Goal: Task Accomplishment & Management: Manage account settings

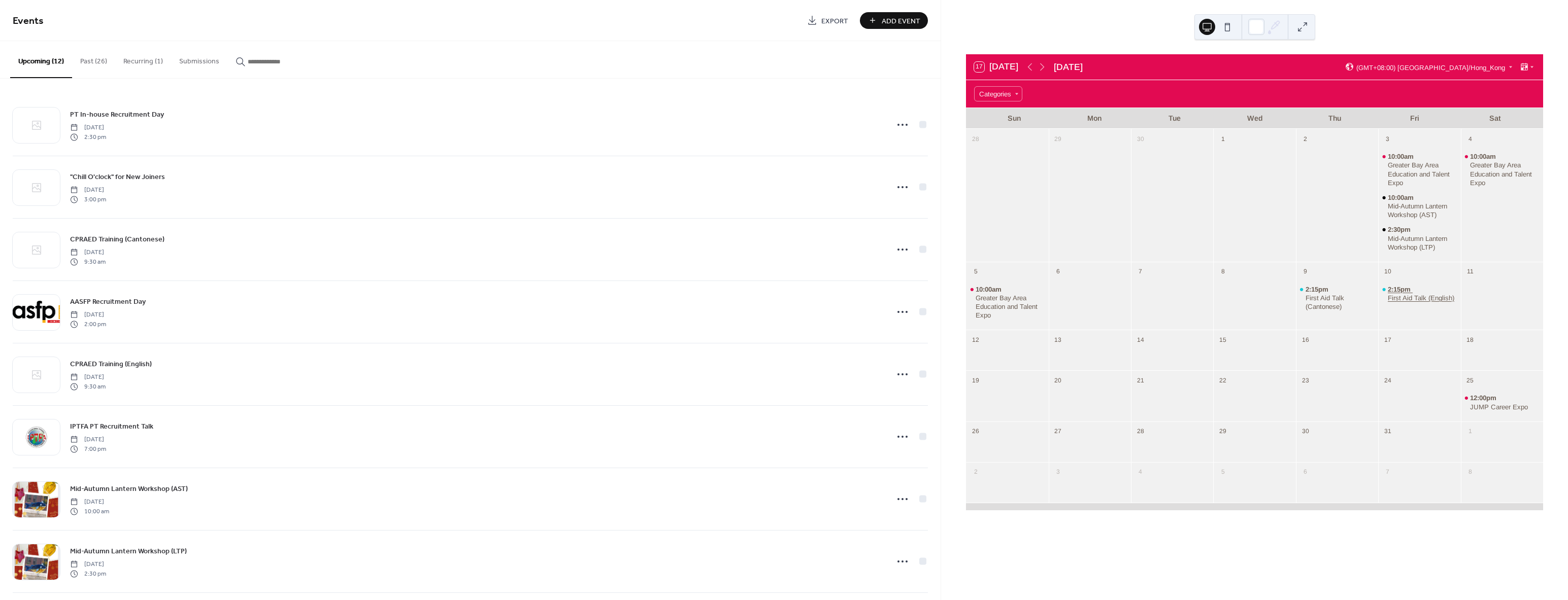
click at [1393, 301] on div "First Aid Talk (English)" at bounding box center [1421, 298] width 67 height 9
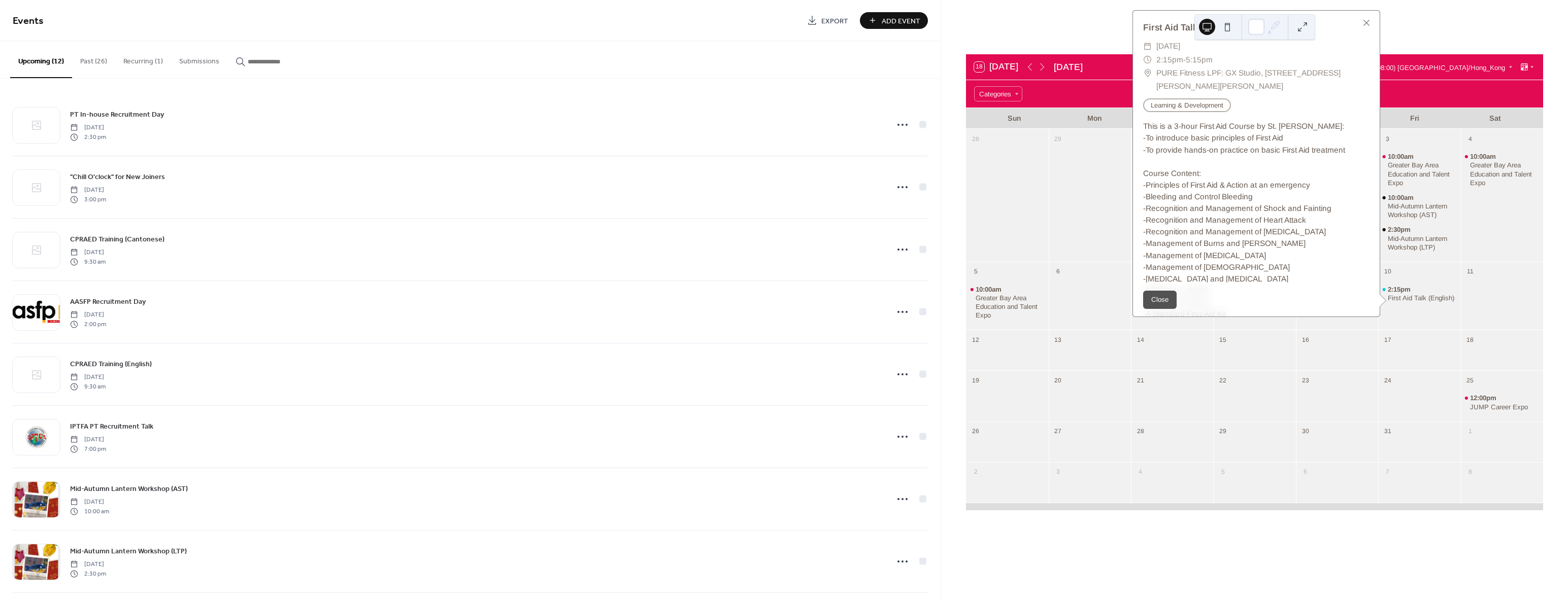
click at [1468, 299] on div at bounding box center [1502, 302] width 82 height 47
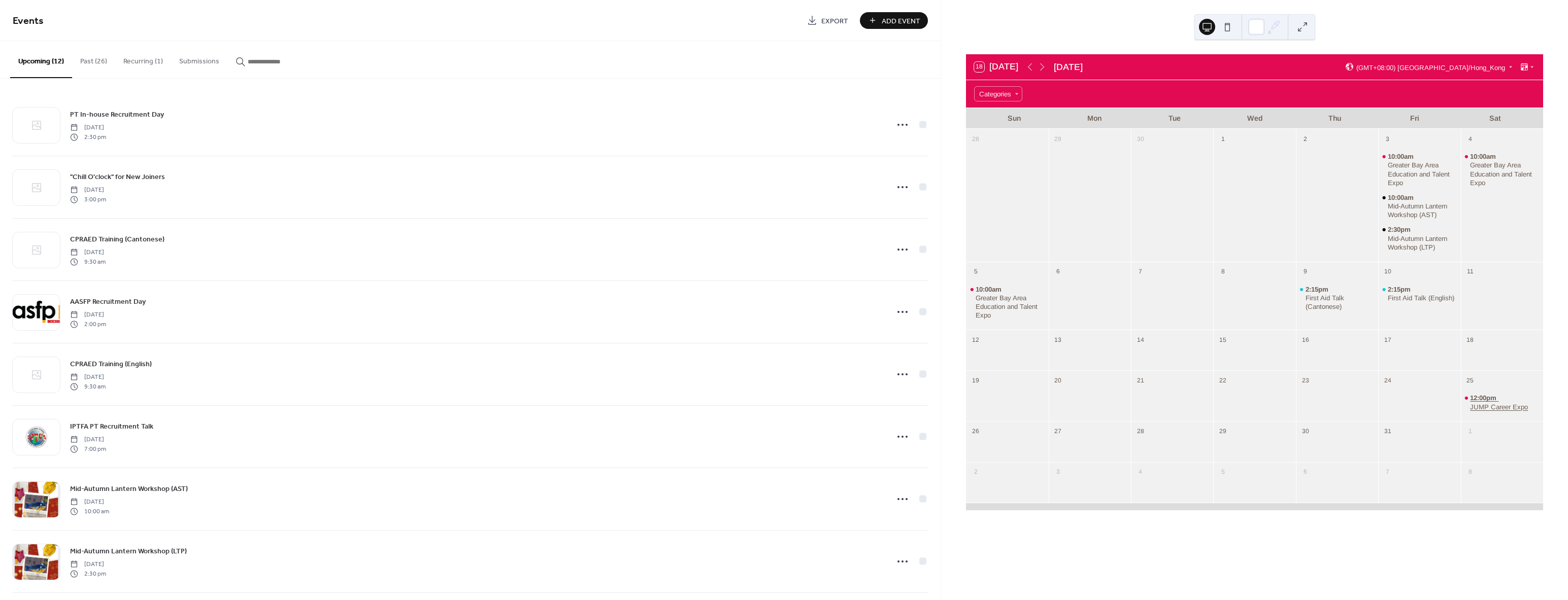
click at [1474, 407] on div "JUMP Career Expo" at bounding box center [1499, 407] width 58 height 9
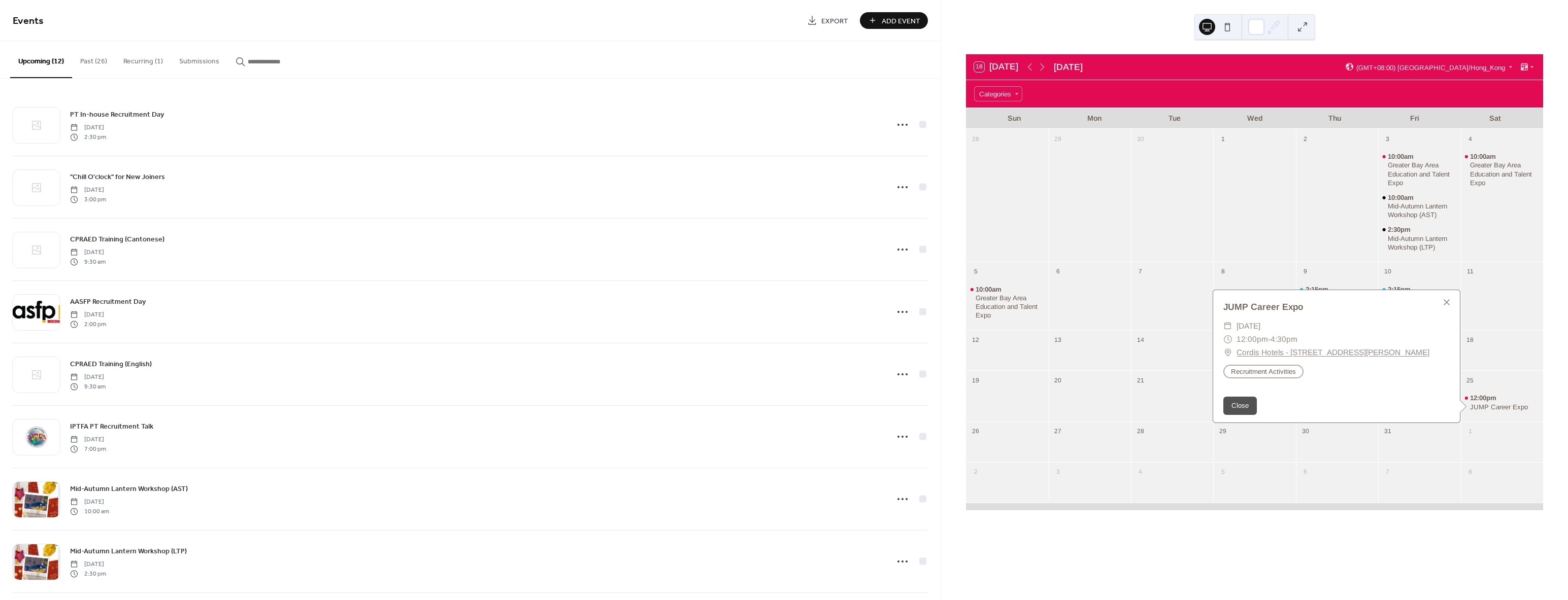
click at [1485, 323] on div at bounding box center [1502, 302] width 82 height 47
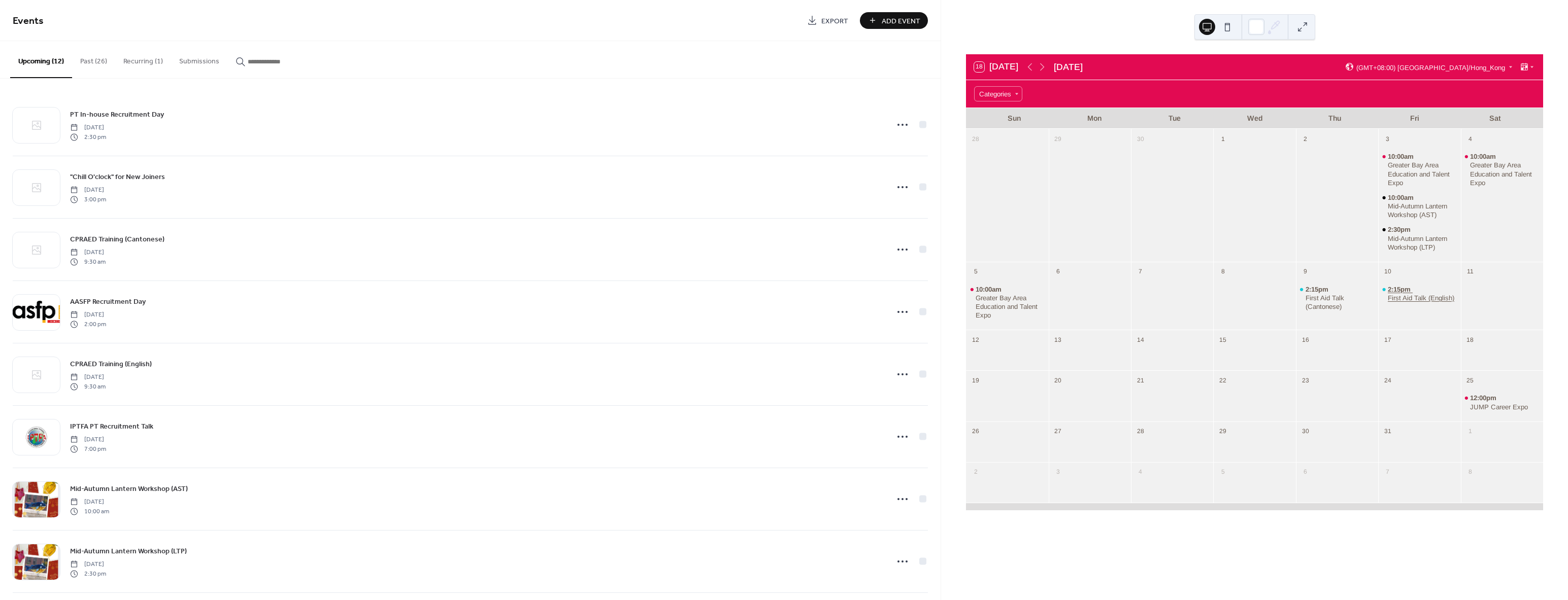
click at [1402, 302] on div "First Aid Talk (English)" at bounding box center [1421, 298] width 67 height 9
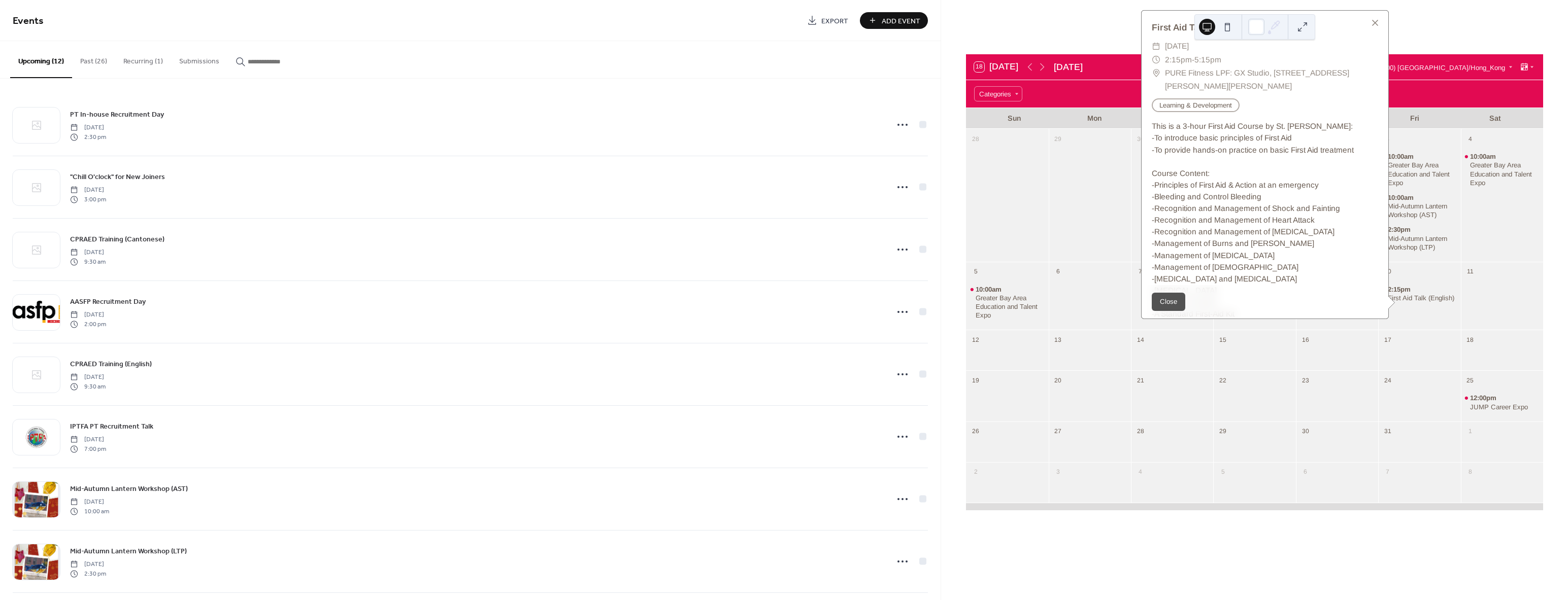
click at [1098, 185] on div at bounding box center [1090, 202] width 82 height 111
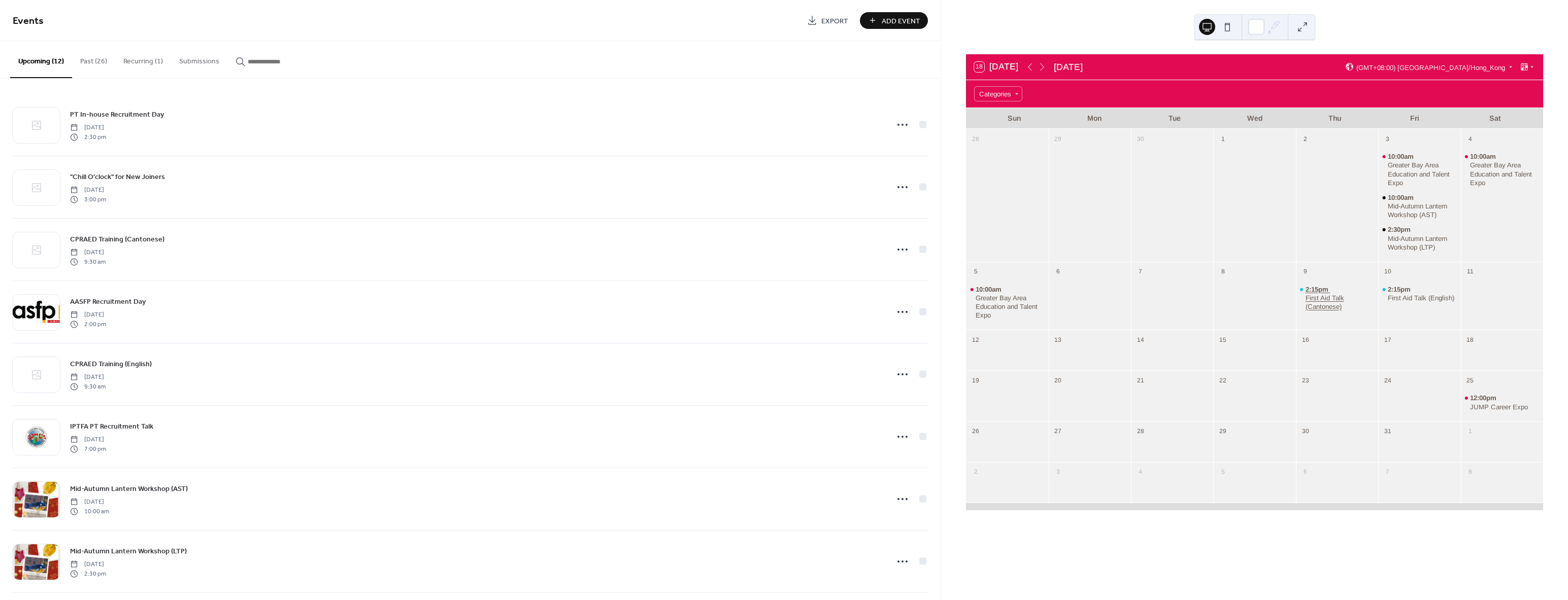
click at [1314, 290] on span "2:15pm" at bounding box center [1318, 289] width 25 height 9
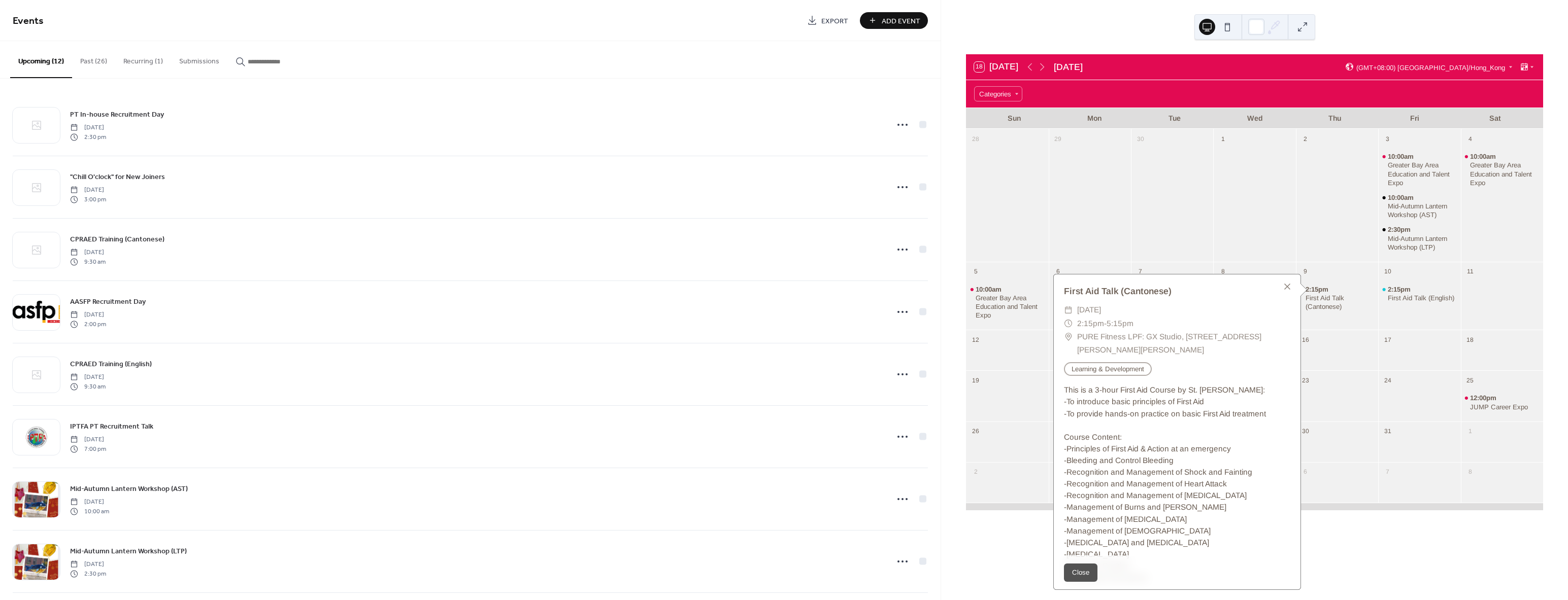
click at [1138, 226] on div at bounding box center [1172, 202] width 82 height 111
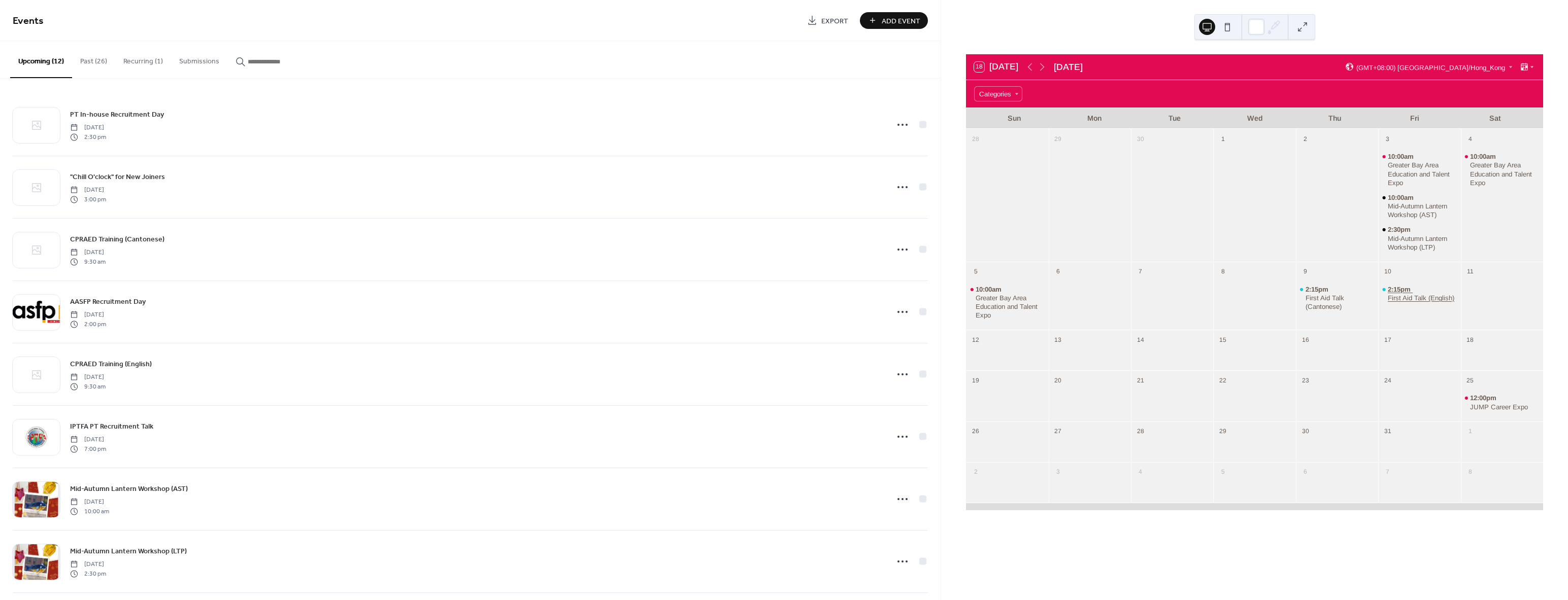
click at [1412, 288] on div "2:15pm First Aid Talk (English)" at bounding box center [1422, 294] width 69 height 17
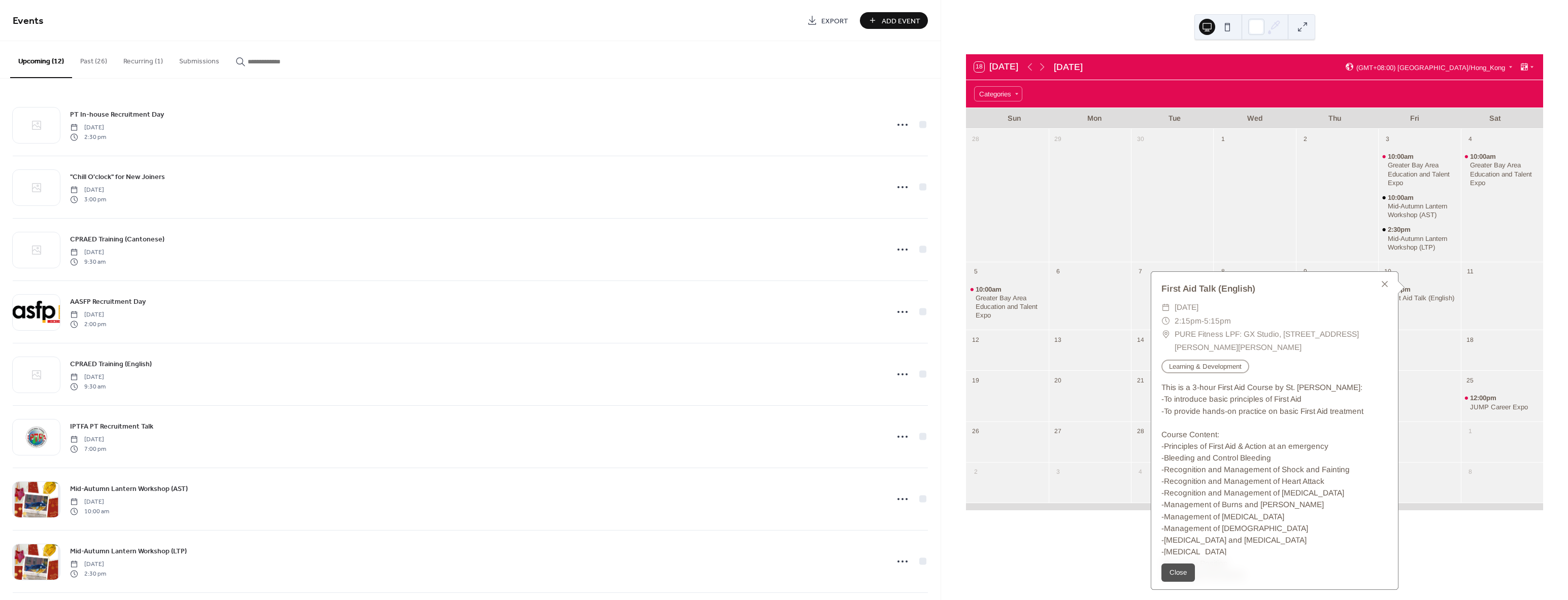
click at [1197, 207] on div at bounding box center [1172, 202] width 82 height 111
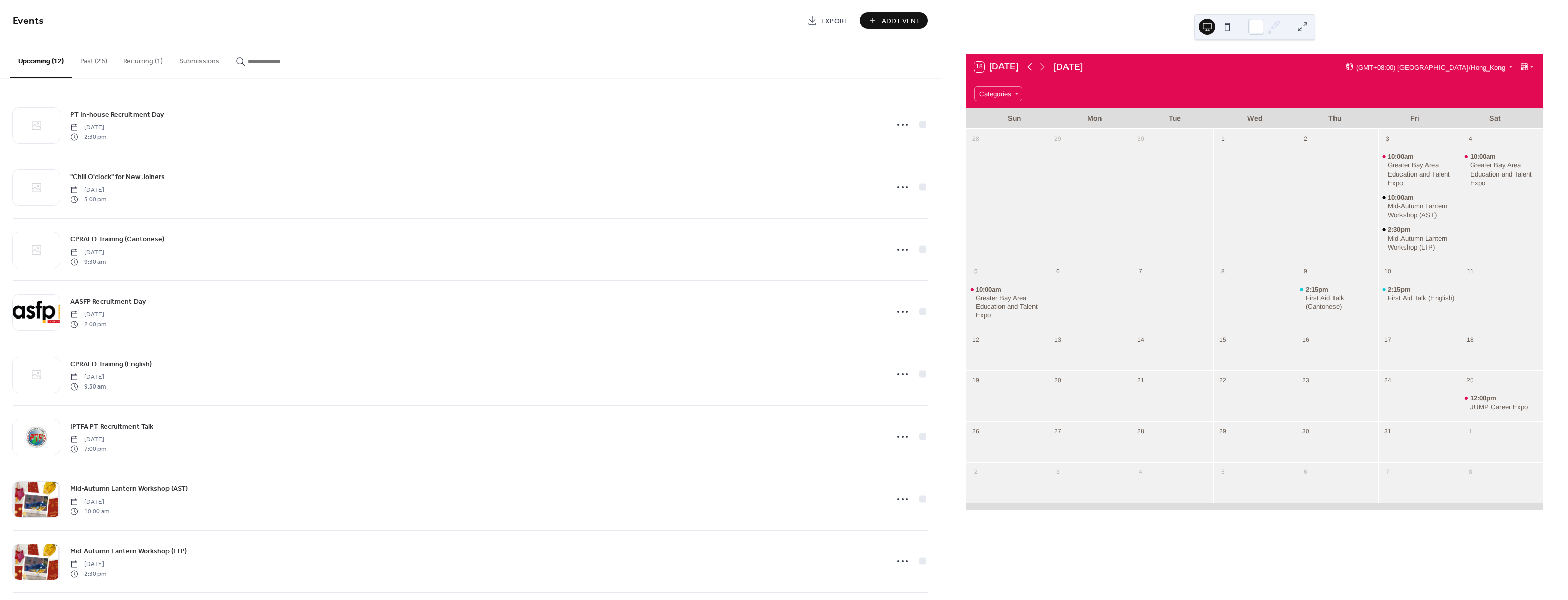
click at [1033, 68] on icon at bounding box center [1030, 67] width 12 height 12
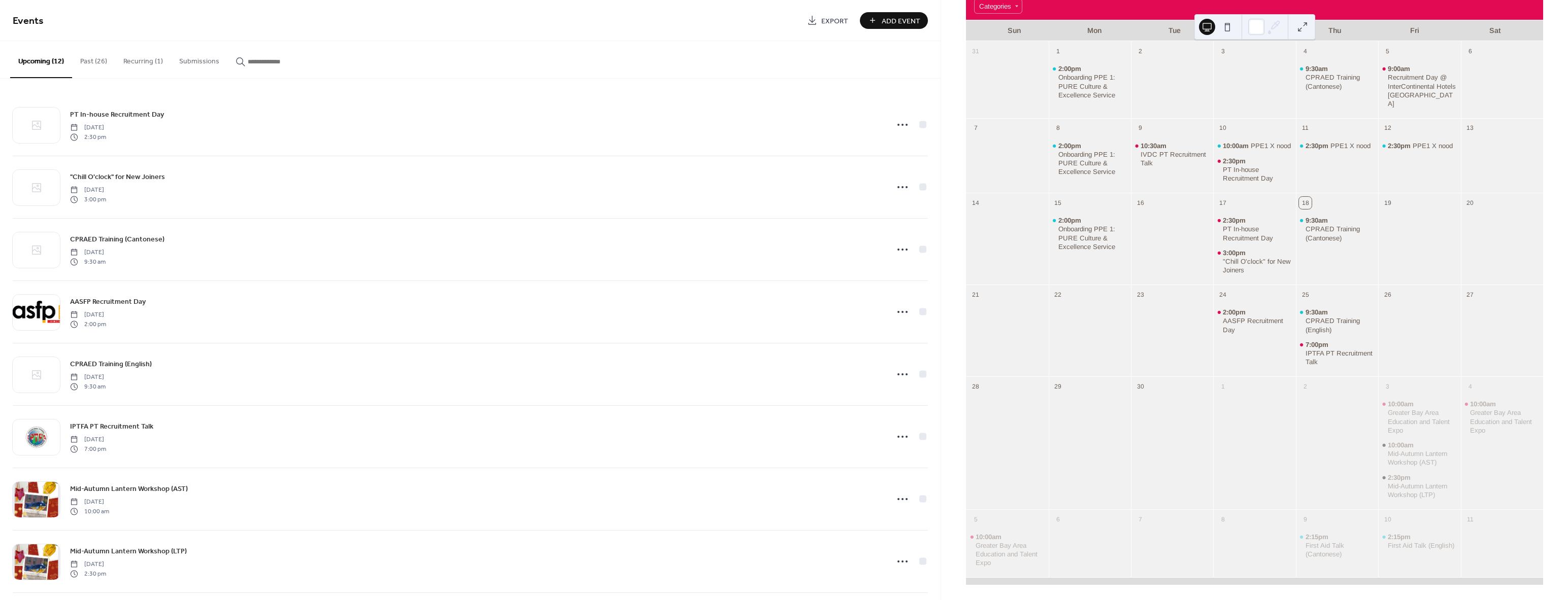
scroll to position [89, 0]
click at [1324, 224] on div "CPRAED Training (Cantonese)" at bounding box center [1340, 232] width 69 height 17
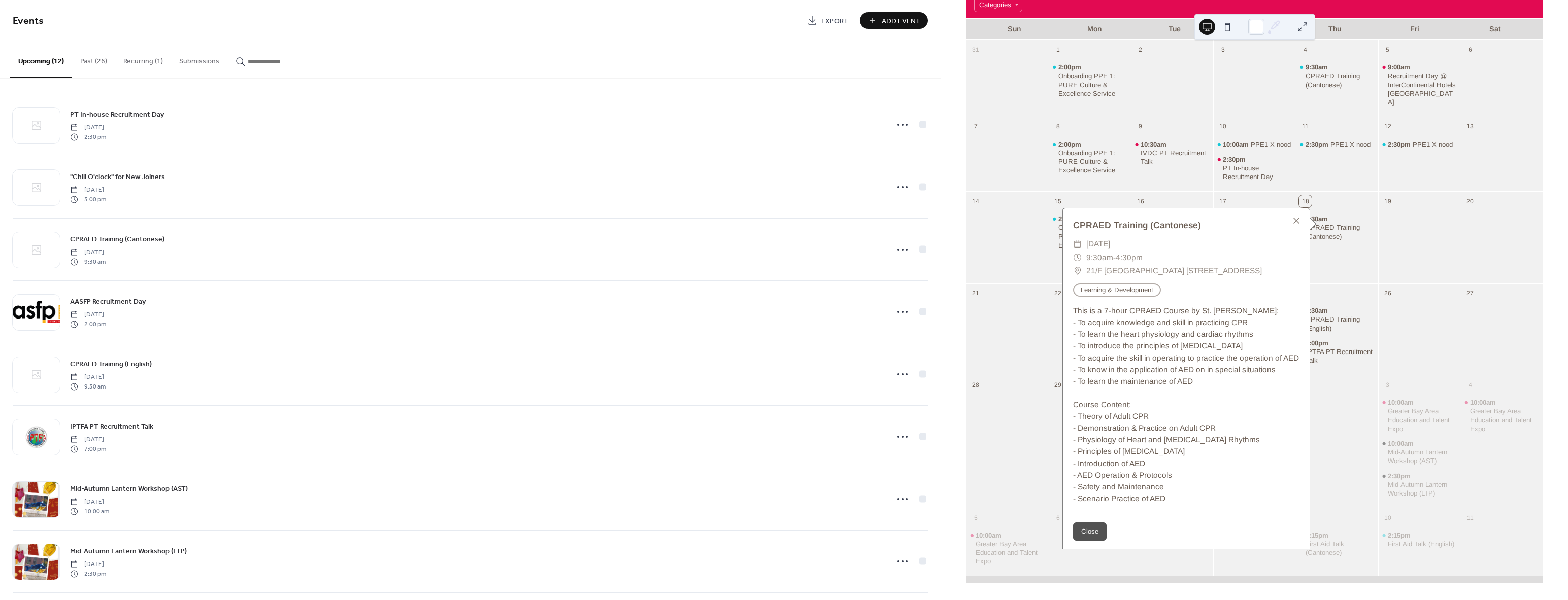
click at [1338, 251] on div "9:30am CPRAED Training (Cantonese)" at bounding box center [1337, 244] width 82 height 70
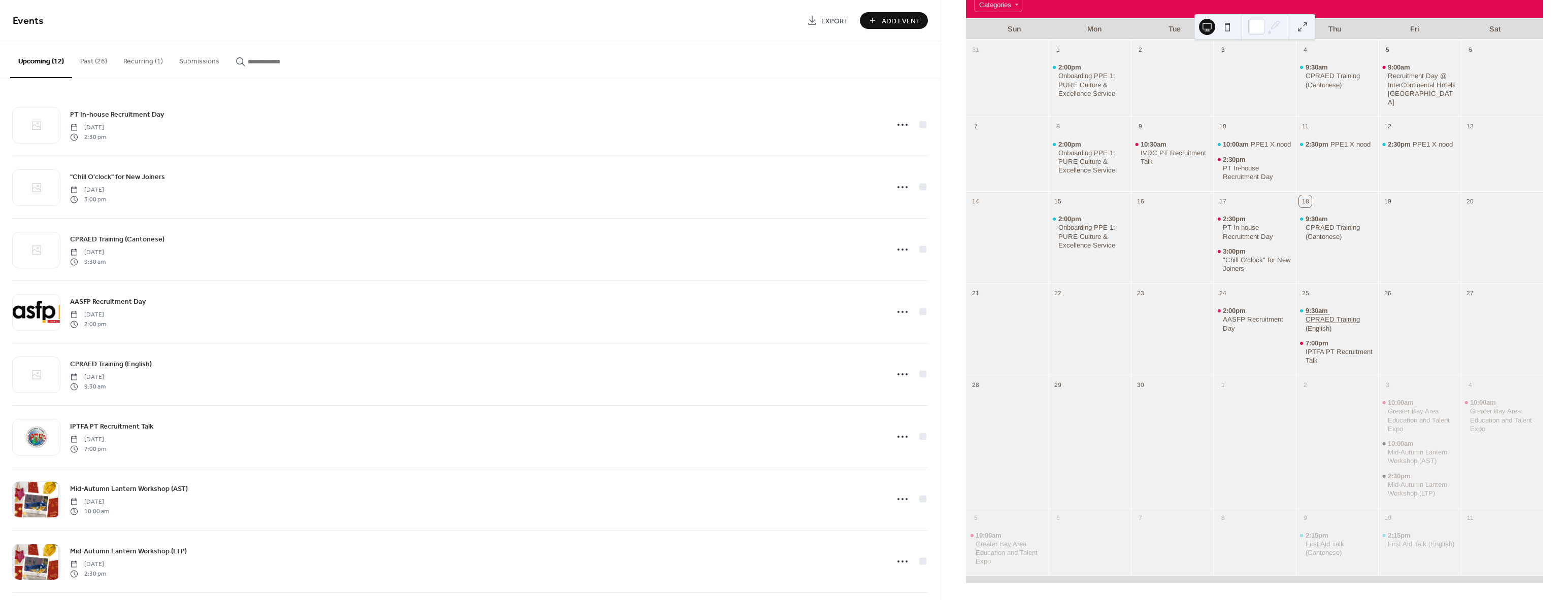
click at [1306, 315] on div "CPRAED Training (English)" at bounding box center [1340, 324] width 69 height 17
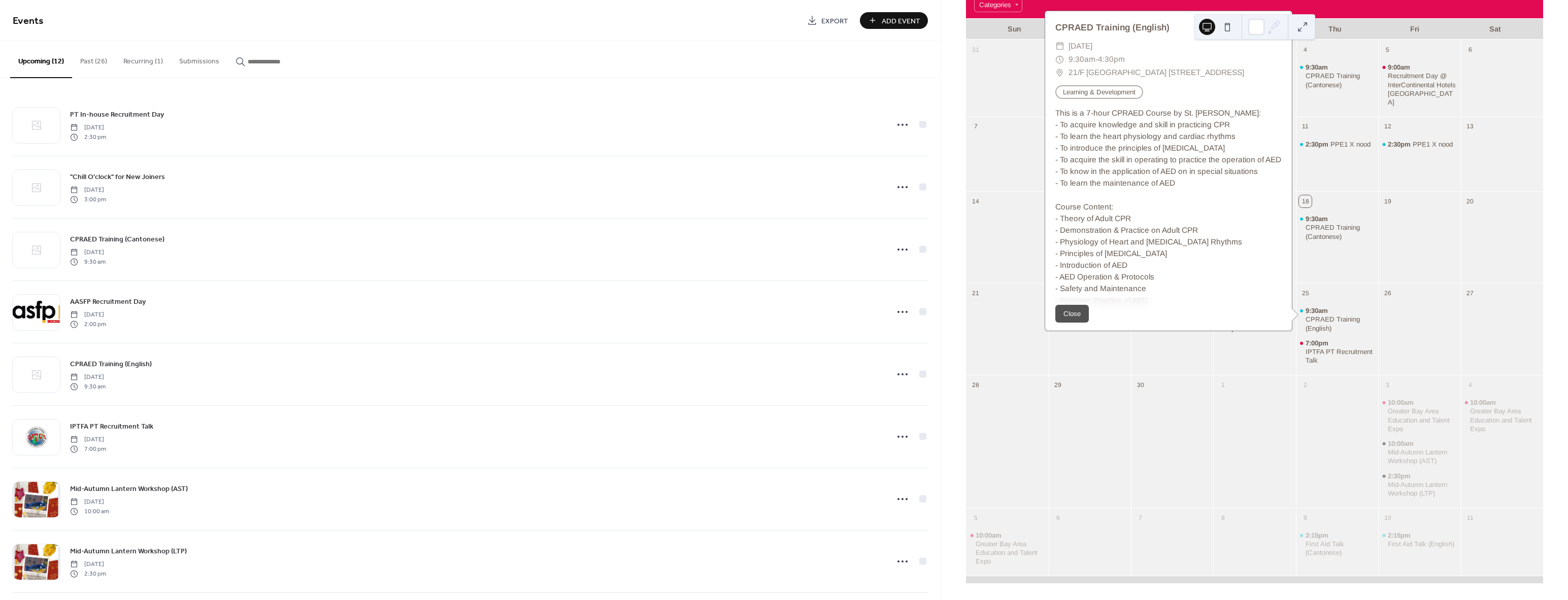
scroll to position [0, 0]
click at [1436, 220] on div at bounding box center [1419, 244] width 82 height 70
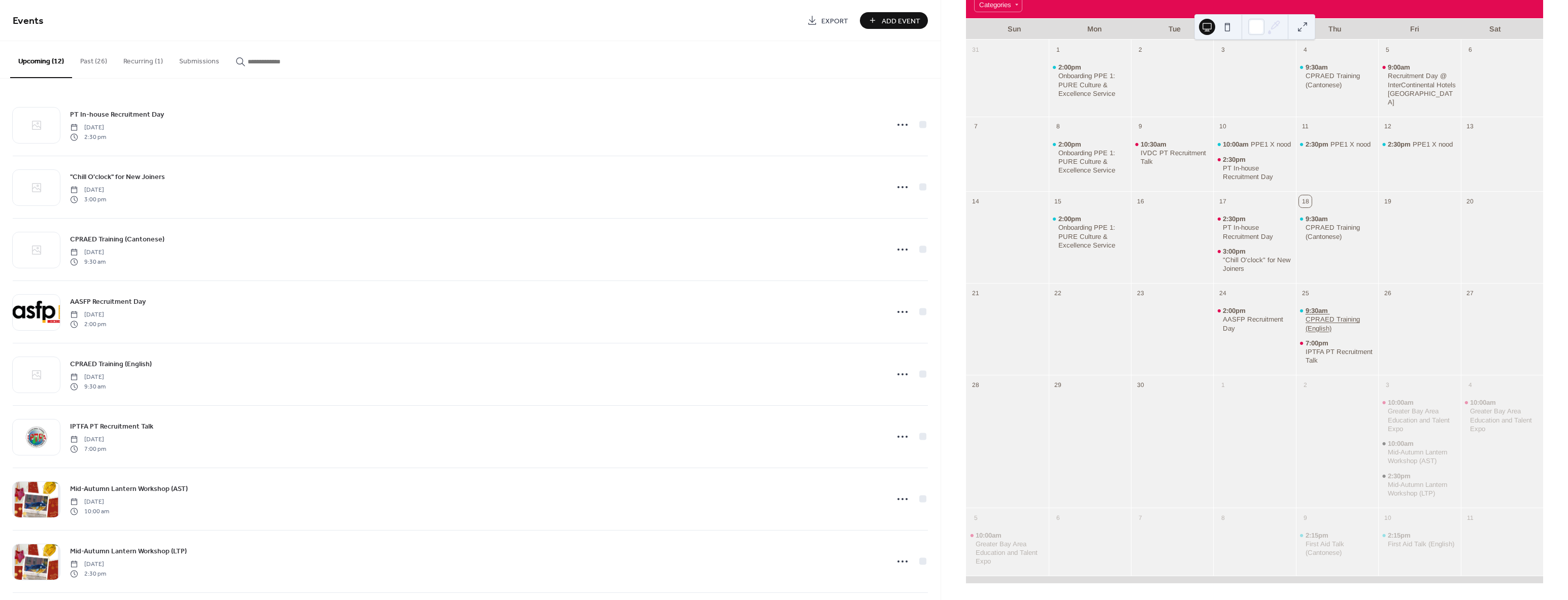
click at [1317, 317] on div "CPRAED Training (English)" at bounding box center [1340, 324] width 69 height 17
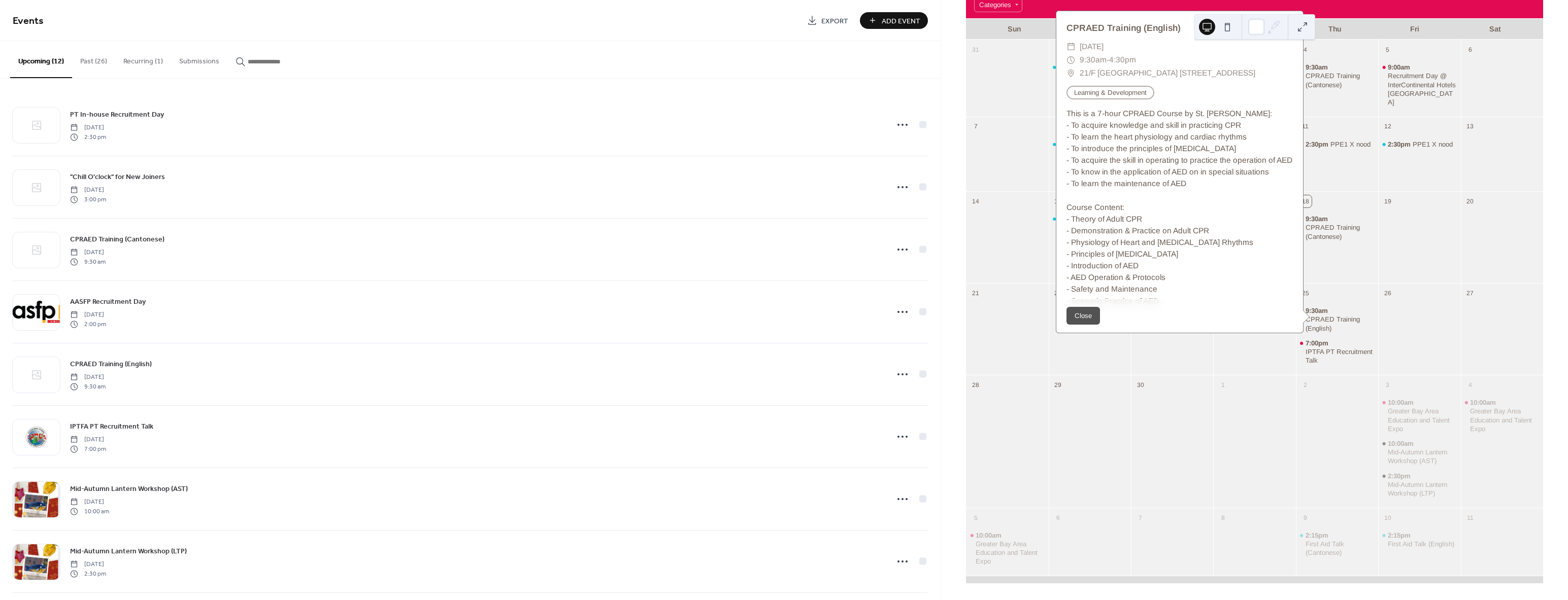
click at [1400, 146] on div "2:30pm PPE1 X nood" at bounding box center [1419, 161] width 82 height 53
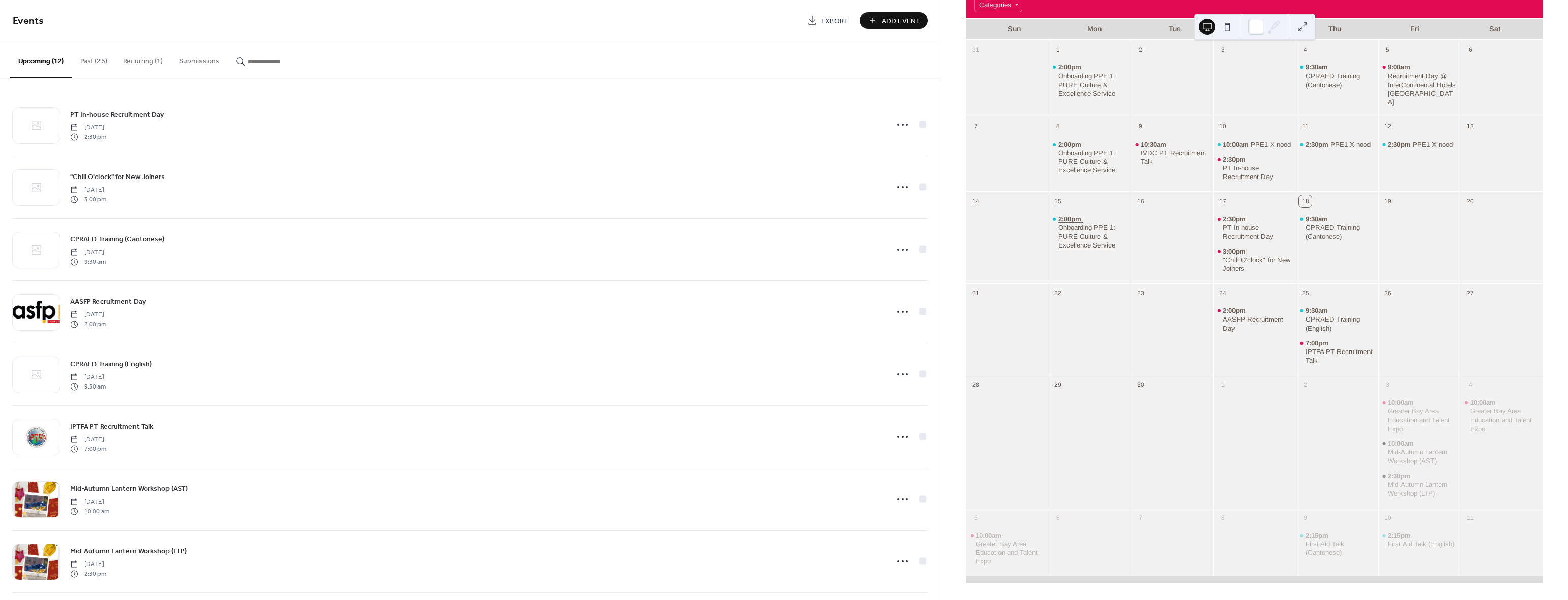
click at [1089, 228] on div "Onboarding PPE 1: PURE Culture & Excellence Service" at bounding box center [1093, 236] width 69 height 26
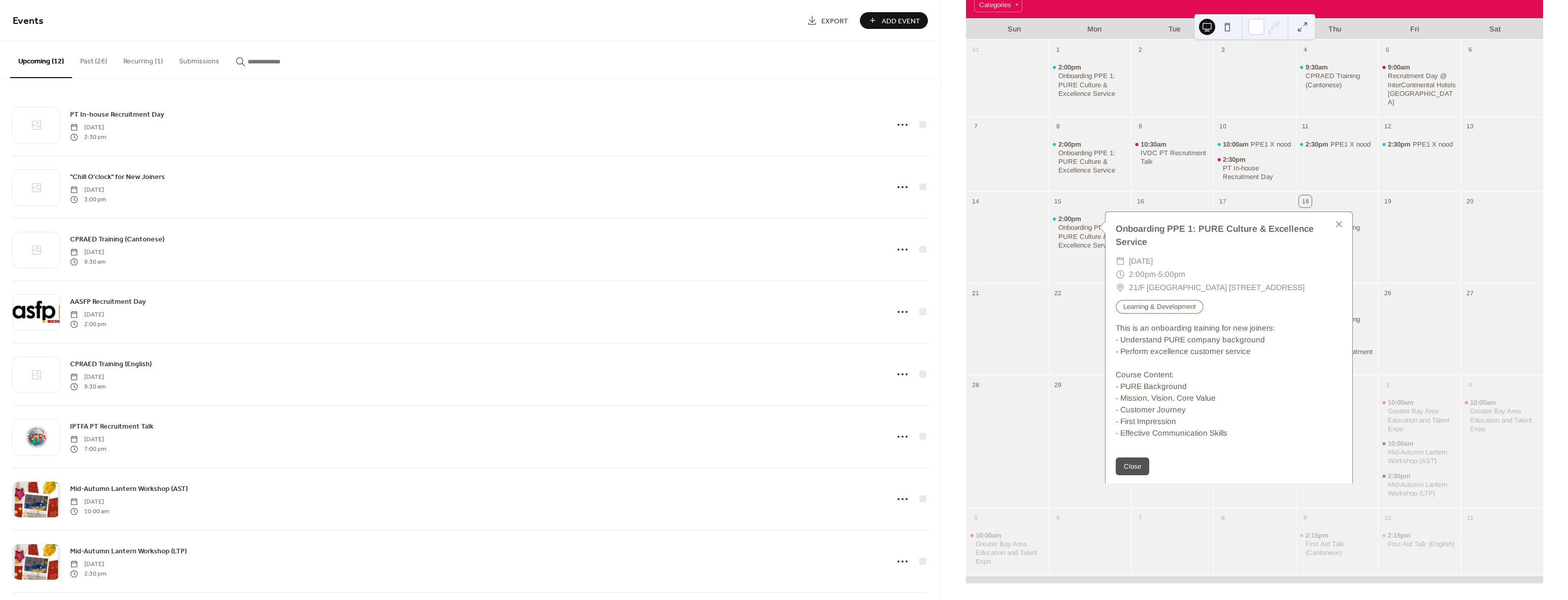
click at [1422, 210] on div at bounding box center [1419, 244] width 82 height 70
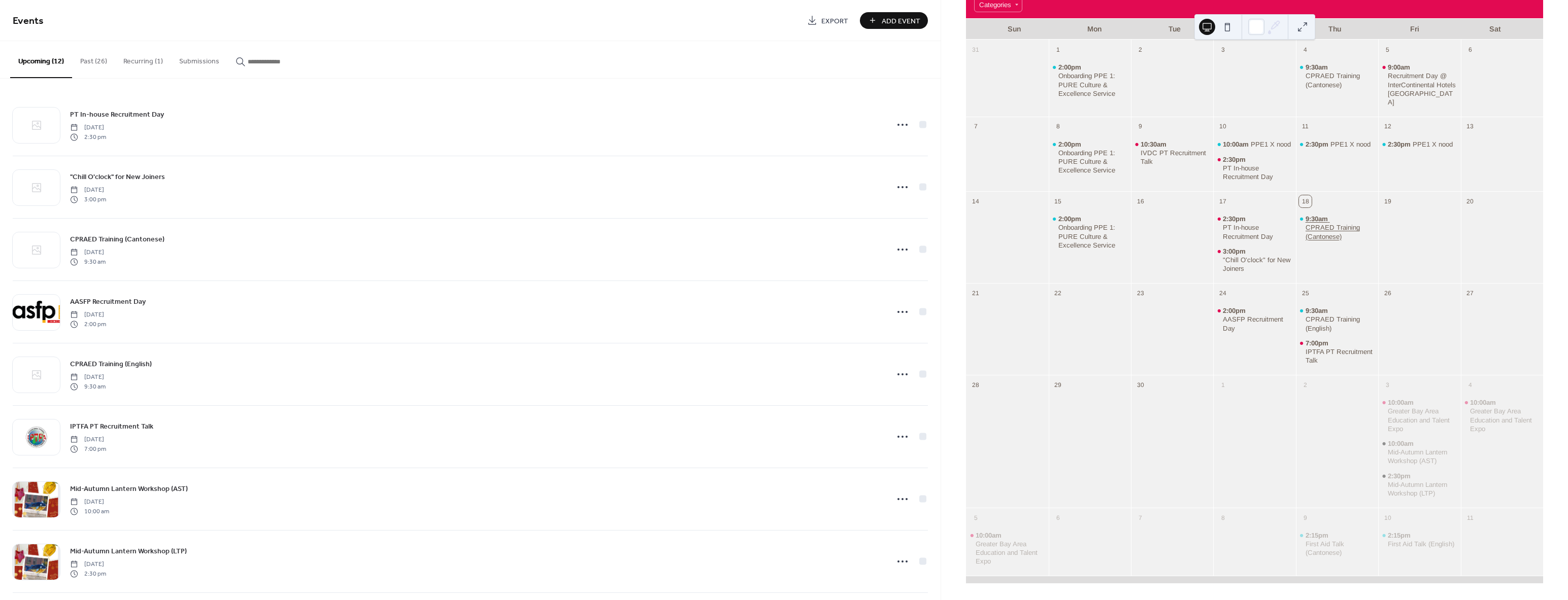
click at [1319, 233] on div "CPRAED Training (Cantonese)" at bounding box center [1340, 232] width 69 height 17
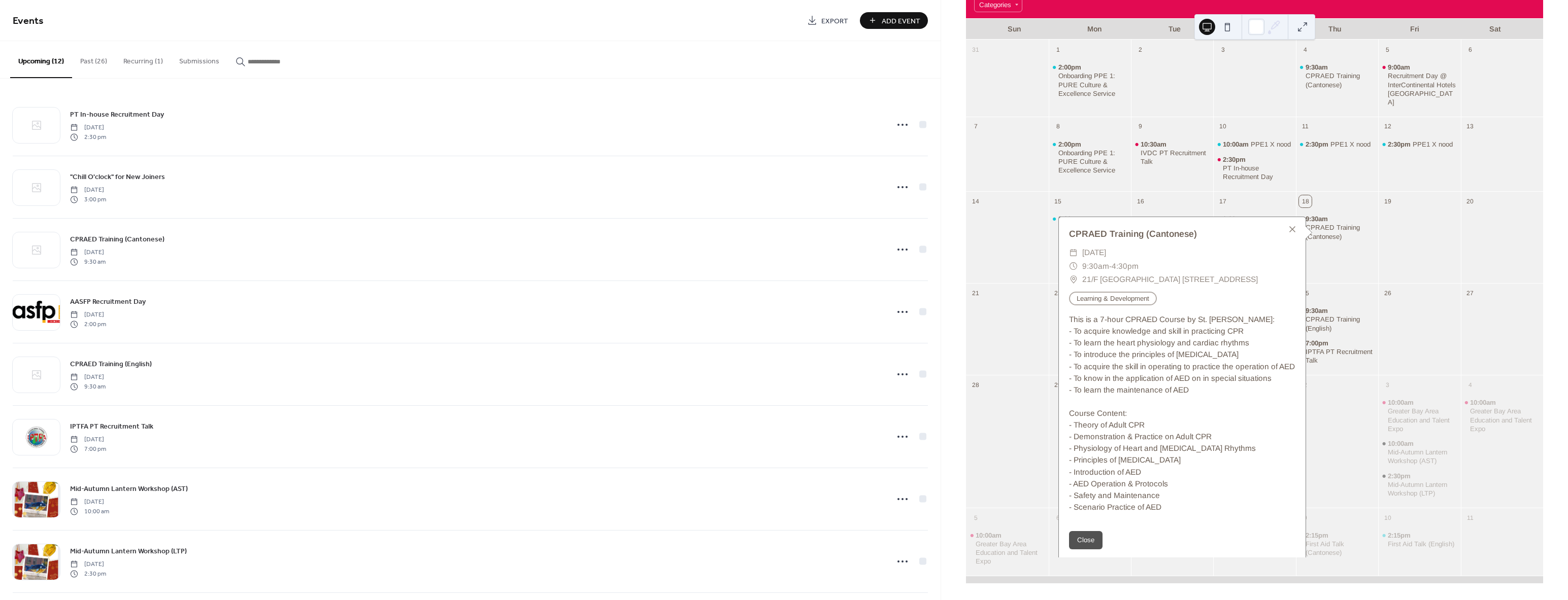
click at [1416, 253] on div at bounding box center [1419, 244] width 82 height 70
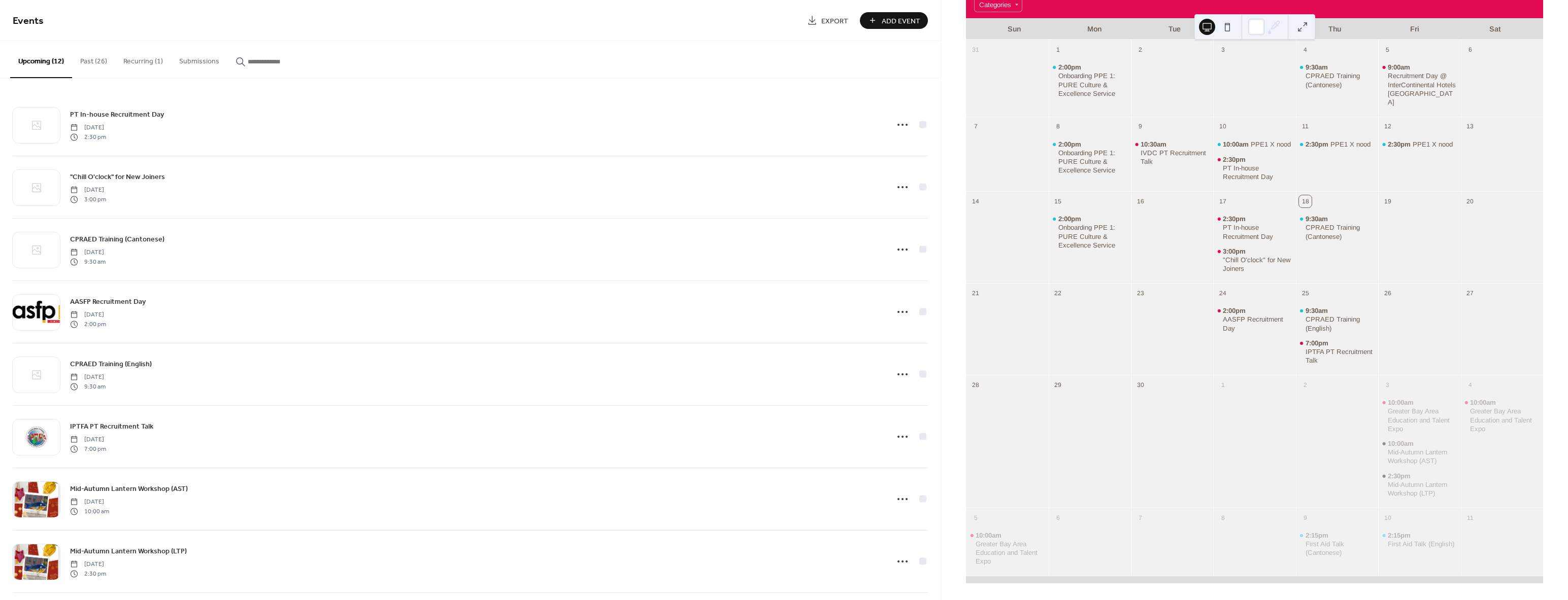
click at [1422, 134] on div "2:30pm PPE1 X nood" at bounding box center [1419, 161] width 82 height 53
click at [1422, 140] on div "PPE1 X nood" at bounding box center [1433, 144] width 40 height 9
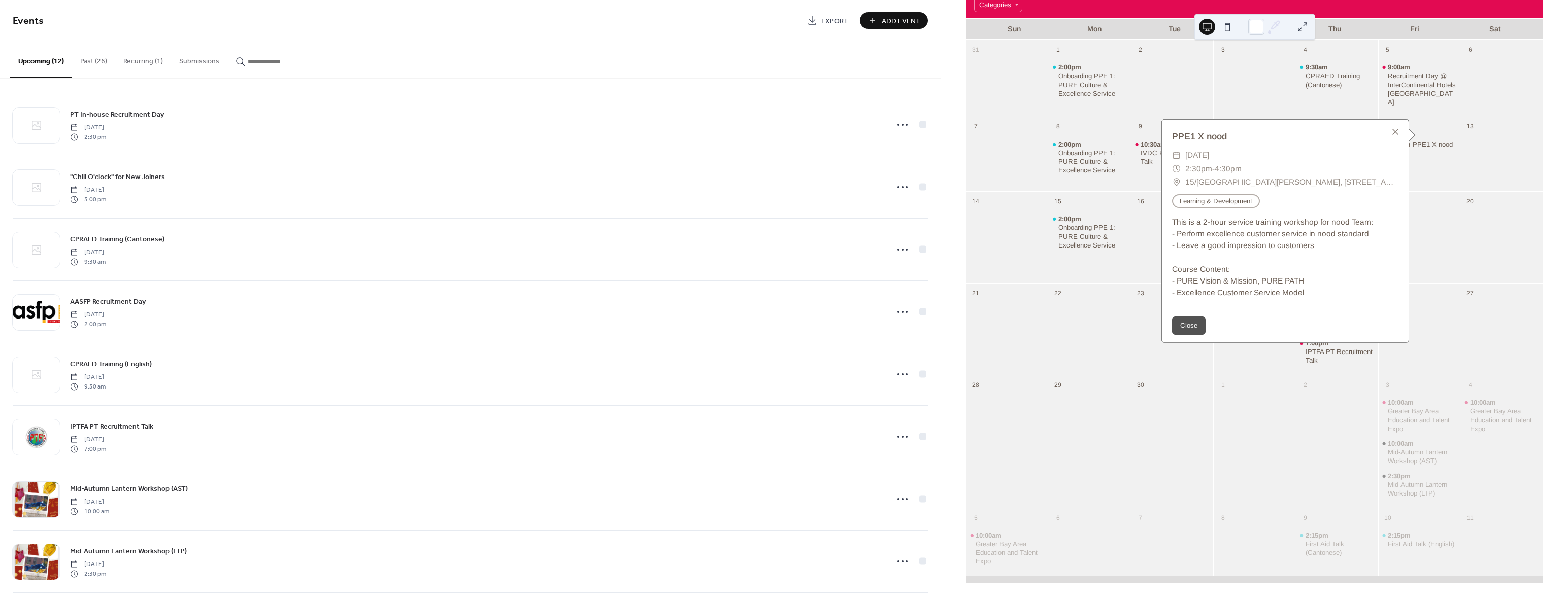
click at [1424, 188] on div "12 2:30pm PPE1 X nood" at bounding box center [1419, 154] width 82 height 75
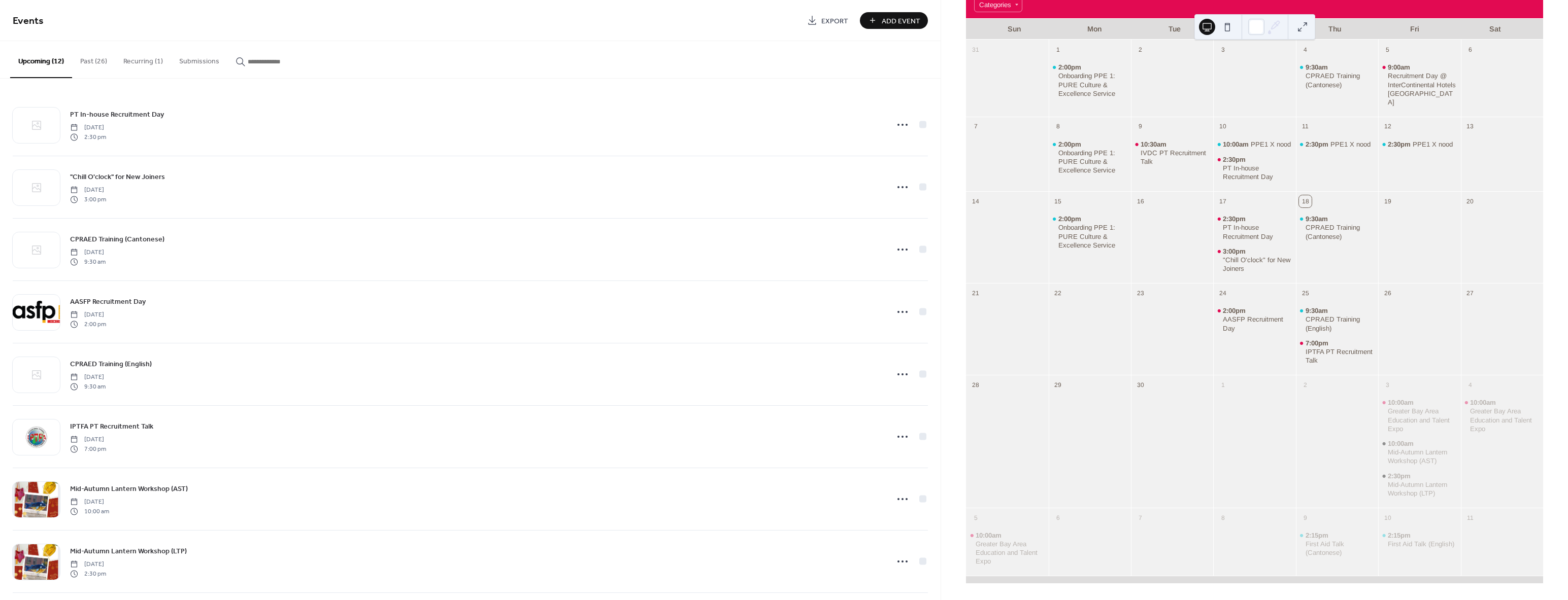
click at [1380, 140] on div "2:30pm PPE1 X nood" at bounding box center [1419, 144] width 82 height 9
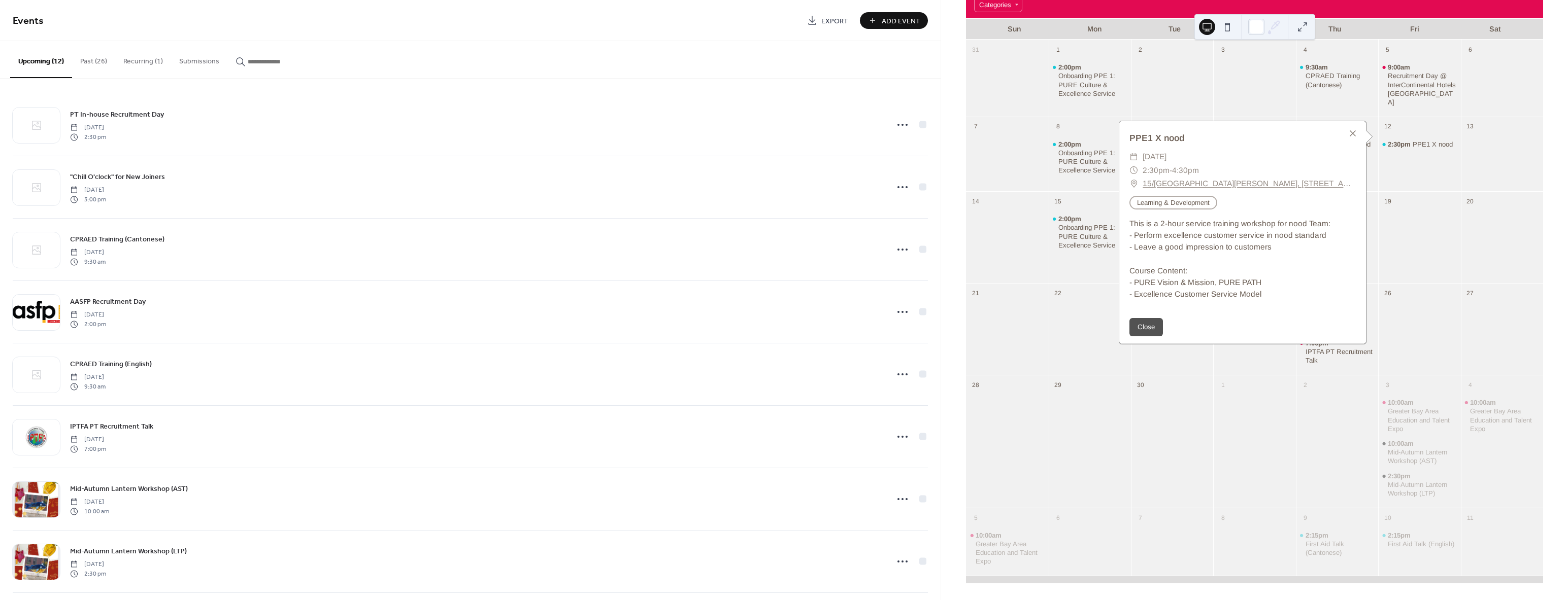
click at [1422, 159] on div "2:30pm PPE1 X nood" at bounding box center [1419, 161] width 82 height 53
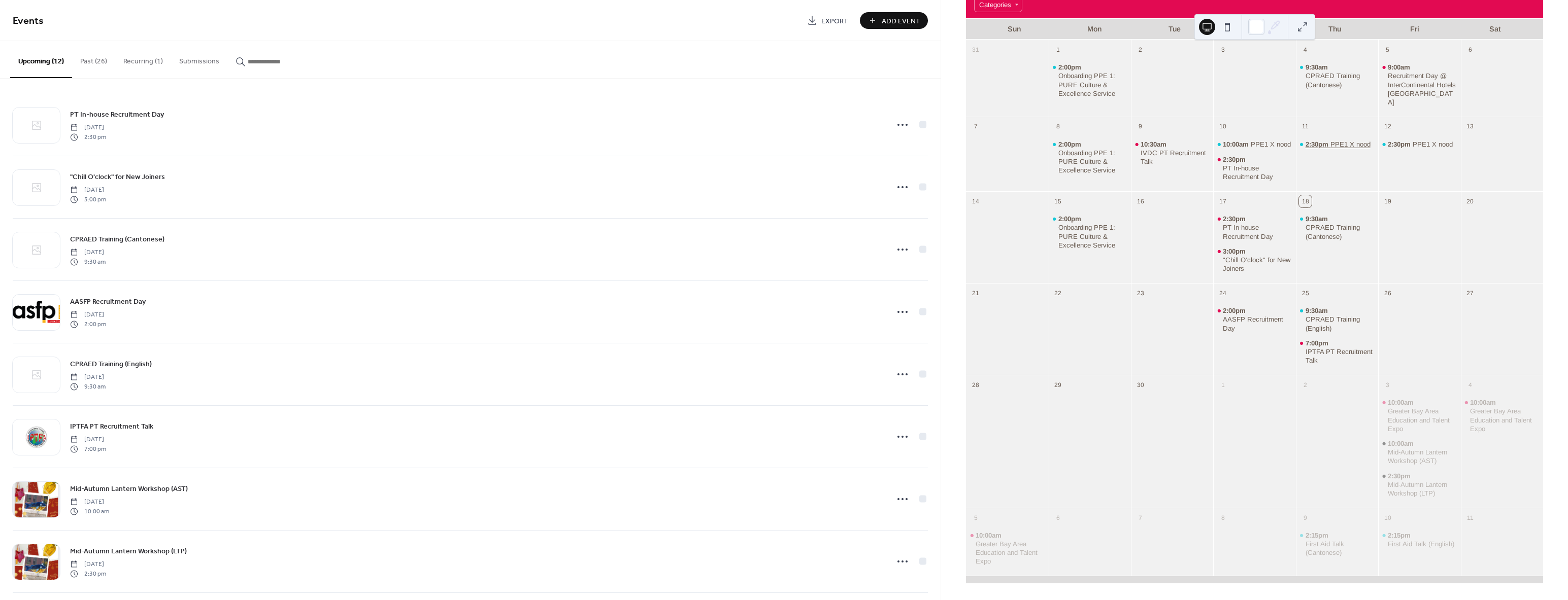
click at [1330, 140] on div "PPE1 X nood" at bounding box center [1350, 144] width 40 height 9
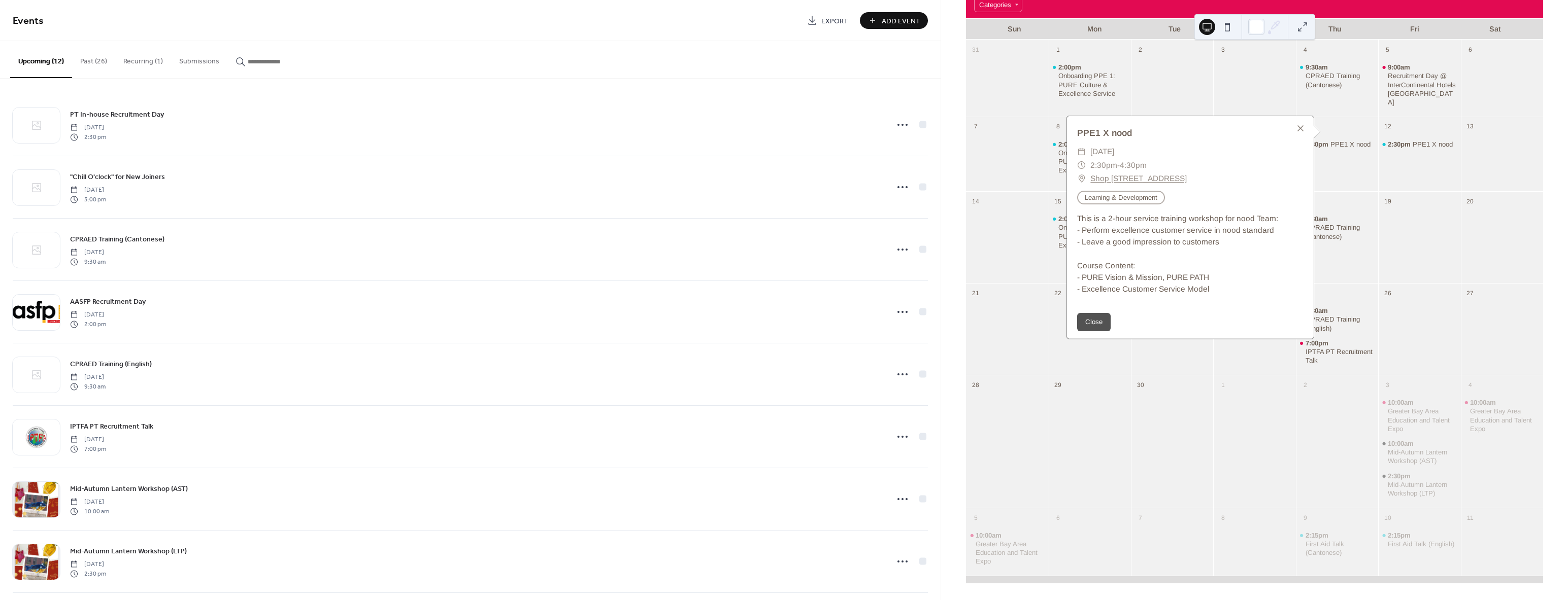
click at [1328, 167] on div "2:30pm PPE1 X nood" at bounding box center [1337, 161] width 82 height 53
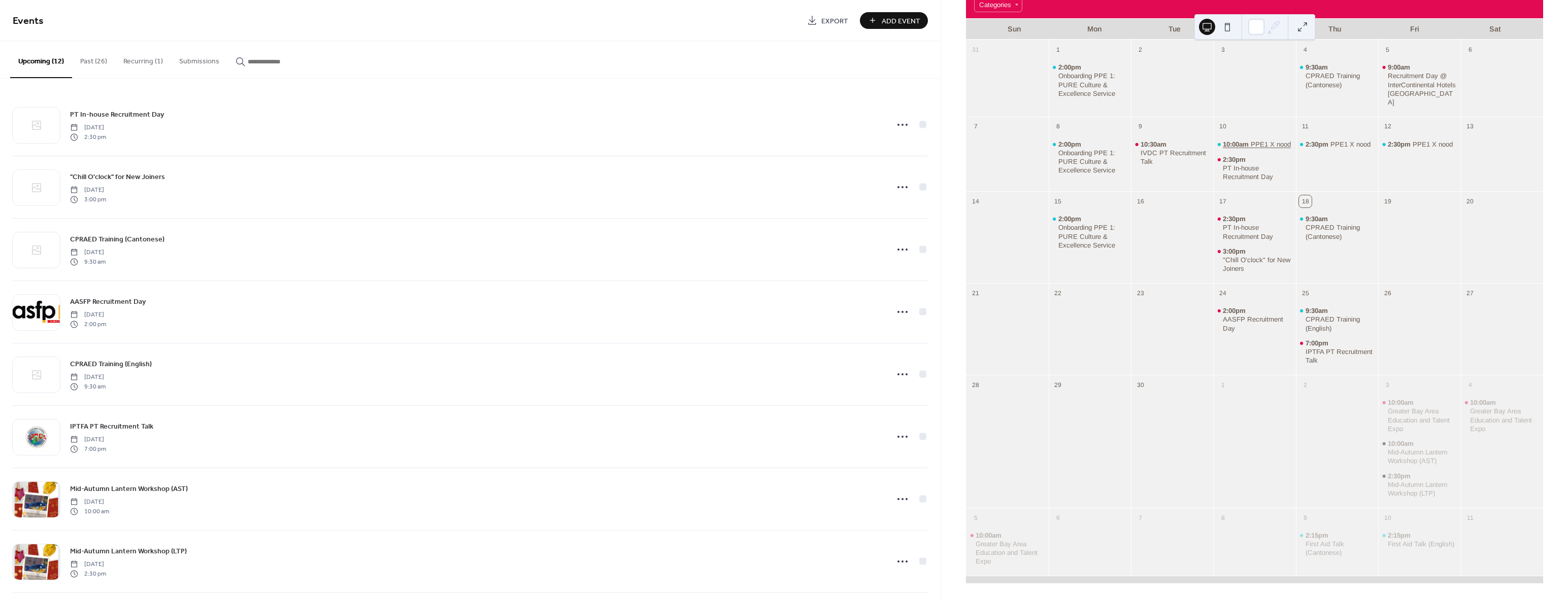
click at [1251, 140] on span "10:00am" at bounding box center [1237, 144] width 28 height 9
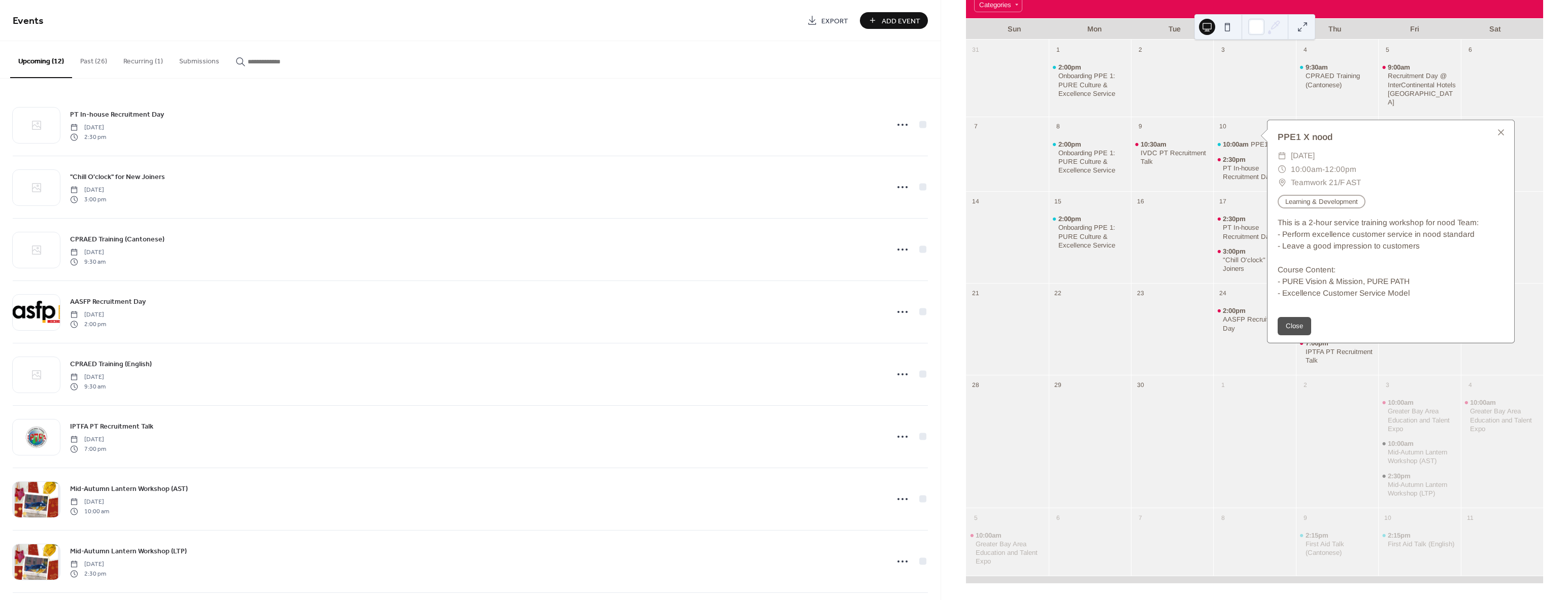
click at [1523, 176] on div at bounding box center [1502, 161] width 82 height 53
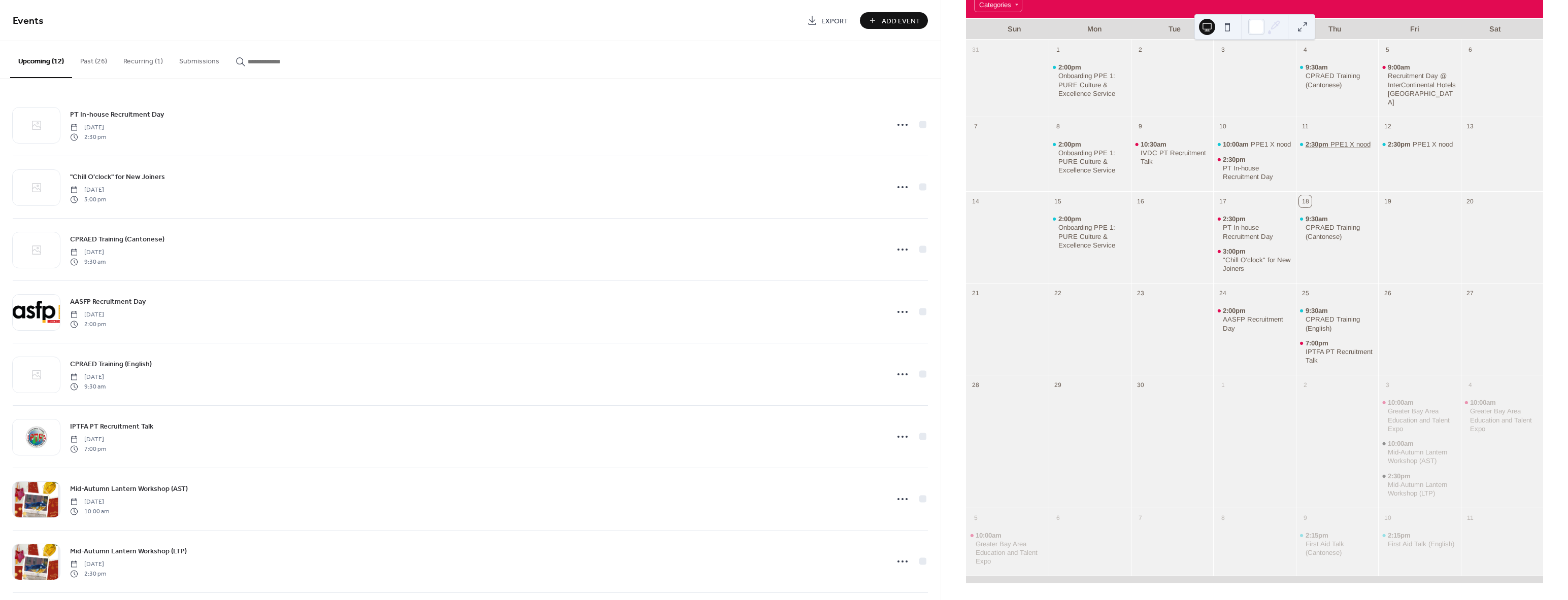
click at [1321, 140] on span "2:30pm" at bounding box center [1318, 144] width 25 height 9
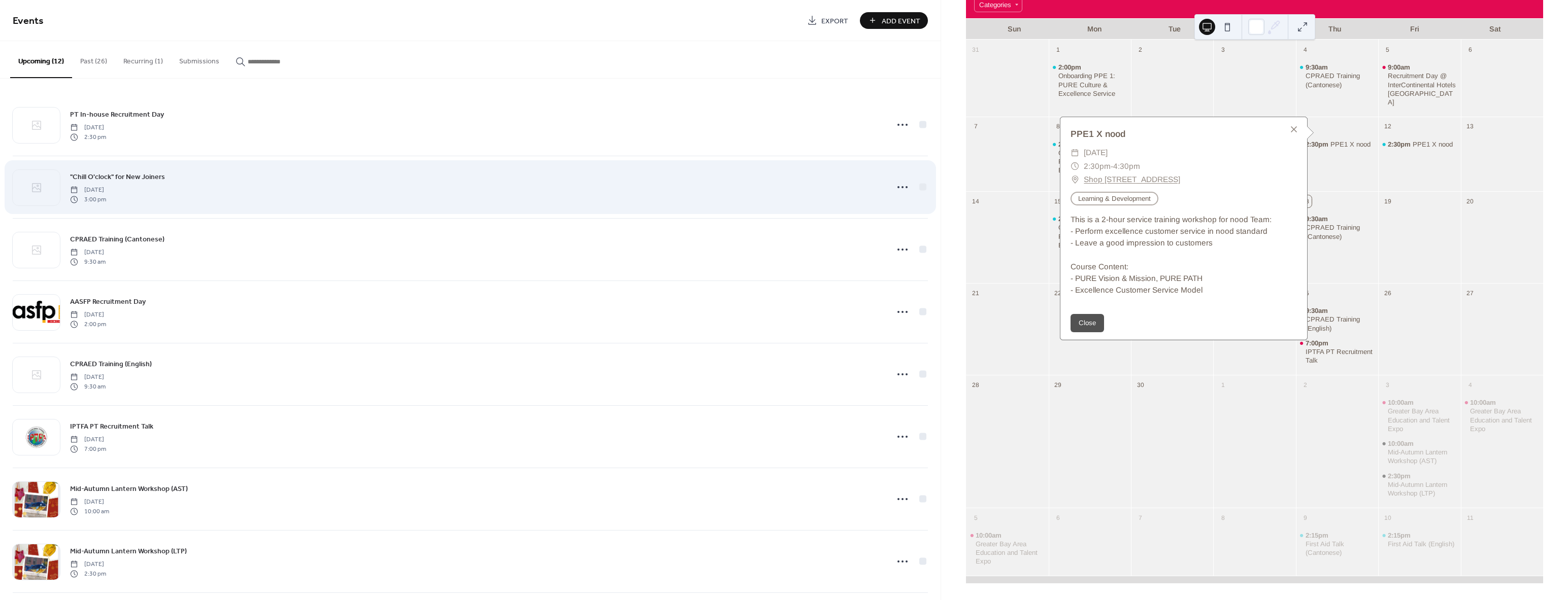
click at [581, 198] on div ""Chill O'clock" for New Joiners [DATE] 3:00 pm" at bounding box center [476, 187] width 812 height 32
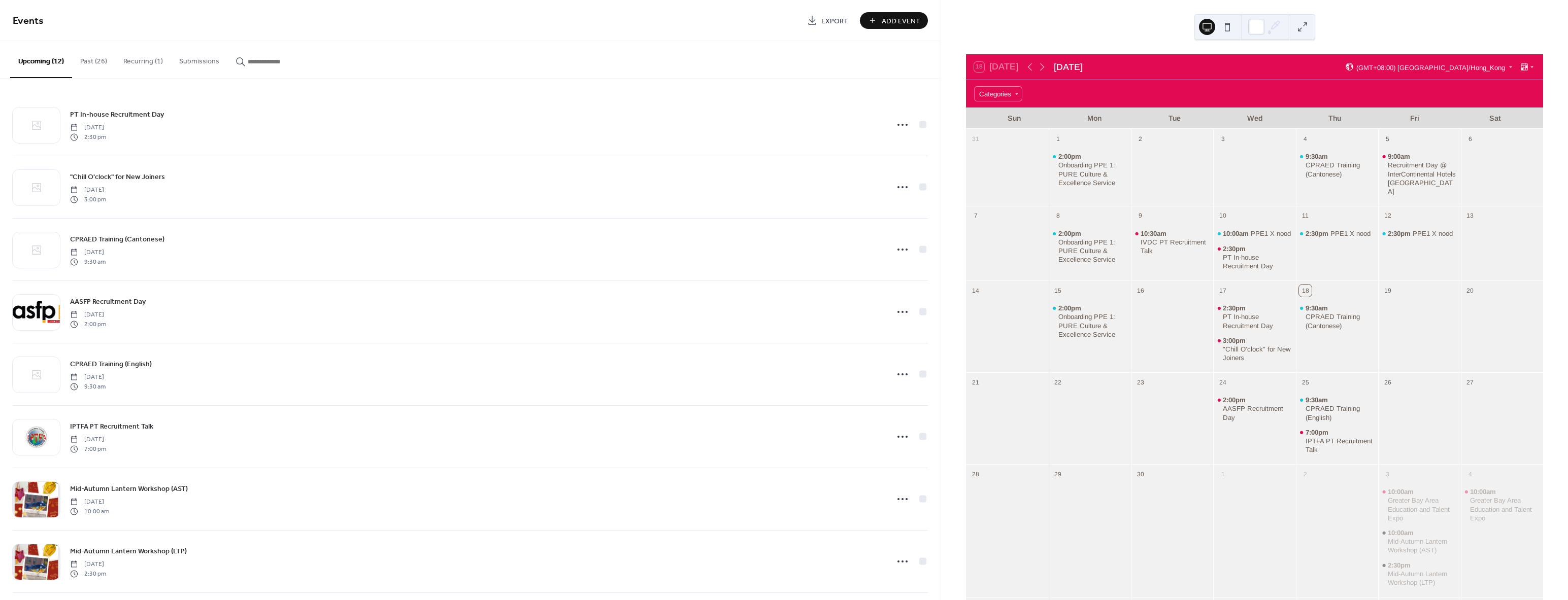
click at [83, 64] on button "Past (26)" at bounding box center [93, 59] width 43 height 36
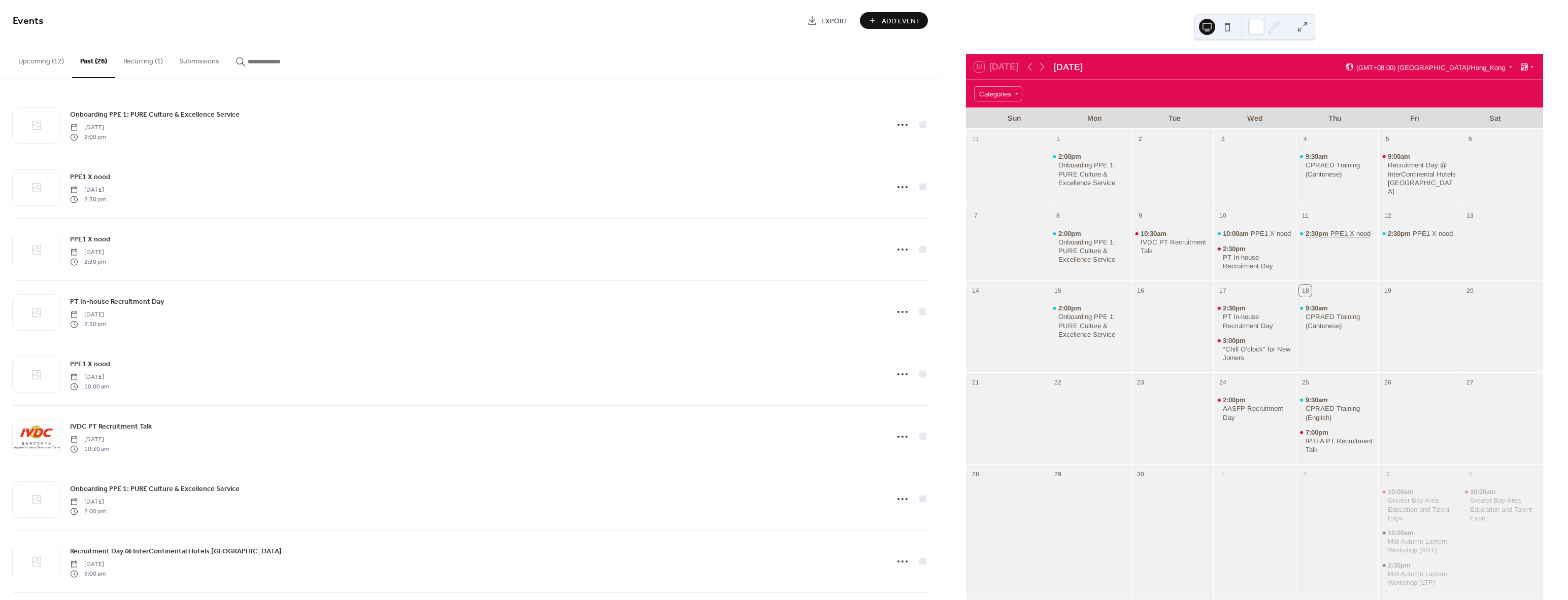
click at [1310, 229] on span "2:30pm" at bounding box center [1318, 233] width 25 height 9
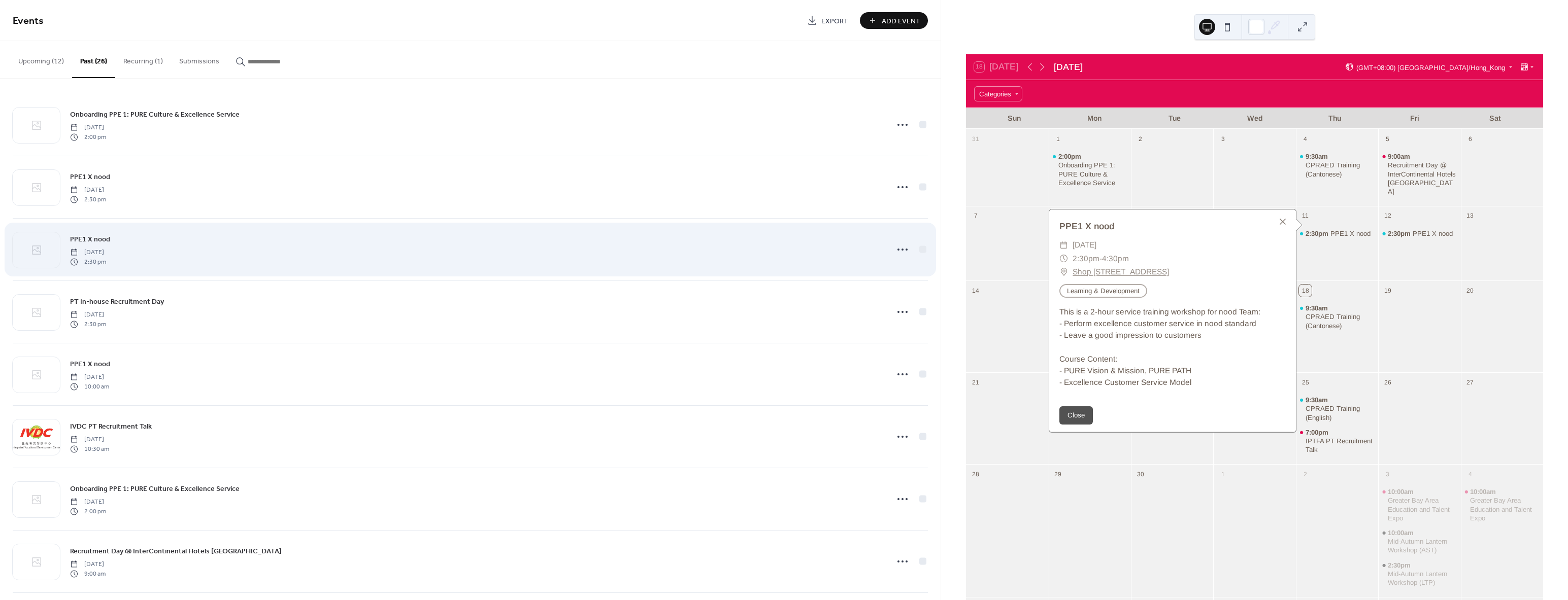
click at [552, 261] on div "PPE1 X nood [DATE] 2:30 pm" at bounding box center [476, 249] width 812 height 32
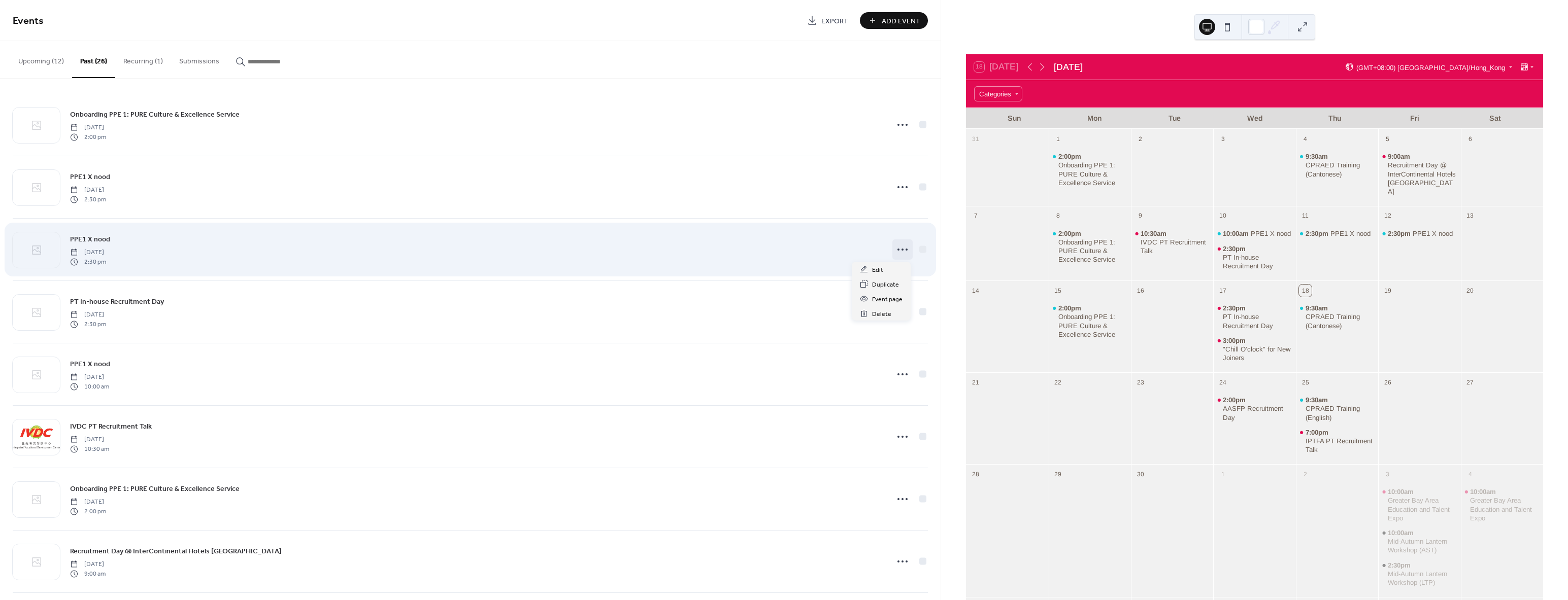
click at [903, 250] on icon at bounding box center [902, 249] width 17 height 17
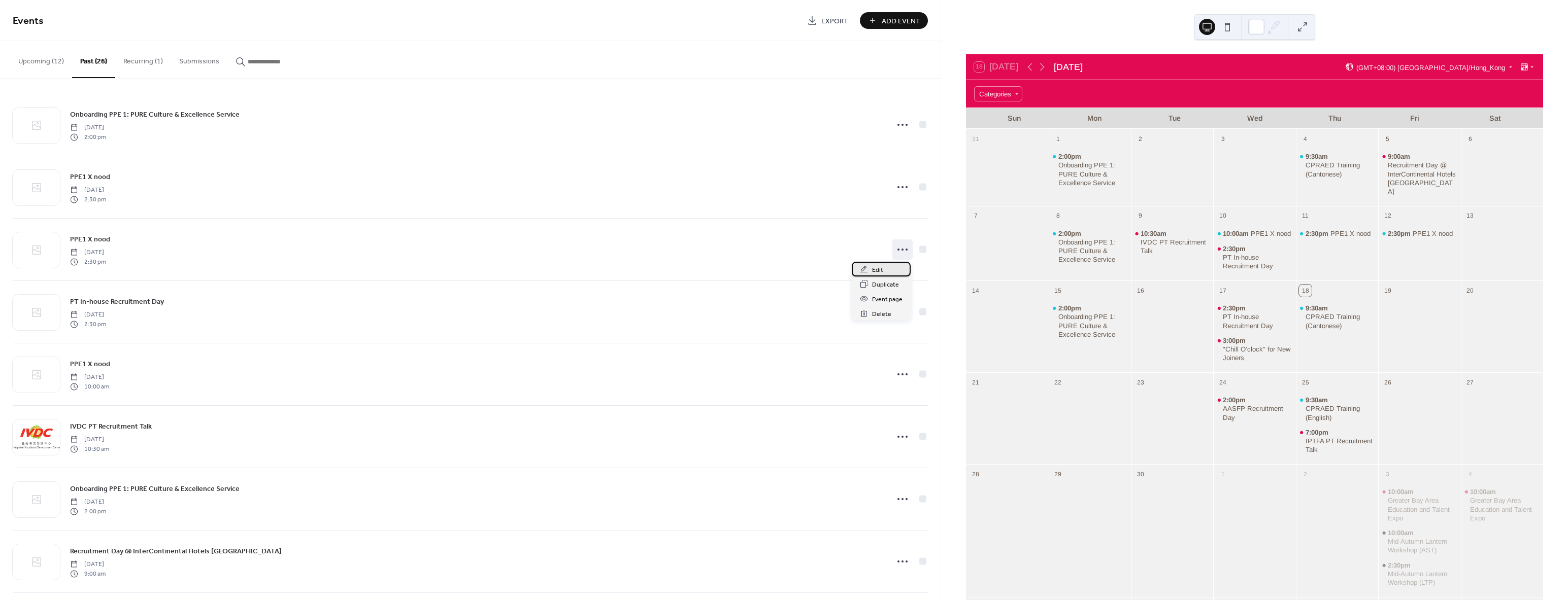
click at [884, 273] on div "Edit" at bounding box center [881, 269] width 59 height 14
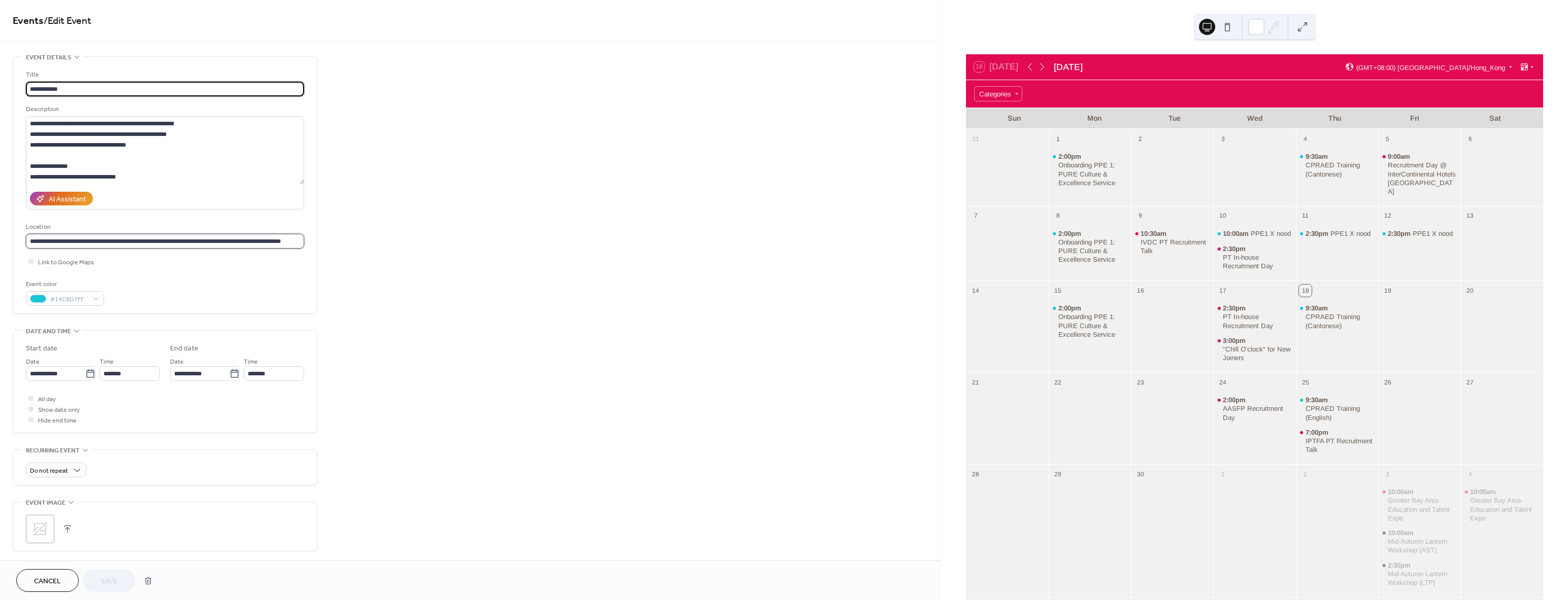
click at [31, 241] on input "**********" at bounding box center [164, 241] width 278 height 14
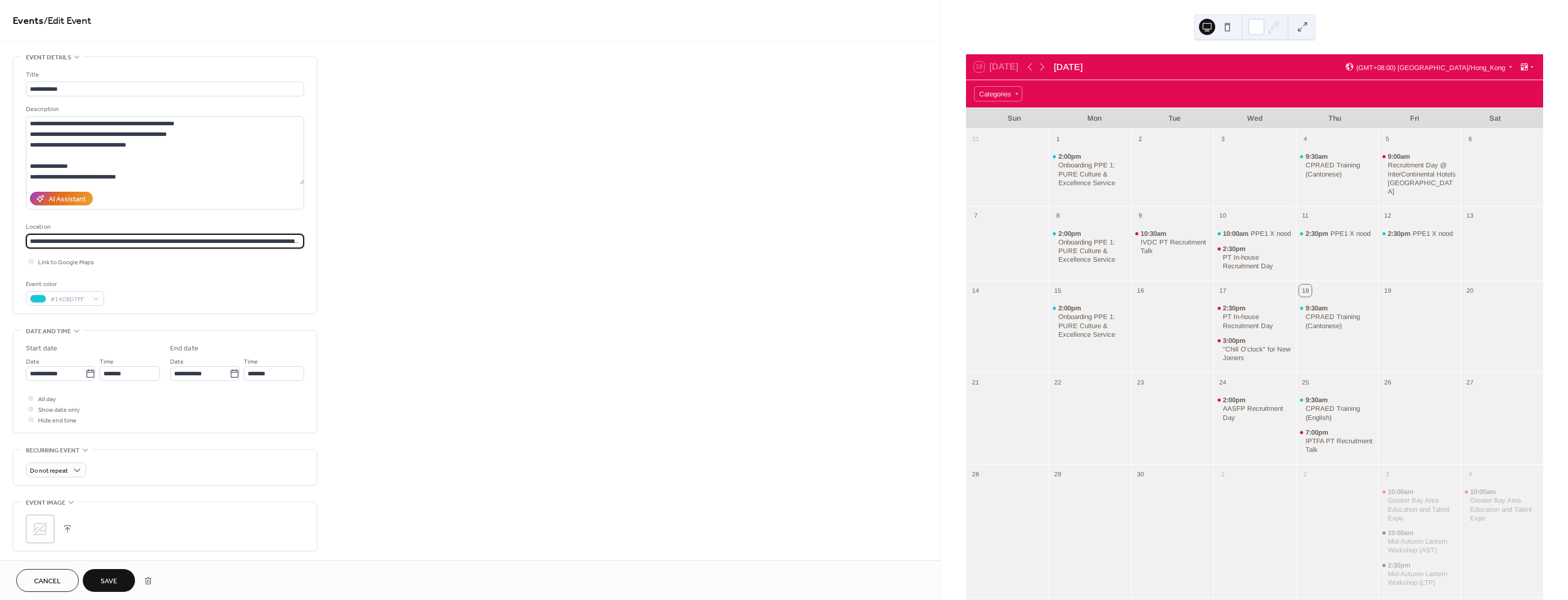
type input "**********"
click at [100, 573] on button "Save" at bounding box center [108, 581] width 52 height 23
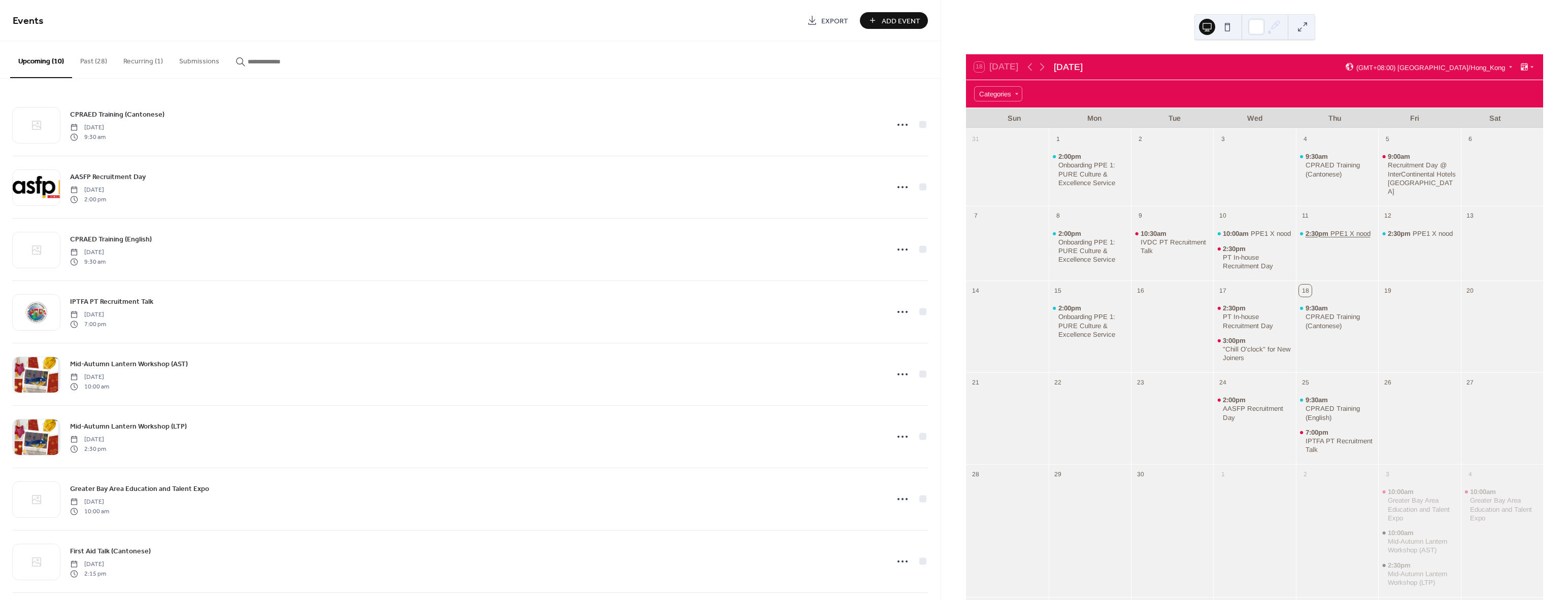
click at [1340, 229] on div "PPE1 X nood" at bounding box center [1350, 233] width 40 height 9
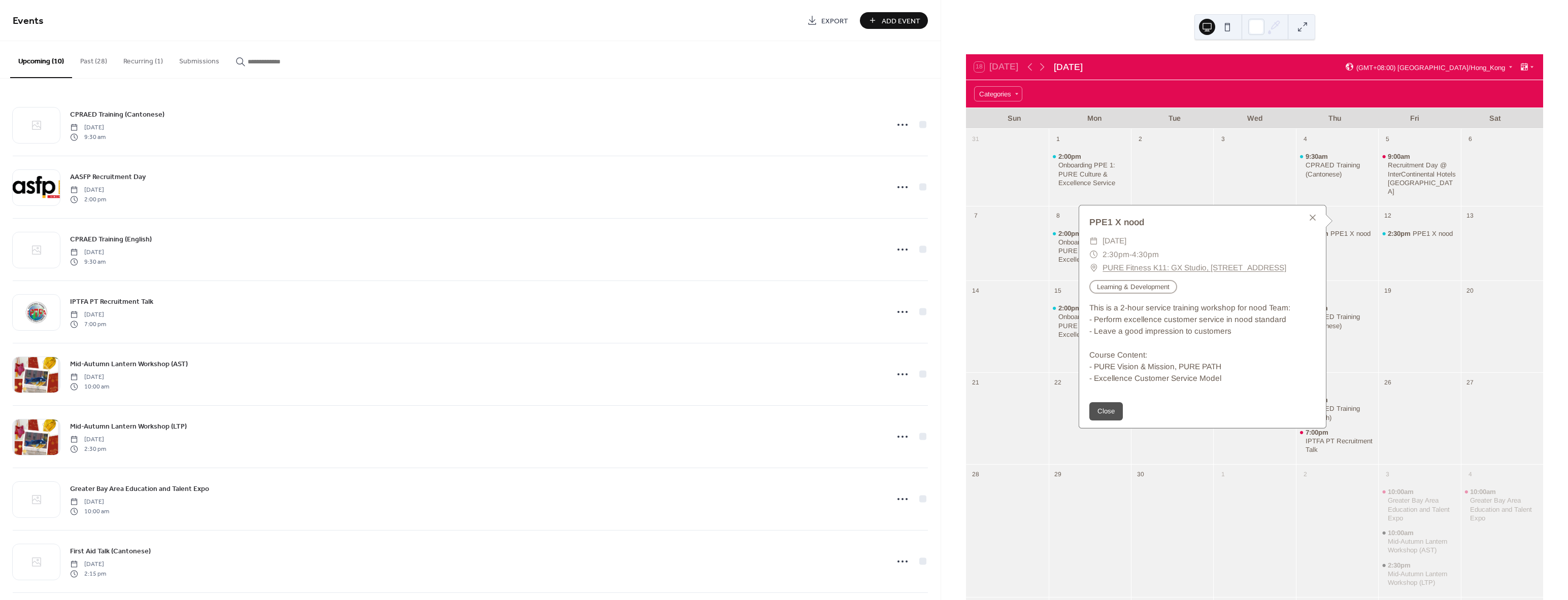
click at [1160, 267] on link "PURE Fitness K11: GX Studio, [STREET_ADDRESS]" at bounding box center [1194, 268] width 184 height 13
click at [1418, 251] on div "2:30pm PPE1 X nood" at bounding box center [1419, 250] width 82 height 53
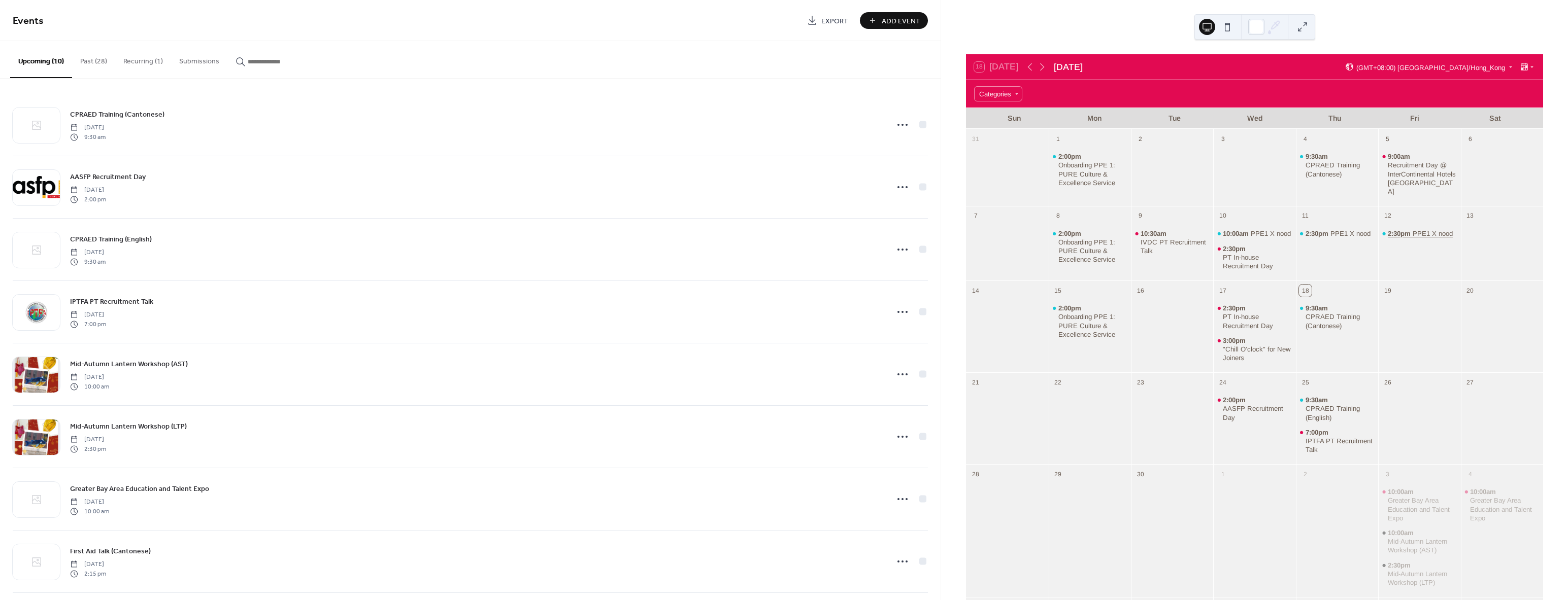
click at [1413, 229] on div "PPE1 X nood" at bounding box center [1433, 233] width 40 height 9
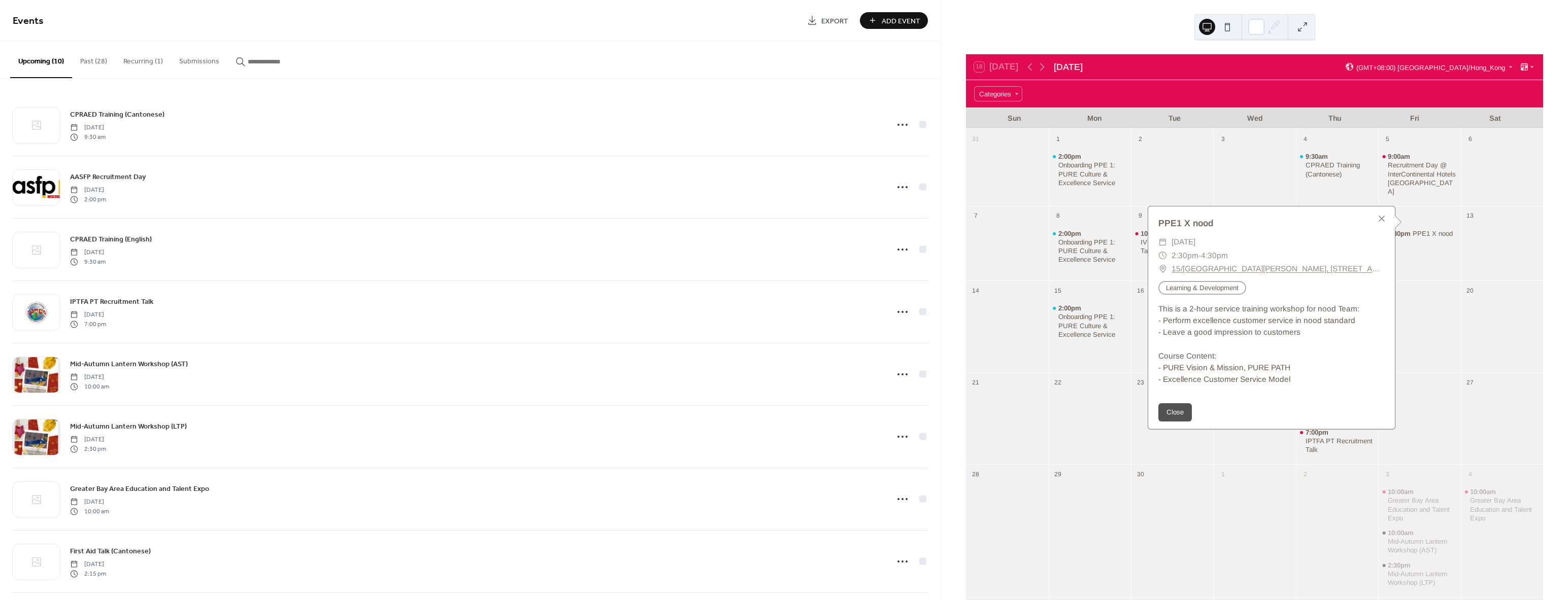
click at [1443, 252] on div "2:30pm PPE1 X nood" at bounding box center [1419, 250] width 82 height 53
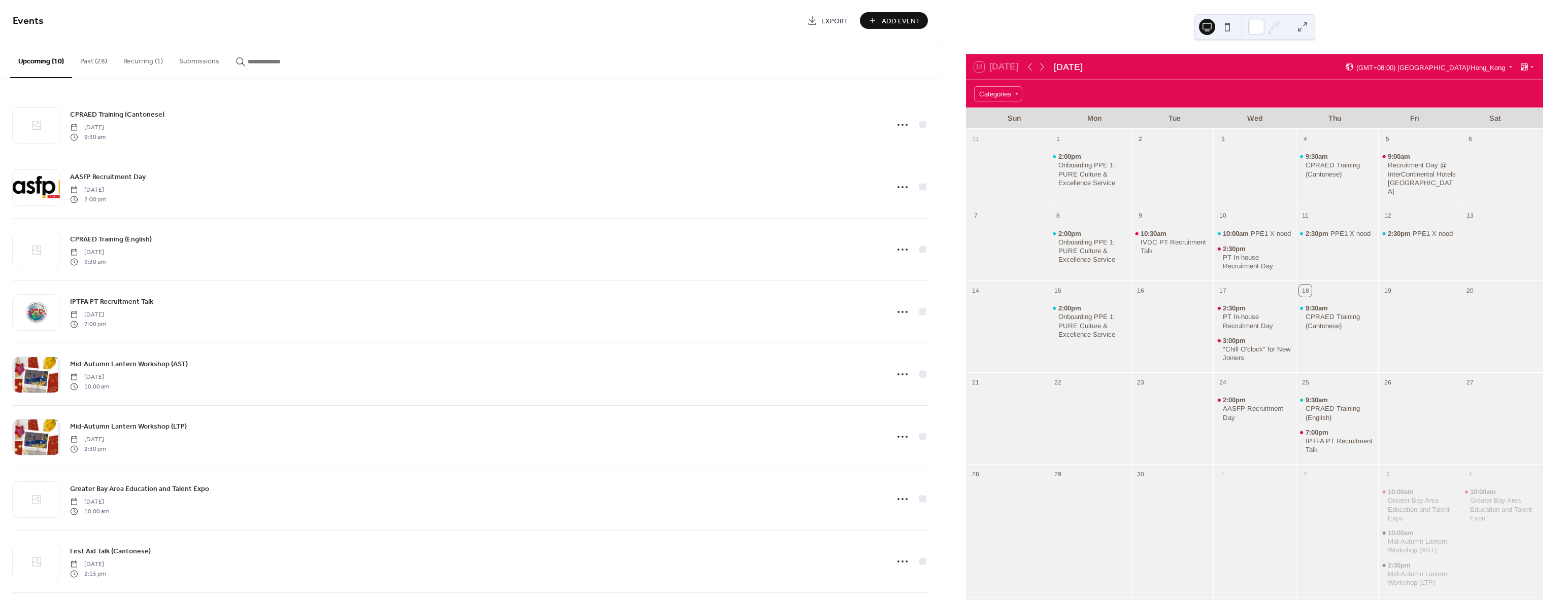
click at [98, 65] on button "Past (28)" at bounding box center [93, 59] width 43 height 36
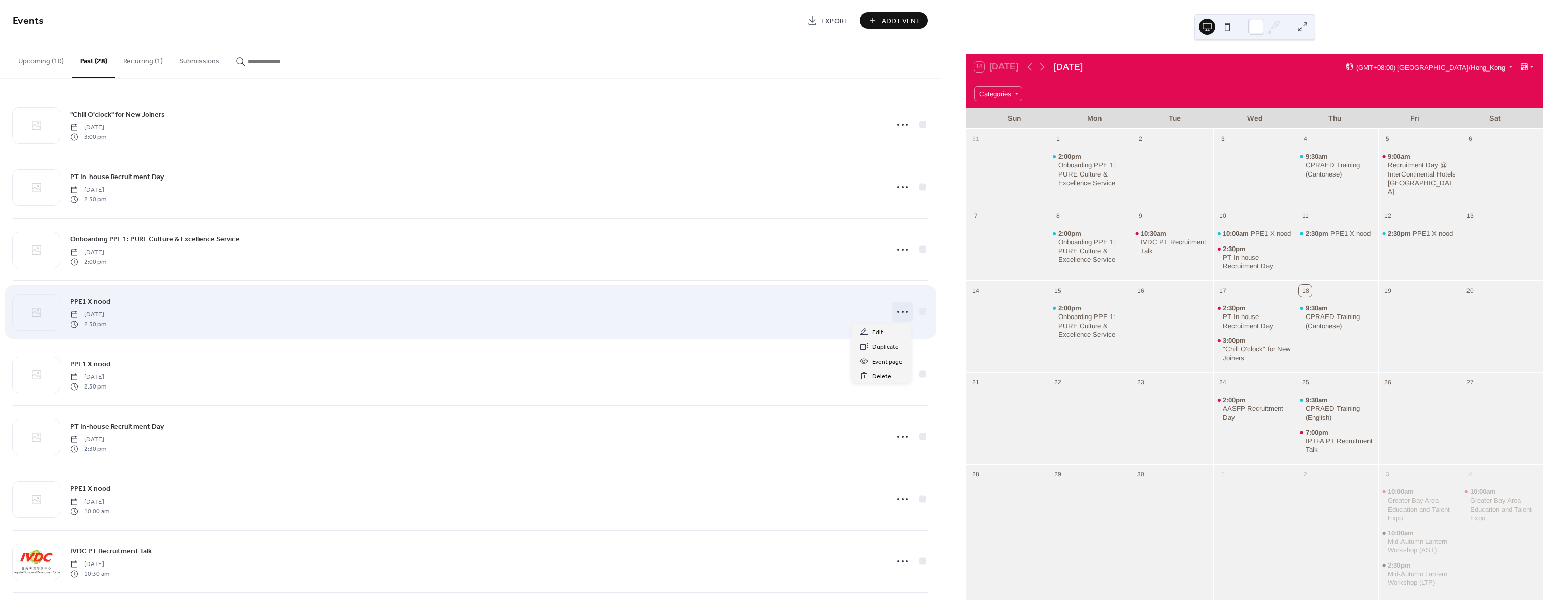
click at [906, 312] on circle at bounding box center [906, 311] width 2 height 2
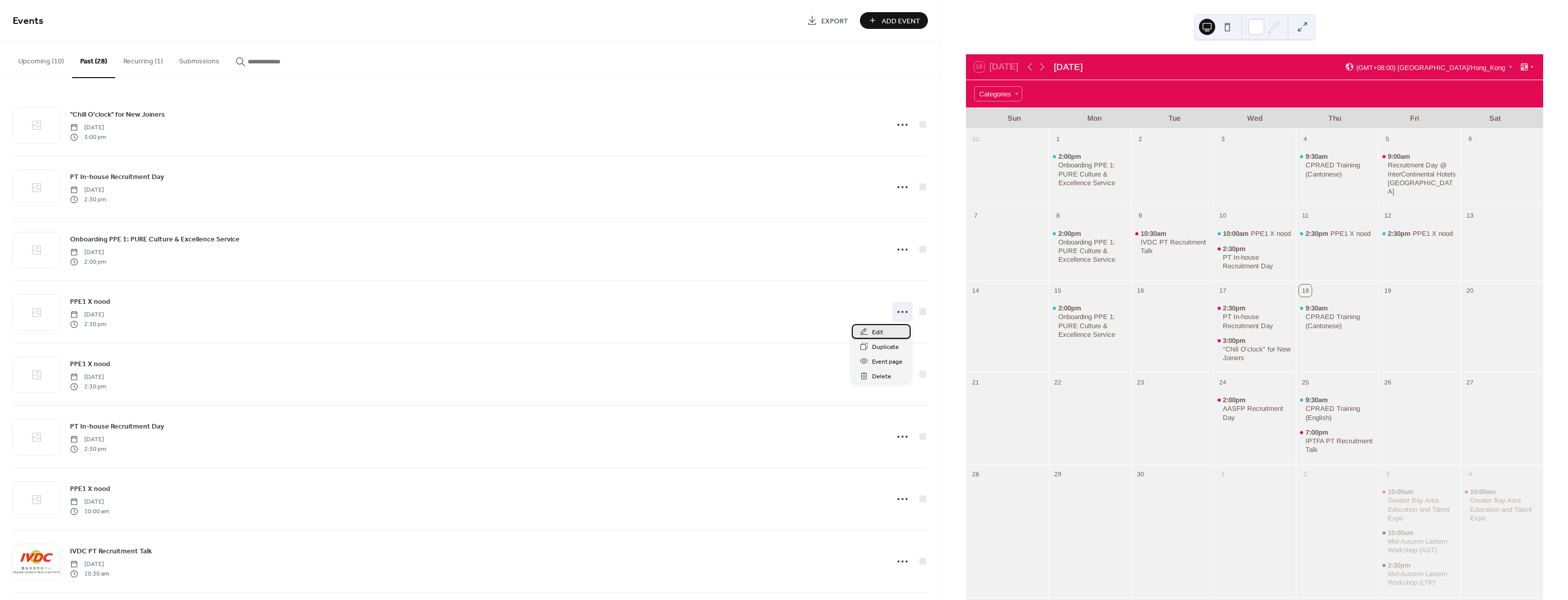
click at [887, 331] on div "Edit" at bounding box center [881, 332] width 59 height 14
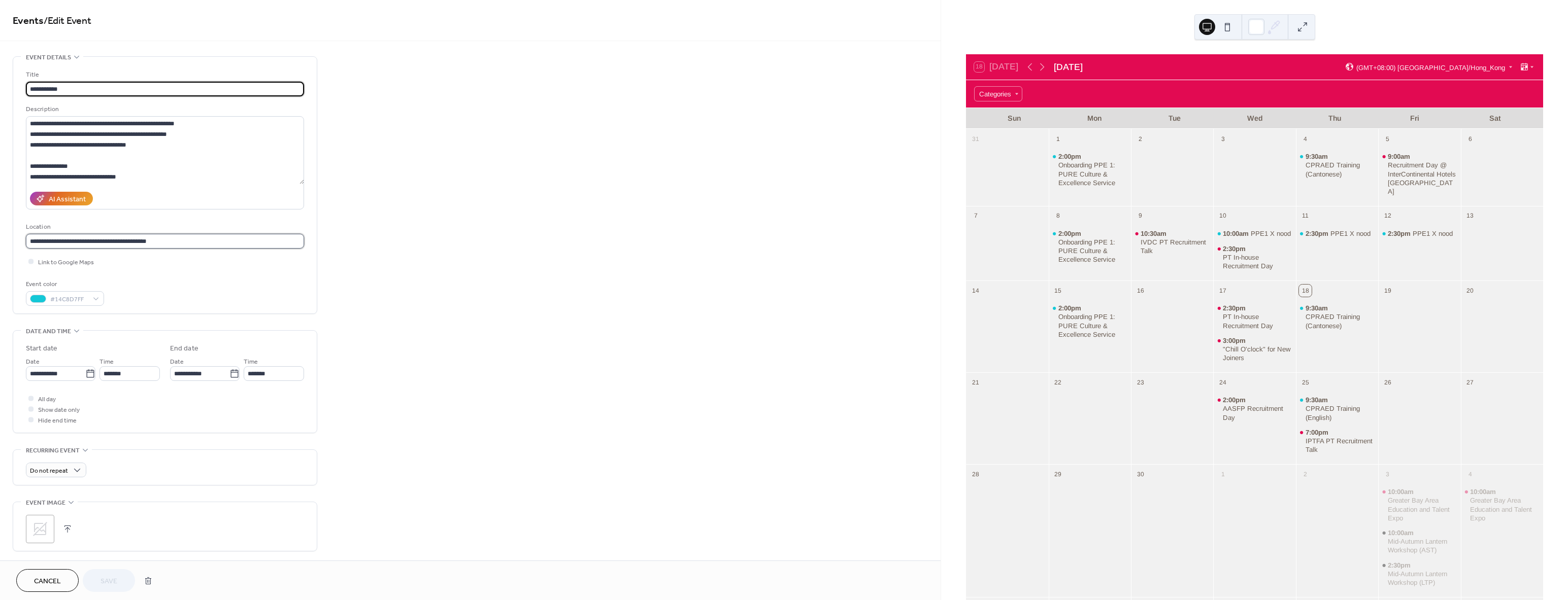
click at [27, 242] on input "**********" at bounding box center [164, 241] width 278 height 14
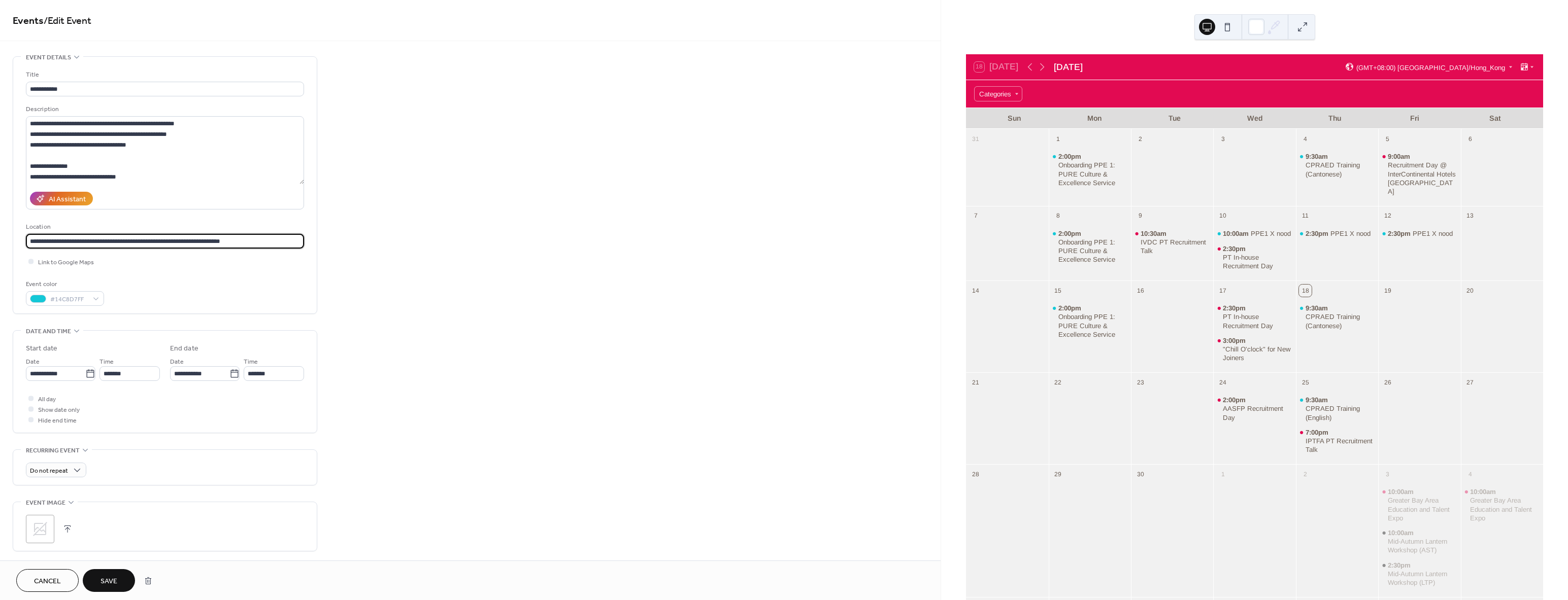
type input "**********"
click at [119, 576] on button "Save" at bounding box center [108, 581] width 52 height 23
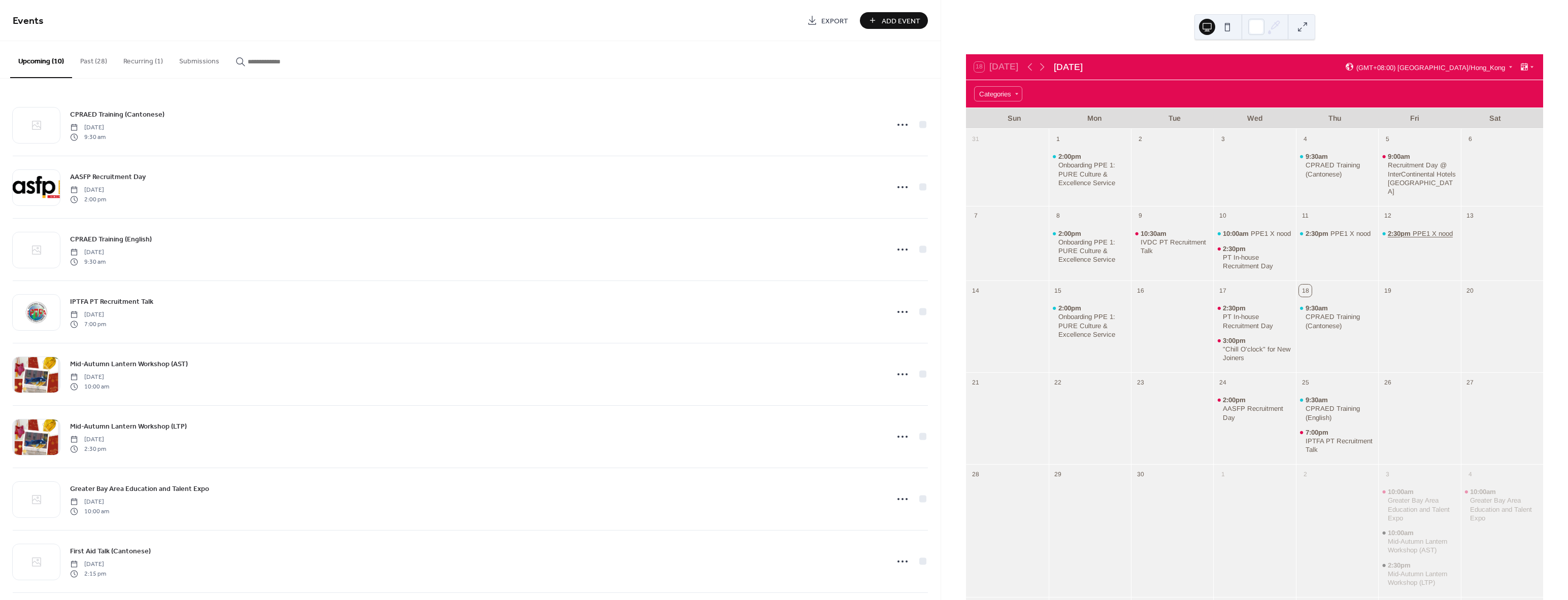
click at [1406, 229] on span "2:30pm" at bounding box center [1400, 233] width 25 height 9
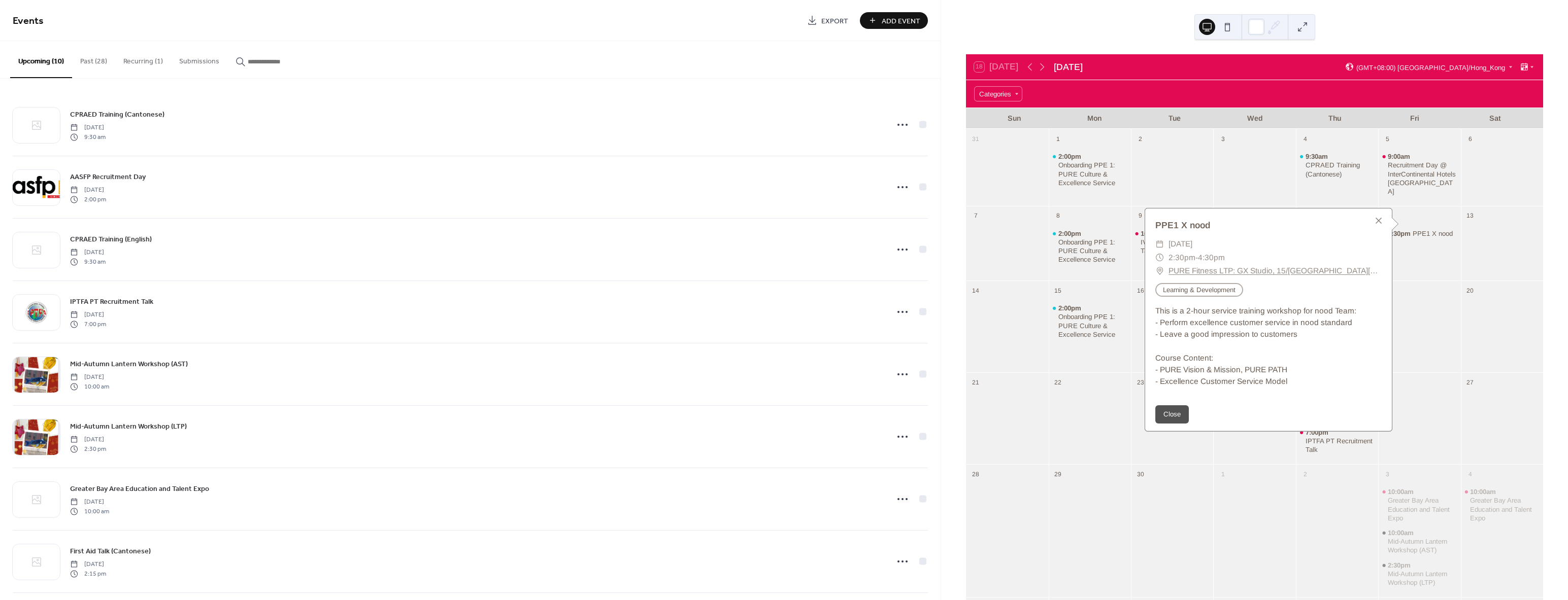
click at [1199, 273] on link "PURE Fitness LTP: GX Studio, 15/[GEOGRAPHIC_DATA][PERSON_NAME], [STREET_ADDRESS]" at bounding box center [1275, 271] width 213 height 13
click at [1424, 322] on div at bounding box center [1419, 334] width 82 height 70
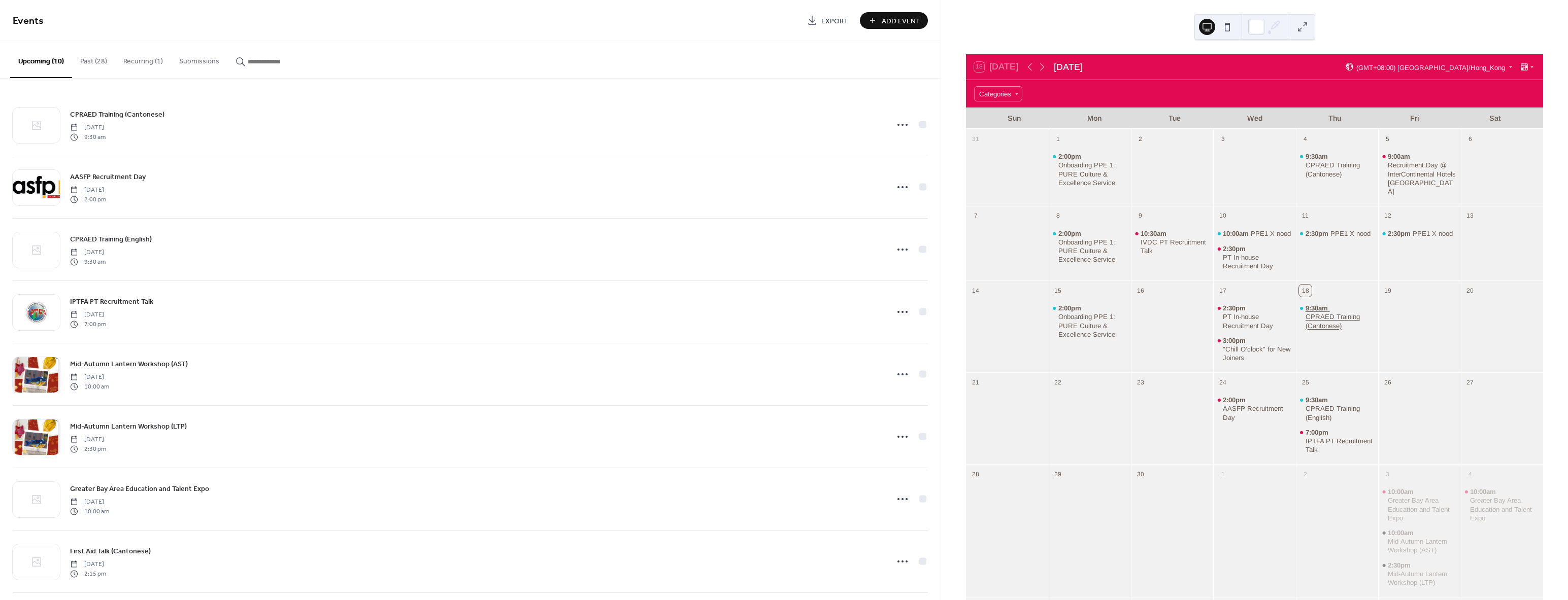
click at [1324, 322] on div "CPRAED Training (Cantonese)" at bounding box center [1340, 321] width 69 height 17
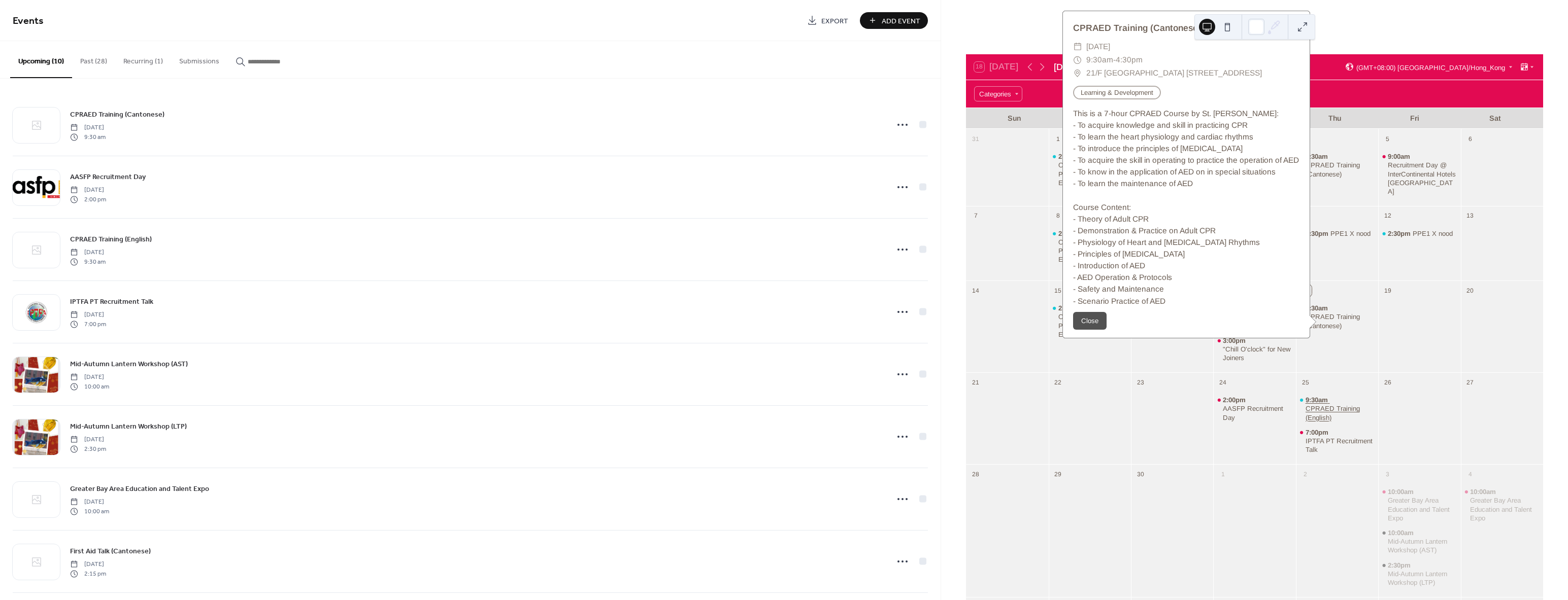
click at [1322, 411] on div "CPRAED Training (English)" at bounding box center [1340, 413] width 69 height 17
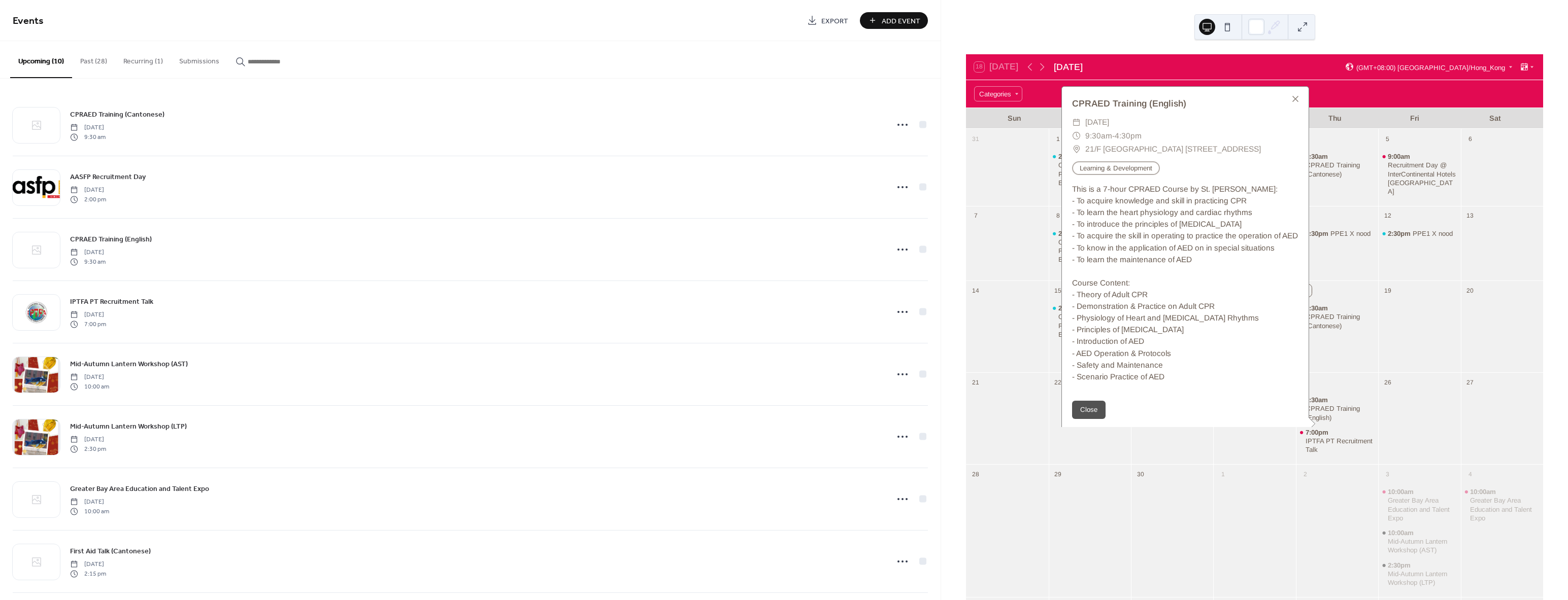
click at [1342, 339] on div "9:30am CPRAED Training (Cantonese)" at bounding box center [1337, 334] width 82 height 70
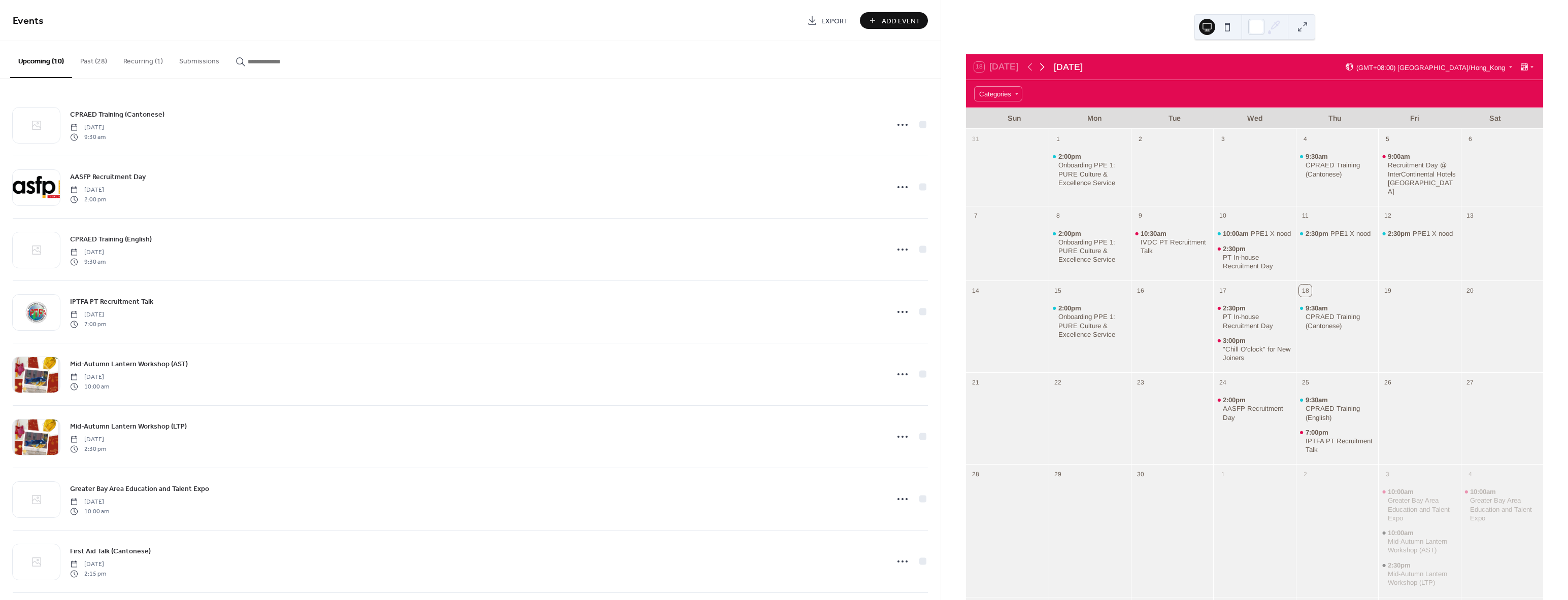
click at [1045, 65] on icon at bounding box center [1042, 67] width 12 height 12
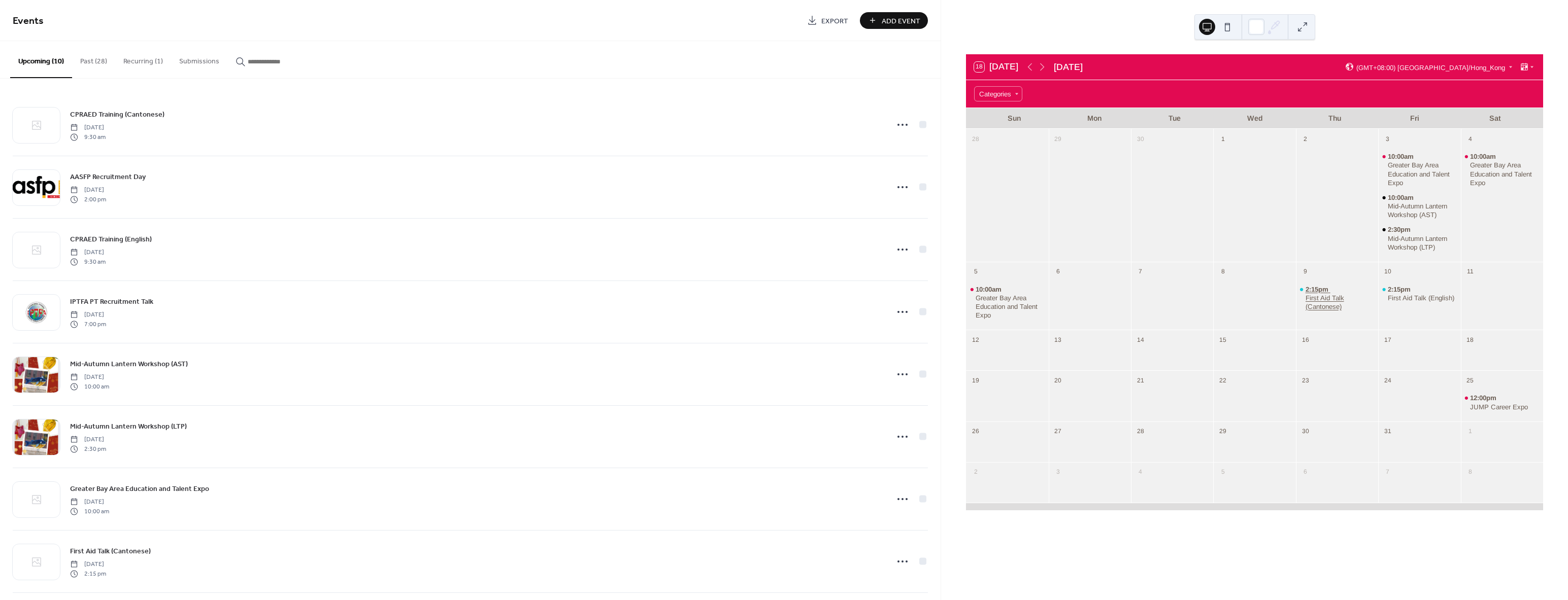
click at [1320, 294] on div "First Aid Talk (Cantonese)" at bounding box center [1340, 302] width 69 height 17
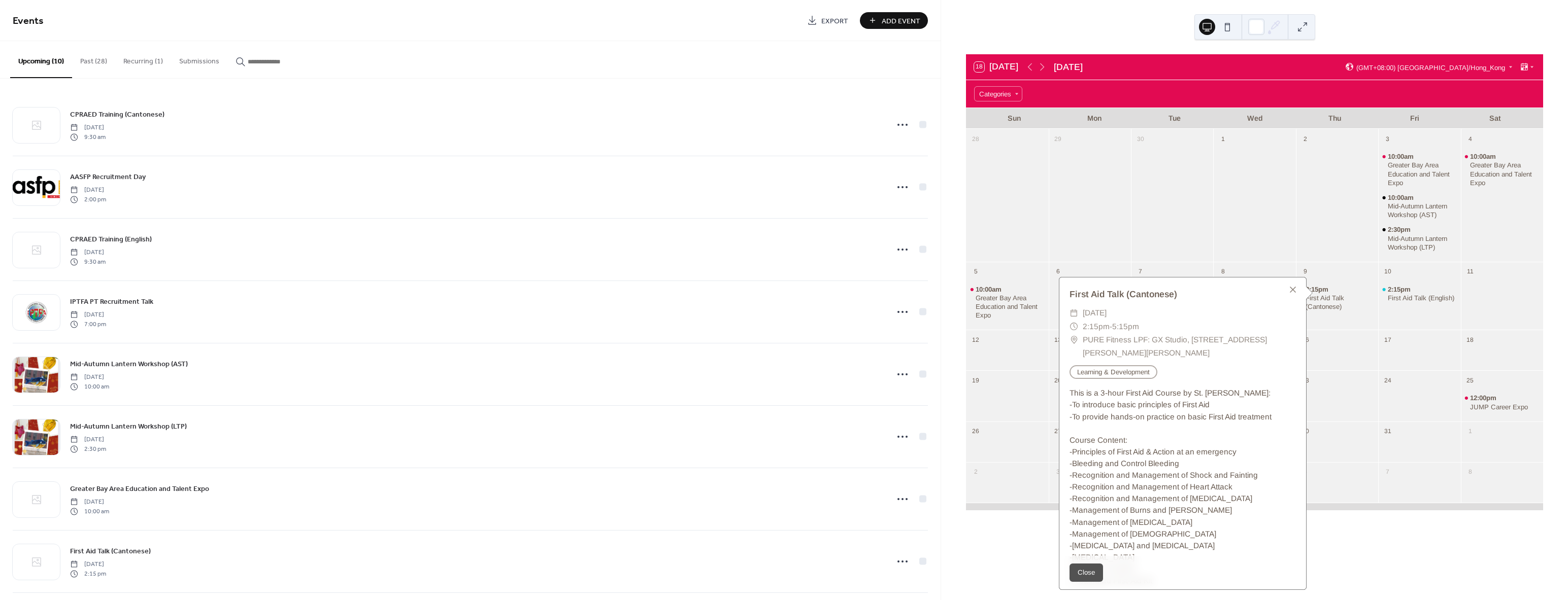
click at [1178, 218] on div at bounding box center [1172, 202] width 82 height 111
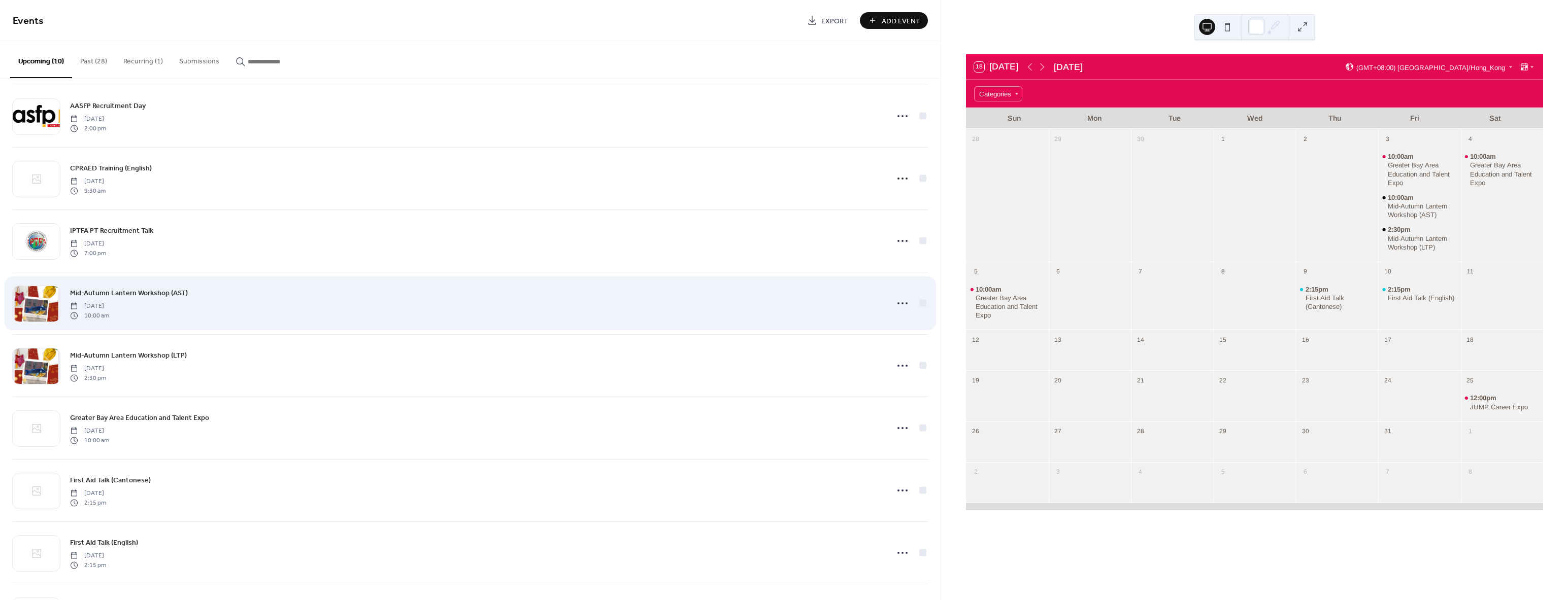
scroll to position [132, 0]
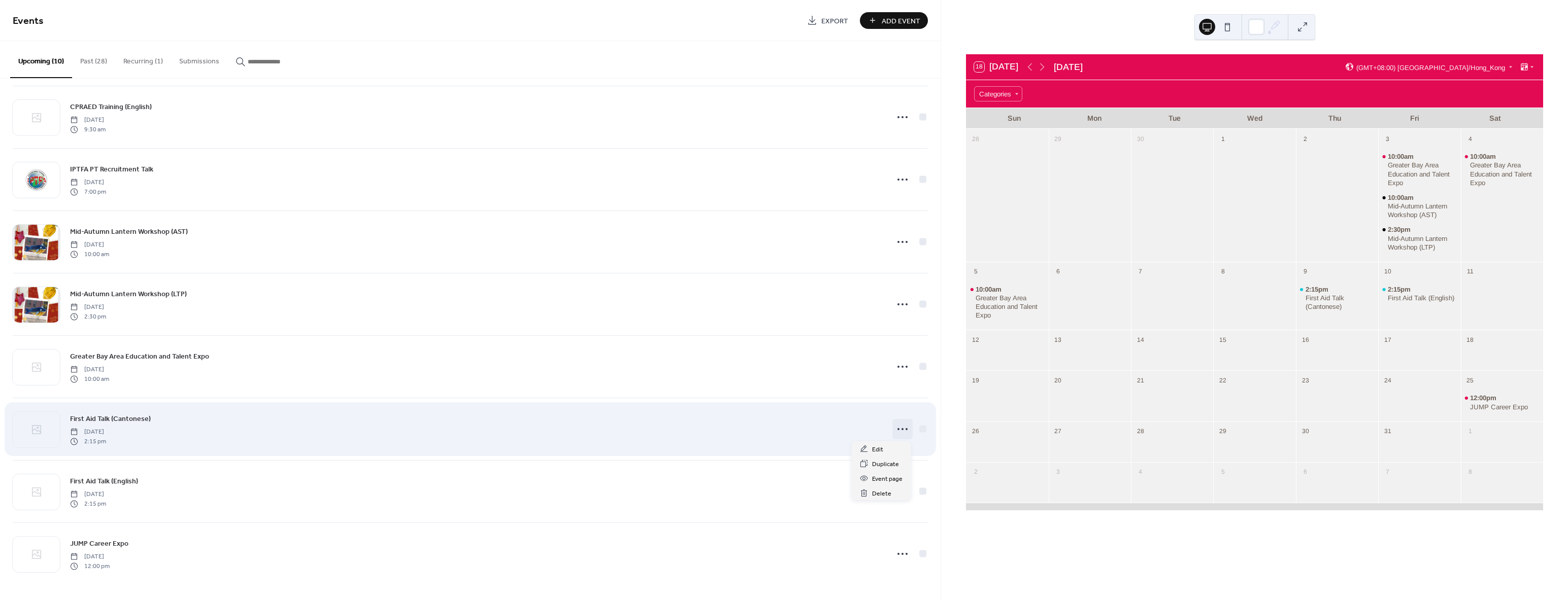
click at [896, 430] on icon at bounding box center [902, 429] width 17 height 17
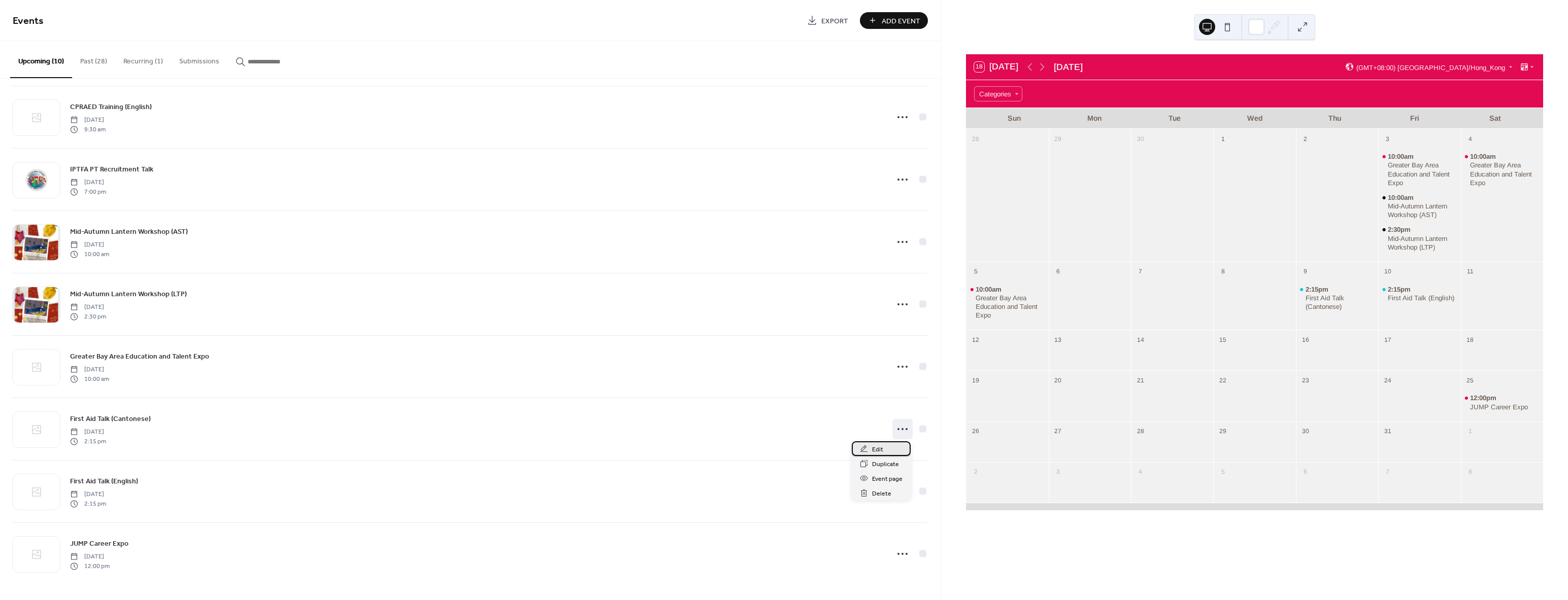
click at [882, 447] on span "Edit" at bounding box center [878, 449] width 11 height 11
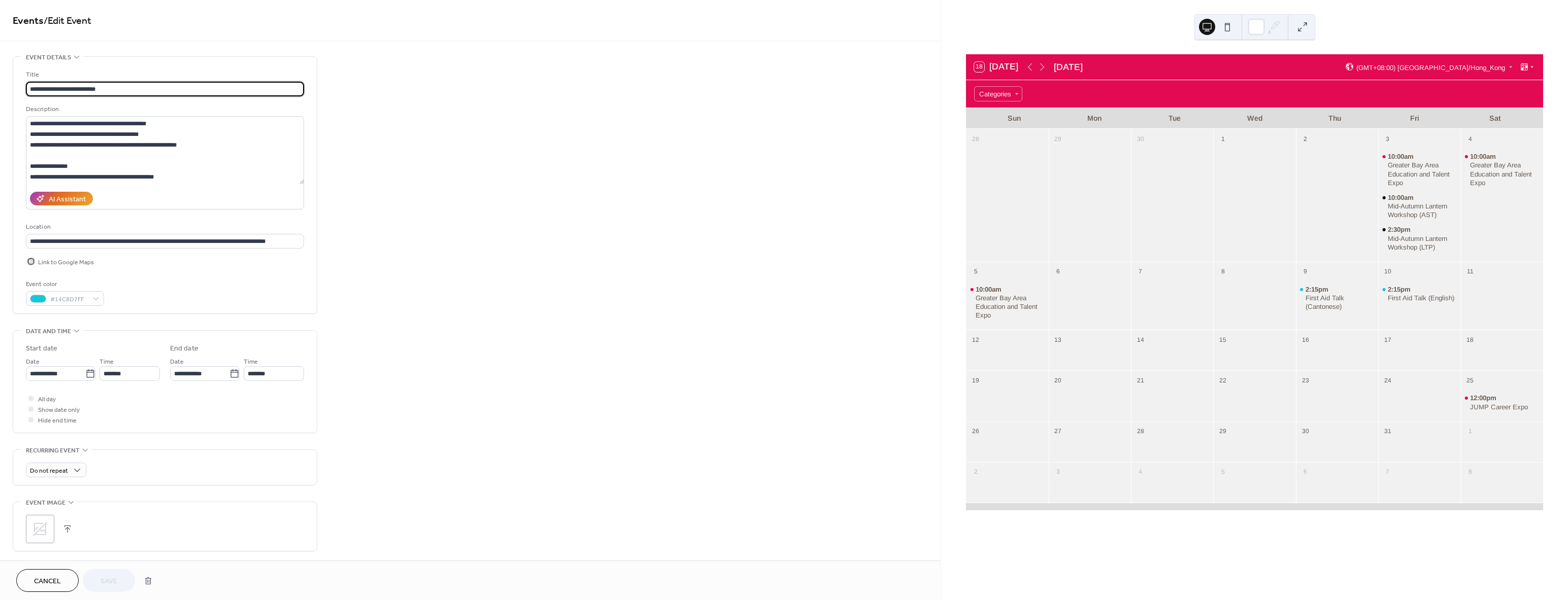
click at [31, 261] on div at bounding box center [31, 261] width 5 height 5
click at [113, 582] on span "Save" at bounding box center [108, 581] width 17 height 11
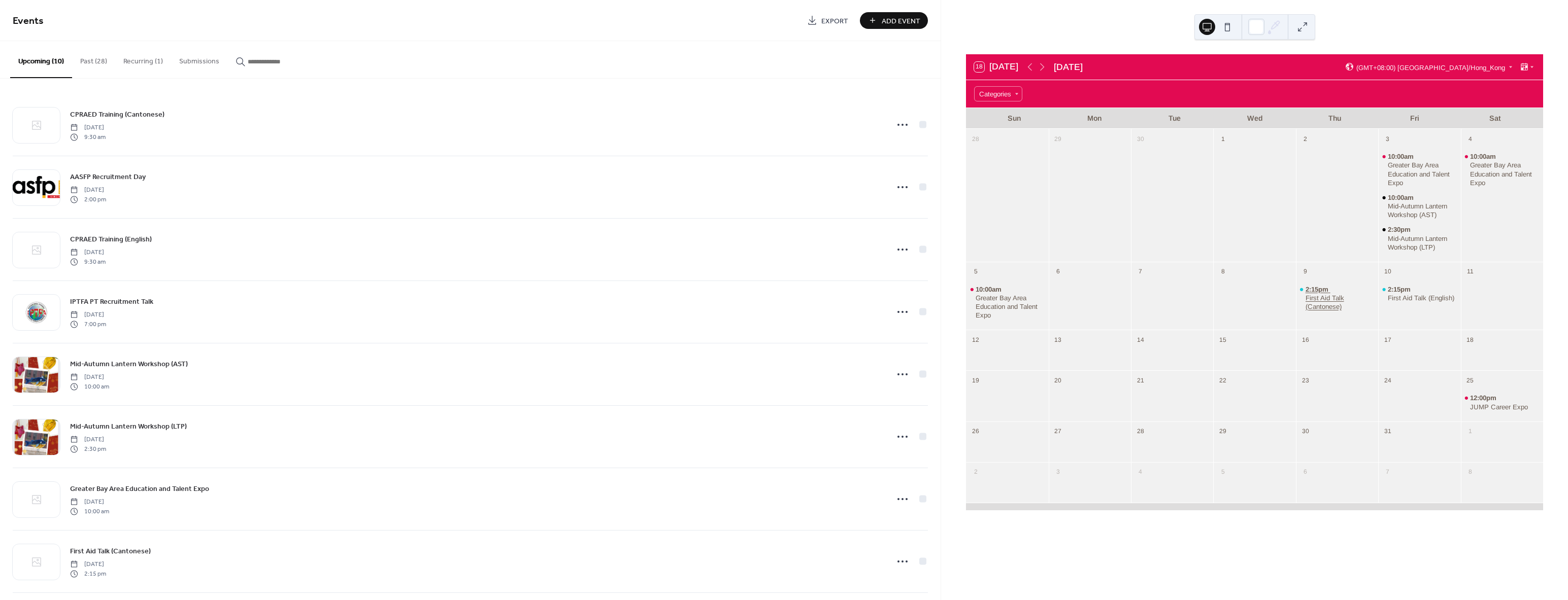
click at [1336, 304] on div "First Aid Talk (Cantonese)" at bounding box center [1340, 302] width 69 height 17
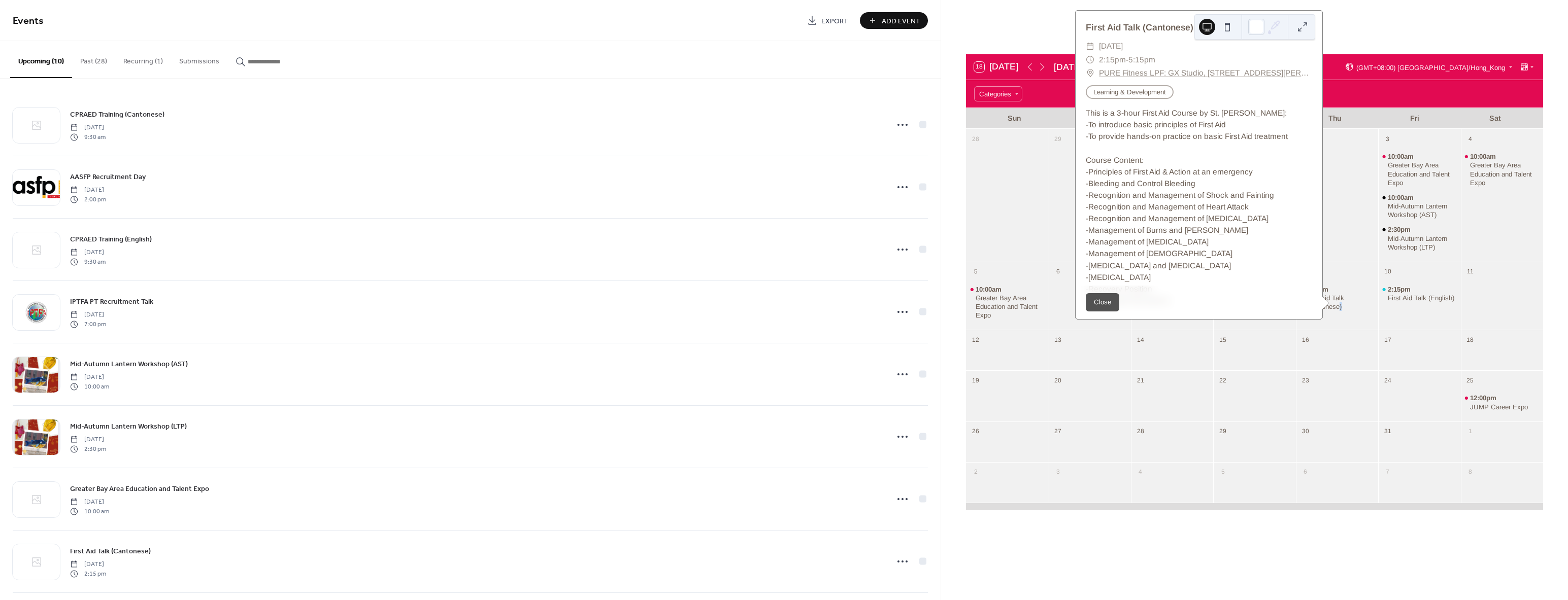
click at [1175, 70] on link "PURE Fitness LPF: GX Studio, [STREET_ADDRESS][PERSON_NAME][PERSON_NAME]" at bounding box center [1205, 73] width 213 height 13
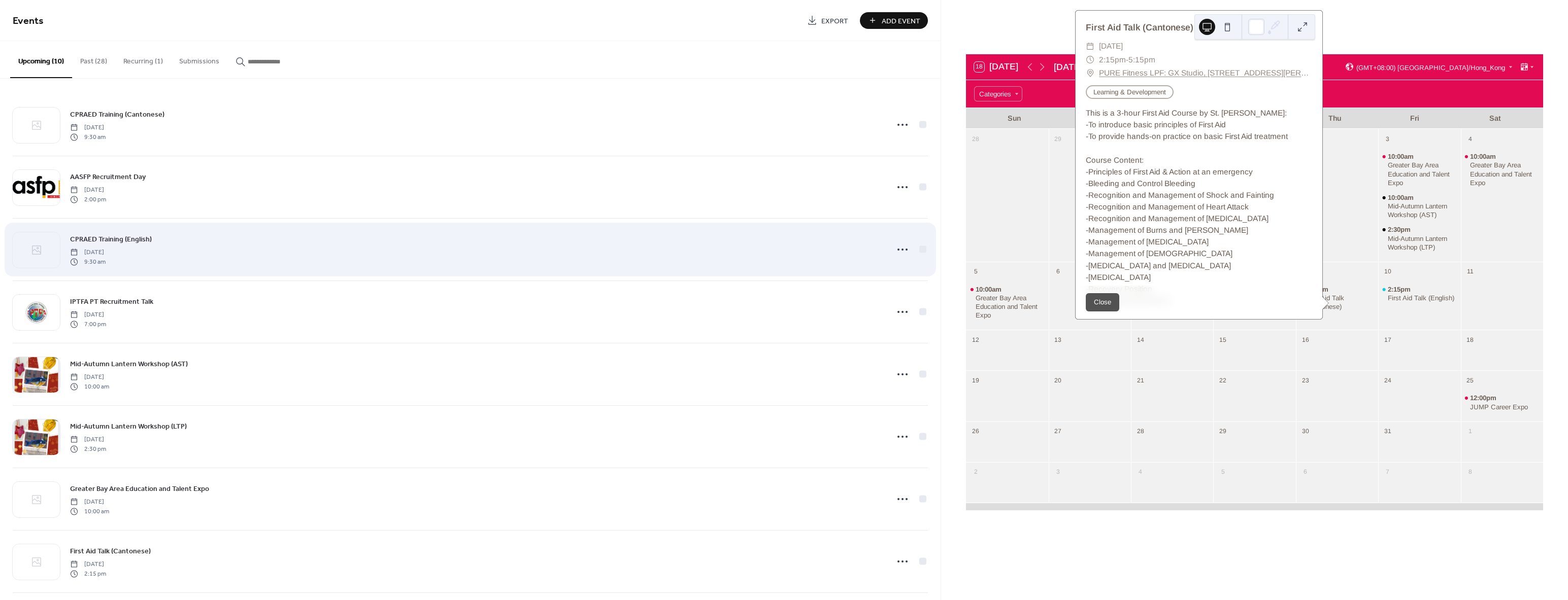
click at [787, 261] on div "CPRAED Training (English) [DATE] 9:30 am" at bounding box center [476, 249] width 812 height 32
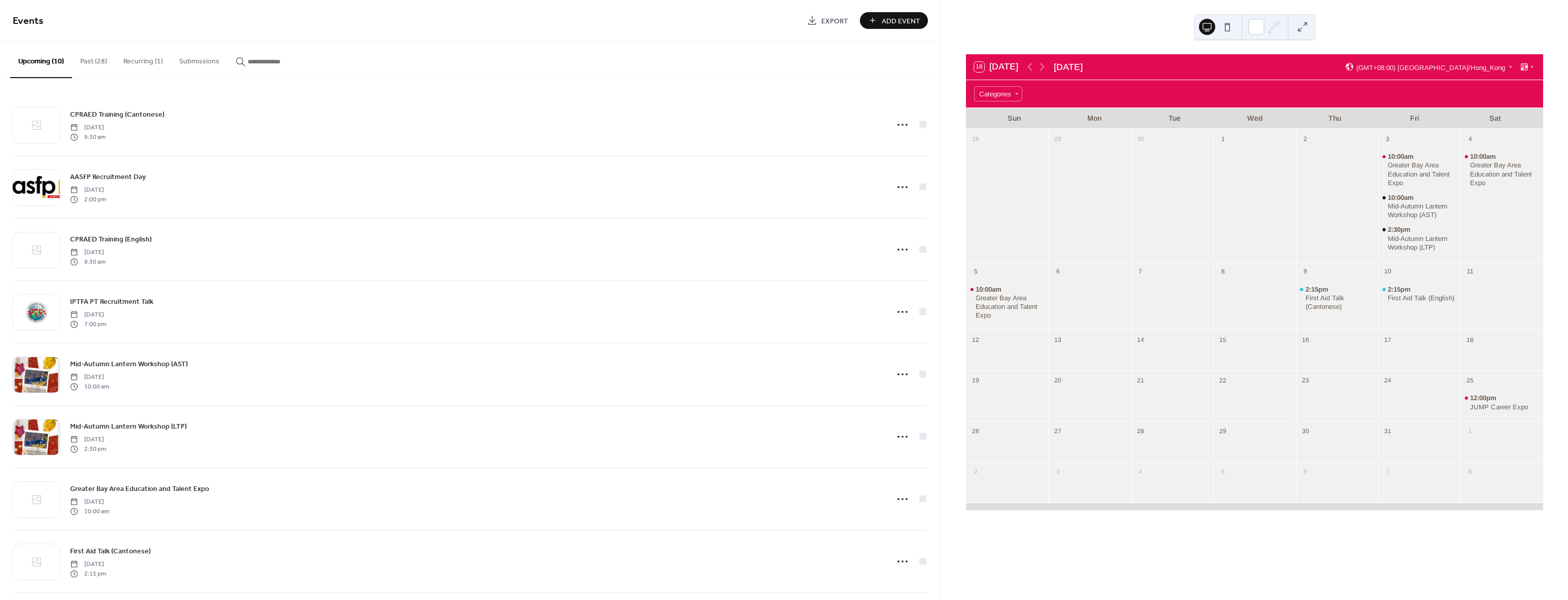
click at [106, 67] on button "Past (28)" at bounding box center [93, 59] width 43 height 36
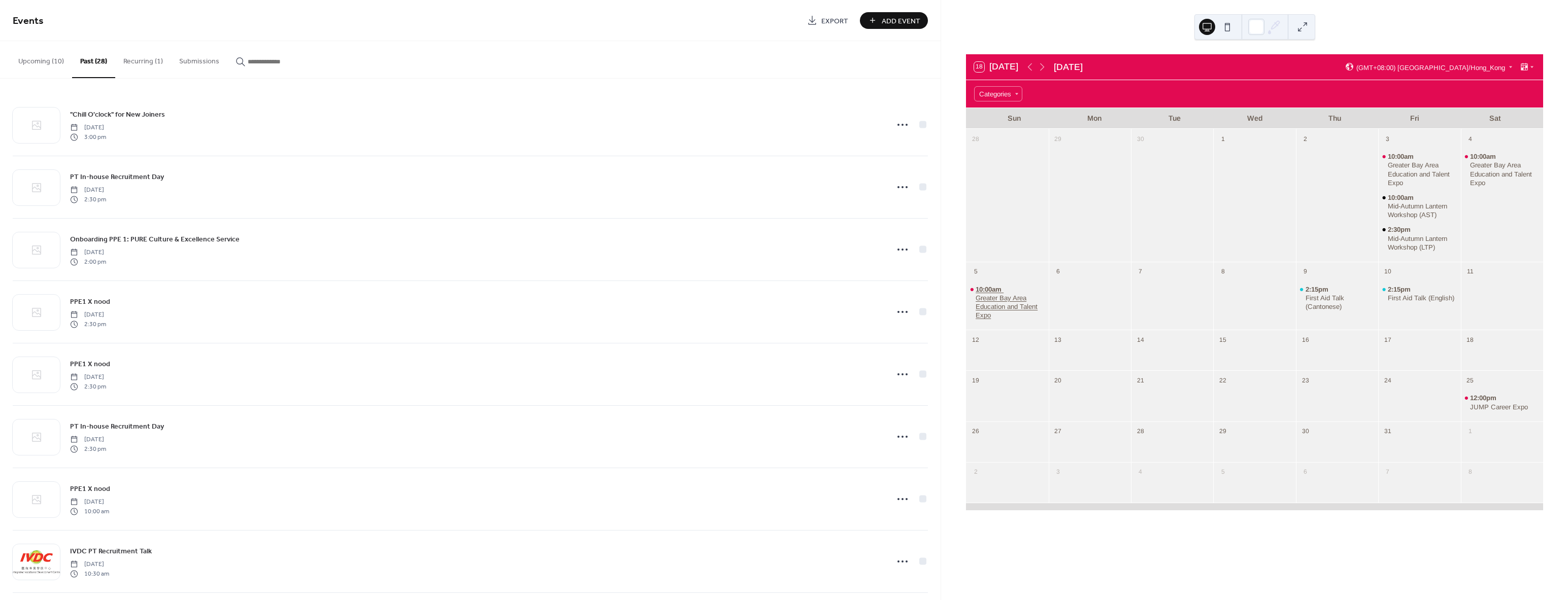
click at [1031, 301] on div "Greater Bay Area Education and Talent Expo" at bounding box center [1010, 306] width 69 height 26
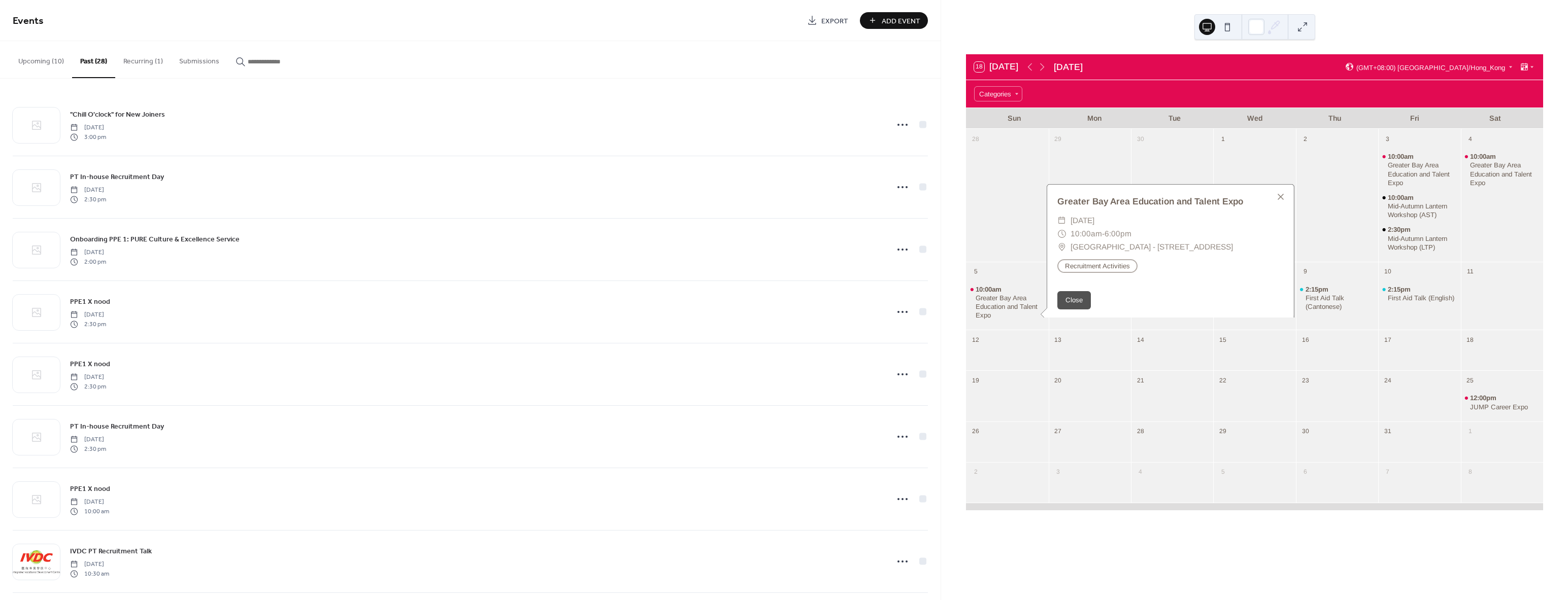
click at [1215, 332] on div "15" at bounding box center [1254, 338] width 82 height 18
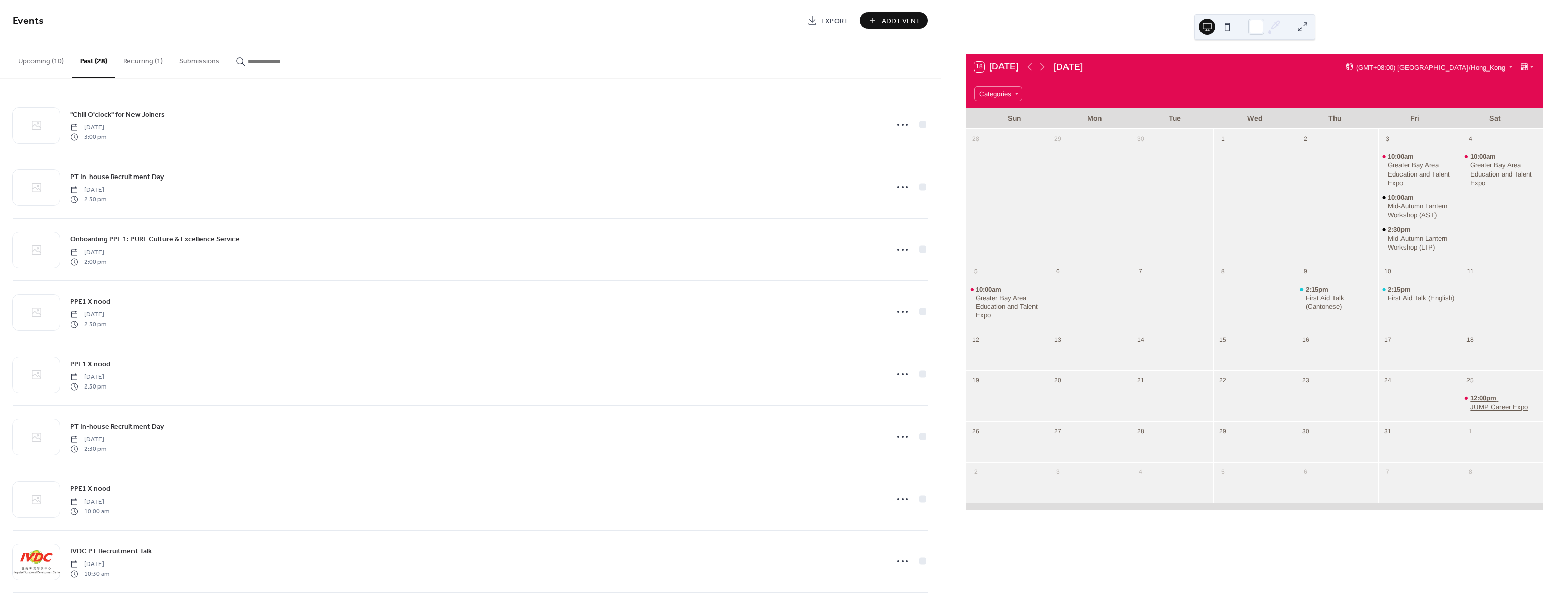
click at [1484, 406] on div "JUMP Career Expo" at bounding box center [1499, 407] width 58 height 9
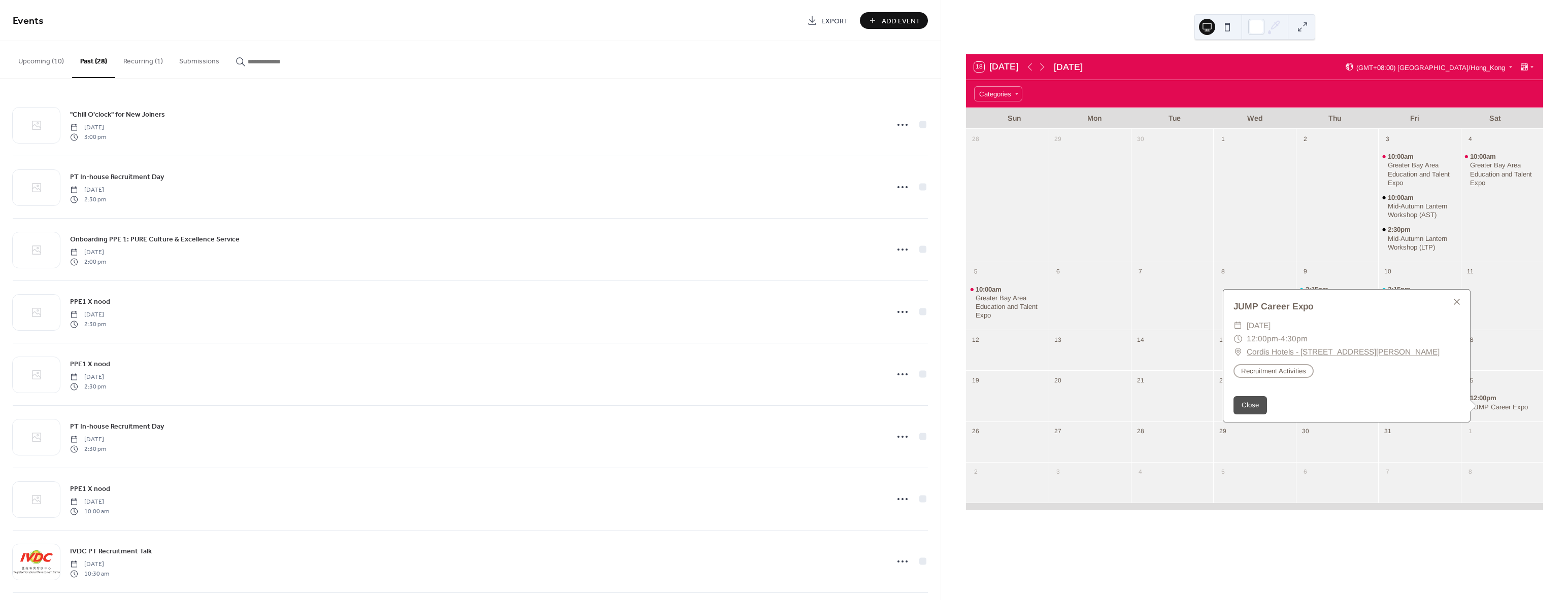
click at [1194, 239] on div at bounding box center [1172, 202] width 82 height 111
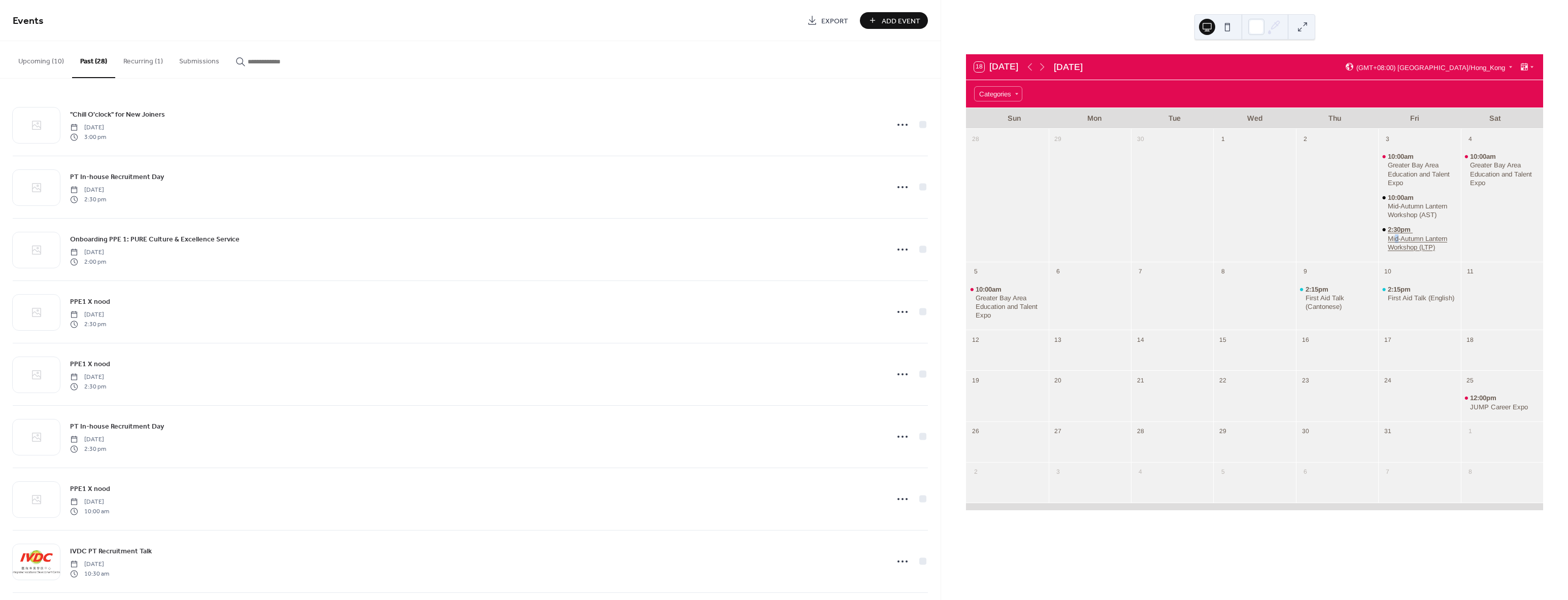
drag, startPoint x: 1391, startPoint y: 239, endPoint x: 1396, endPoint y: 238, distance: 5.1
click at [1394, 238] on div "Mid-Autumn Lantern Workshop (LTP)" at bounding box center [1422, 243] width 69 height 17
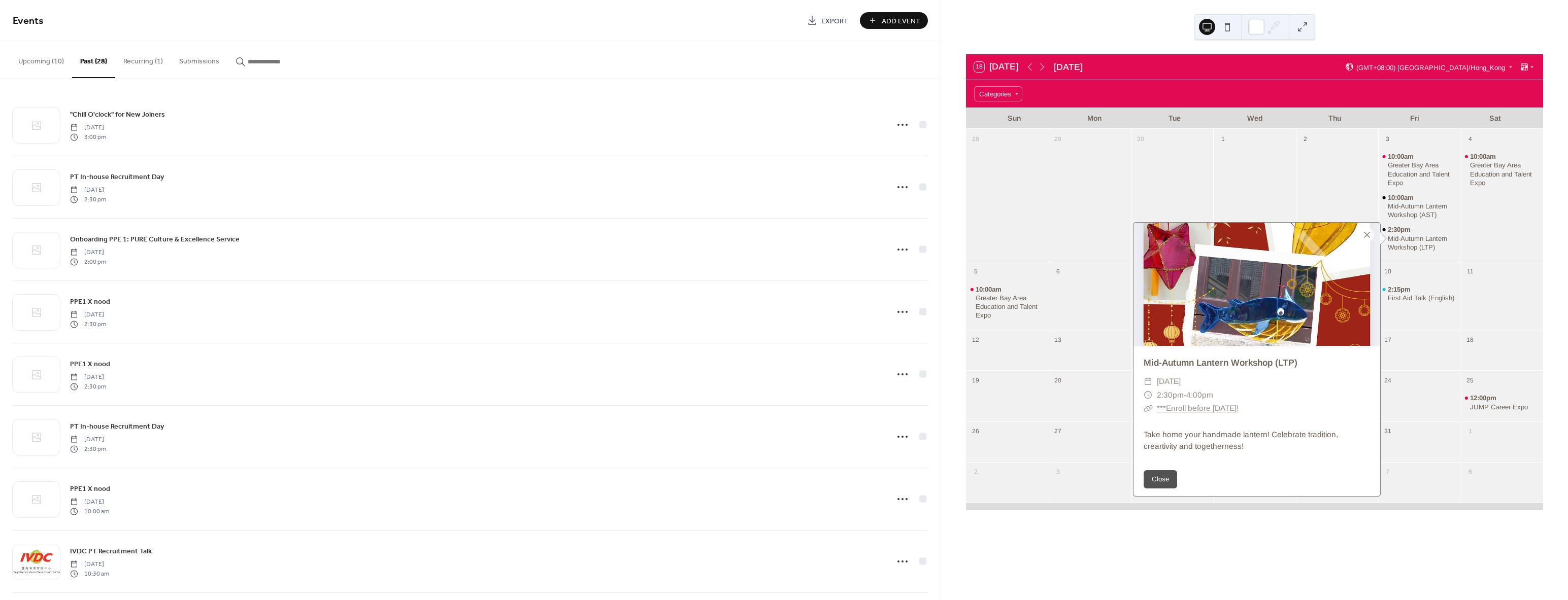
click at [1213, 184] on div at bounding box center [1172, 202] width 82 height 111
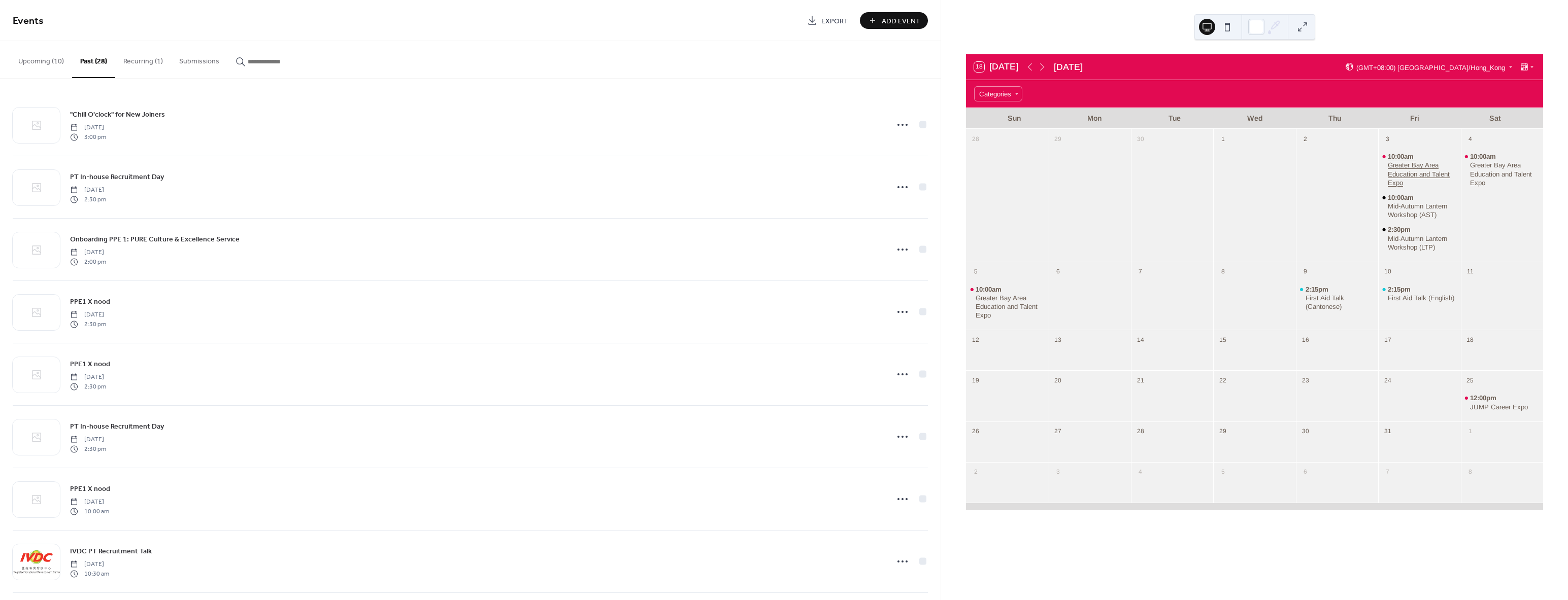
click at [1388, 168] on div "Greater Bay Area Education and Talent Expo" at bounding box center [1422, 174] width 69 height 26
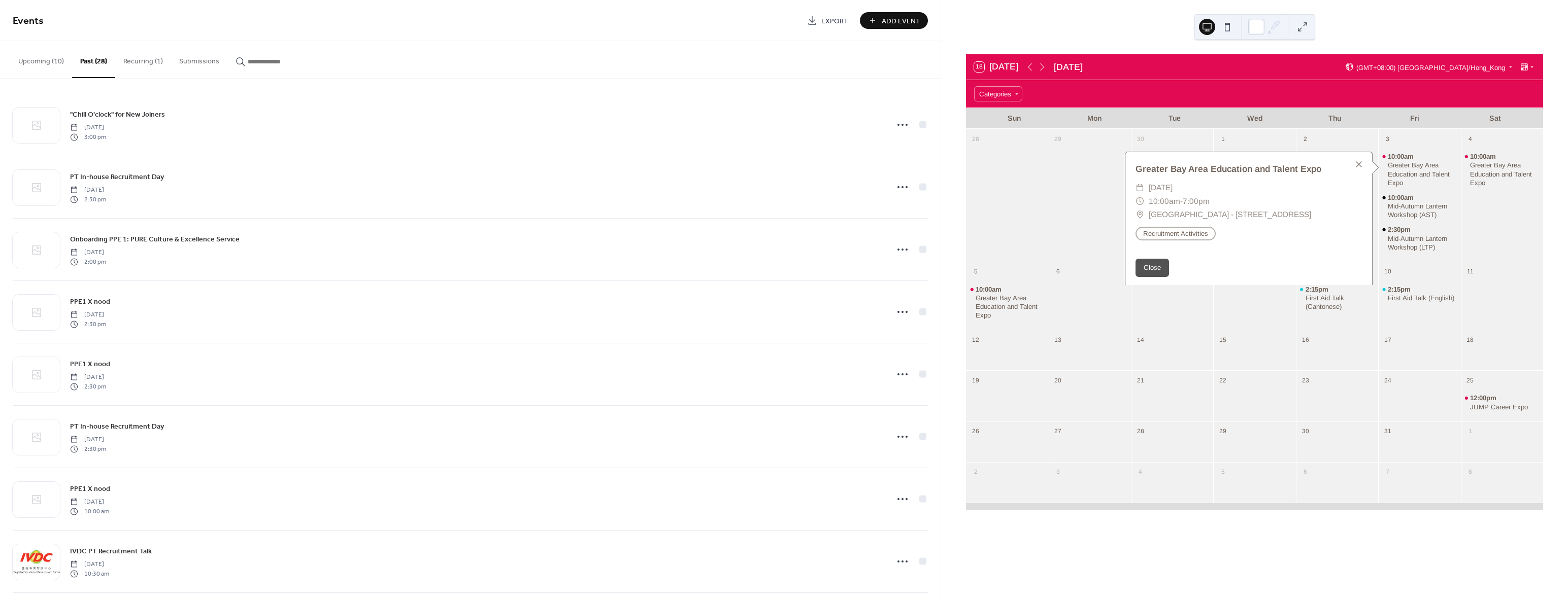
click at [1070, 198] on div at bounding box center [1090, 202] width 82 height 111
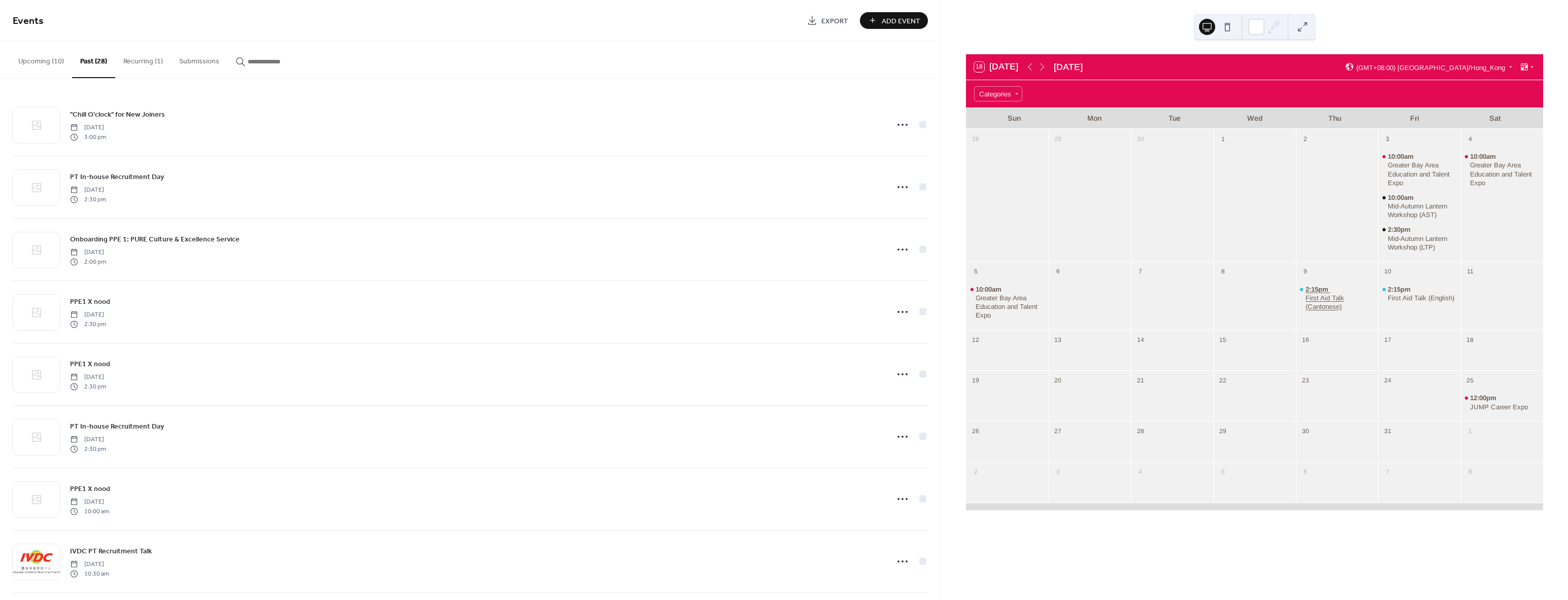
click at [1332, 298] on div "First Aid Talk (Cantonese)" at bounding box center [1340, 302] width 69 height 17
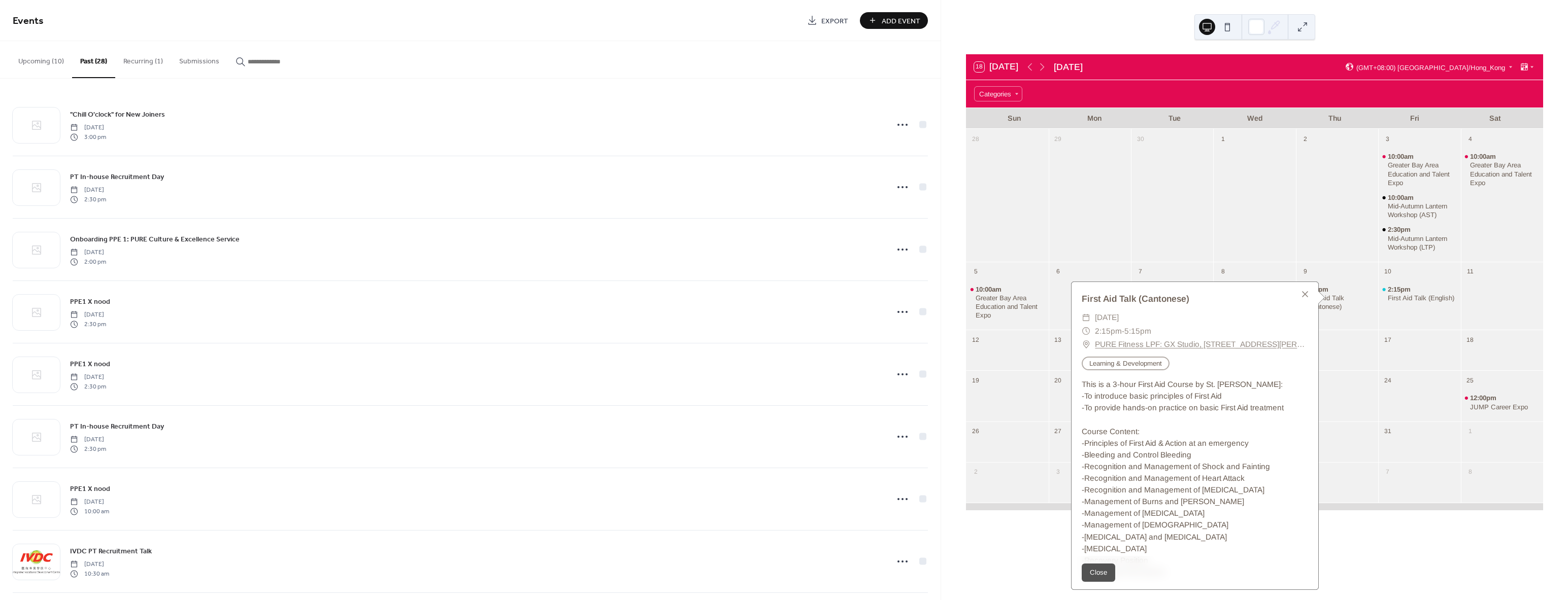
click at [1062, 174] on div at bounding box center [1090, 202] width 82 height 111
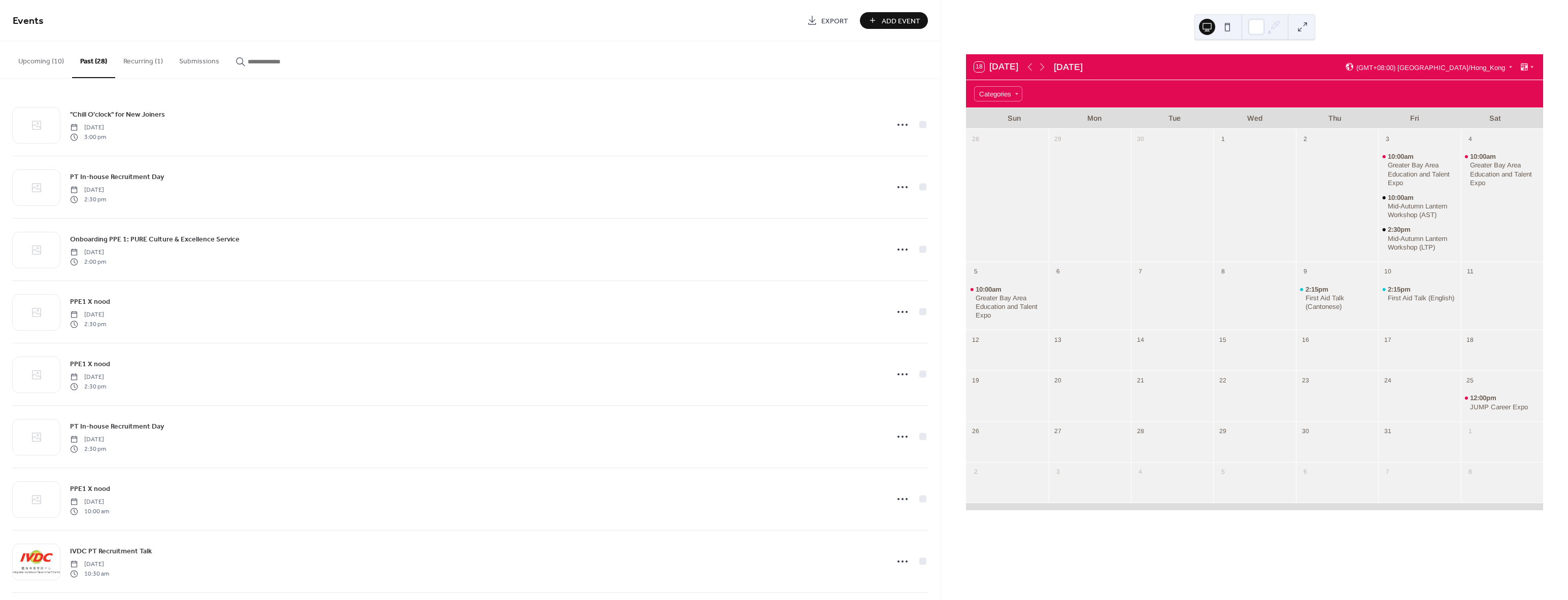
click at [127, 63] on button "Recurring (1)" at bounding box center [143, 59] width 56 height 36
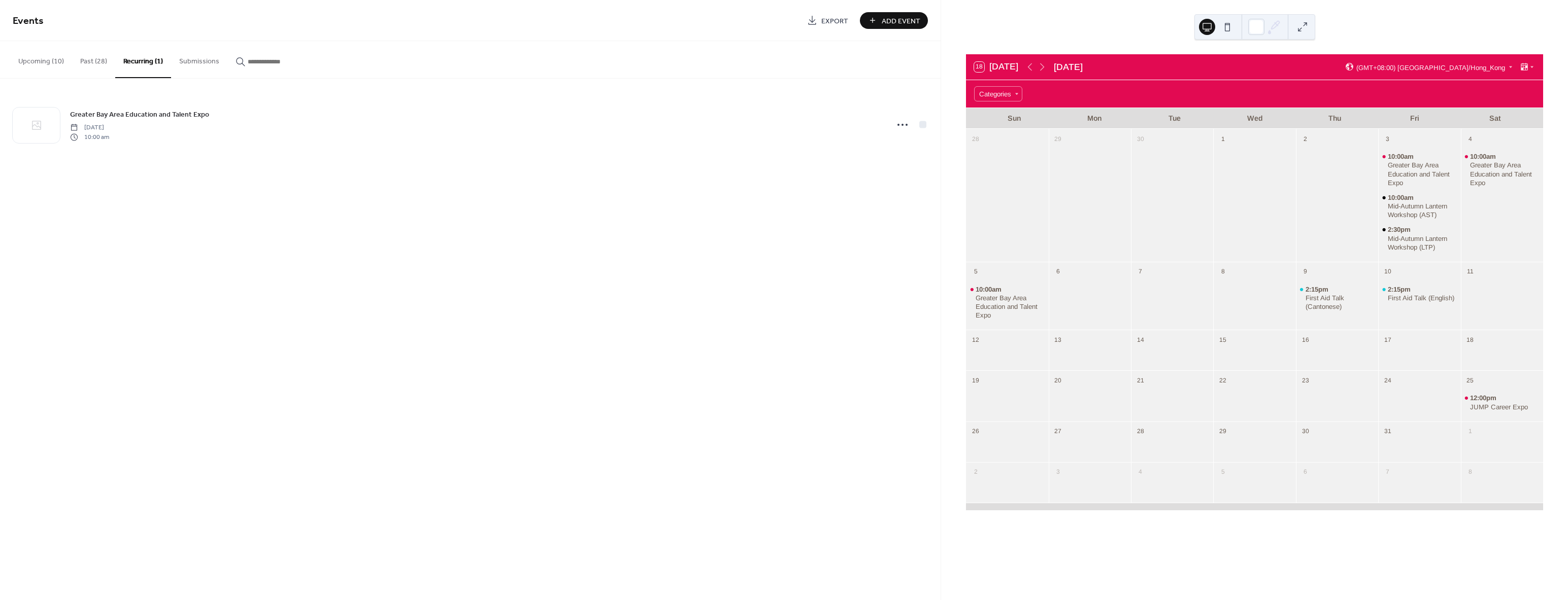
click at [83, 65] on button "Past (28)" at bounding box center [93, 59] width 43 height 36
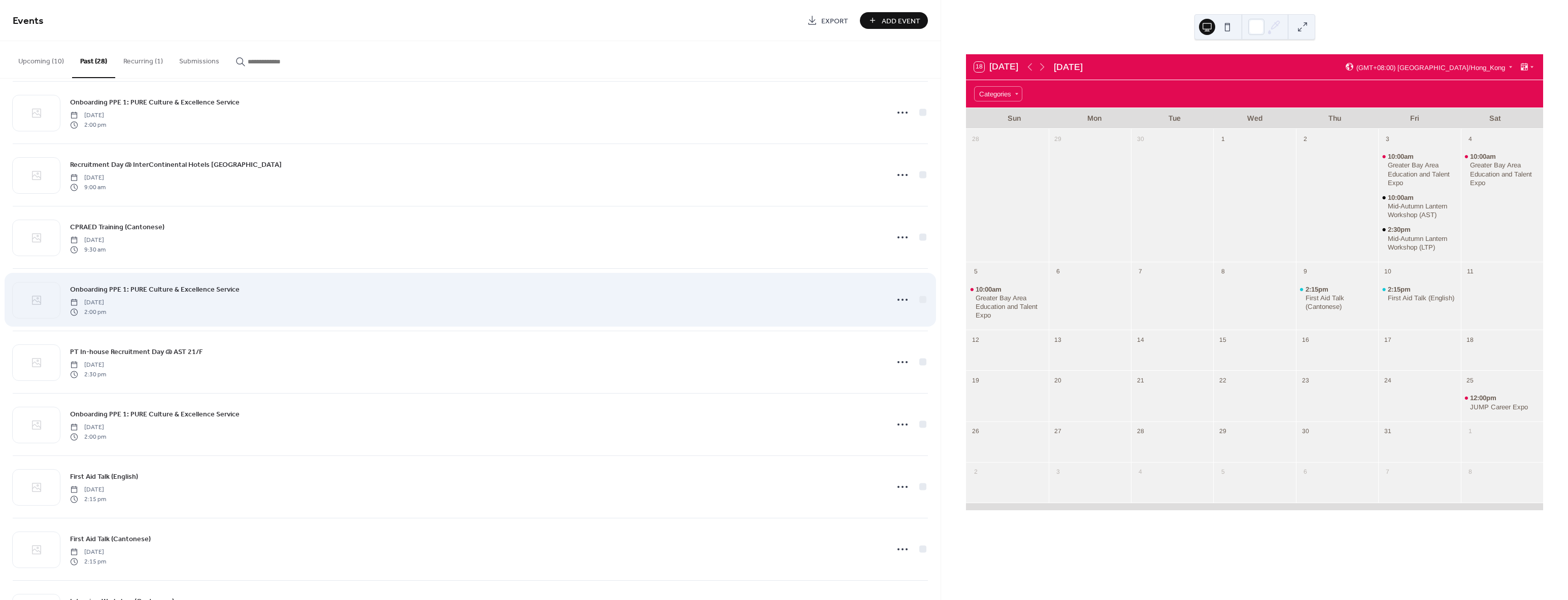
scroll to position [660, 0]
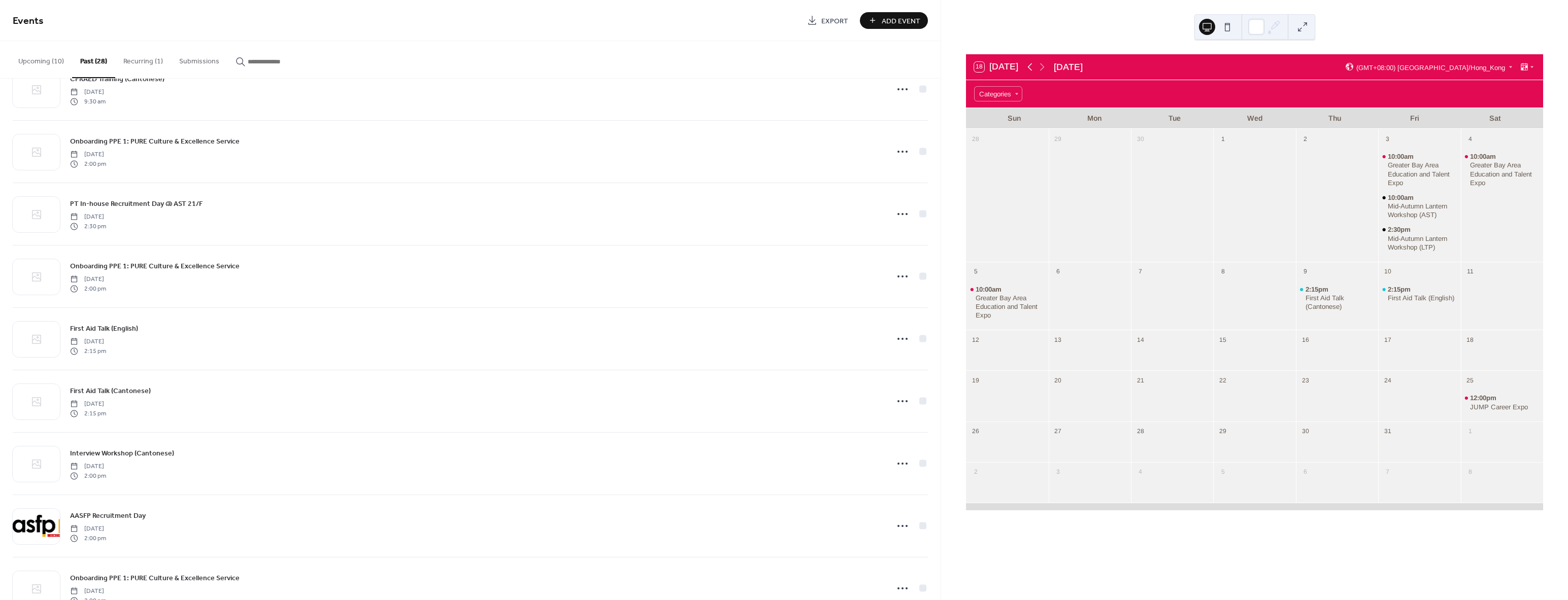
click at [1034, 65] on icon at bounding box center [1030, 67] width 12 height 12
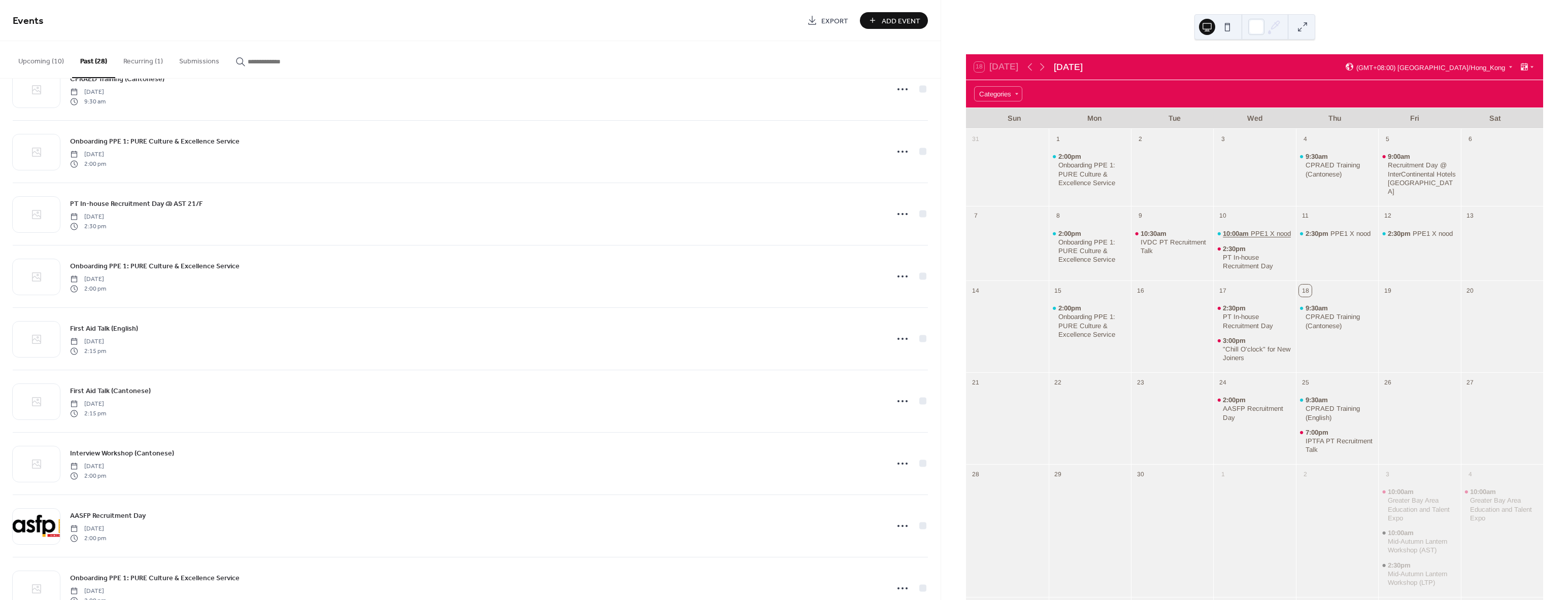
click at [1251, 229] on div "PPE1 X nood" at bounding box center [1271, 233] width 40 height 9
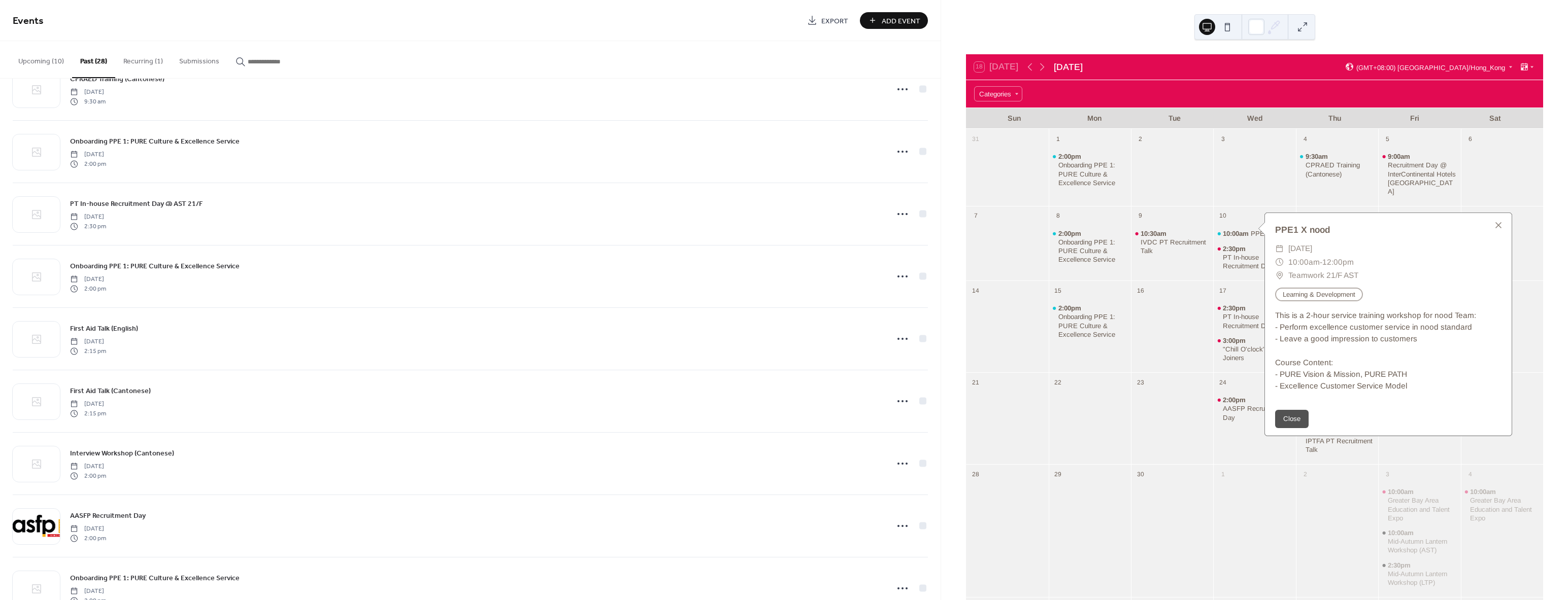
click at [1244, 195] on div "3" at bounding box center [1254, 167] width 82 height 77
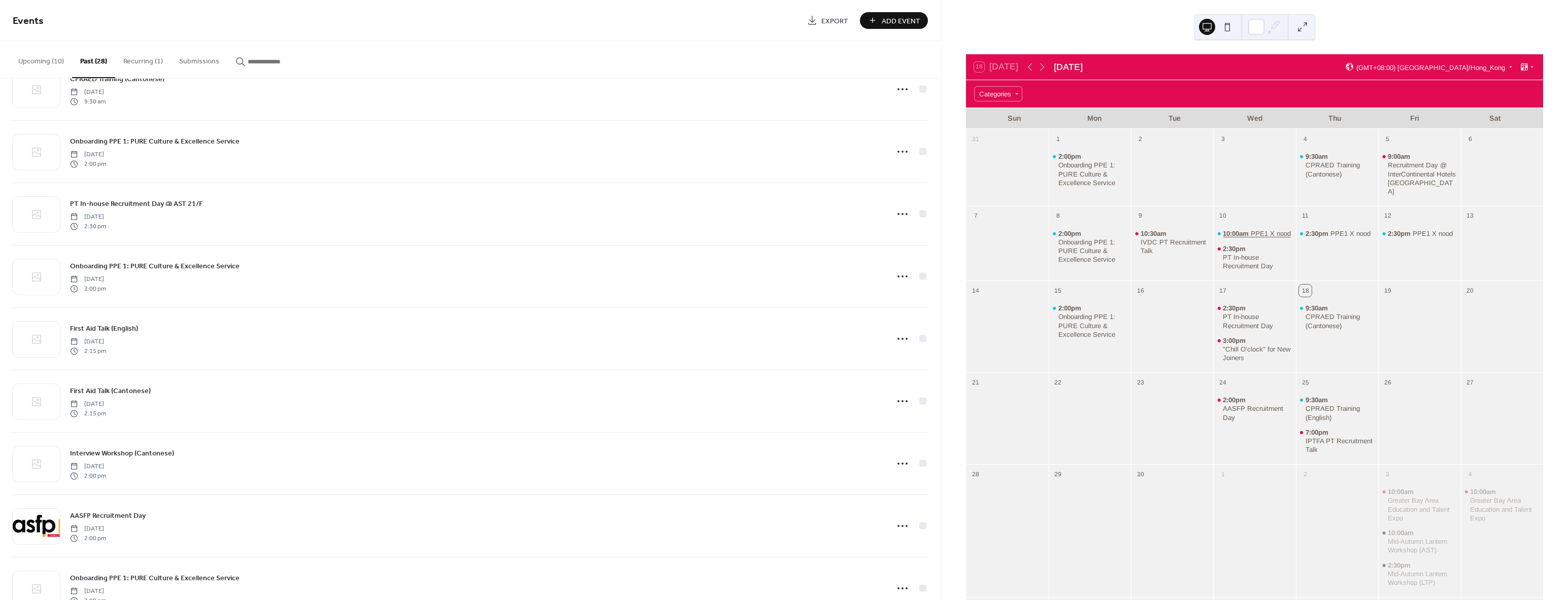
click at [1253, 229] on div "PPE1 X nood" at bounding box center [1271, 233] width 40 height 9
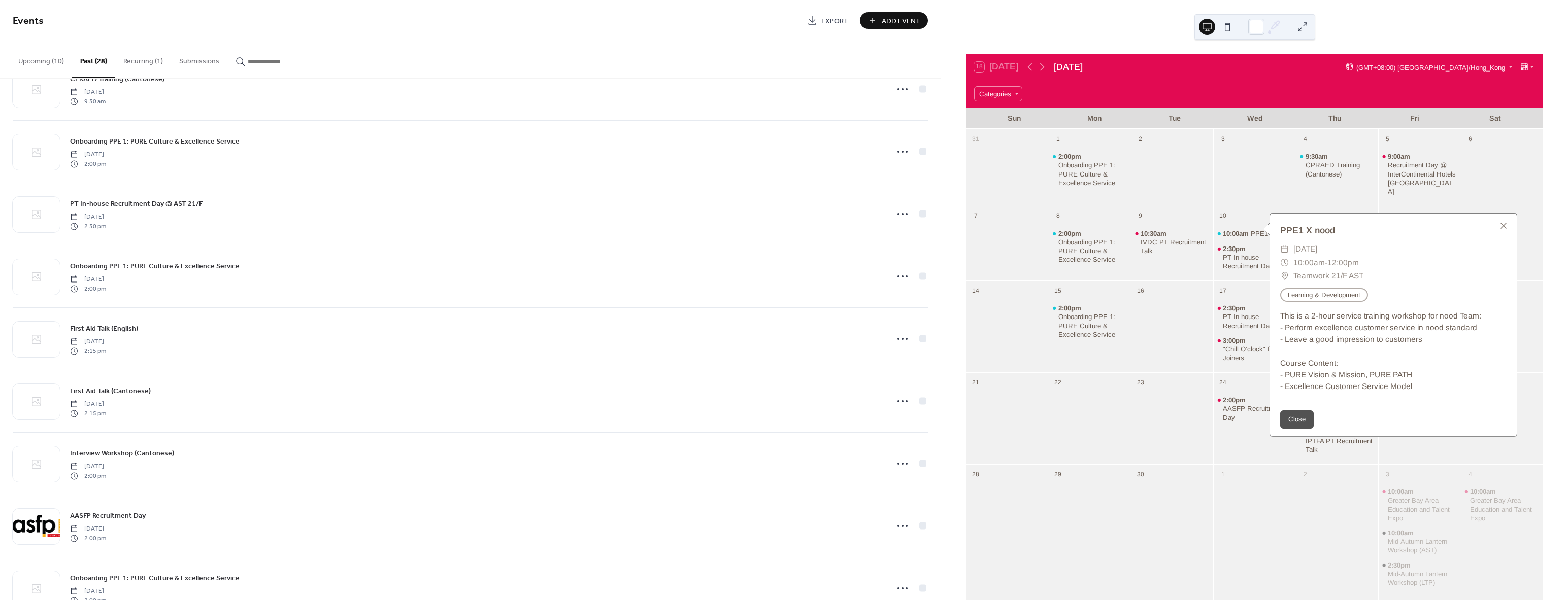
drag, startPoint x: 1221, startPoint y: 200, endPoint x: 1302, endPoint y: 222, distance: 83.9
click at [1222, 206] on div "10" at bounding box center [1254, 215] width 82 height 18
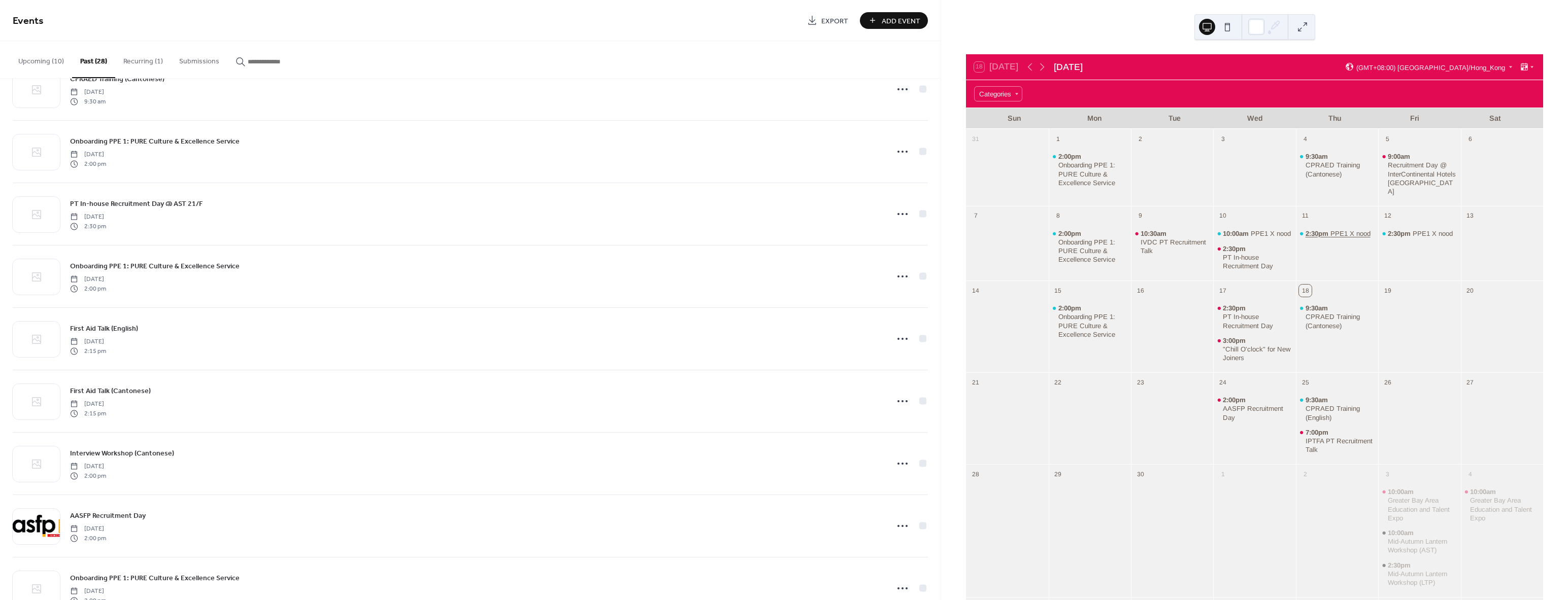
click at [1330, 229] on div "PPE1 X nood" at bounding box center [1350, 233] width 40 height 9
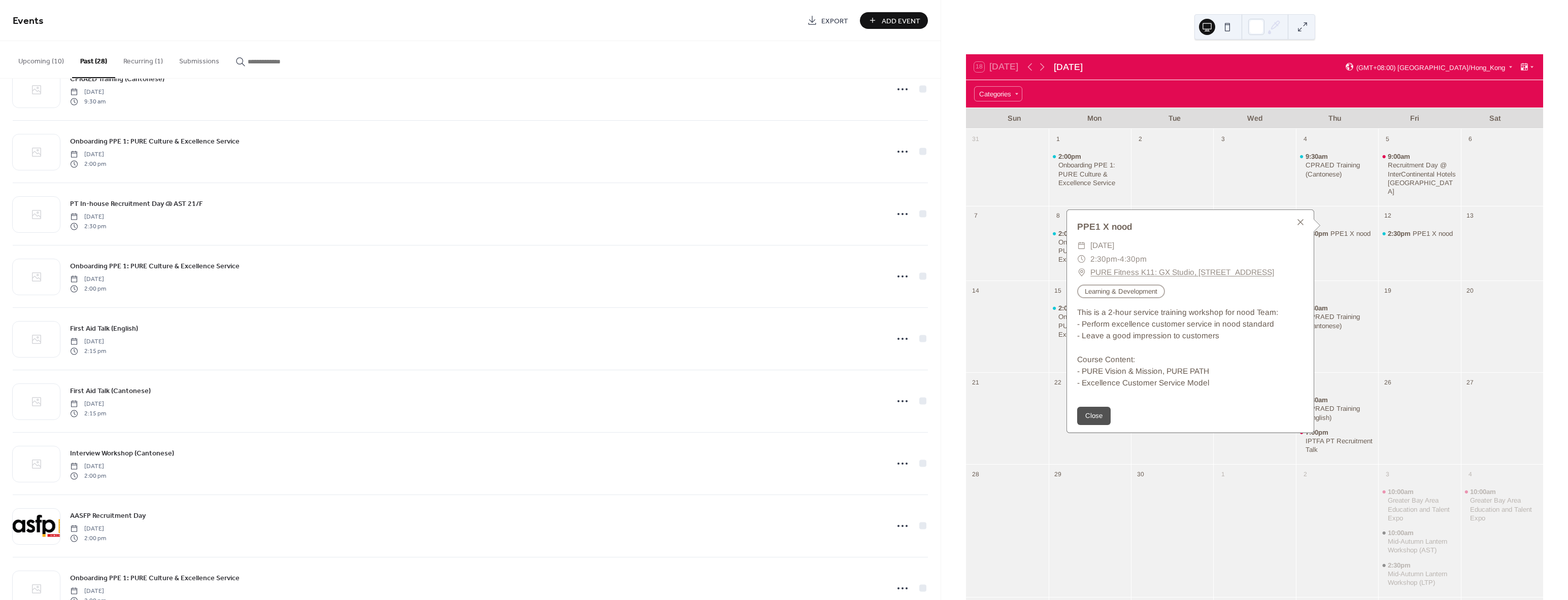
click at [1211, 189] on div at bounding box center [1172, 174] width 82 height 55
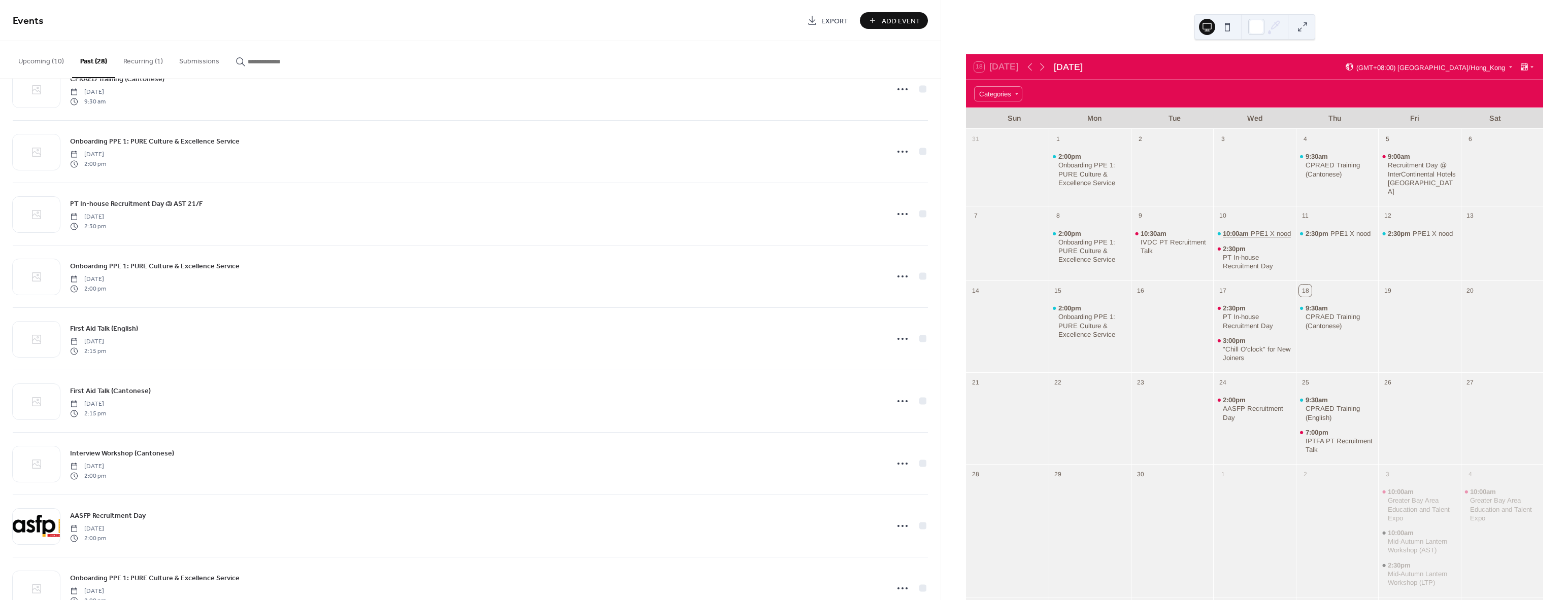
click at [1251, 233] on div "PPE1 X nood" at bounding box center [1271, 233] width 40 height 9
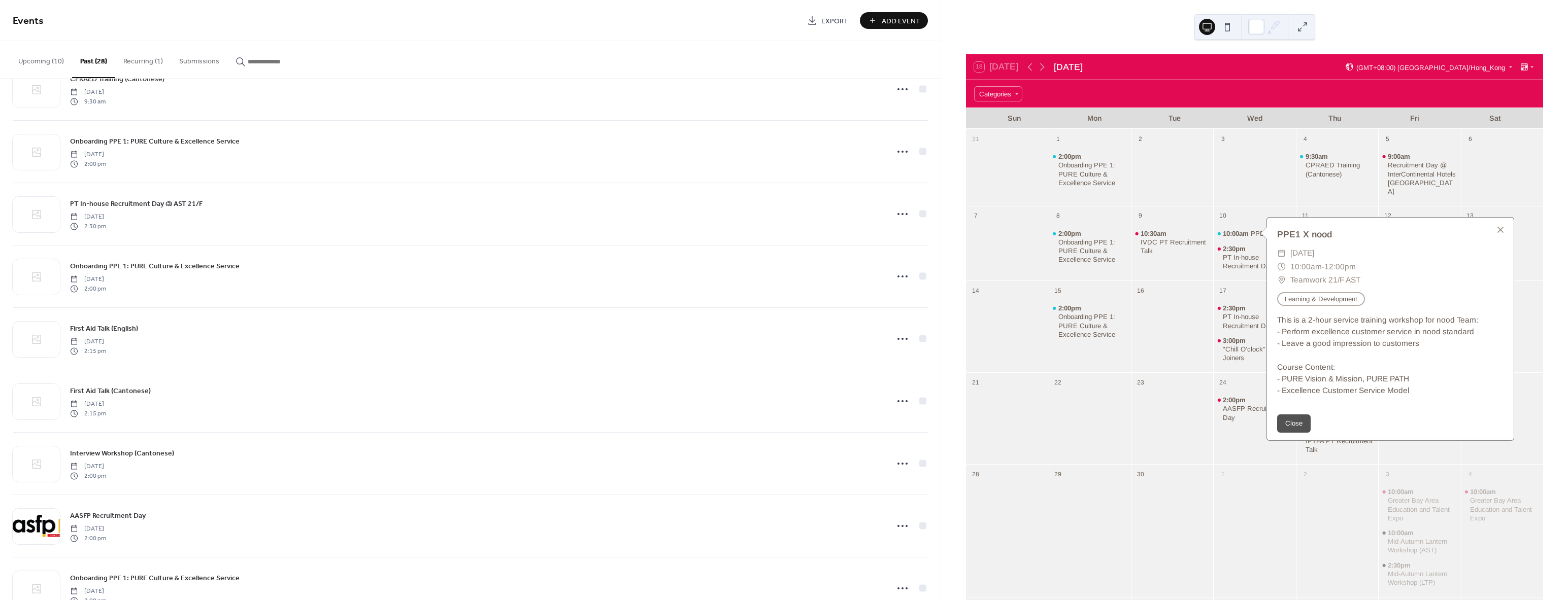
drag, startPoint x: 1181, startPoint y: 301, endPoint x: 1228, endPoint y: 311, distance: 48.1
click at [1180, 301] on div at bounding box center [1172, 334] width 82 height 70
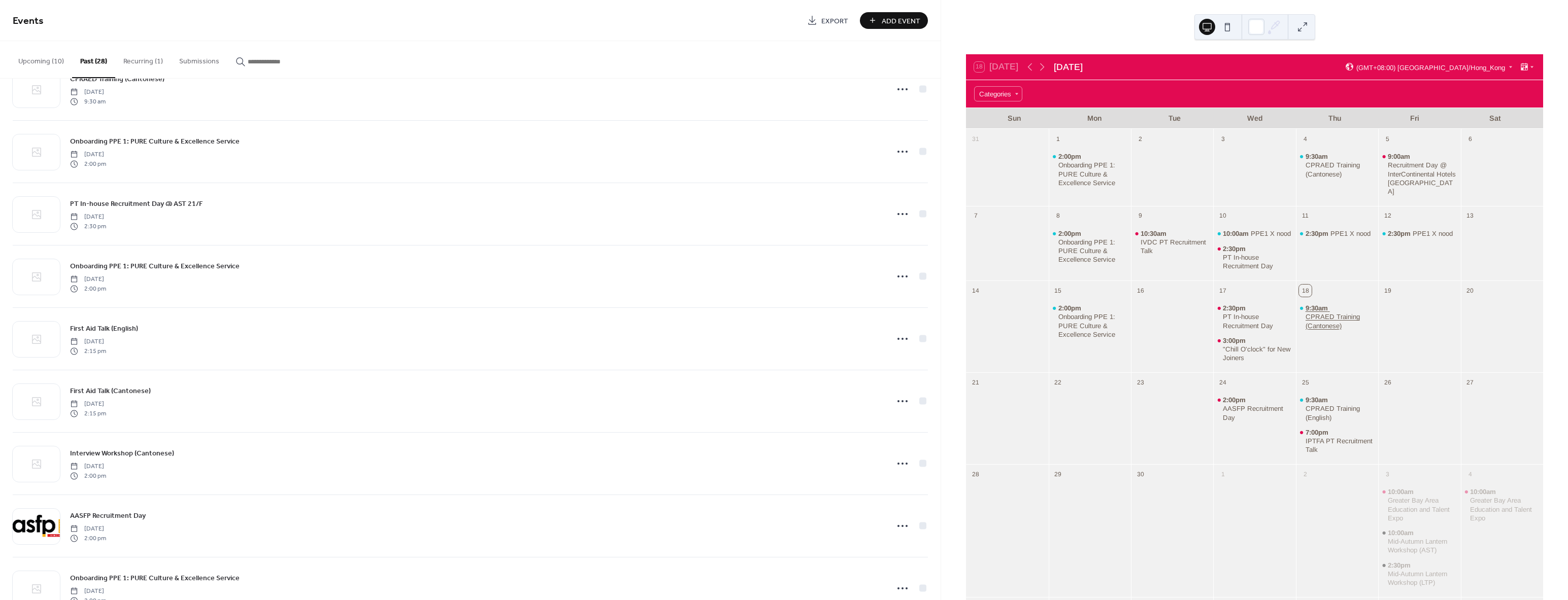
click at [1325, 308] on span "9:30am" at bounding box center [1318, 308] width 24 height 9
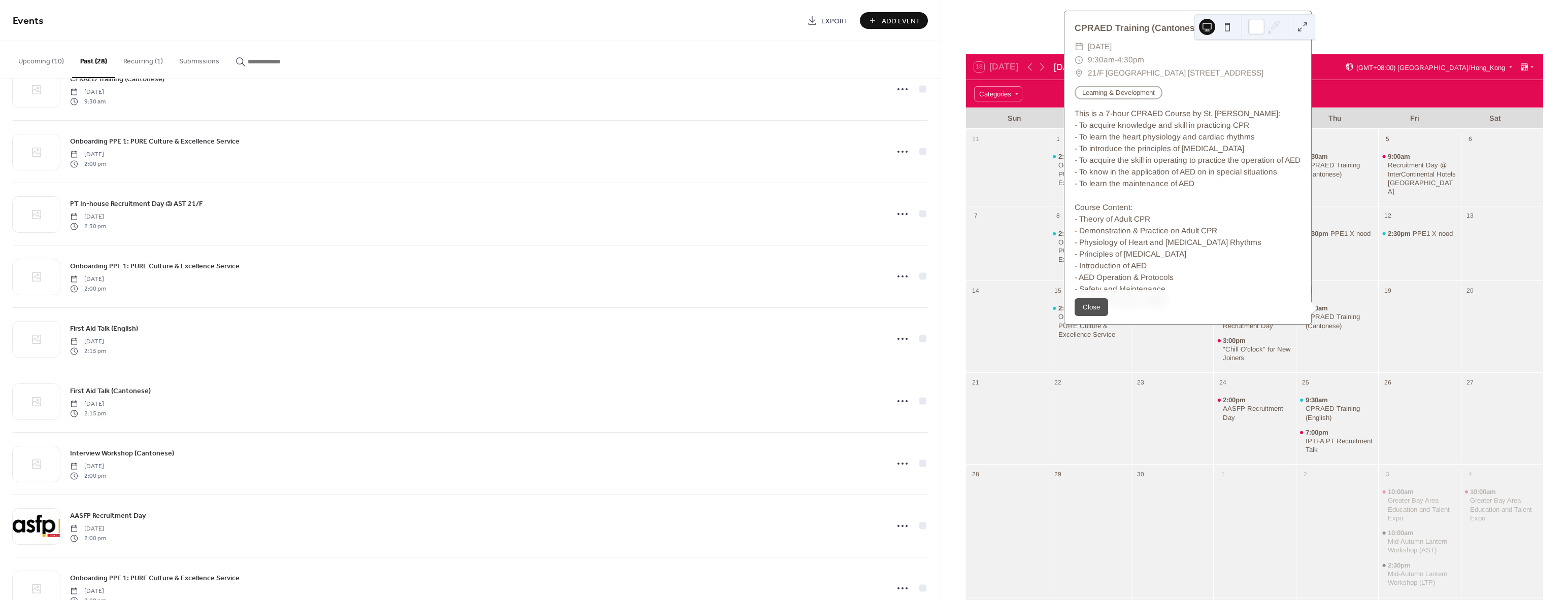
drag, startPoint x: 1144, startPoint y: 92, endPoint x: 1080, endPoint y: 79, distance: 65.3
click at [1080, 79] on div "​ 21/F Asia Standard Tower [STREET_ADDRESS]" at bounding box center [1187, 73] width 226 height 13
copy div "​ 21/F Asia Standard Tower [STREET_ADDRESS]"
click at [1467, 313] on div at bounding box center [1502, 334] width 82 height 70
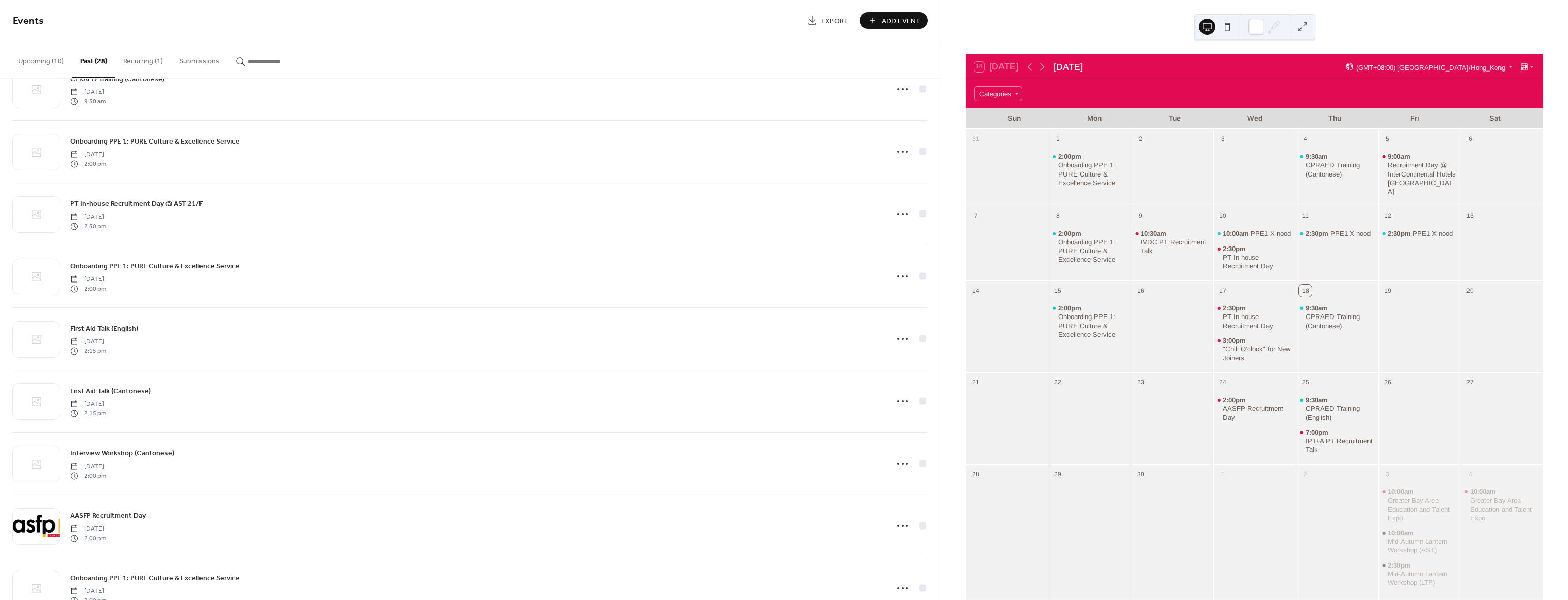
click at [1332, 229] on div "PPE1 X nood" at bounding box center [1350, 233] width 40 height 9
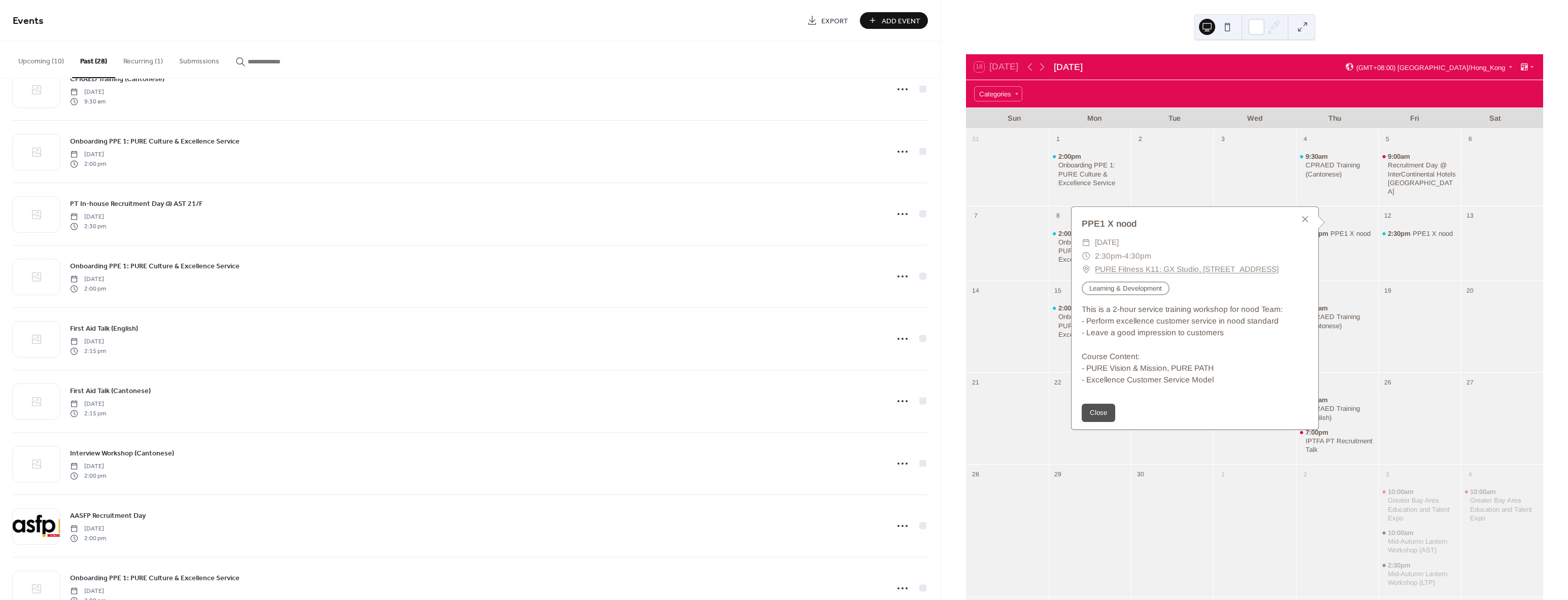
click at [1232, 181] on div at bounding box center [1254, 174] width 82 height 55
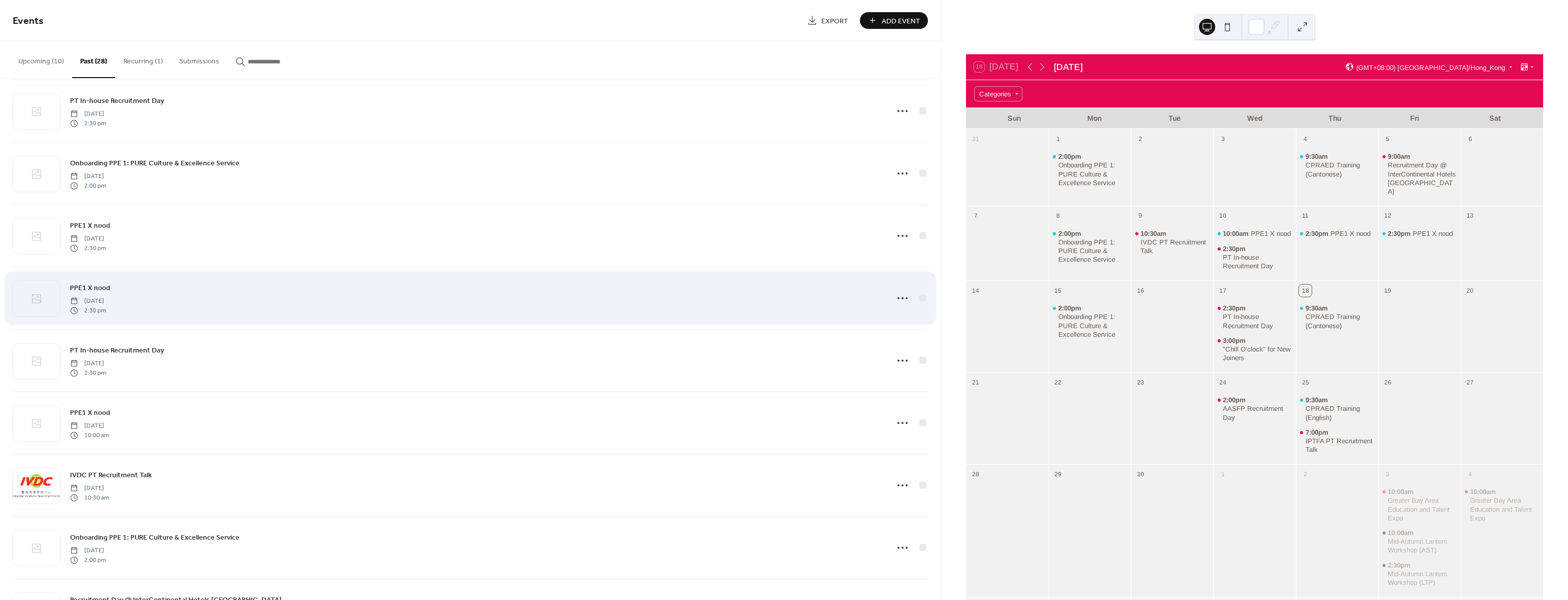
scroll to position [101, 0]
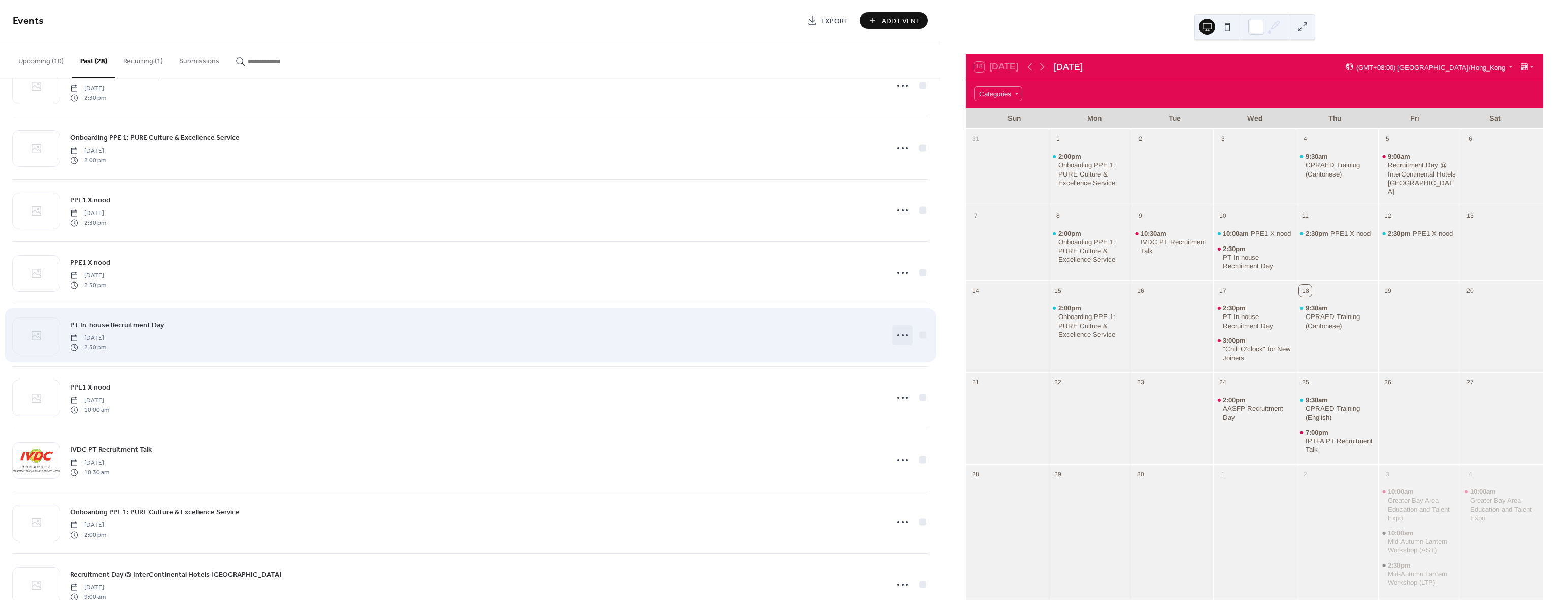
click at [901, 336] on circle at bounding box center [902, 335] width 2 height 2
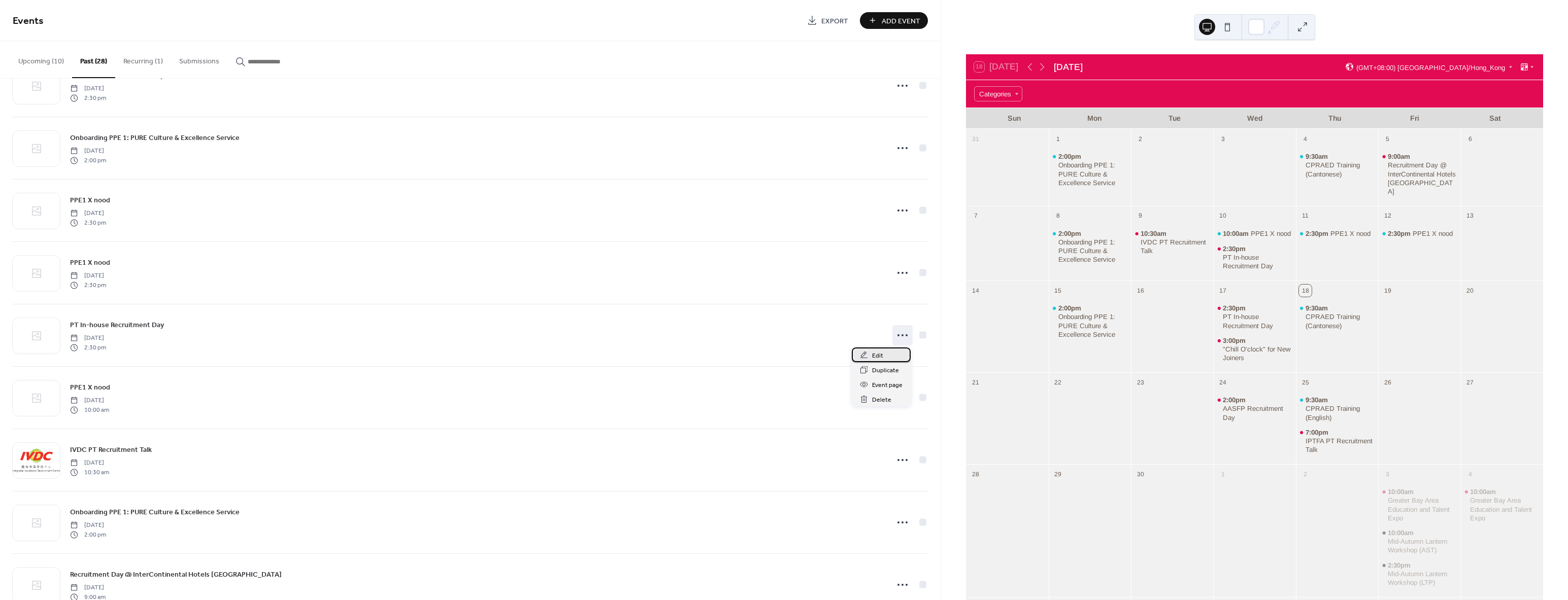
click at [891, 350] on div "Edit" at bounding box center [881, 355] width 59 height 14
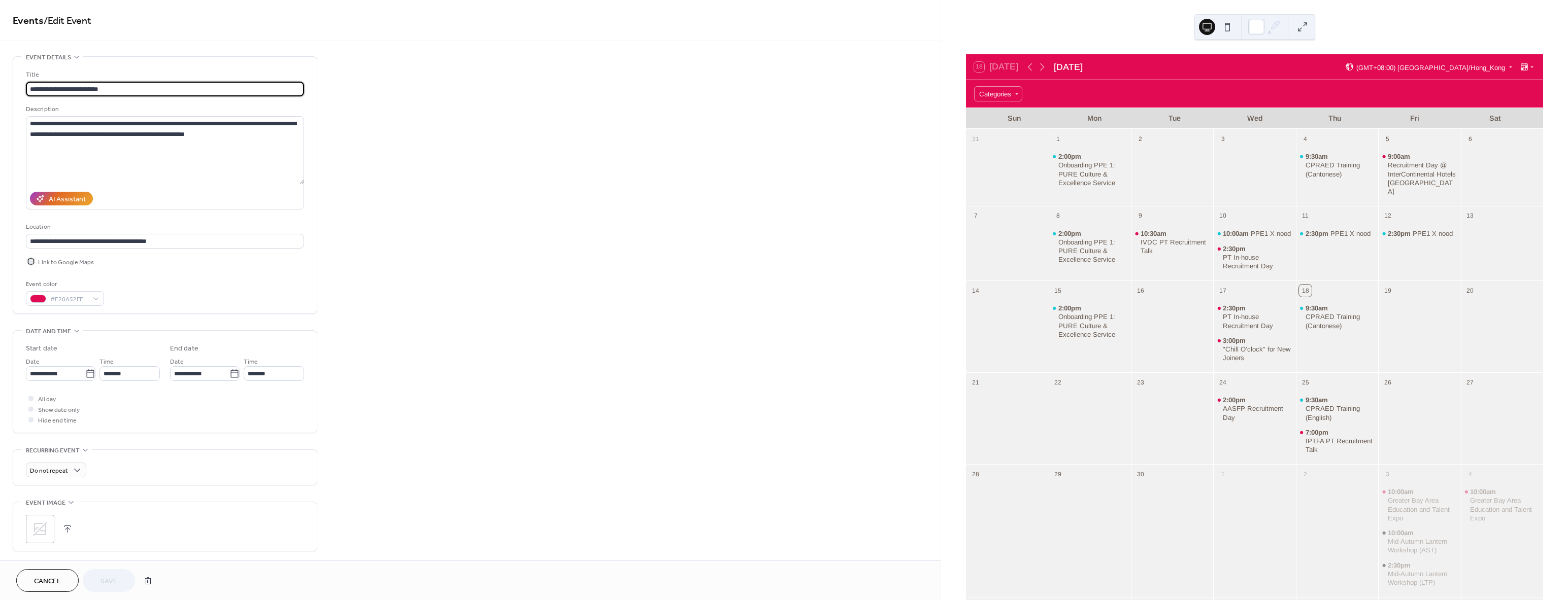
drag, startPoint x: 32, startPoint y: 262, endPoint x: 31, endPoint y: 279, distance: 17.0
click at [32, 262] on icon at bounding box center [31, 261] width 3 height 3
click at [102, 582] on span "Save" at bounding box center [108, 581] width 17 height 11
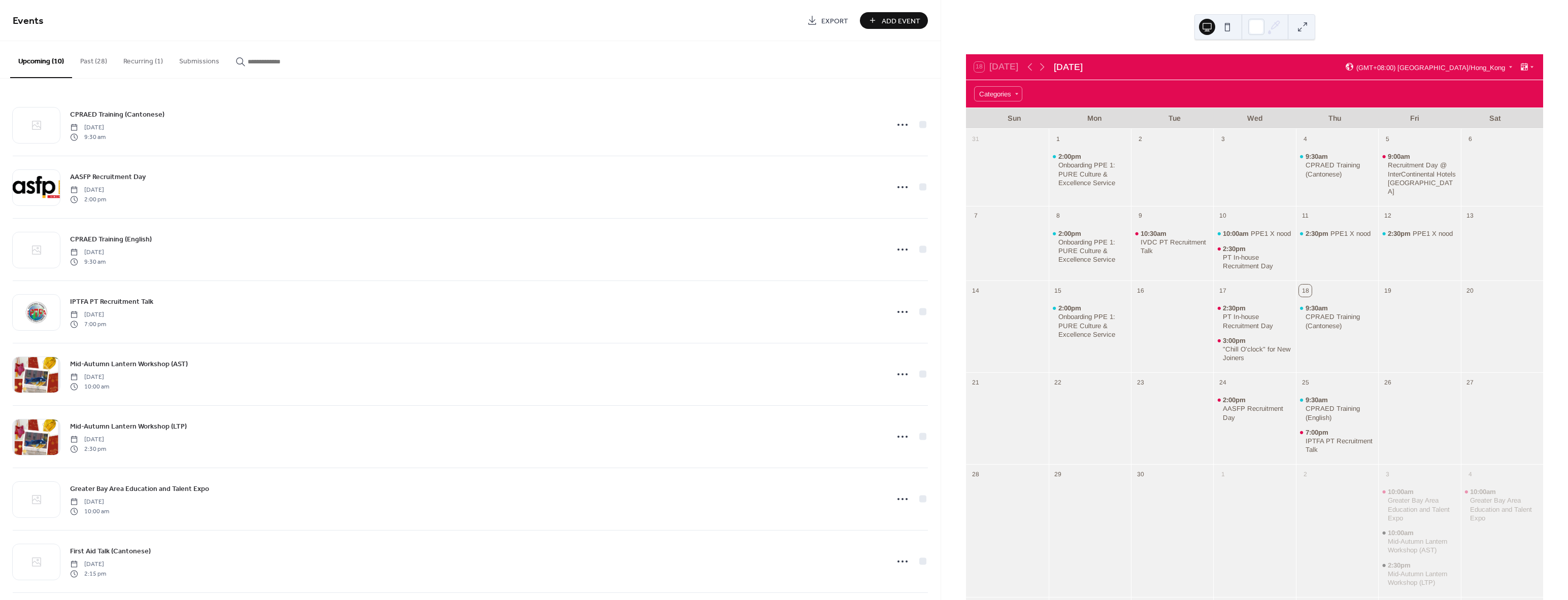
click at [99, 60] on button "Past (28)" at bounding box center [93, 59] width 43 height 36
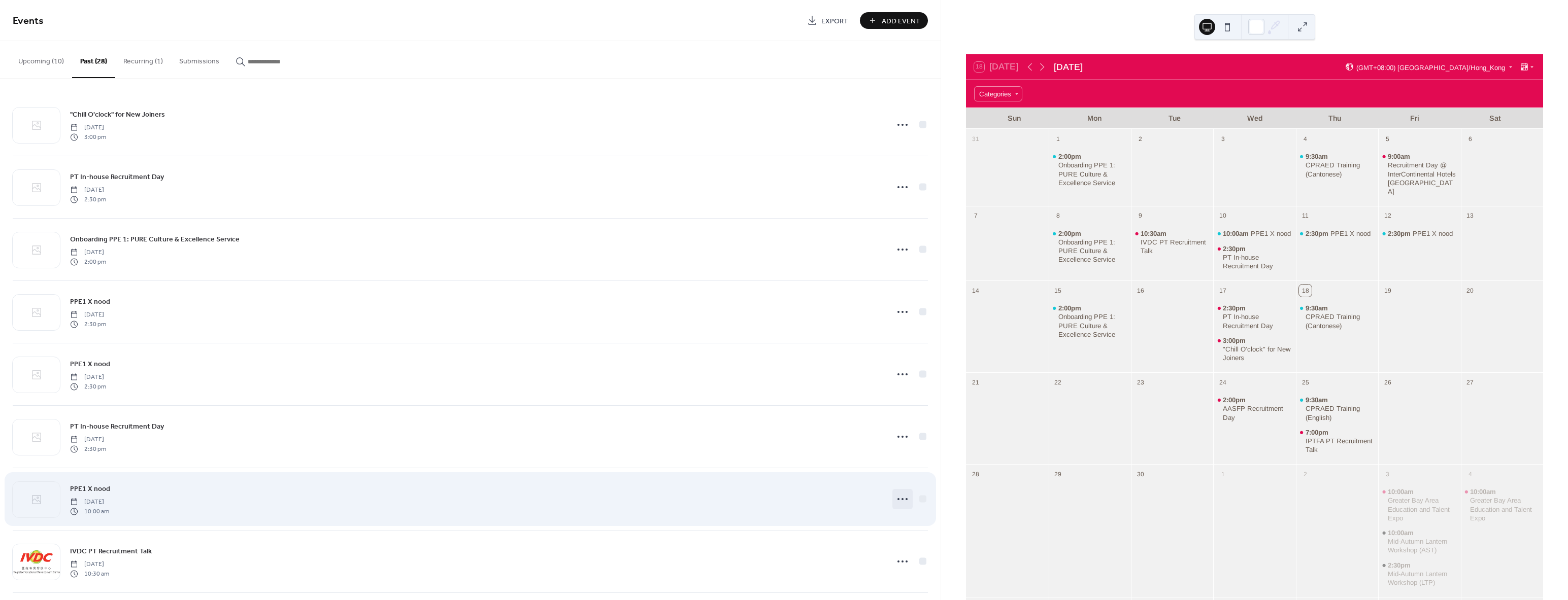
click at [905, 502] on icon at bounding box center [902, 499] width 17 height 17
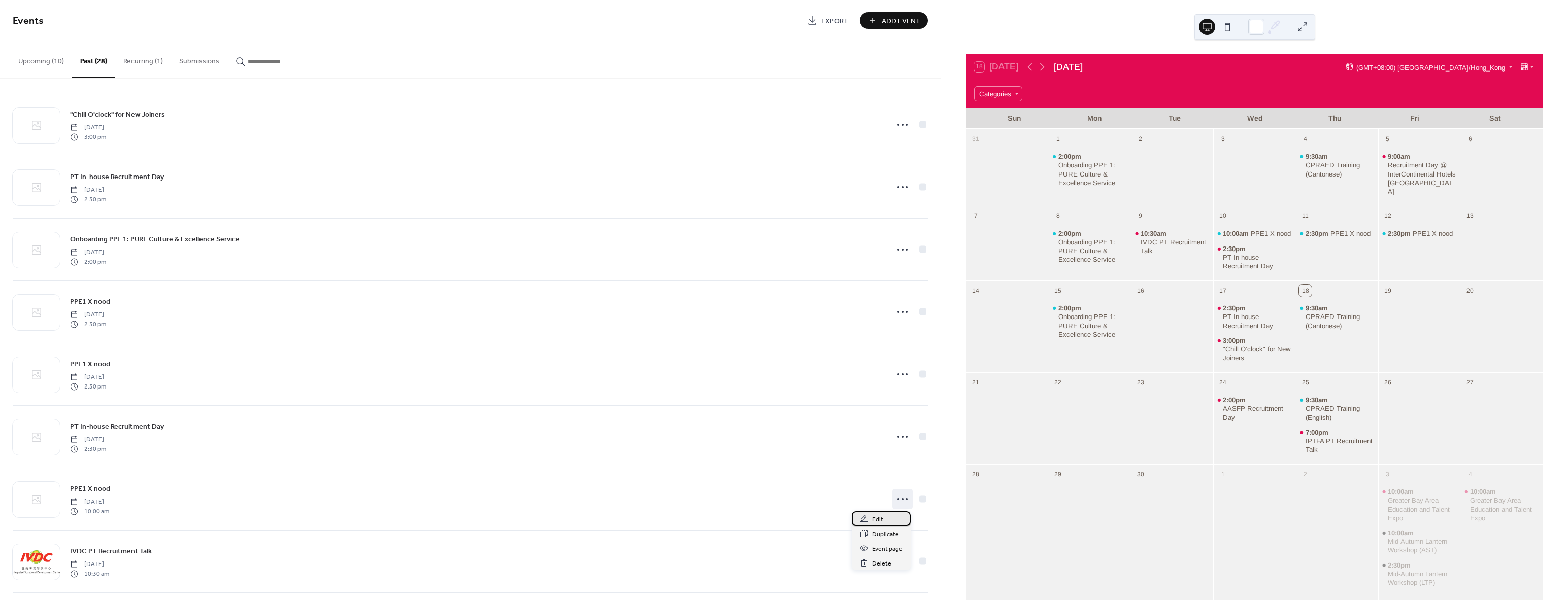
click at [882, 515] on span "Edit" at bounding box center [878, 520] width 11 height 11
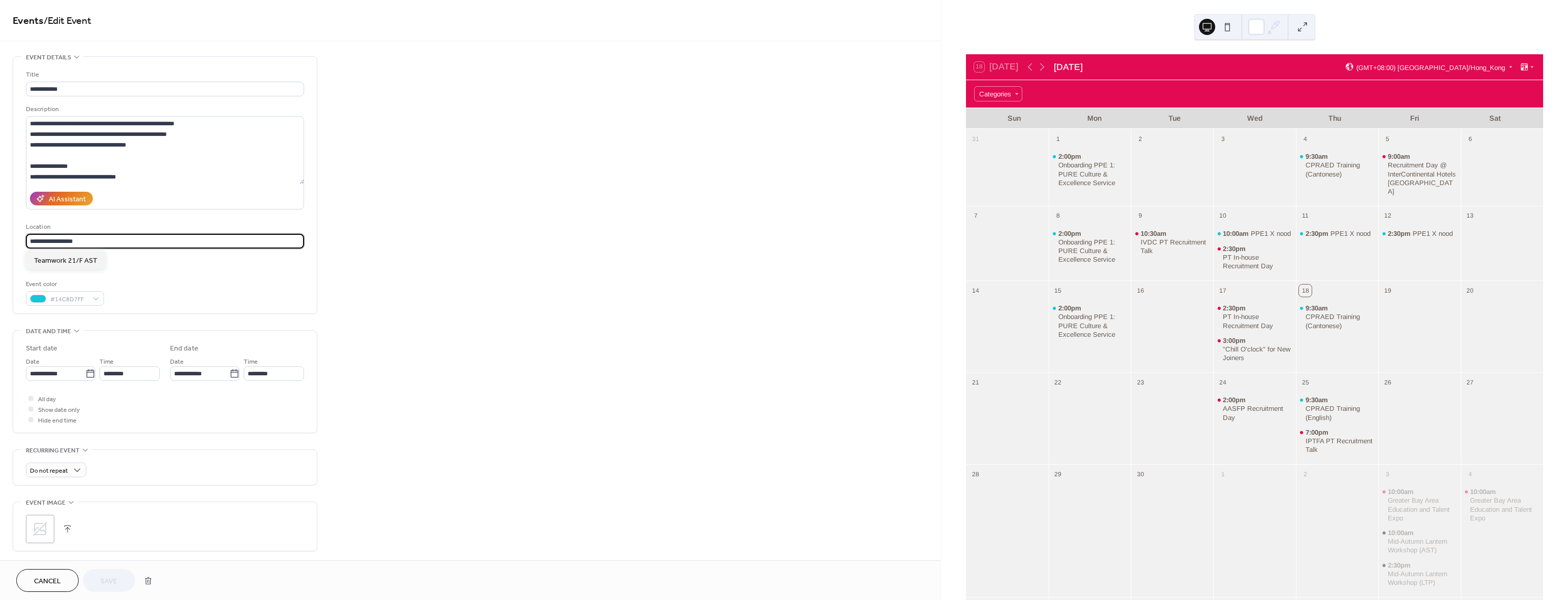
drag, startPoint x: 117, startPoint y: 241, endPoint x: -207, endPoint y: 242, distance: 324.0
click at [0, 242] on html "**********" at bounding box center [784, 300] width 1568 height 600
paste input "**********"
type input "**********"
click at [100, 581] on button "Save" at bounding box center [108, 581] width 52 height 23
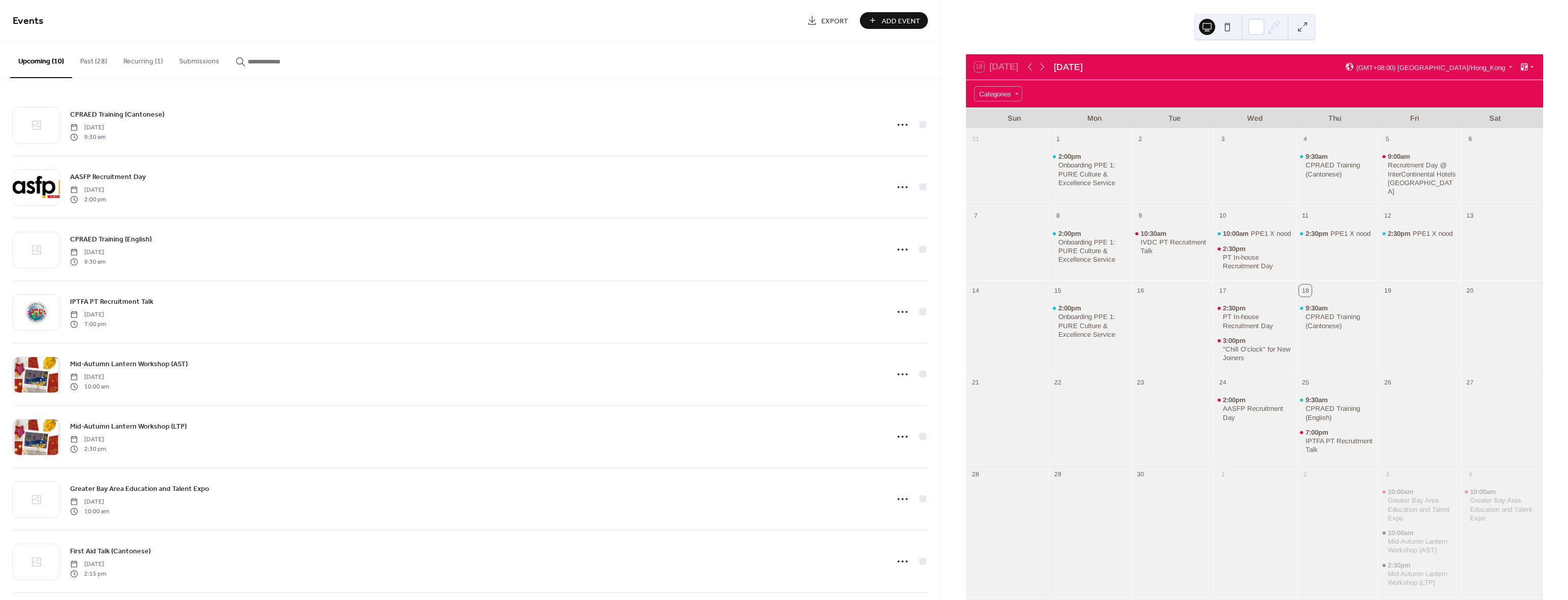
click at [103, 55] on button "Past (28)" at bounding box center [93, 59] width 43 height 36
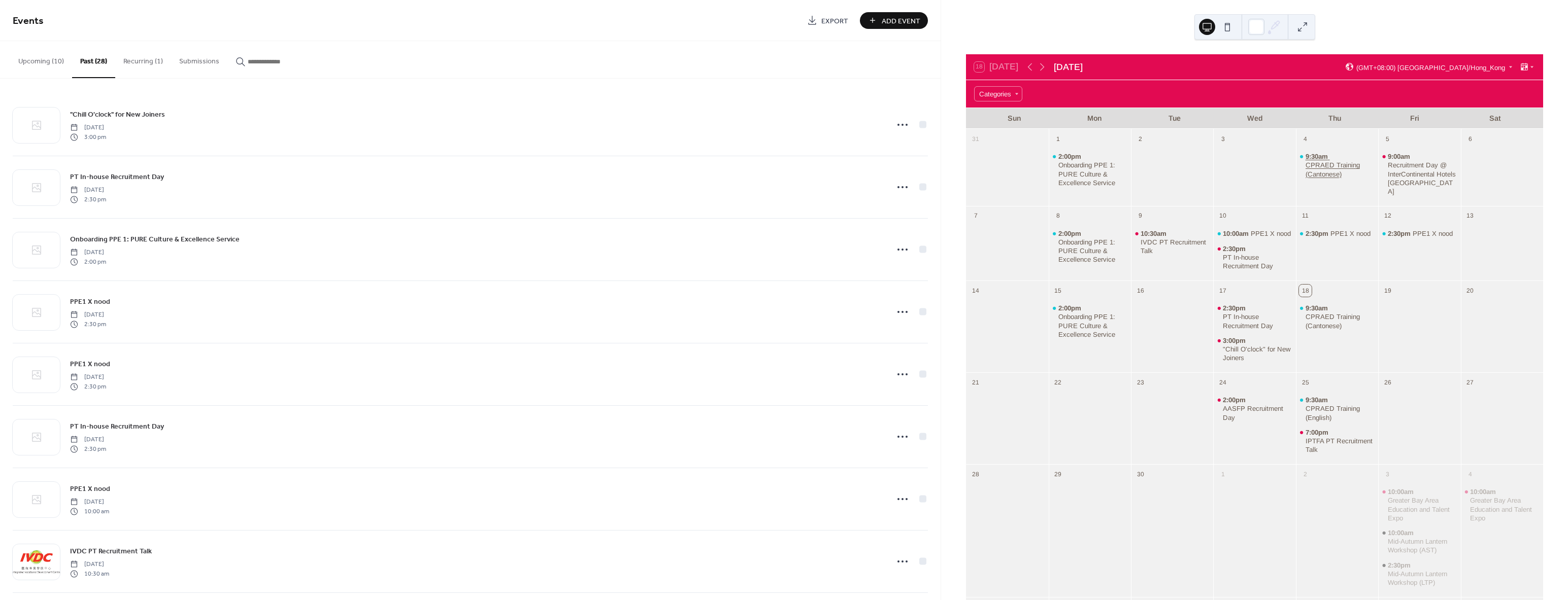
click at [1340, 172] on div "CPRAED Training (Cantonese)" at bounding box center [1340, 169] width 69 height 17
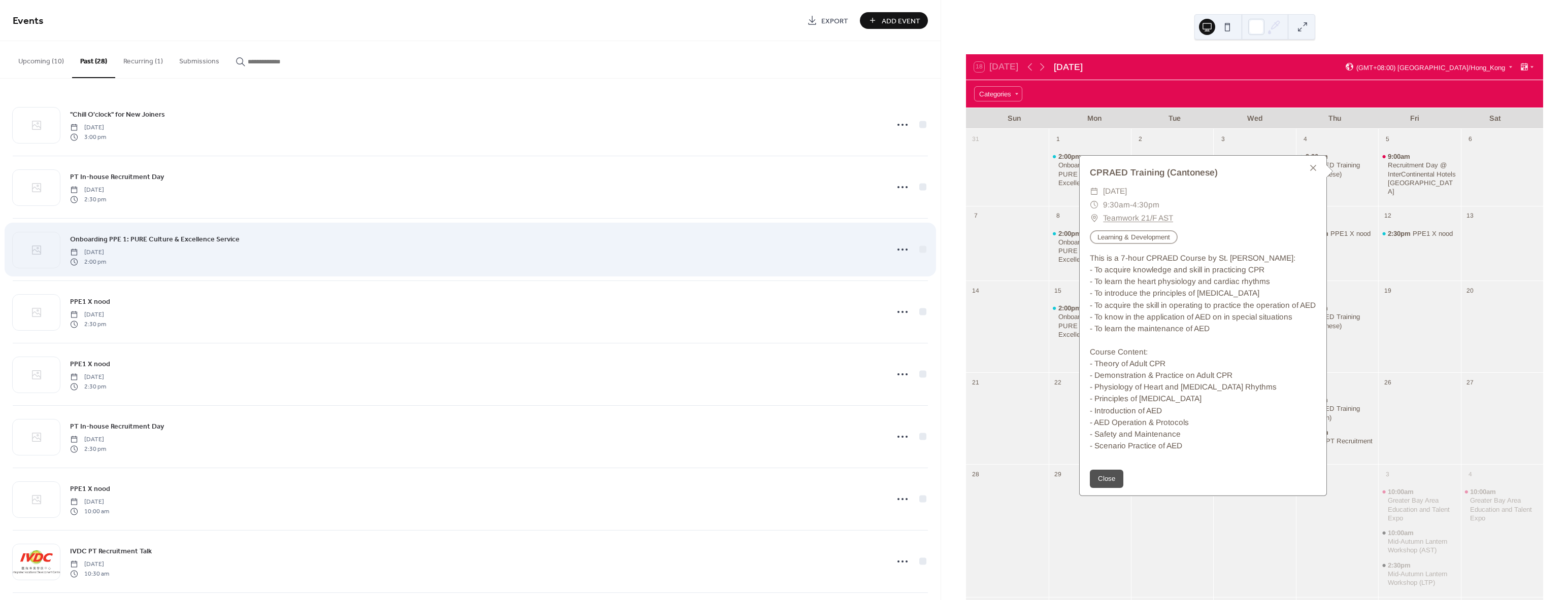
click at [712, 233] on div "Onboarding PPE 1: PURE Culture & Excellence Service [DATE] 2:00 pm" at bounding box center [470, 250] width 915 height 62
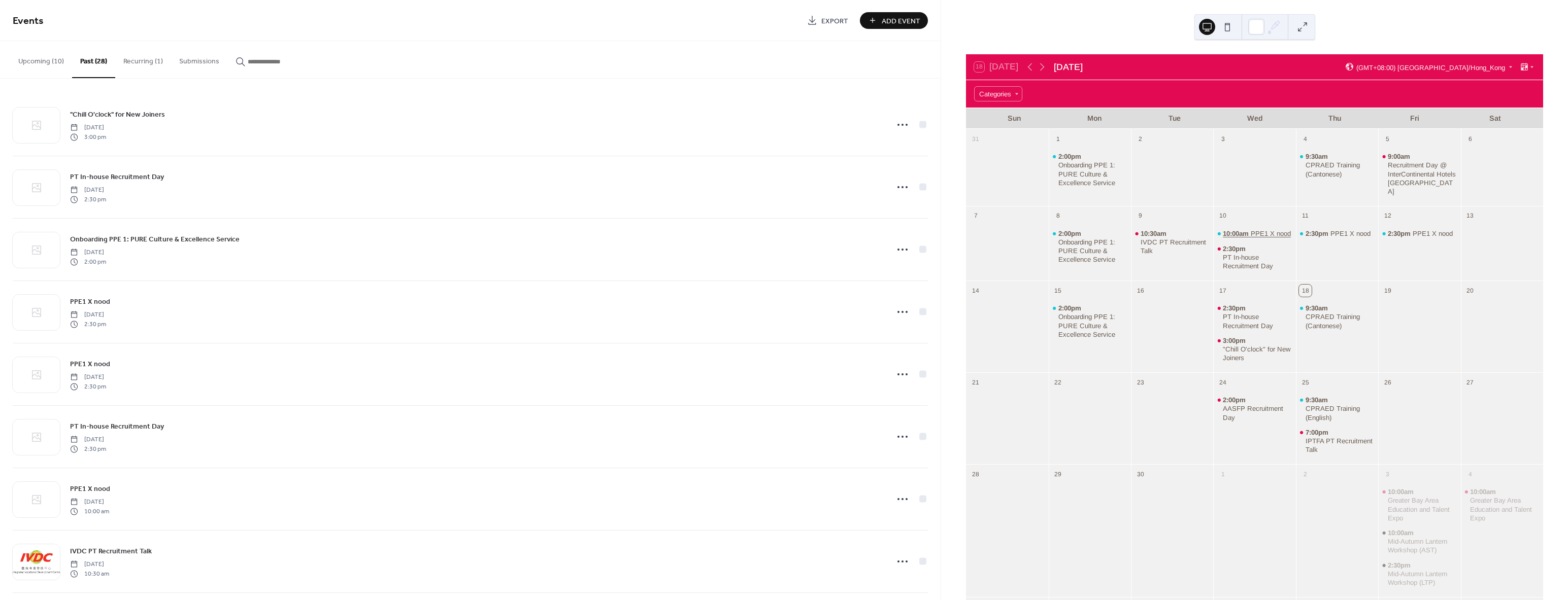
click at [1245, 229] on span "10:00am" at bounding box center [1237, 233] width 28 height 9
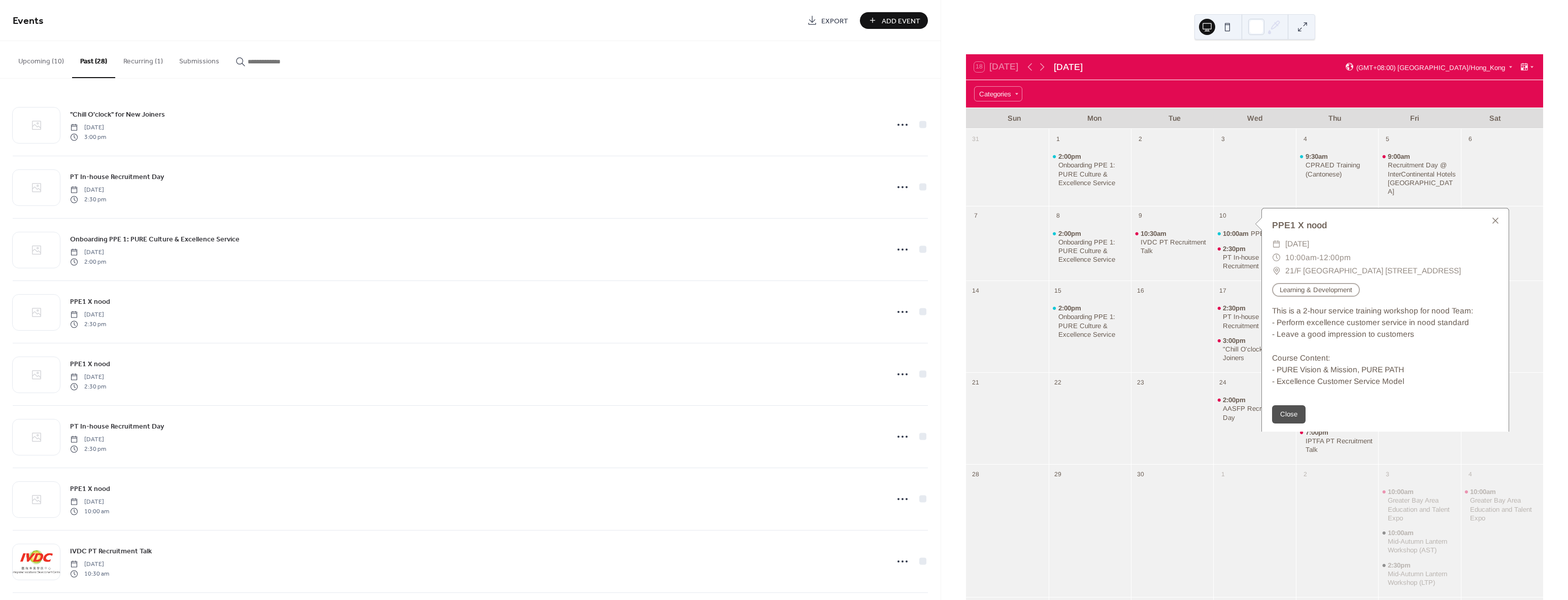
click at [1240, 179] on div at bounding box center [1254, 174] width 82 height 55
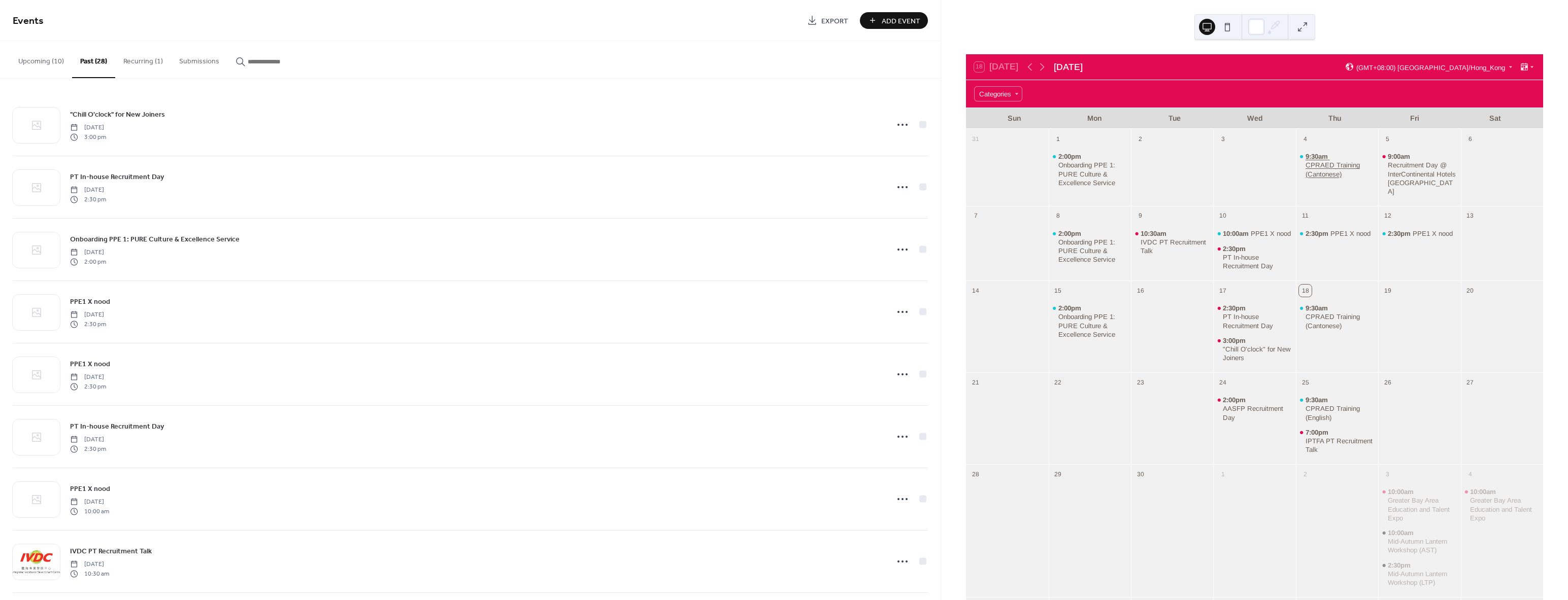
click at [1326, 159] on span "9:30am" at bounding box center [1318, 156] width 24 height 9
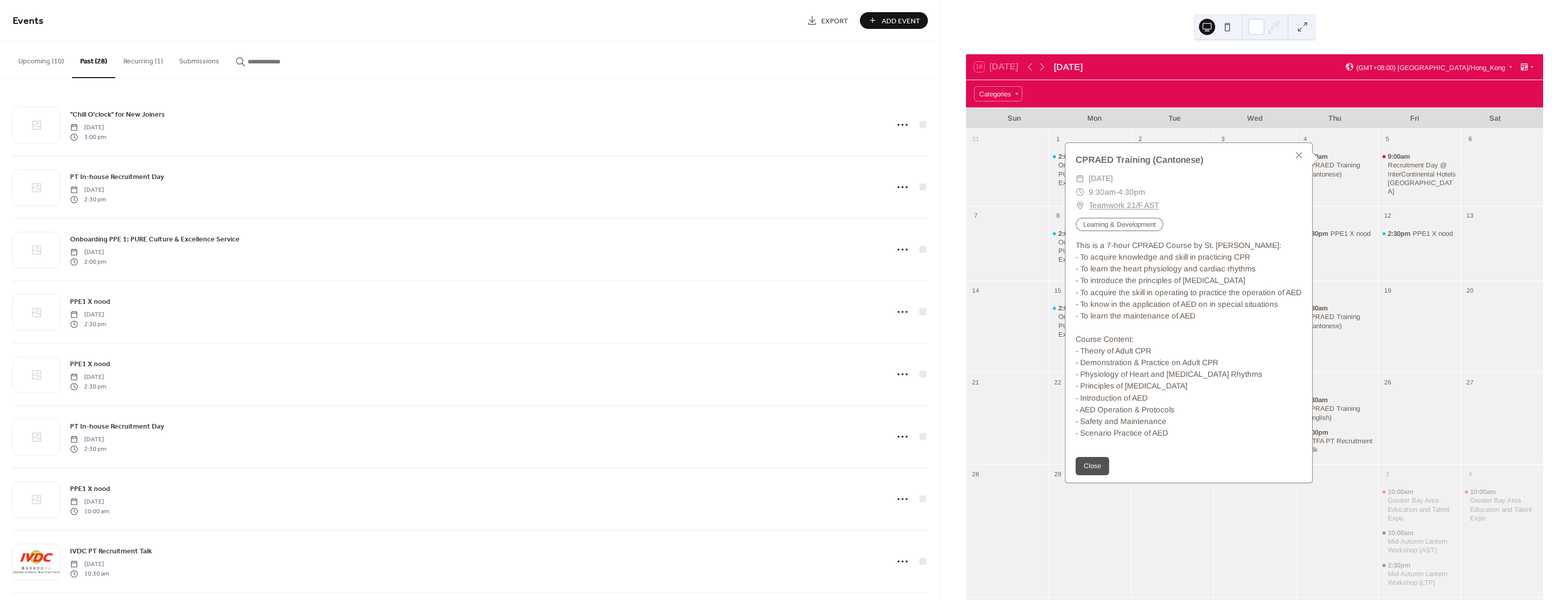
click at [1351, 179] on div "9:30am CPRAED Training (Cantonese)" at bounding box center [1337, 174] width 82 height 55
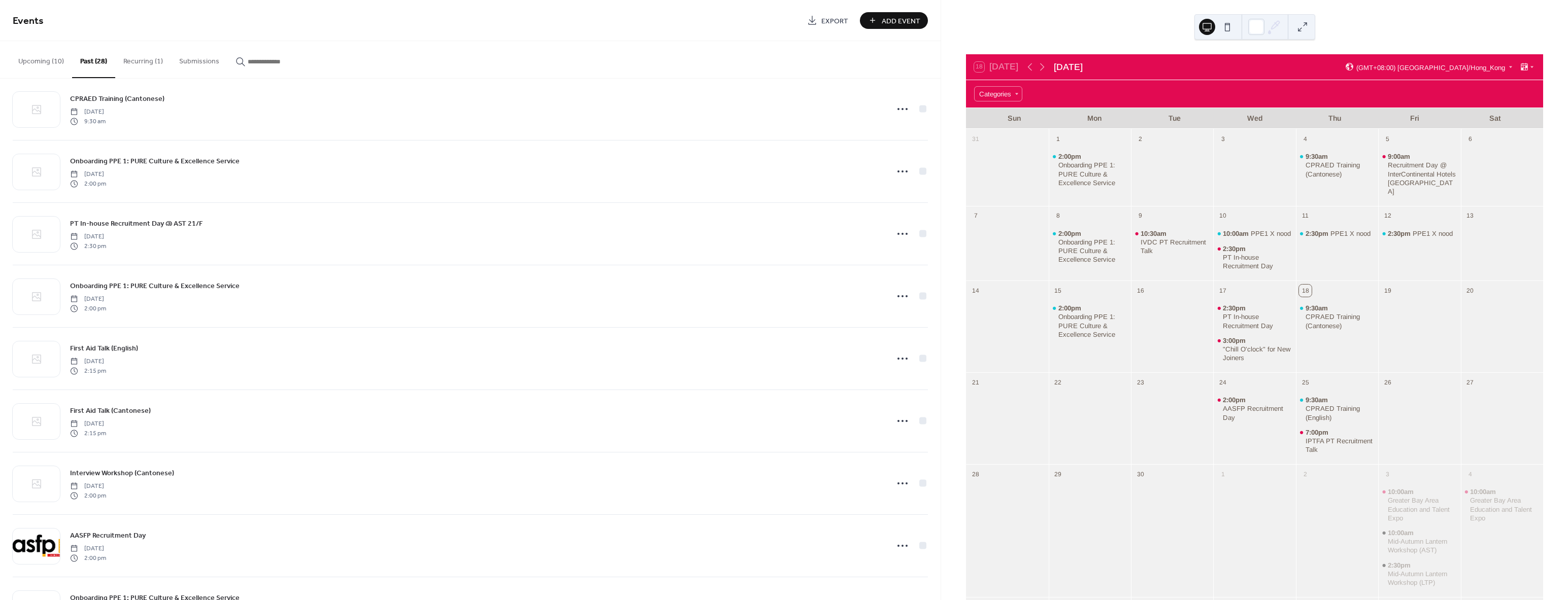
scroll to position [456, 0]
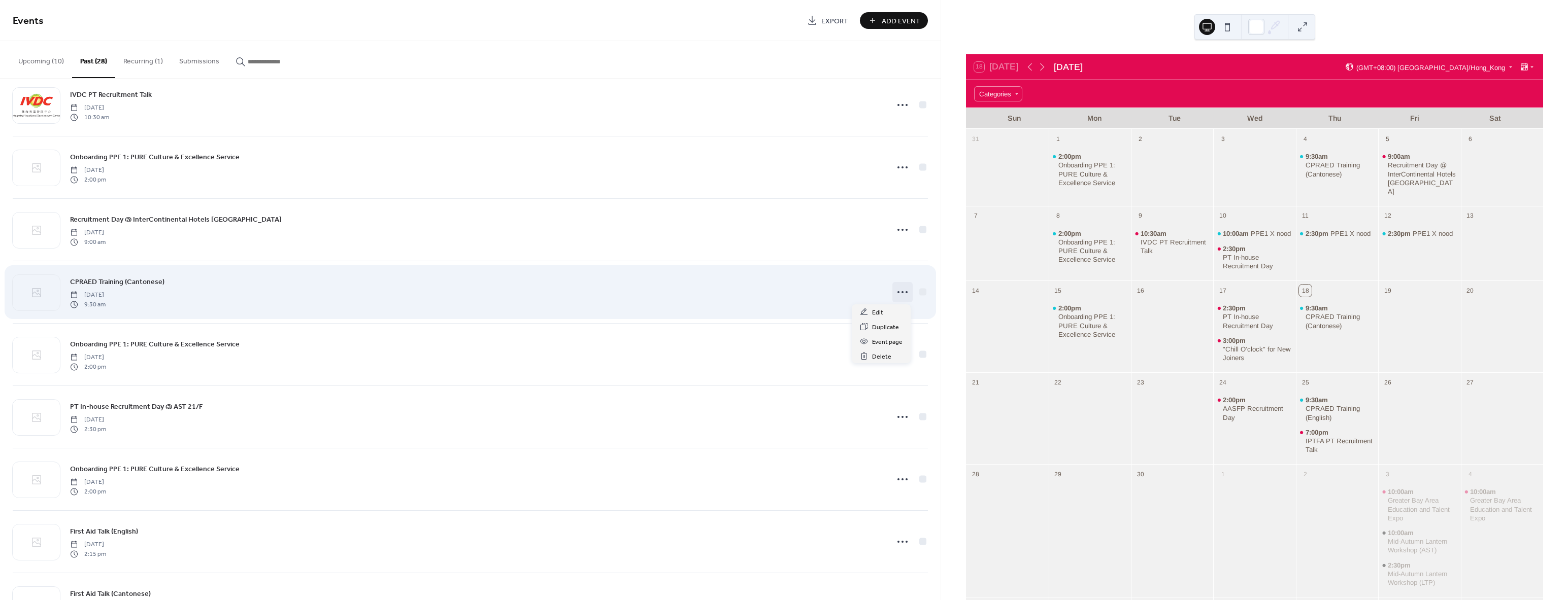
click at [901, 293] on circle at bounding box center [902, 292] width 2 height 2
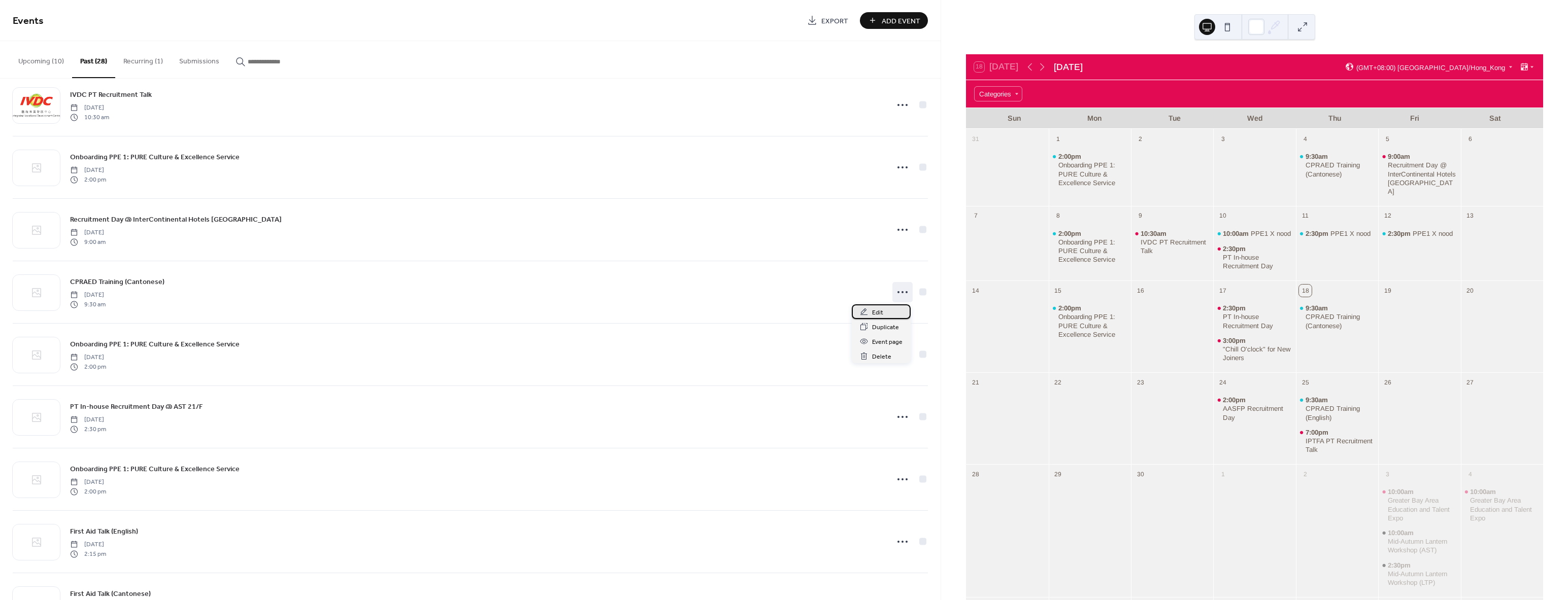
click at [877, 316] on span "Edit" at bounding box center [878, 312] width 11 height 11
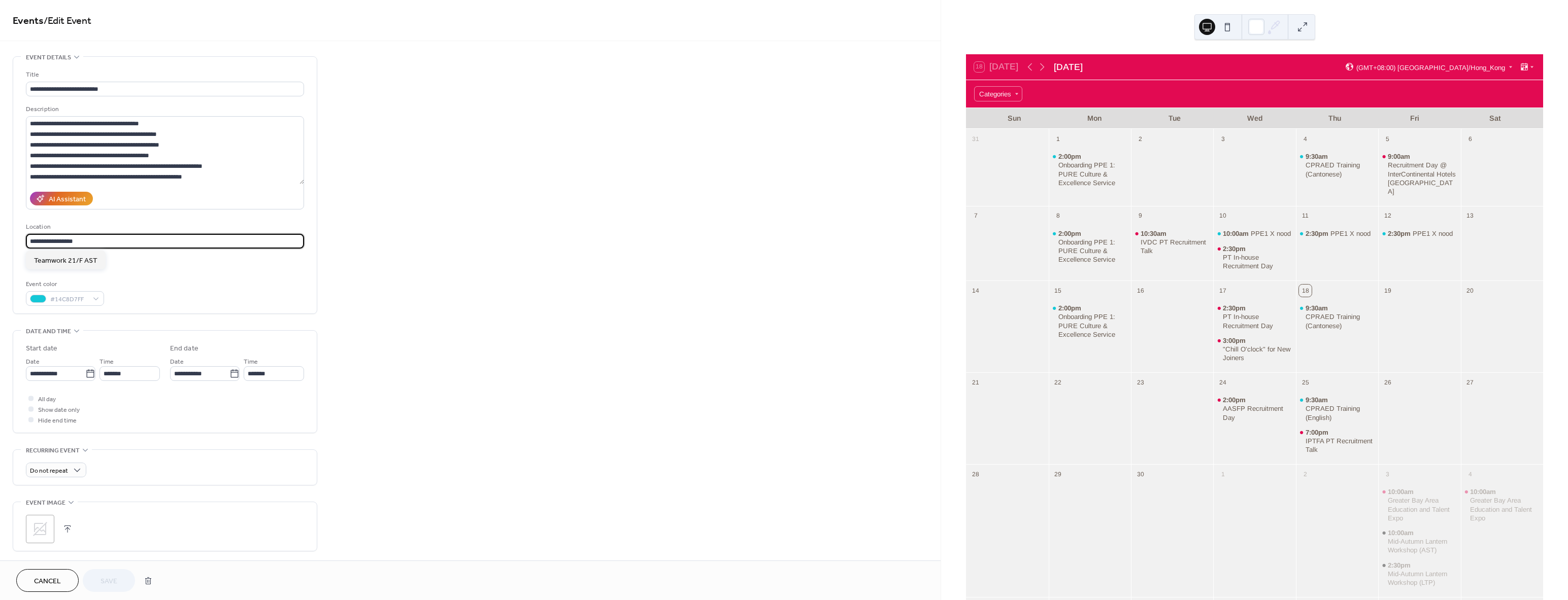
drag, startPoint x: 100, startPoint y: 241, endPoint x: -216, endPoint y: 200, distance: 318.6
click at [0, 200] on html "**********" at bounding box center [784, 300] width 1568 height 600
paste input "**********"
type input "**********"
click at [161, 286] on div "Event color #14C8D7FF" at bounding box center [164, 292] width 278 height 27
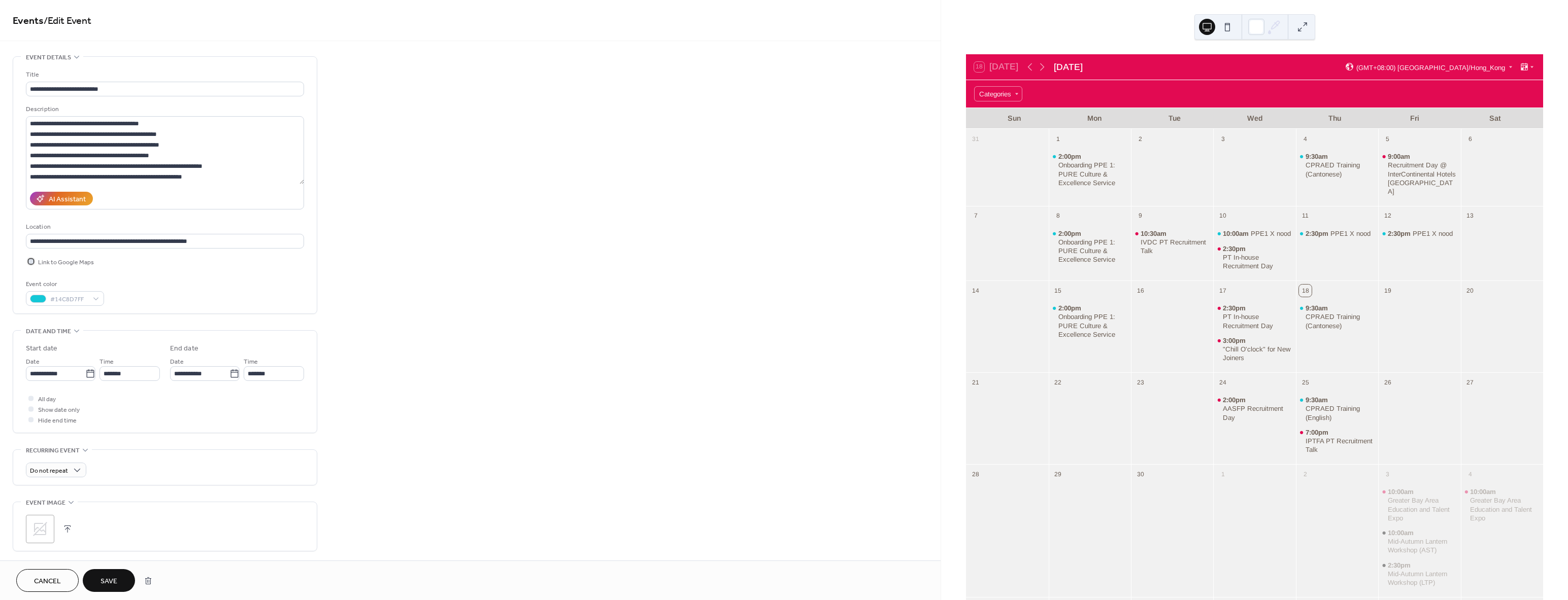
click at [34, 261] on div at bounding box center [31, 261] width 10 height 10
click at [103, 579] on span "Save" at bounding box center [108, 581] width 17 height 11
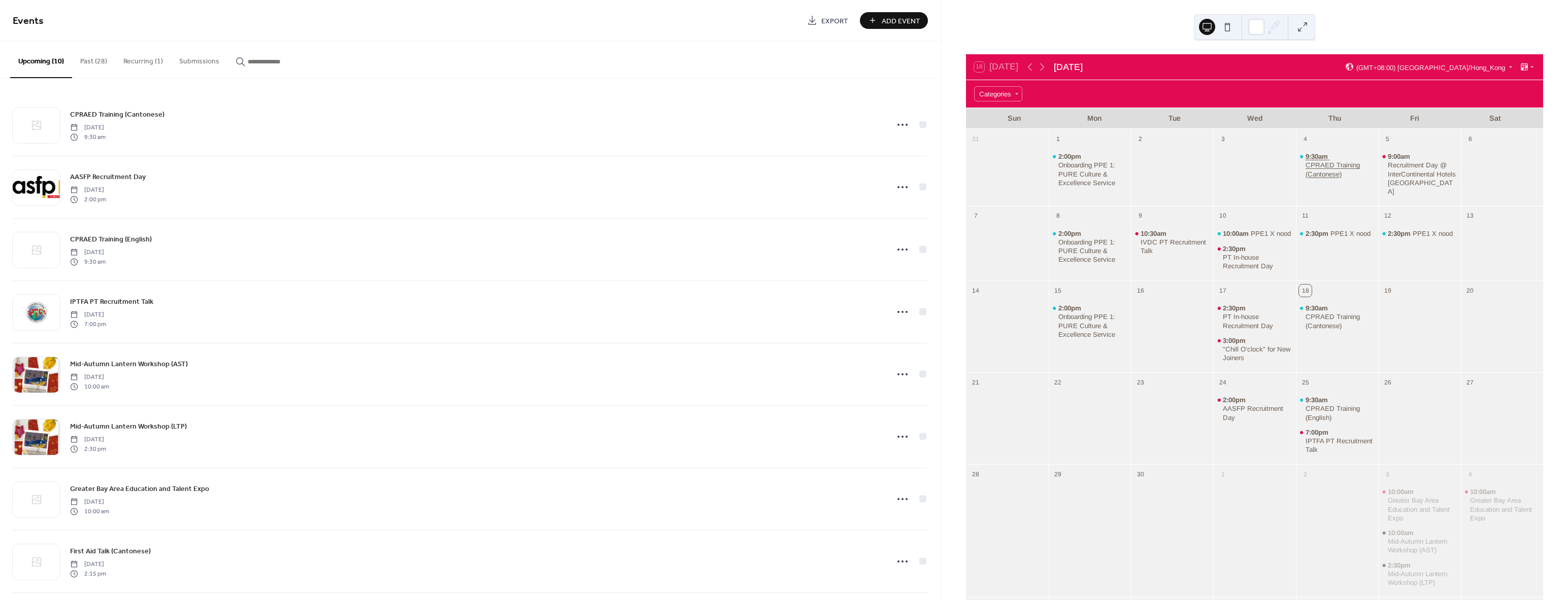
click at [1319, 167] on div "CPRAED Training (Cantonese)" at bounding box center [1340, 169] width 69 height 17
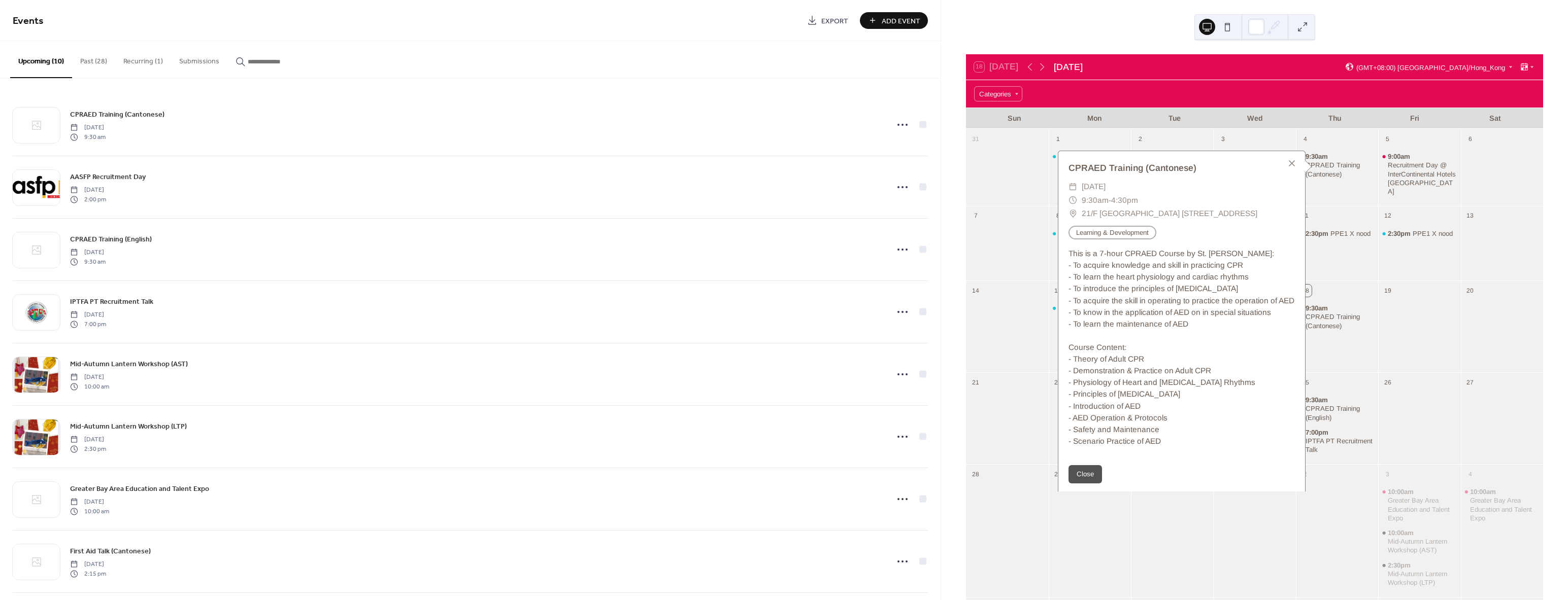
click at [1399, 256] on div "2:30pm PPE1 X nood" at bounding box center [1419, 250] width 82 height 53
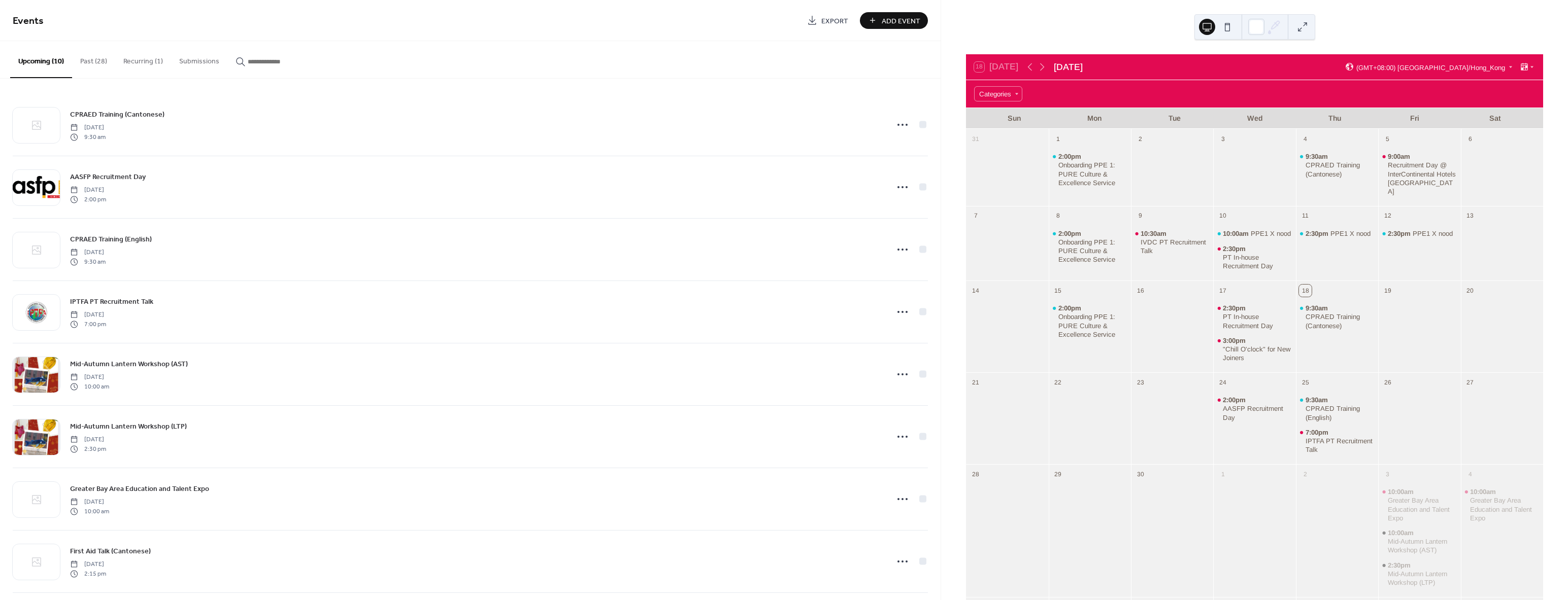
click at [94, 64] on button "Past (28)" at bounding box center [93, 59] width 43 height 36
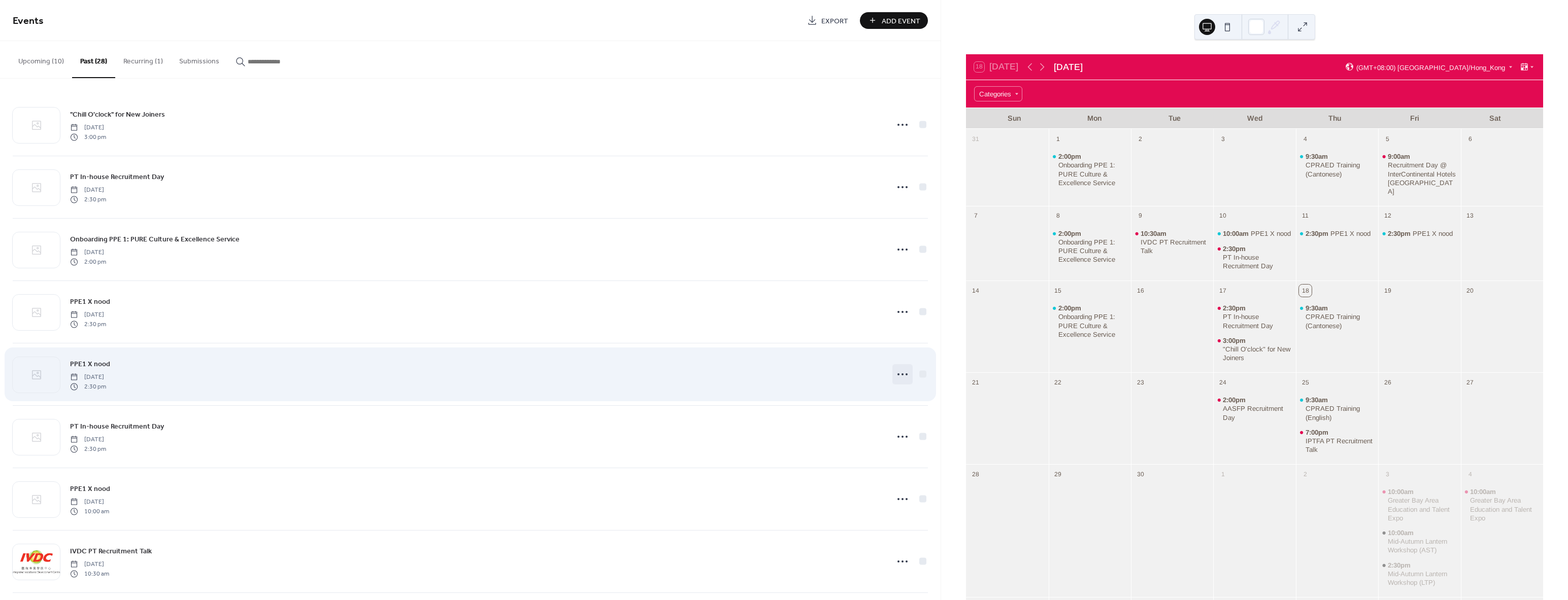
click at [899, 380] on icon at bounding box center [902, 374] width 17 height 17
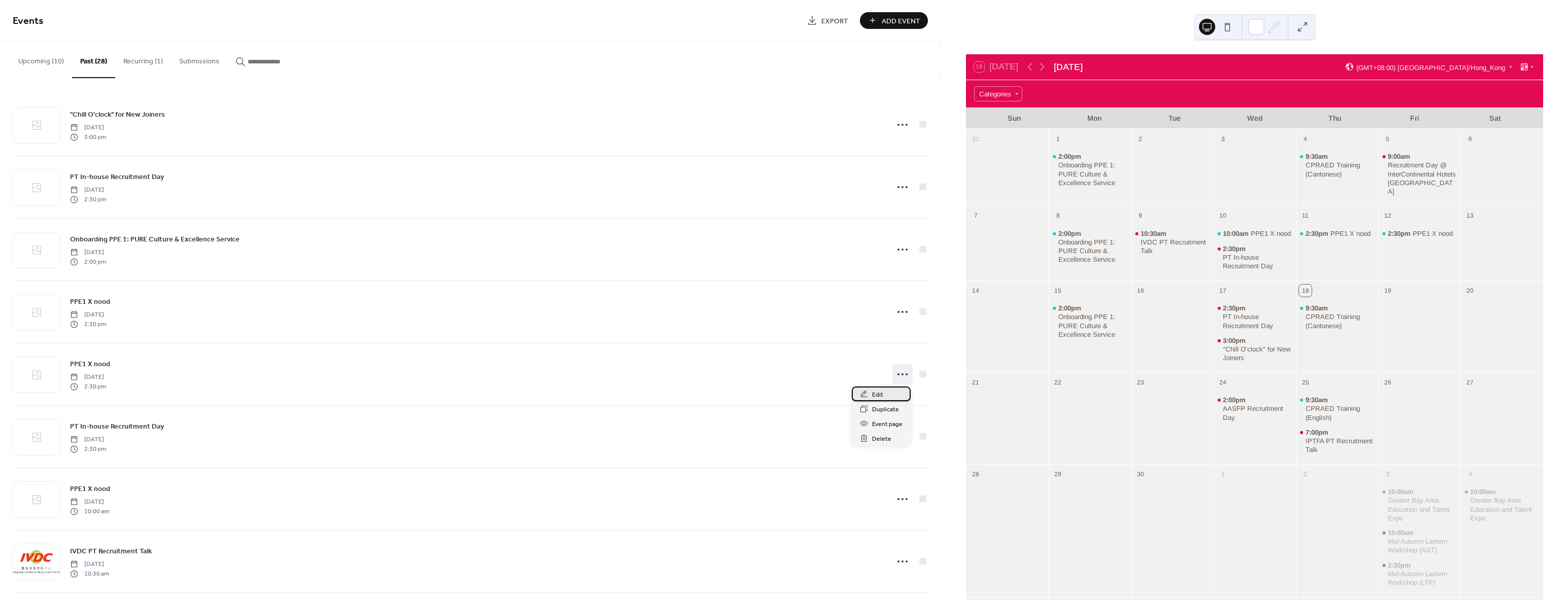
click at [885, 391] on div "Edit" at bounding box center [881, 394] width 59 height 14
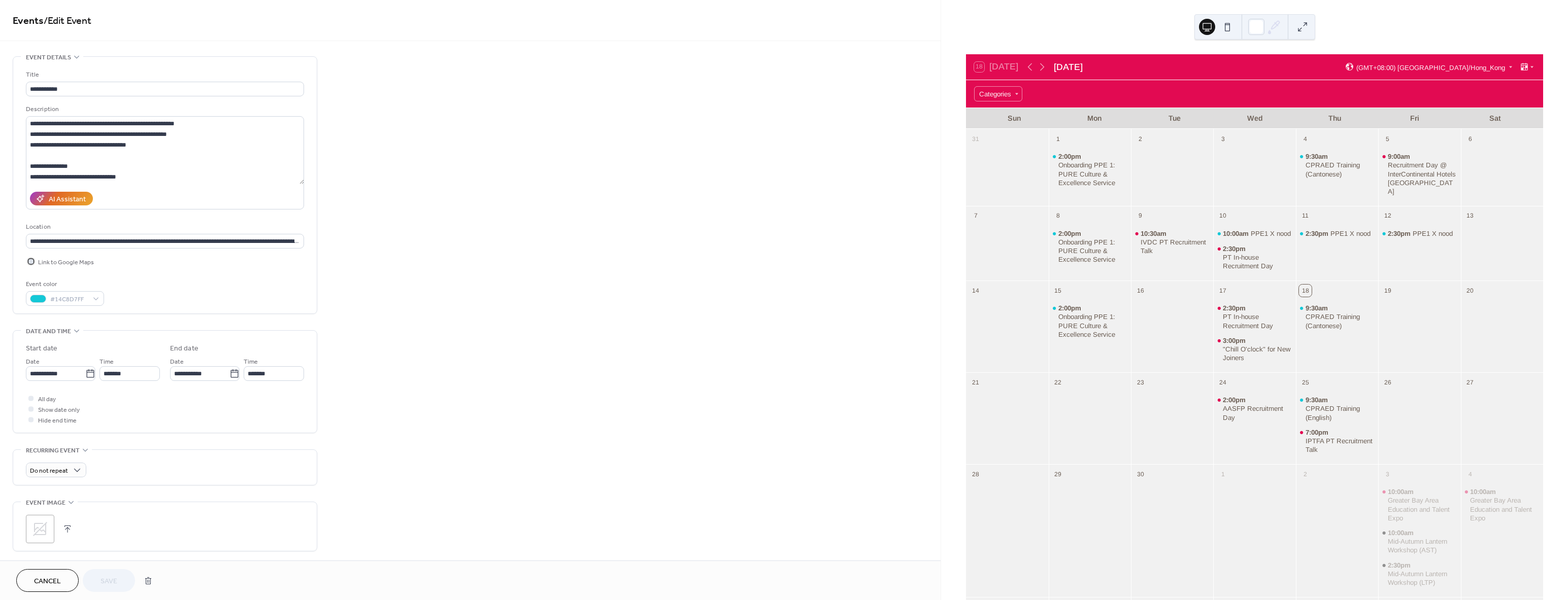
click at [32, 256] on div at bounding box center [31, 261] width 10 height 10
click at [108, 578] on span "Save" at bounding box center [108, 581] width 17 height 11
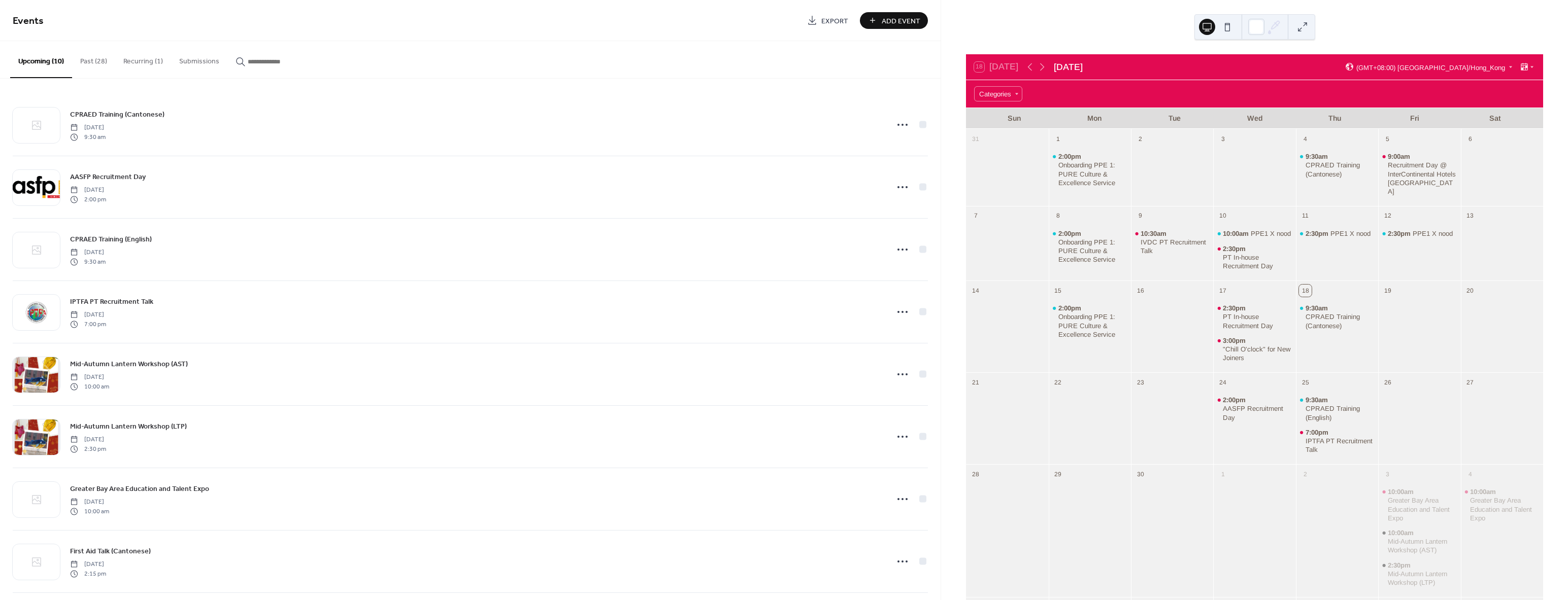
drag, startPoint x: 84, startPoint y: 63, endPoint x: 89, endPoint y: 62, distance: 5.1
click at [85, 62] on button "Past (28)" at bounding box center [93, 59] width 43 height 36
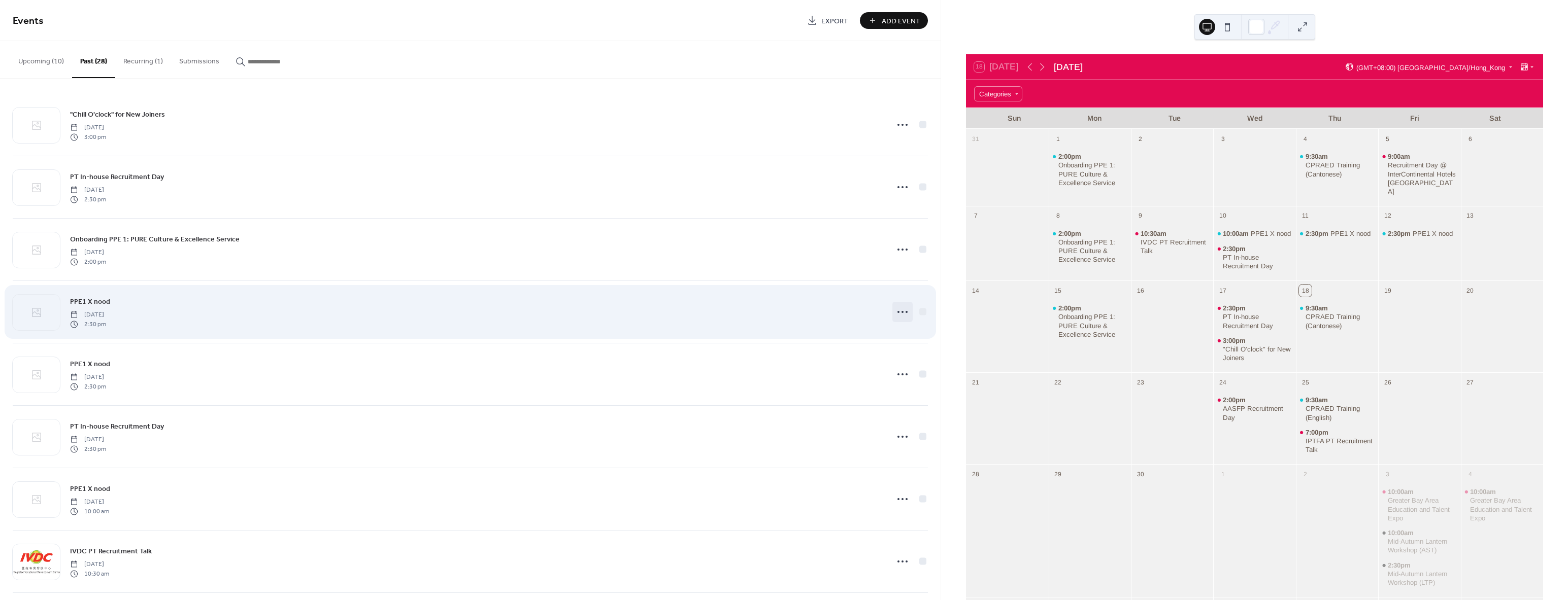
click at [898, 311] on circle at bounding box center [899, 311] width 2 height 2
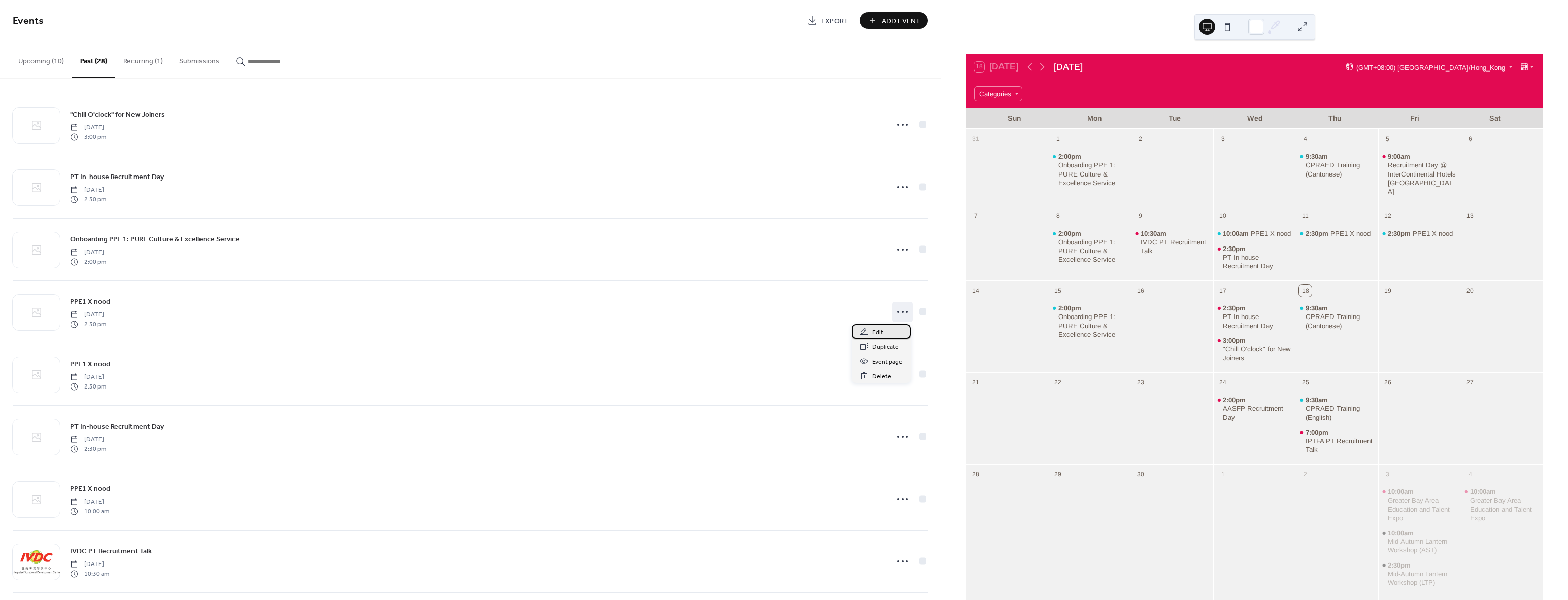
click at [884, 334] on div "Edit" at bounding box center [881, 332] width 59 height 14
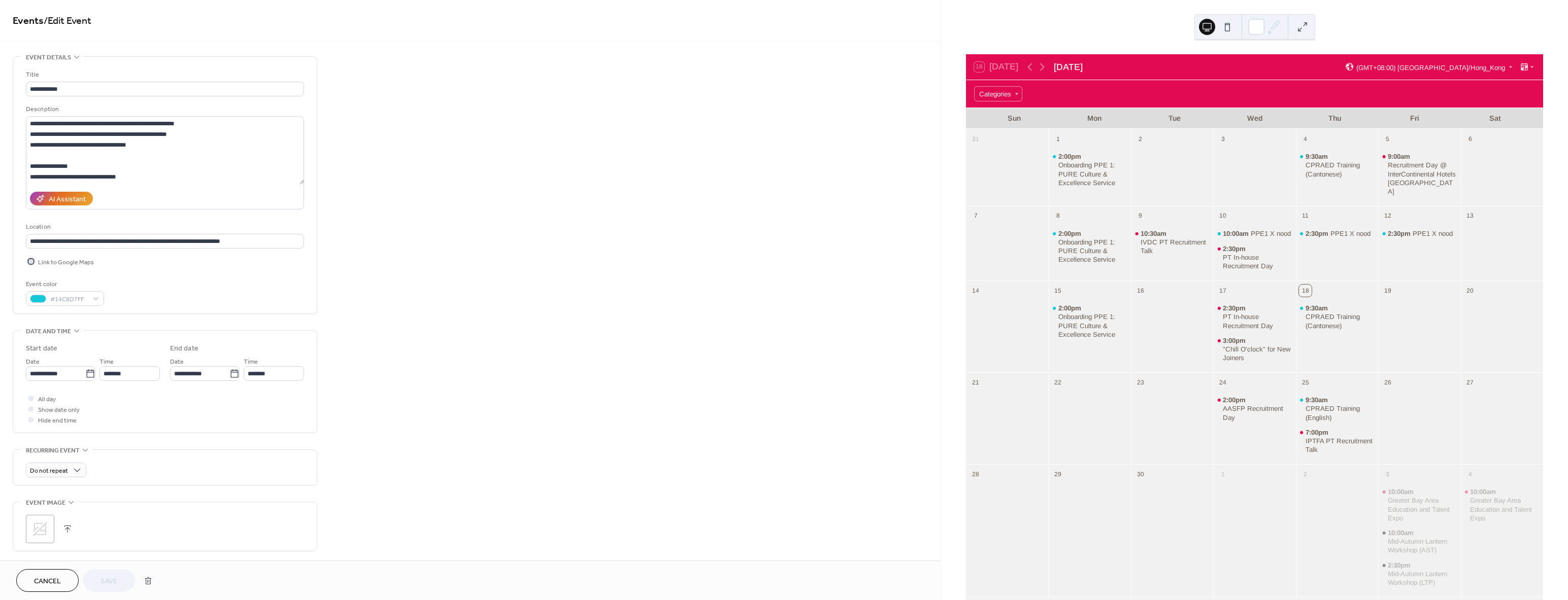
click at [29, 261] on icon at bounding box center [31, 261] width 3 height 3
click at [111, 577] on span "Save" at bounding box center [108, 581] width 17 height 11
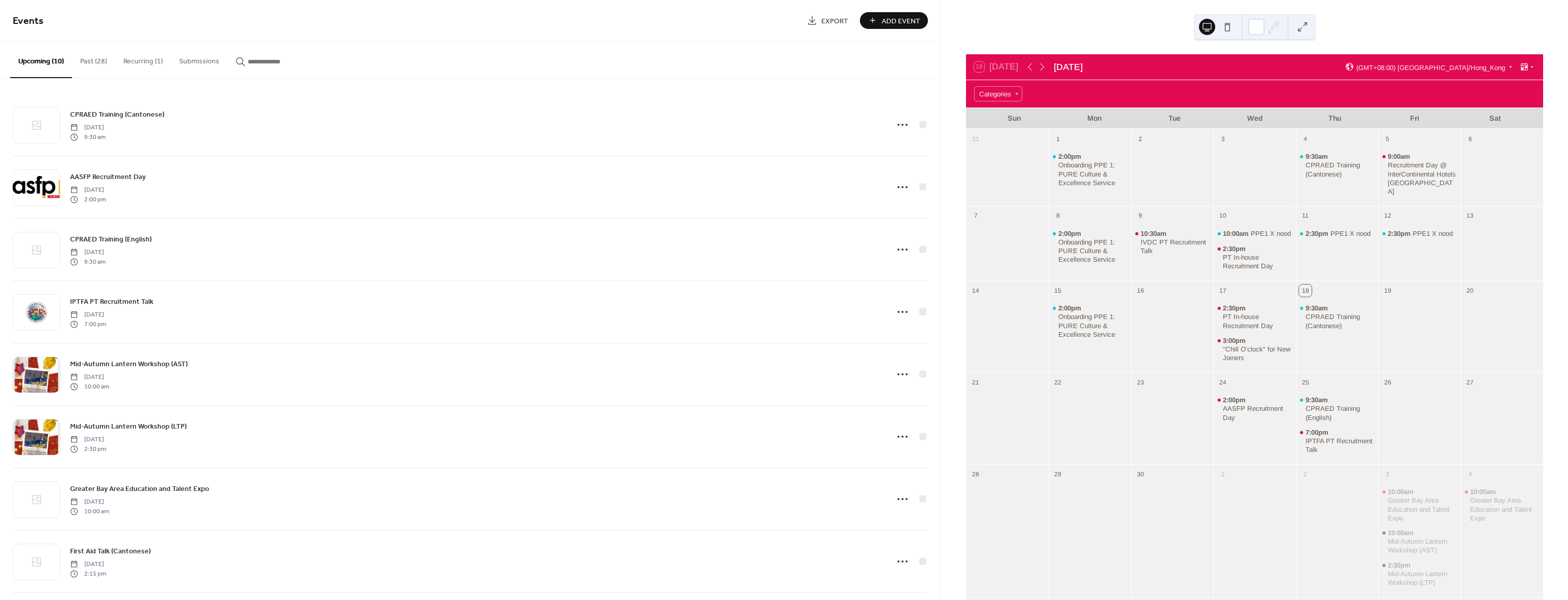
click at [89, 65] on button "Past (28)" at bounding box center [93, 59] width 43 height 36
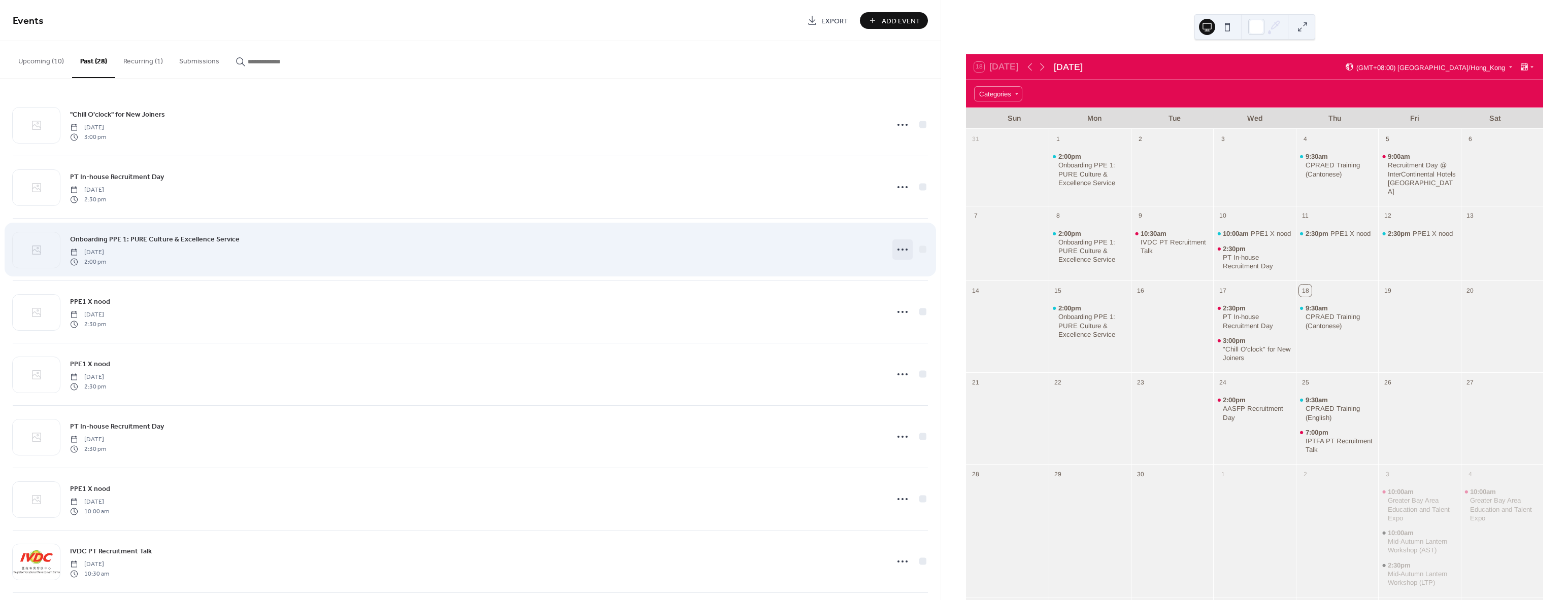
click at [903, 243] on icon at bounding box center [902, 249] width 17 height 17
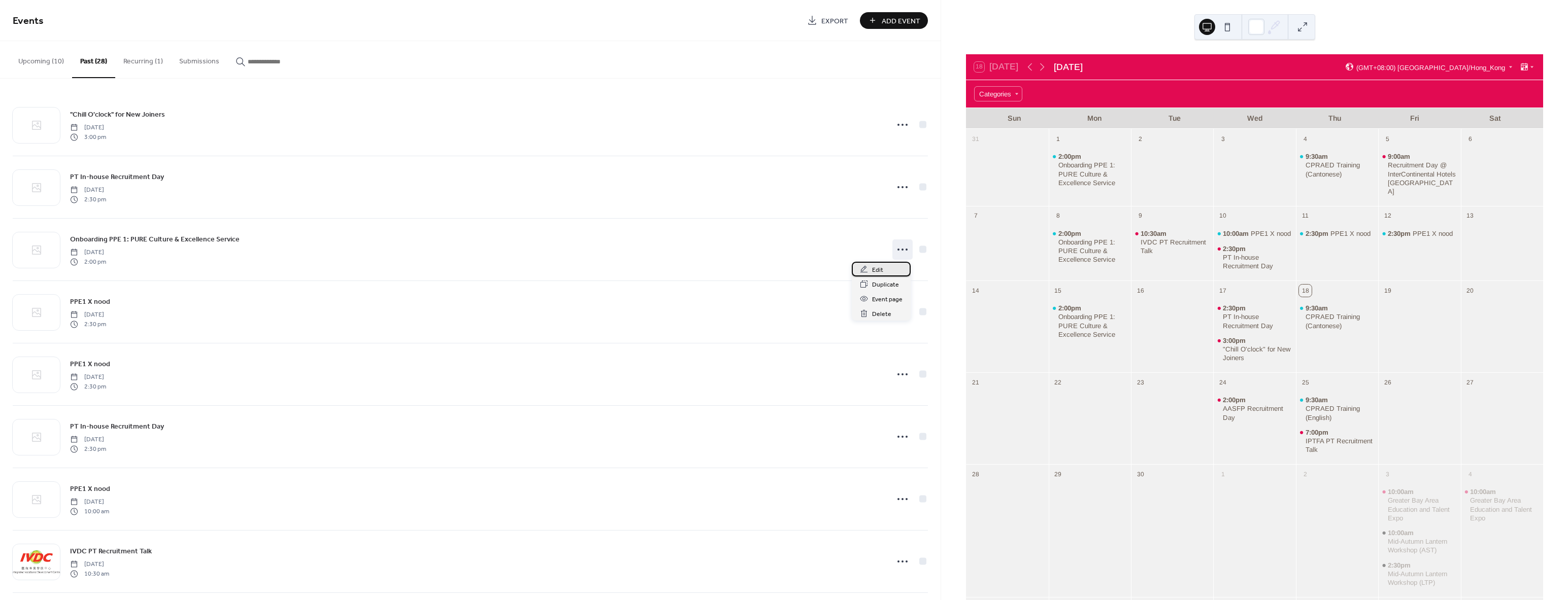
click at [881, 268] on span "Edit" at bounding box center [878, 270] width 11 height 11
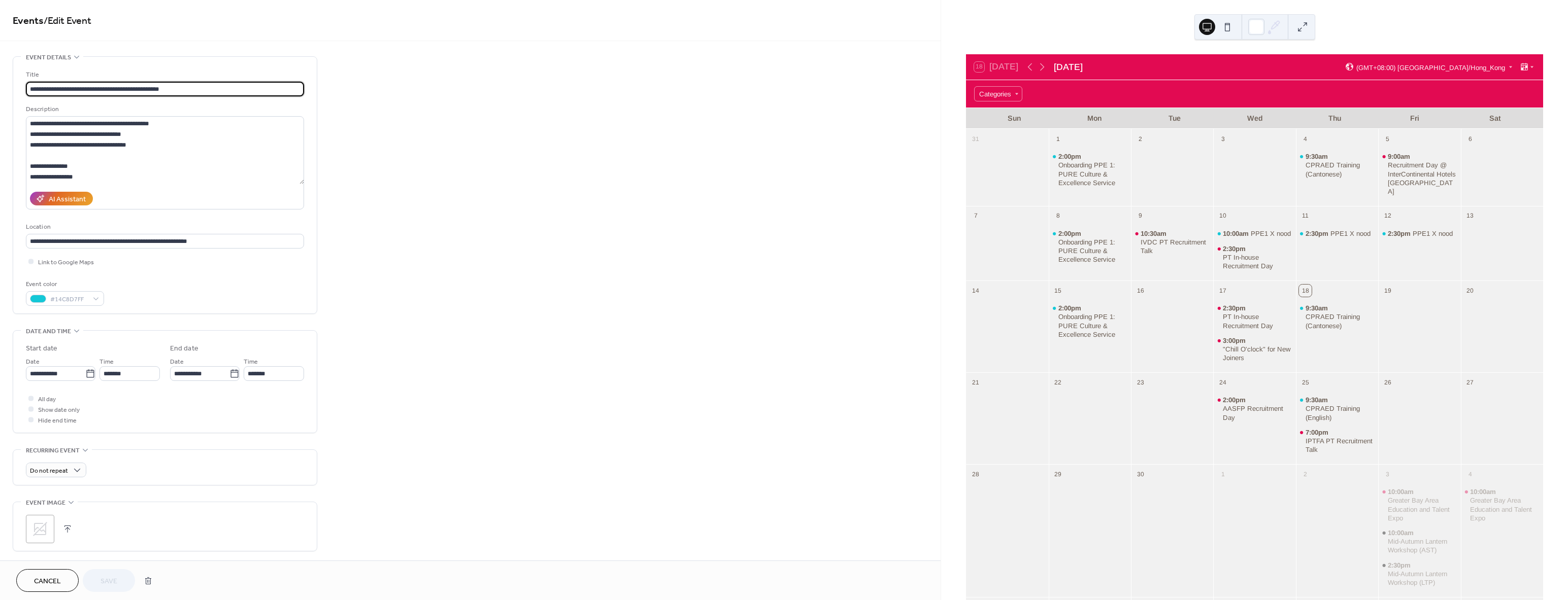
click at [55, 582] on span "Cancel" at bounding box center [47, 581] width 27 height 11
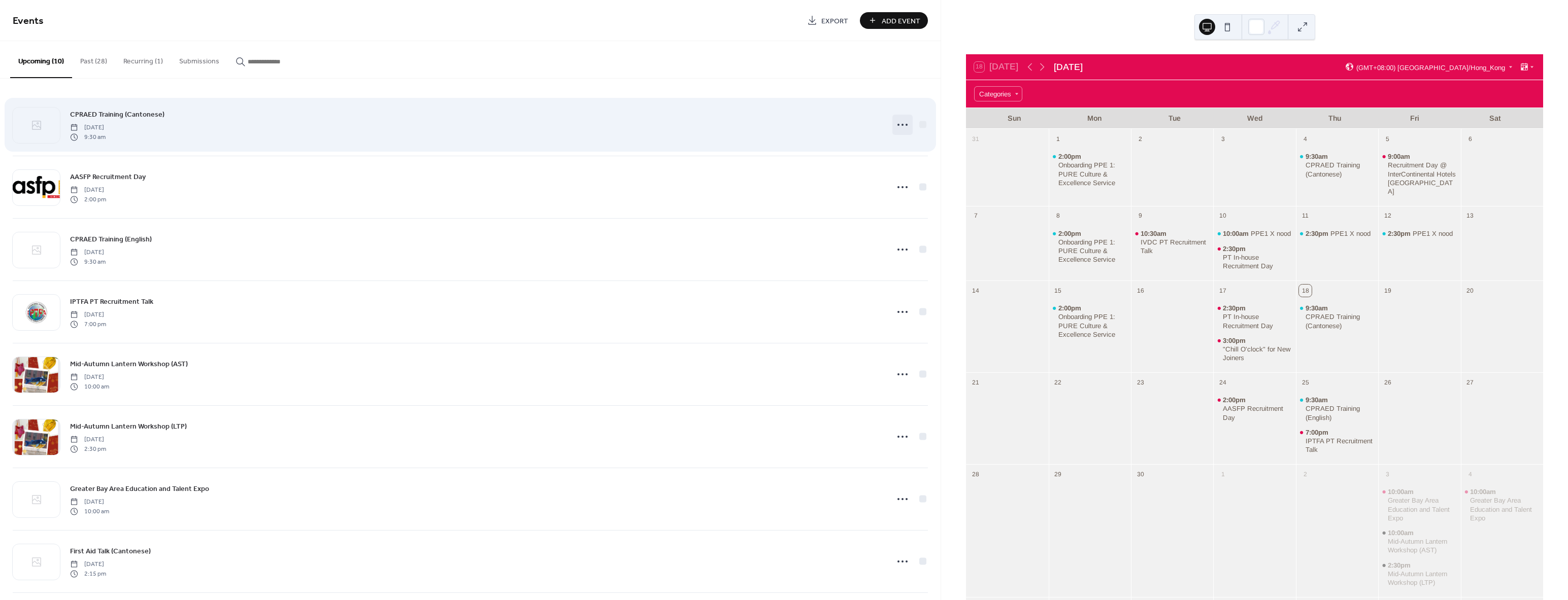
click at [900, 127] on icon at bounding box center [902, 125] width 17 height 17
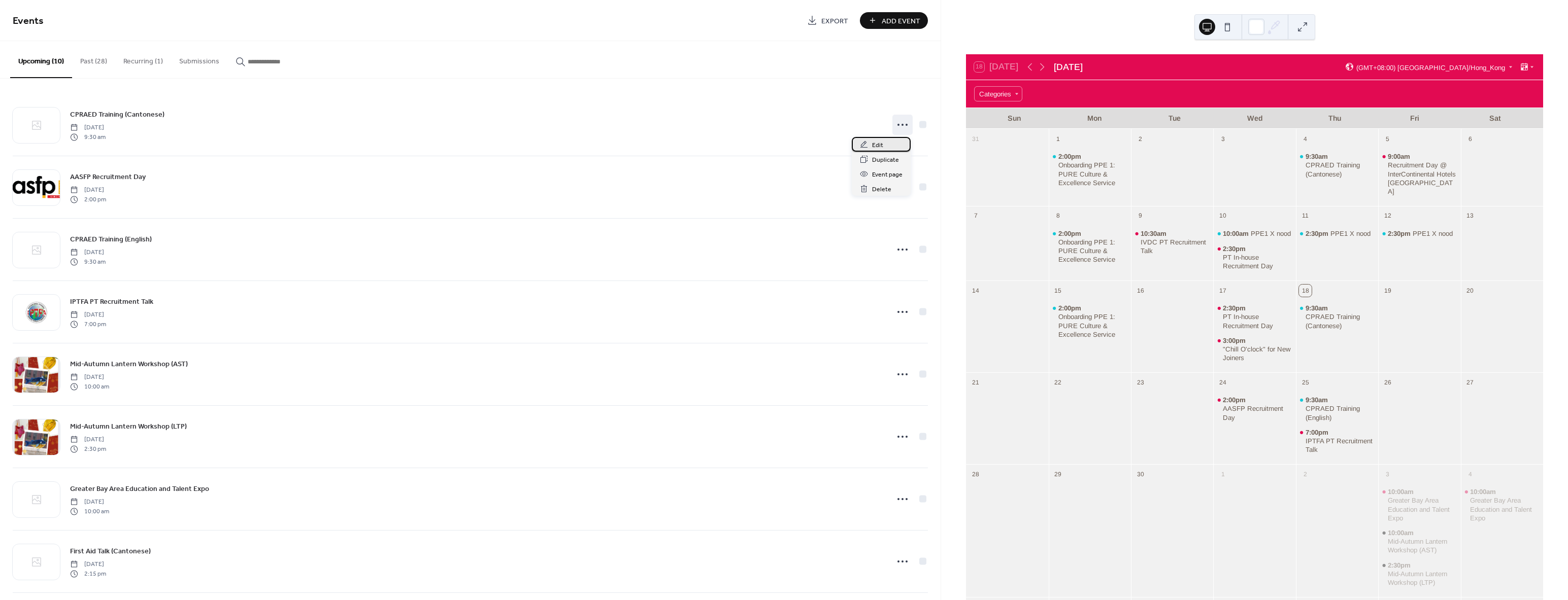
click at [881, 146] on span "Edit" at bounding box center [878, 145] width 11 height 11
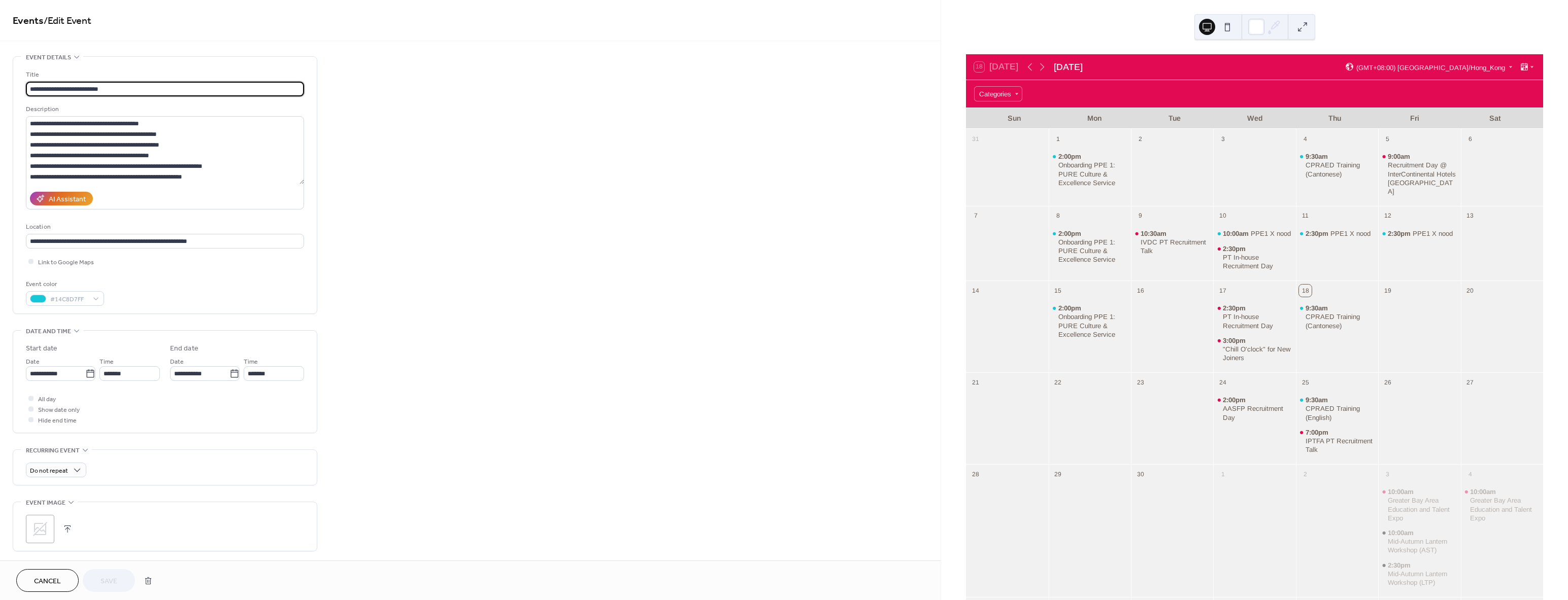
click at [36, 583] on span "Cancel" at bounding box center [47, 581] width 27 height 11
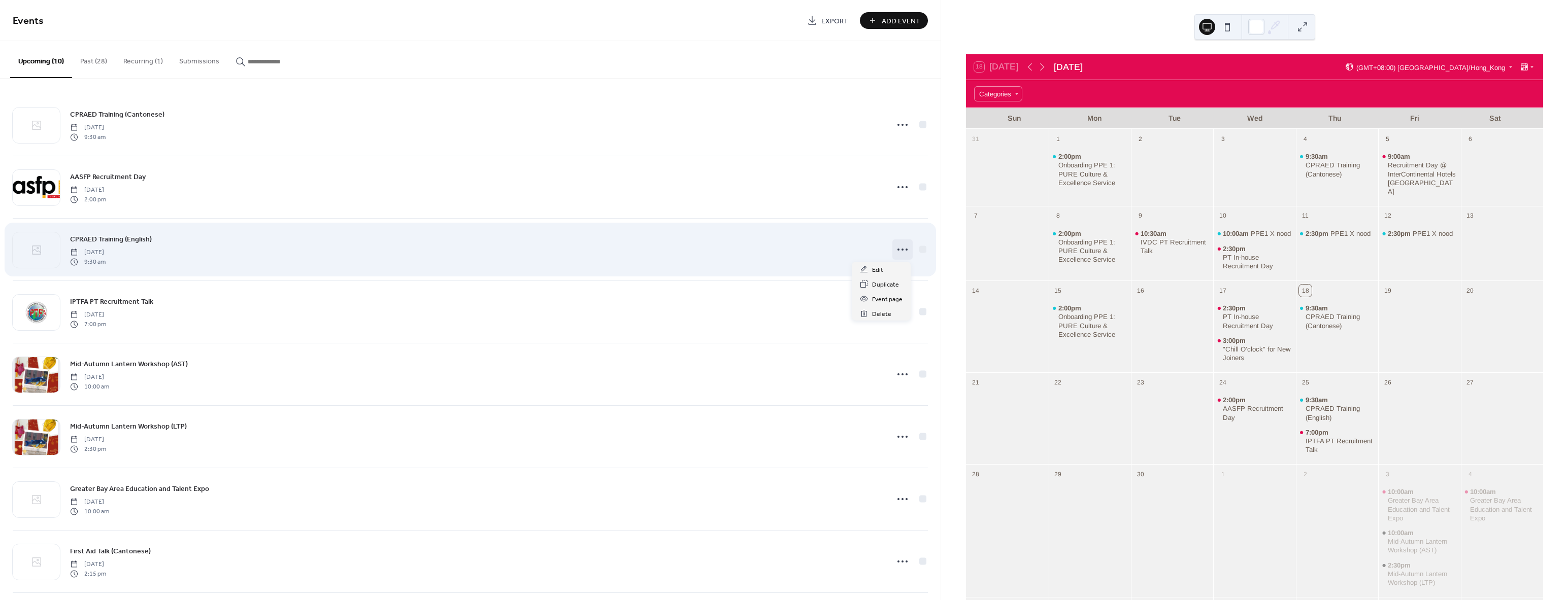
click at [906, 250] on circle at bounding box center [906, 249] width 2 height 2
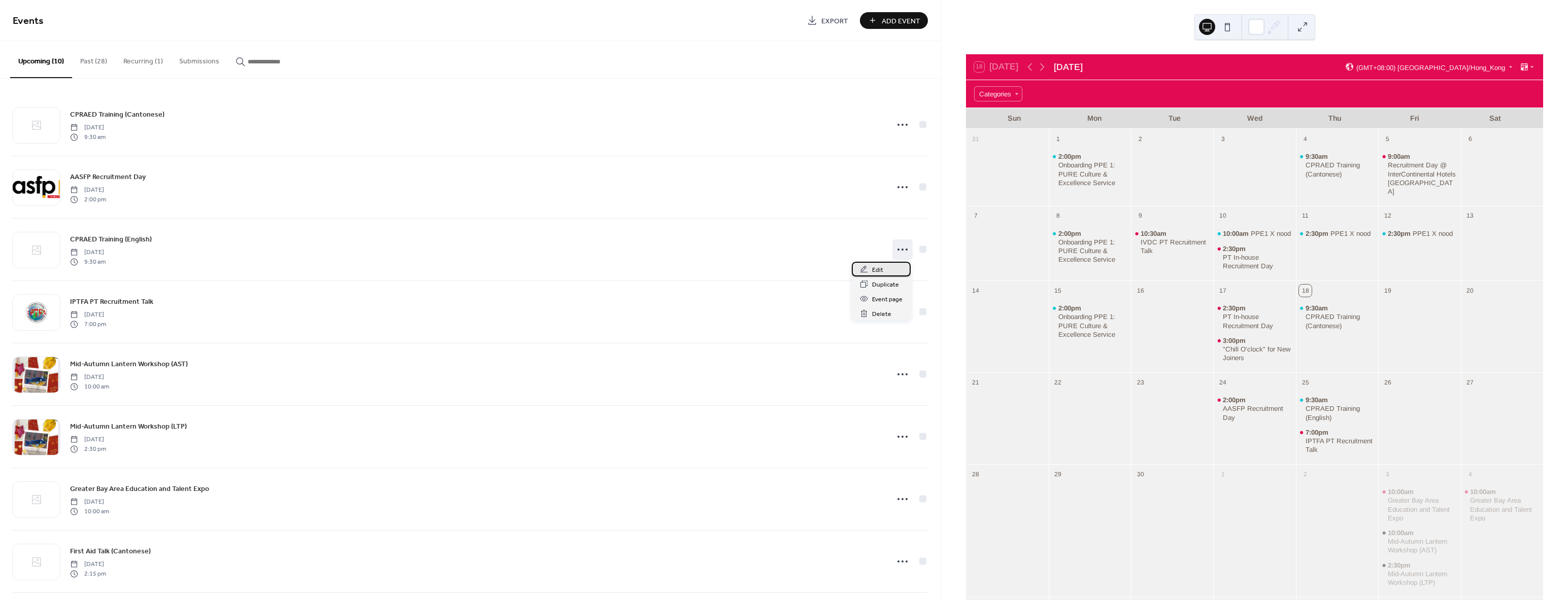
click at [878, 271] on span "Edit" at bounding box center [878, 270] width 11 height 11
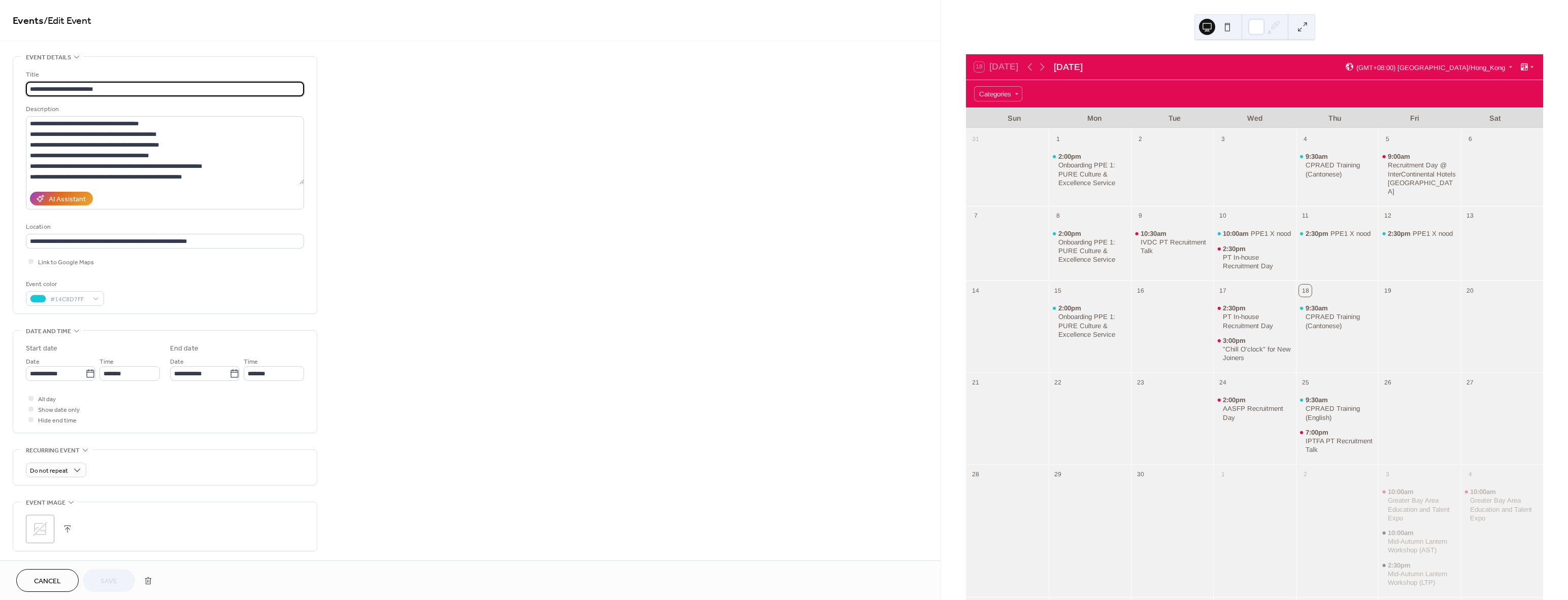
click at [51, 583] on span "Cancel" at bounding box center [47, 581] width 27 height 11
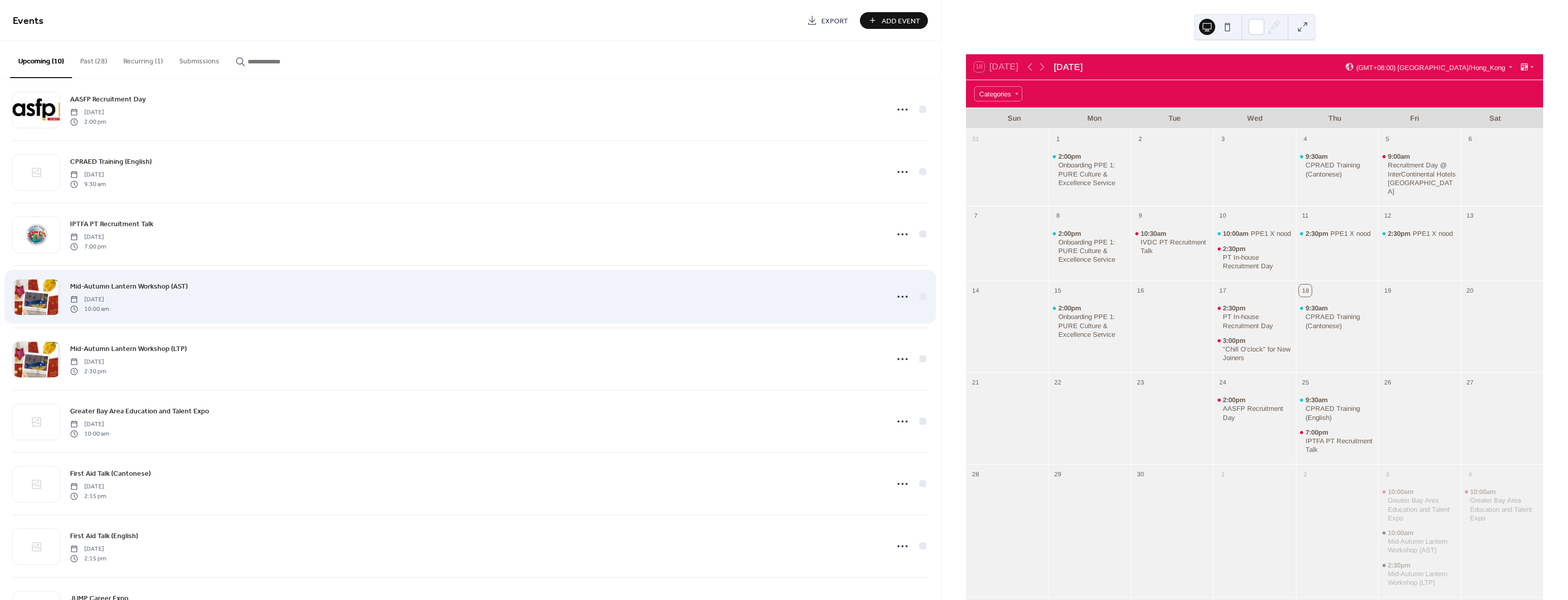
scroll to position [132, 0]
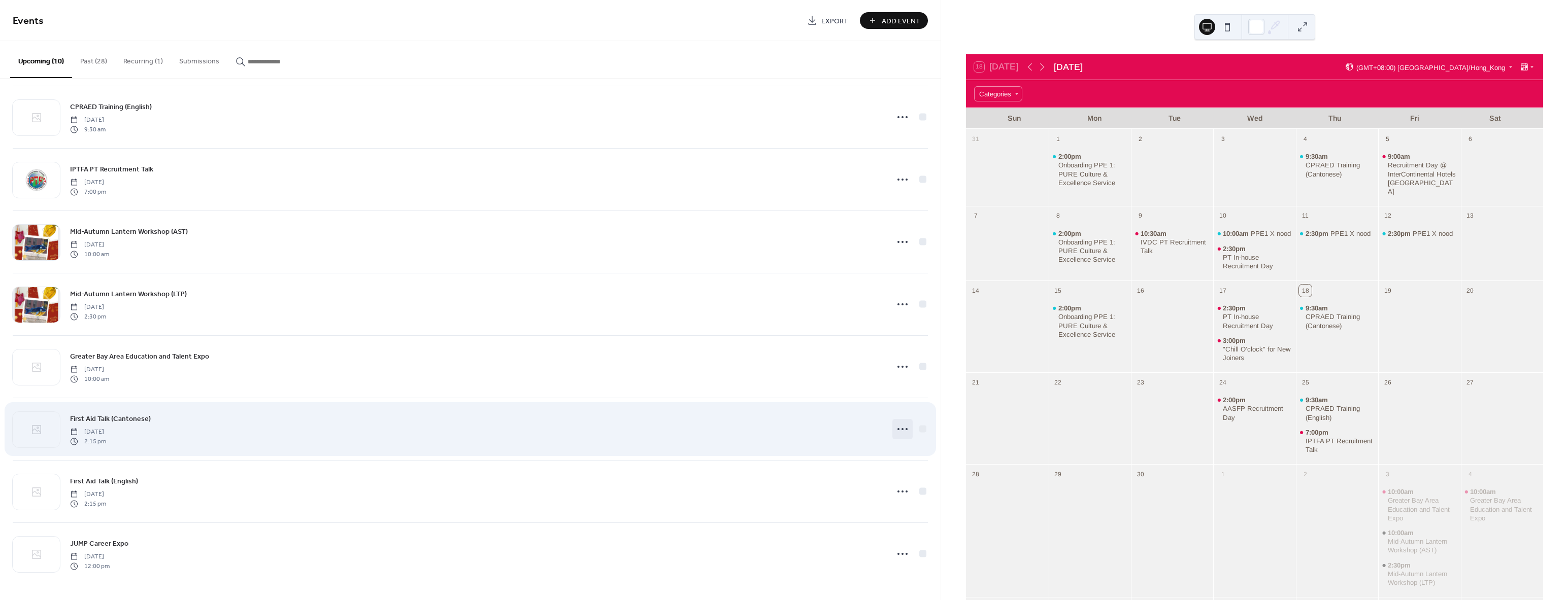
click at [905, 431] on icon at bounding box center [902, 429] width 17 height 17
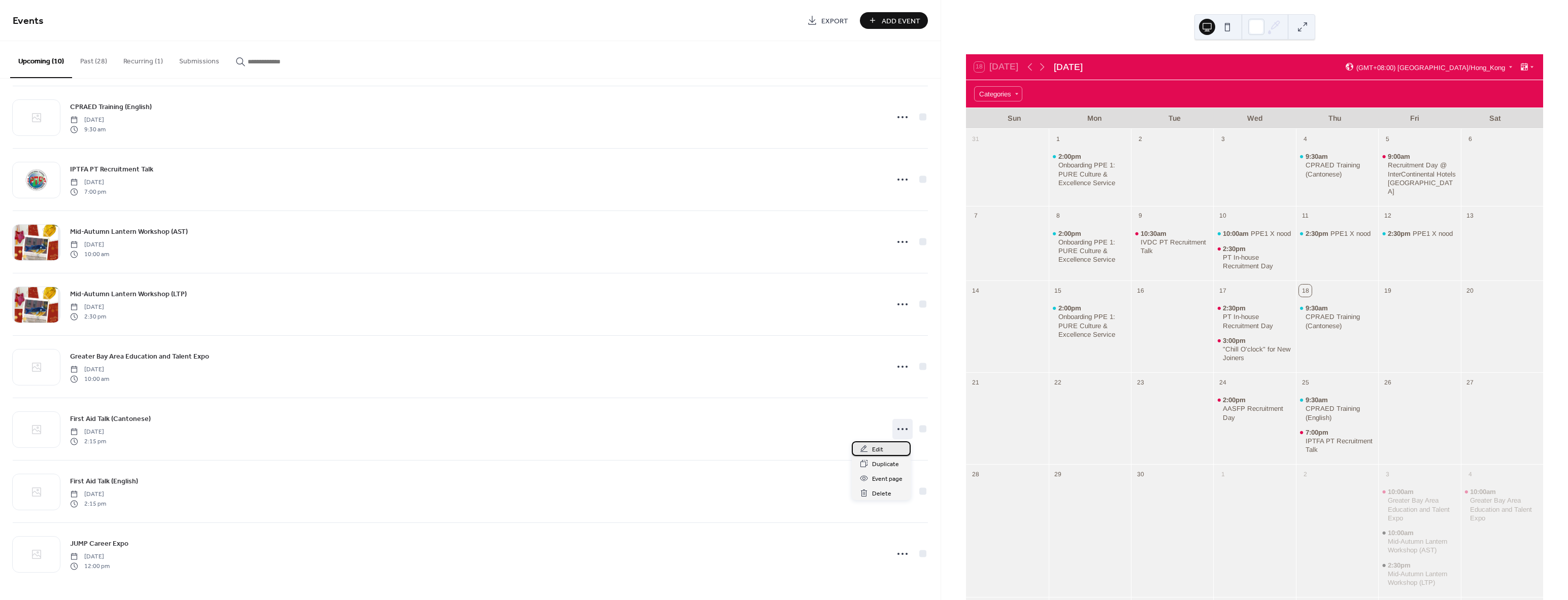
click at [899, 451] on div "Edit" at bounding box center [881, 449] width 59 height 14
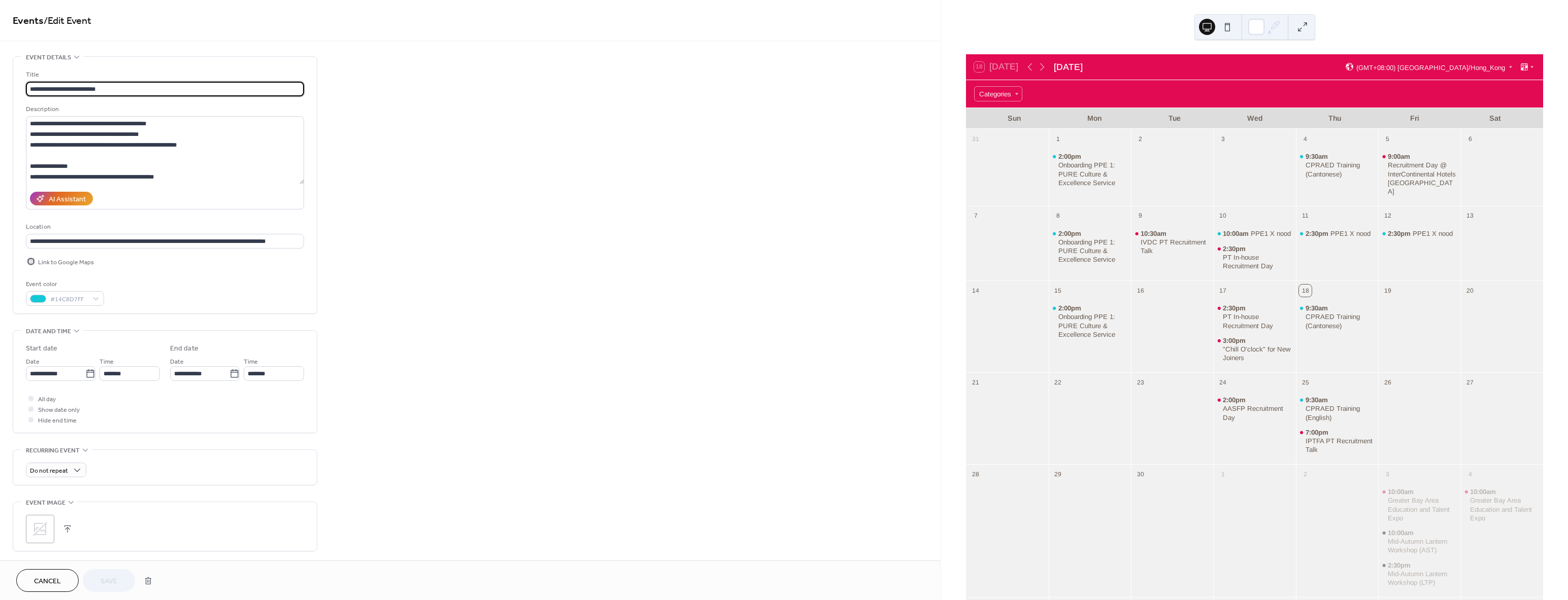
click at [32, 263] on div at bounding box center [31, 261] width 10 height 10
click at [113, 578] on span "Save" at bounding box center [108, 581] width 17 height 11
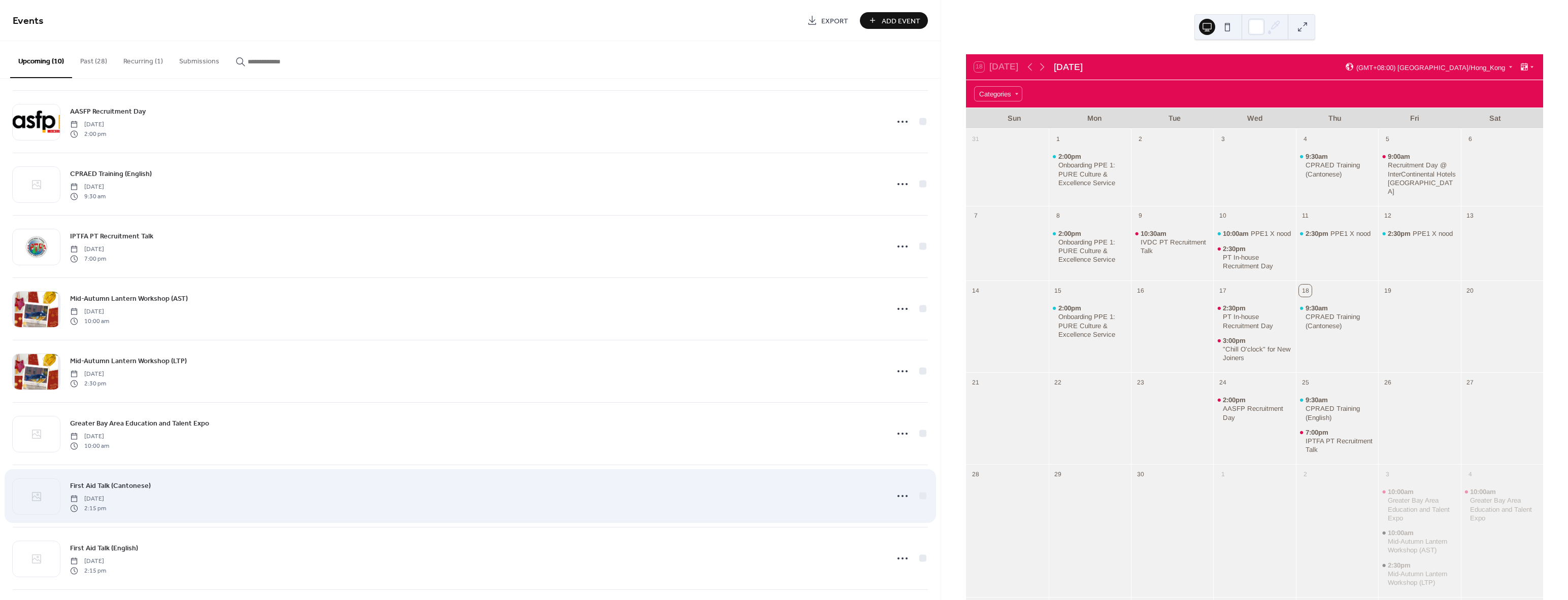
scroll to position [132, 0]
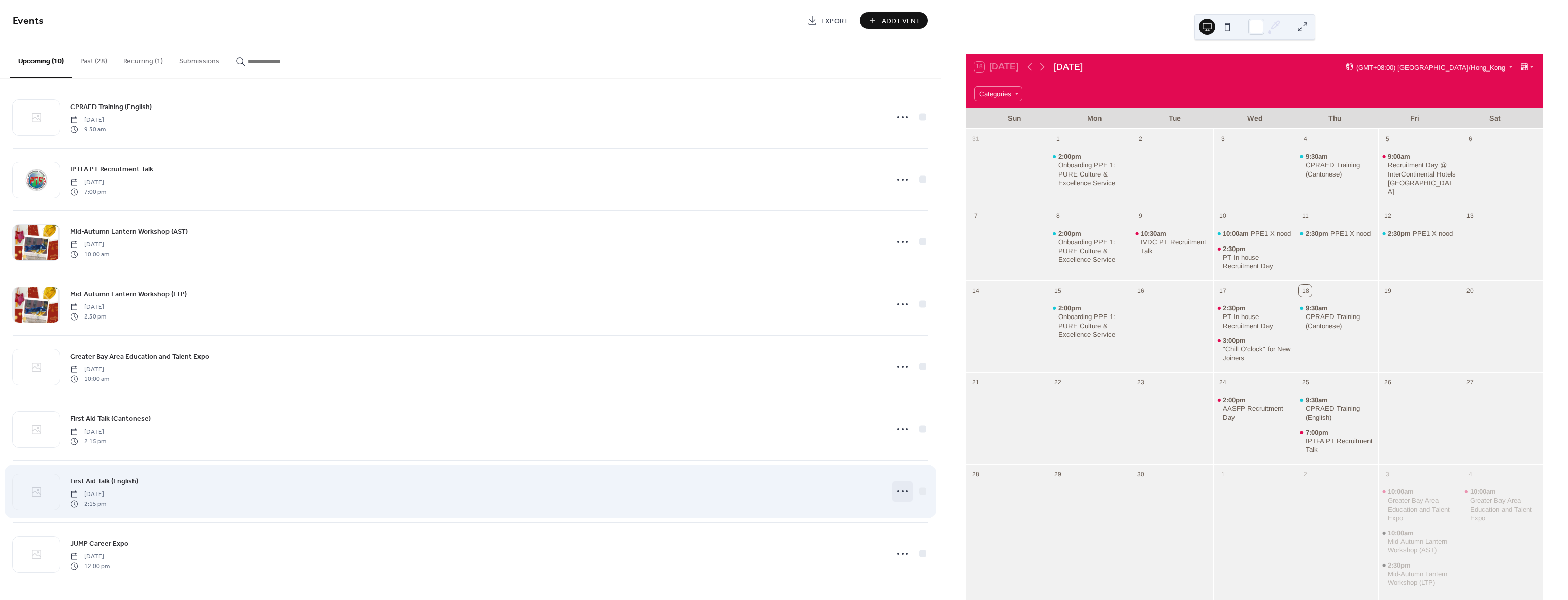
click at [906, 491] on circle at bounding box center [906, 491] width 2 height 2
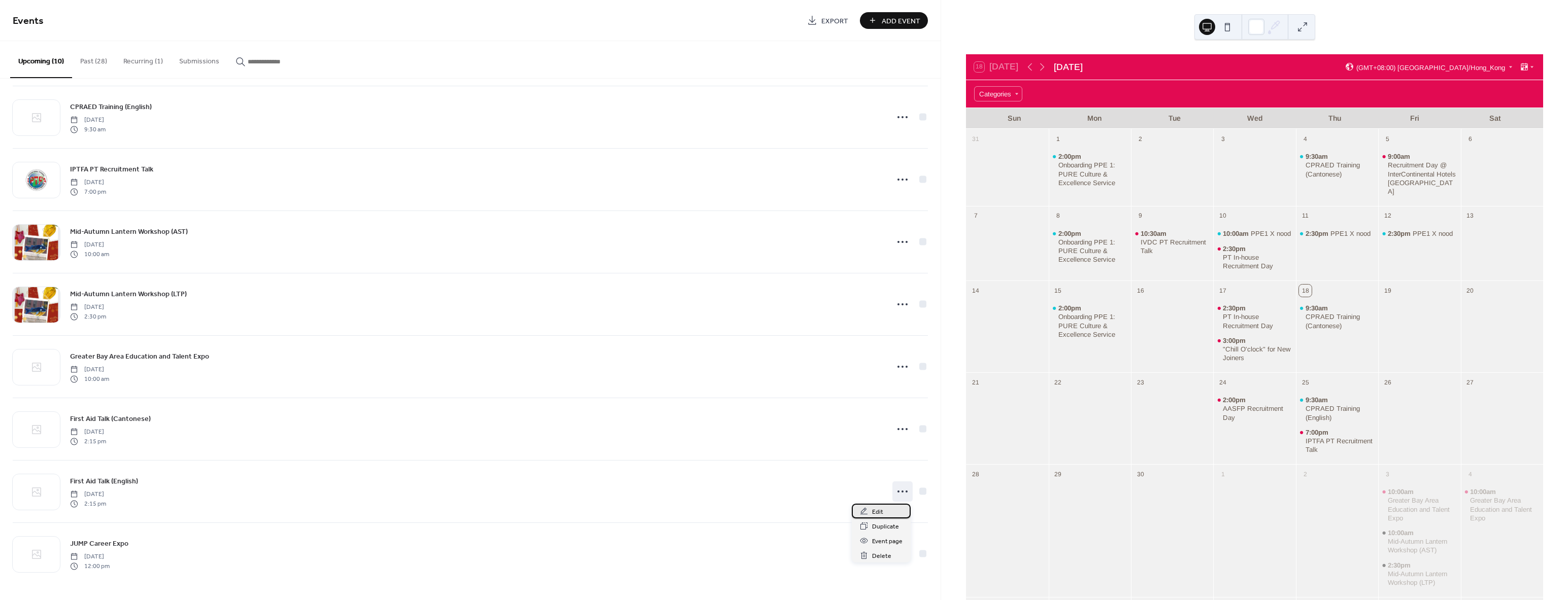
click at [893, 515] on div "Edit" at bounding box center [881, 511] width 59 height 14
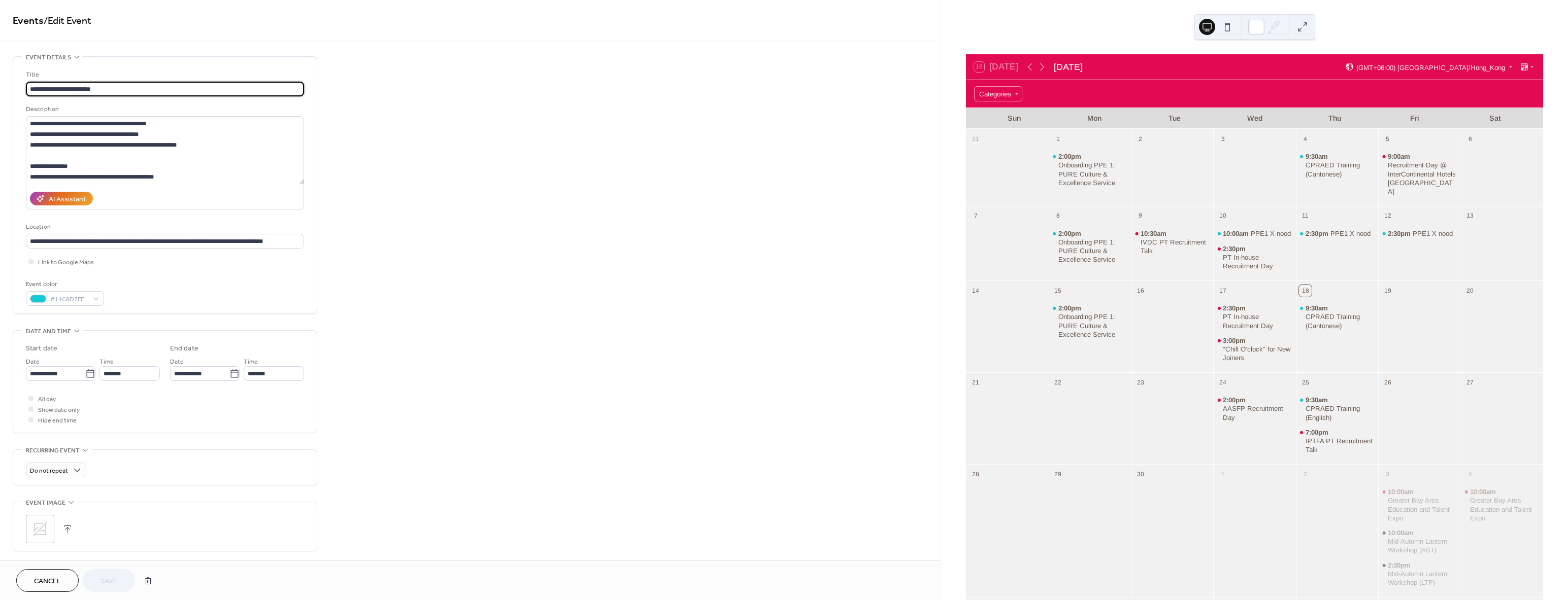
click at [42, 584] on span "Cancel" at bounding box center [47, 581] width 27 height 11
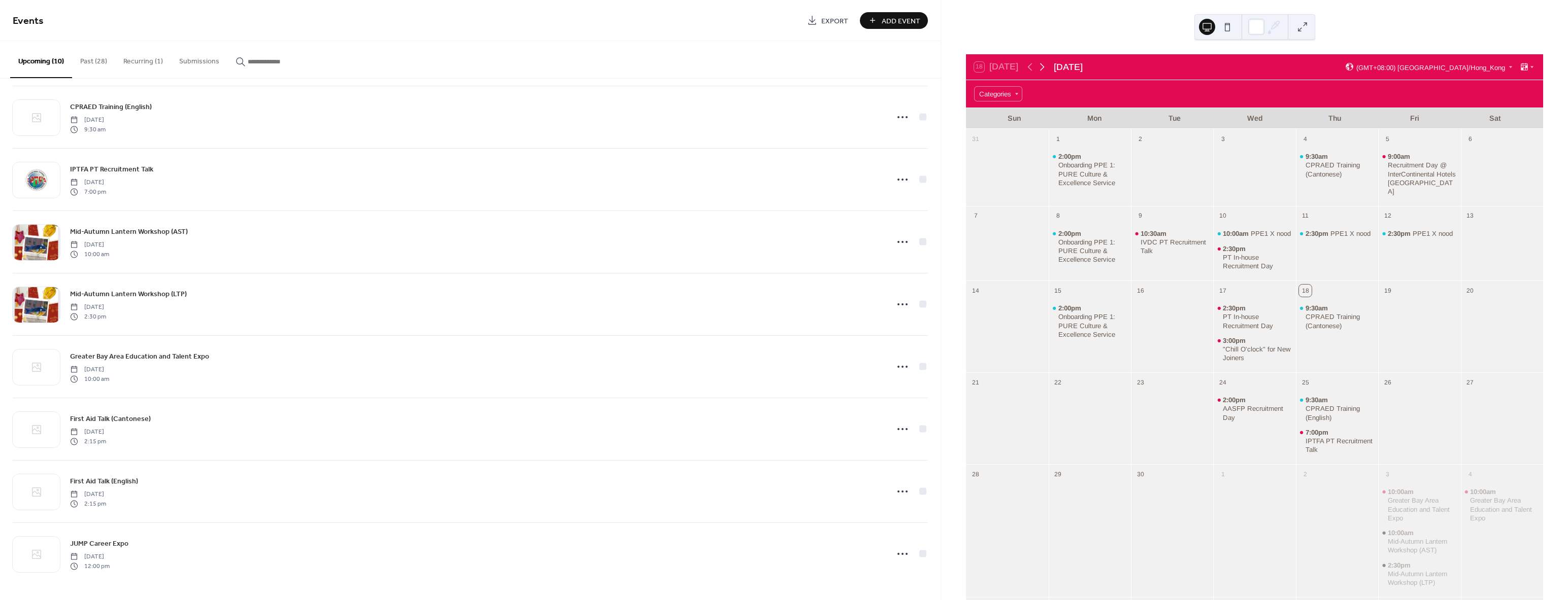
click at [1041, 65] on icon at bounding box center [1042, 67] width 12 height 12
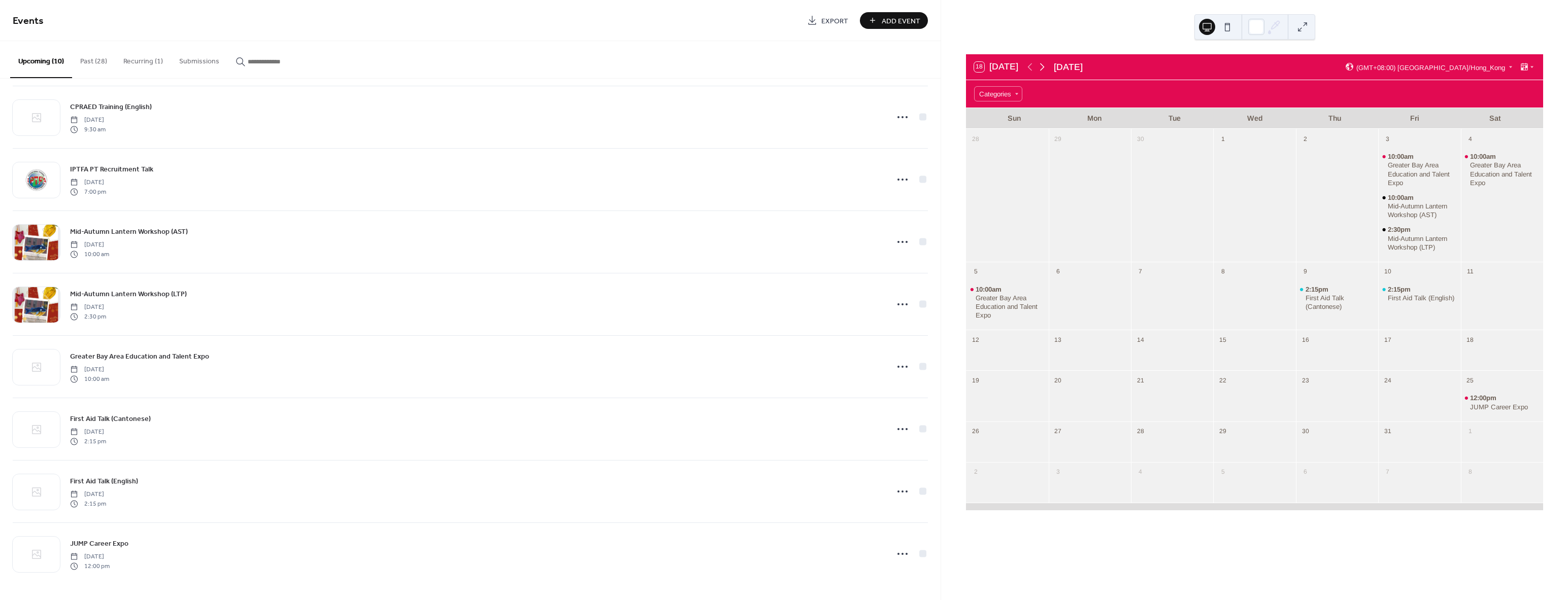
click at [1046, 61] on icon at bounding box center [1042, 67] width 12 height 12
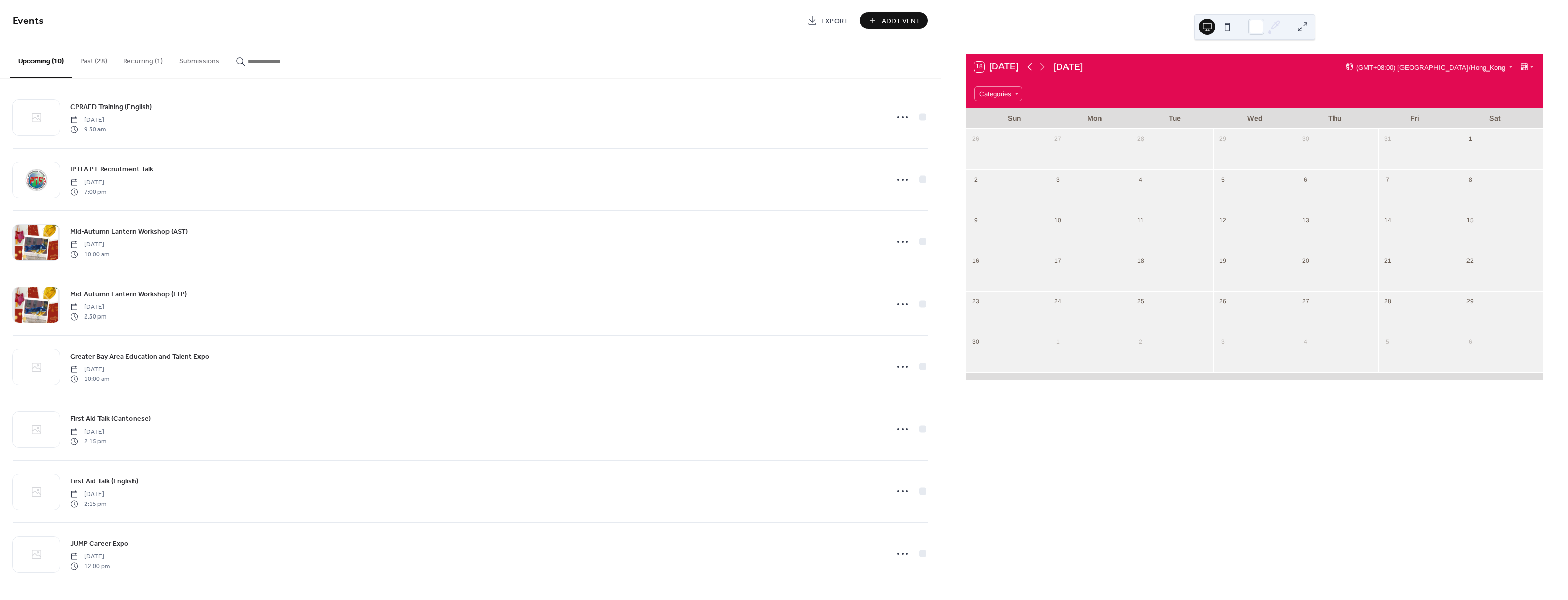
click at [1028, 67] on icon at bounding box center [1030, 67] width 12 height 12
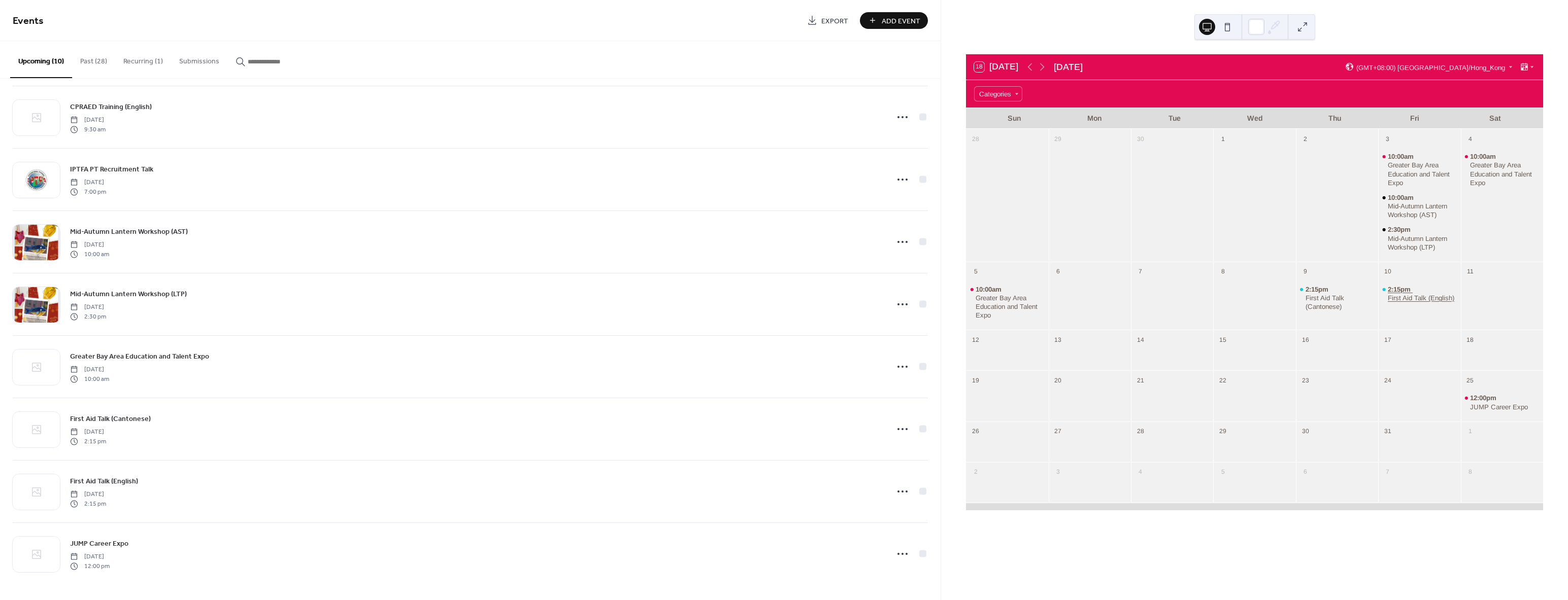
click at [1407, 299] on div "First Aid Talk (English)" at bounding box center [1421, 298] width 67 height 9
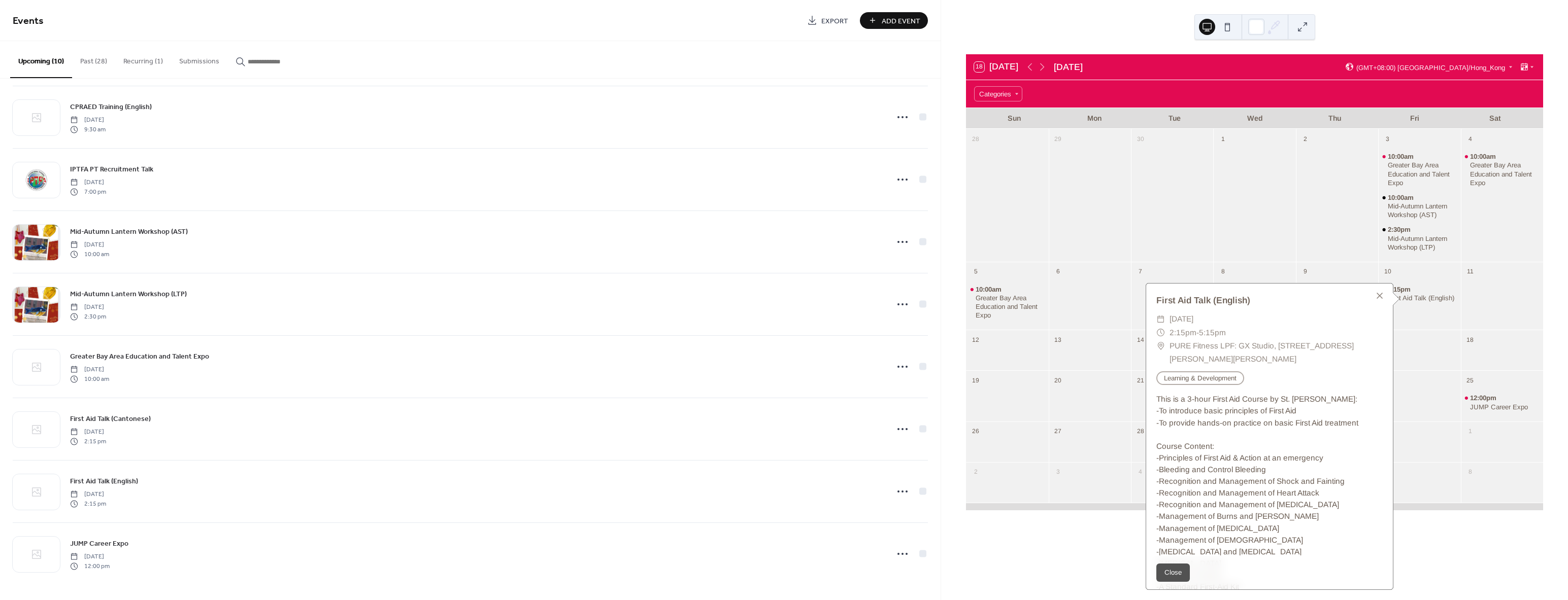
drag, startPoint x: 1193, startPoint y: 250, endPoint x: 1212, endPoint y: 249, distance: 19.0
click at [1195, 249] on div at bounding box center [1172, 202] width 82 height 111
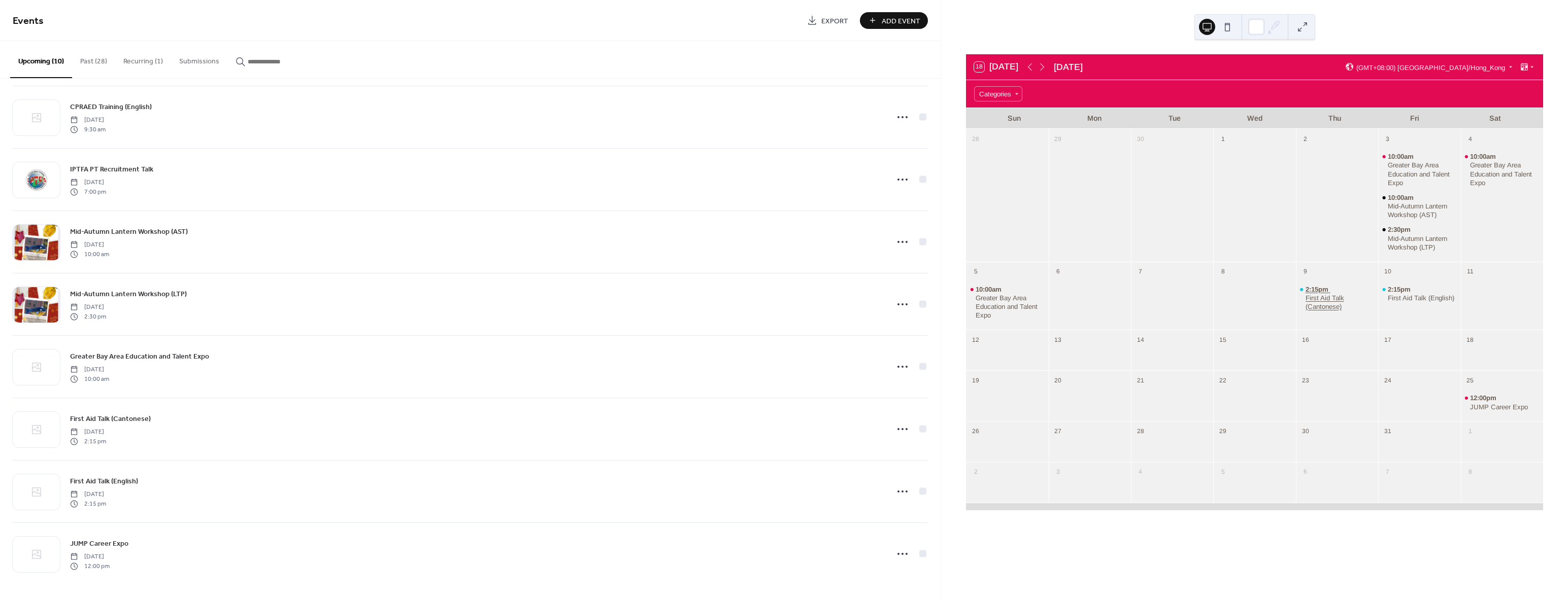
click at [1319, 296] on div "First Aid Talk (Cantonese)" at bounding box center [1340, 302] width 69 height 17
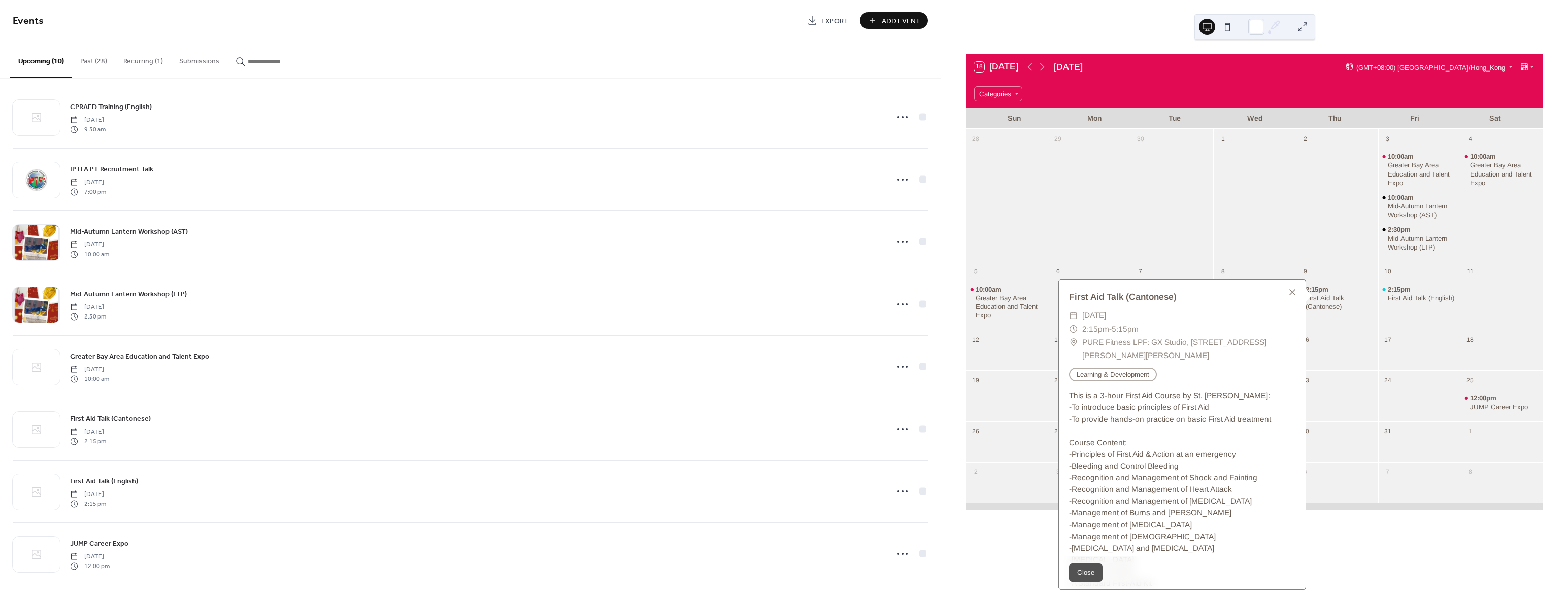
click at [1243, 225] on div at bounding box center [1254, 202] width 82 height 111
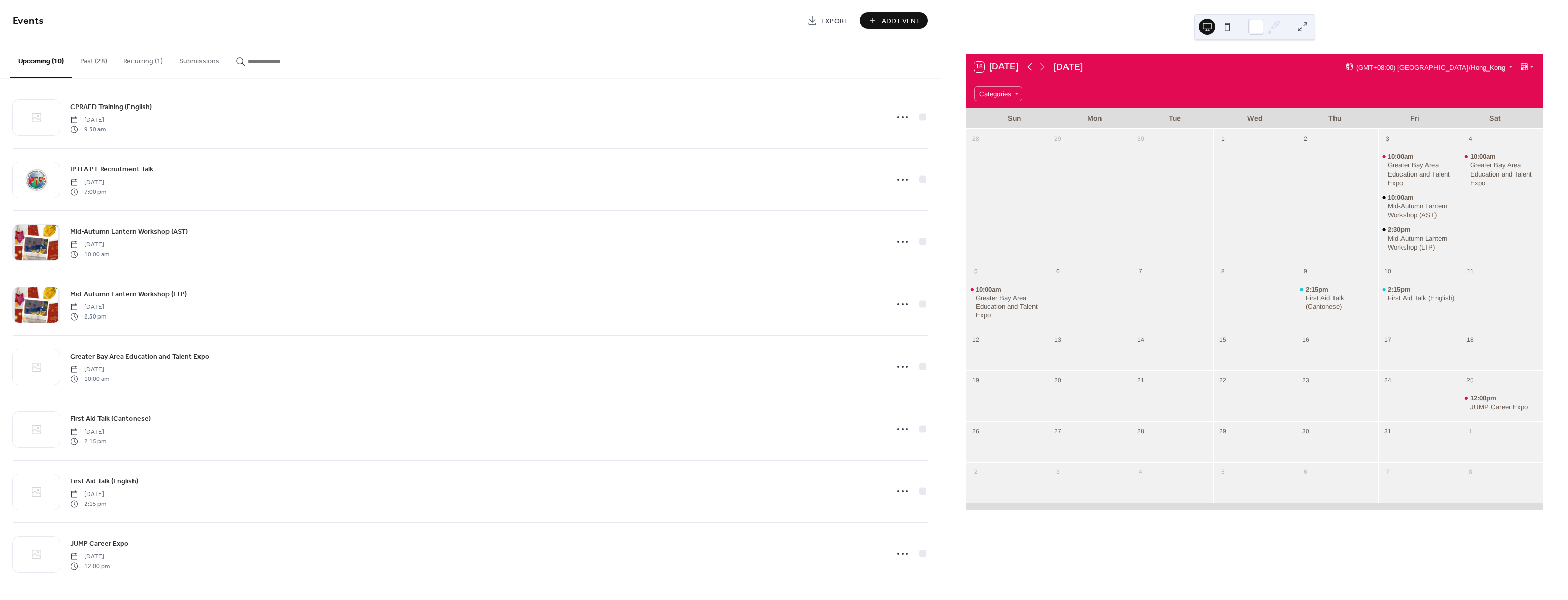
click at [1033, 66] on icon at bounding box center [1030, 67] width 12 height 12
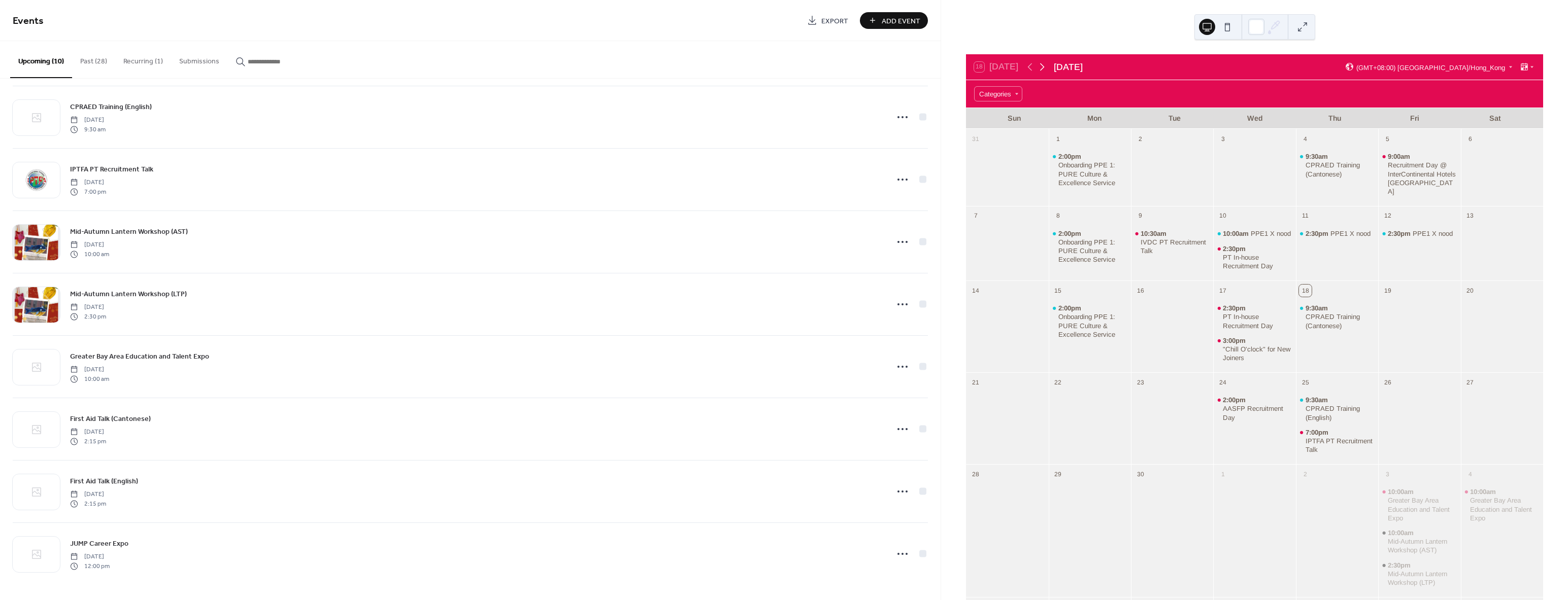
click at [1047, 65] on icon at bounding box center [1042, 67] width 12 height 12
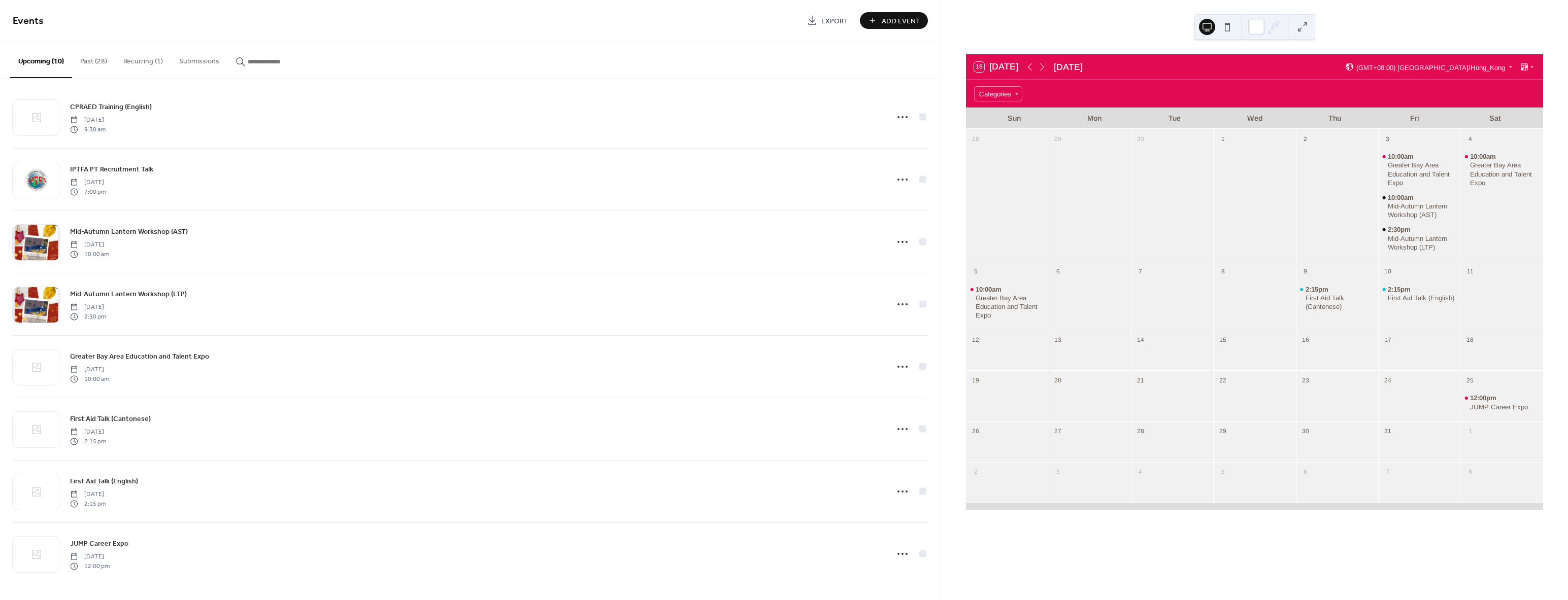
click at [1246, 280] on div at bounding box center [1254, 302] width 82 height 47
click at [1223, 292] on div at bounding box center [1254, 302] width 82 height 47
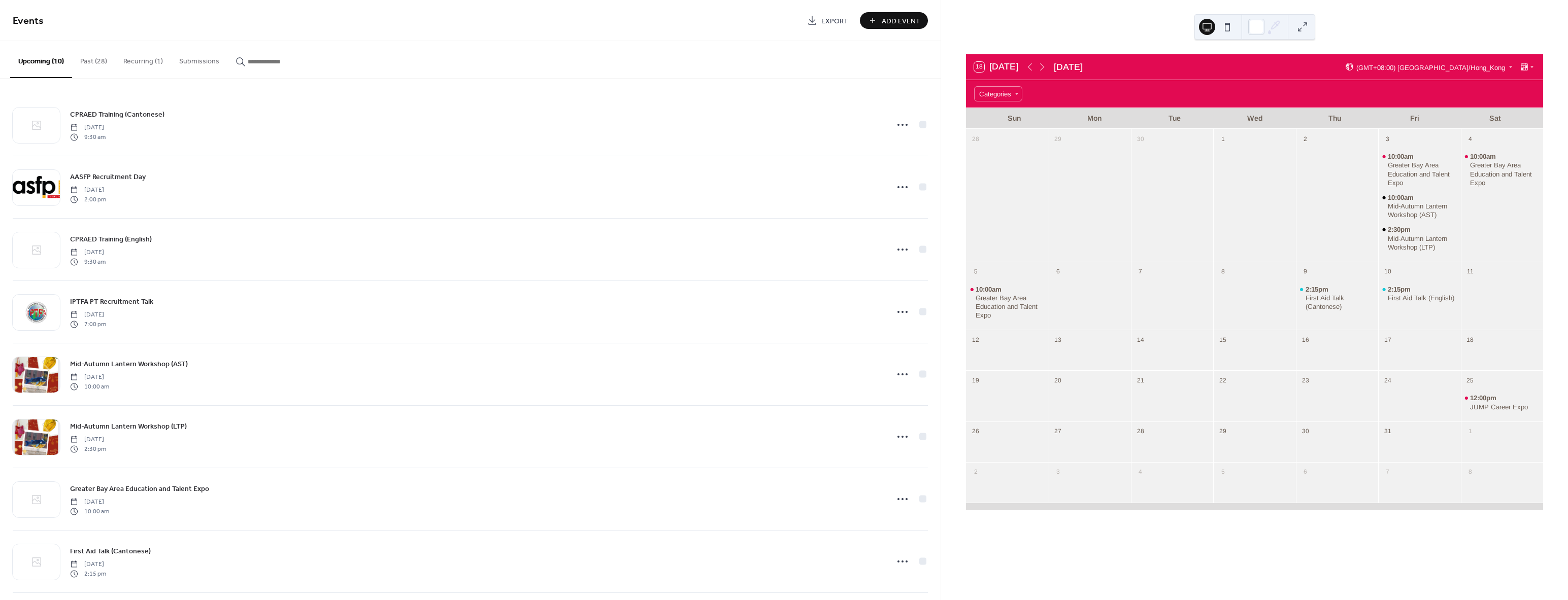
click at [93, 60] on button "Past (28)" at bounding box center [93, 59] width 43 height 36
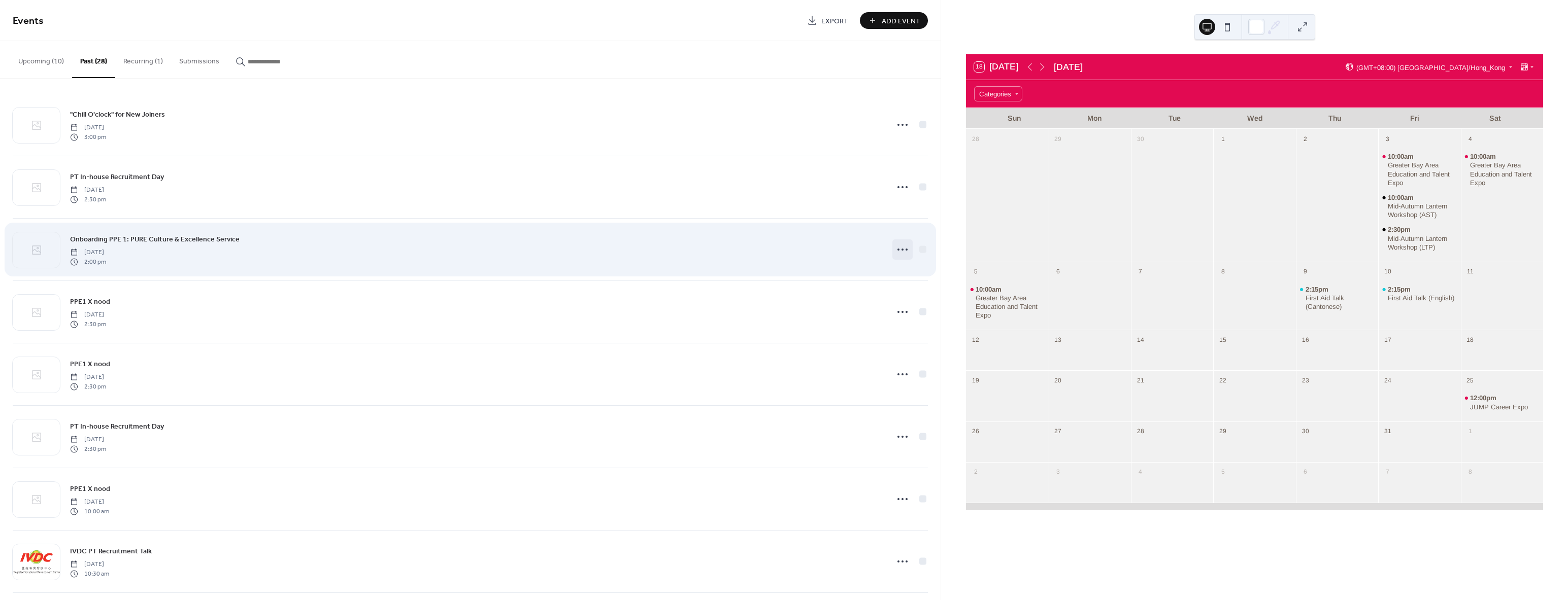
click at [897, 250] on icon at bounding box center [902, 249] width 17 height 17
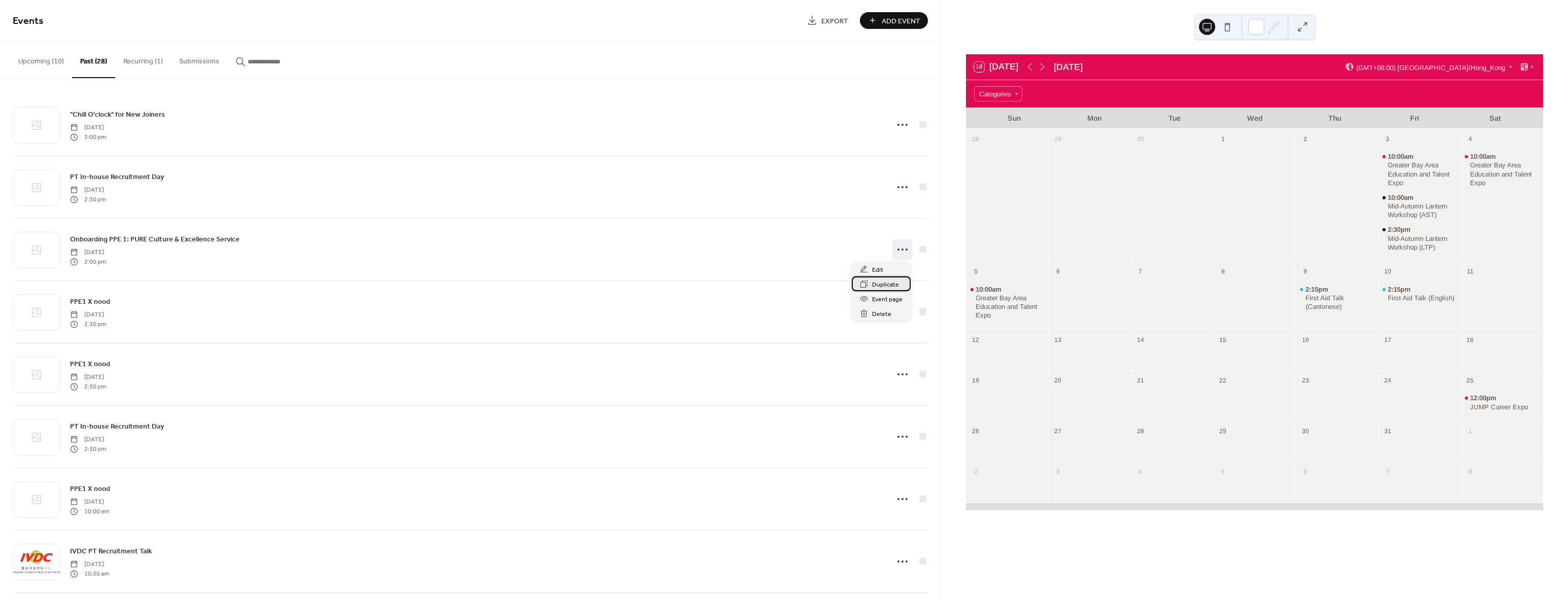
click at [880, 283] on span "Duplicate" at bounding box center [885, 284] width 27 height 11
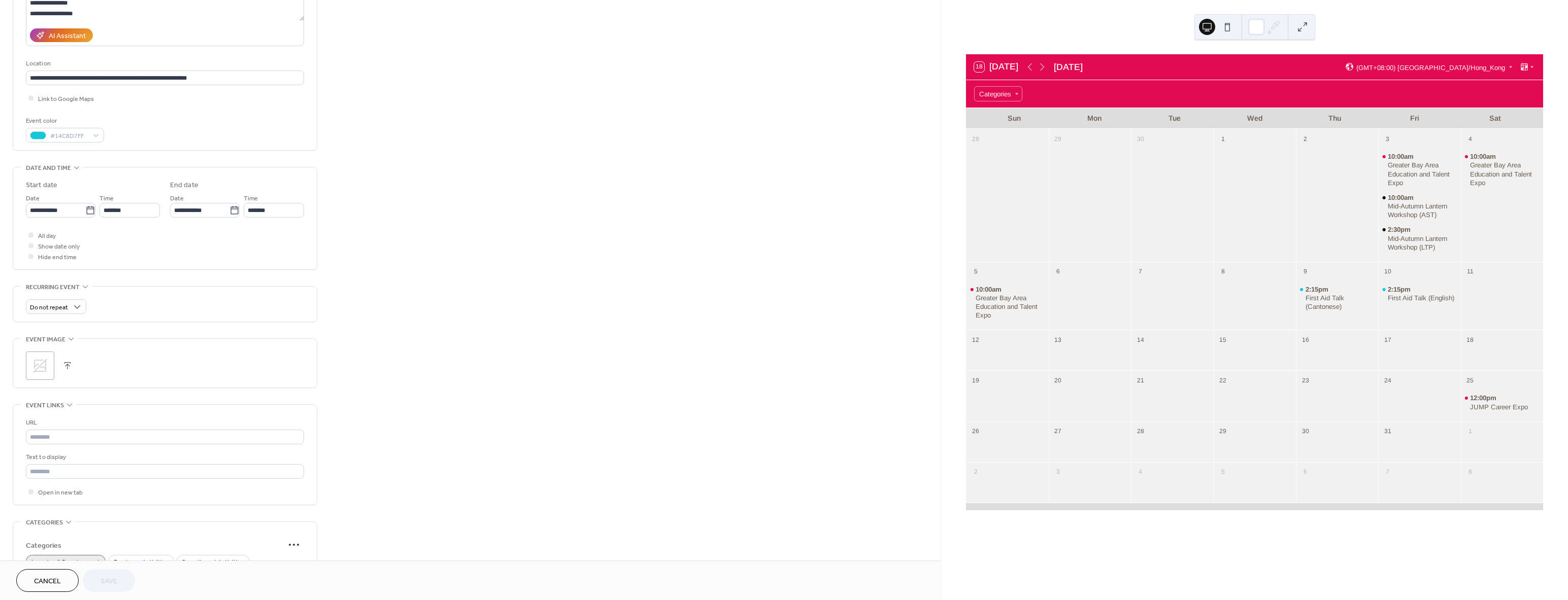
scroll to position [139, 0]
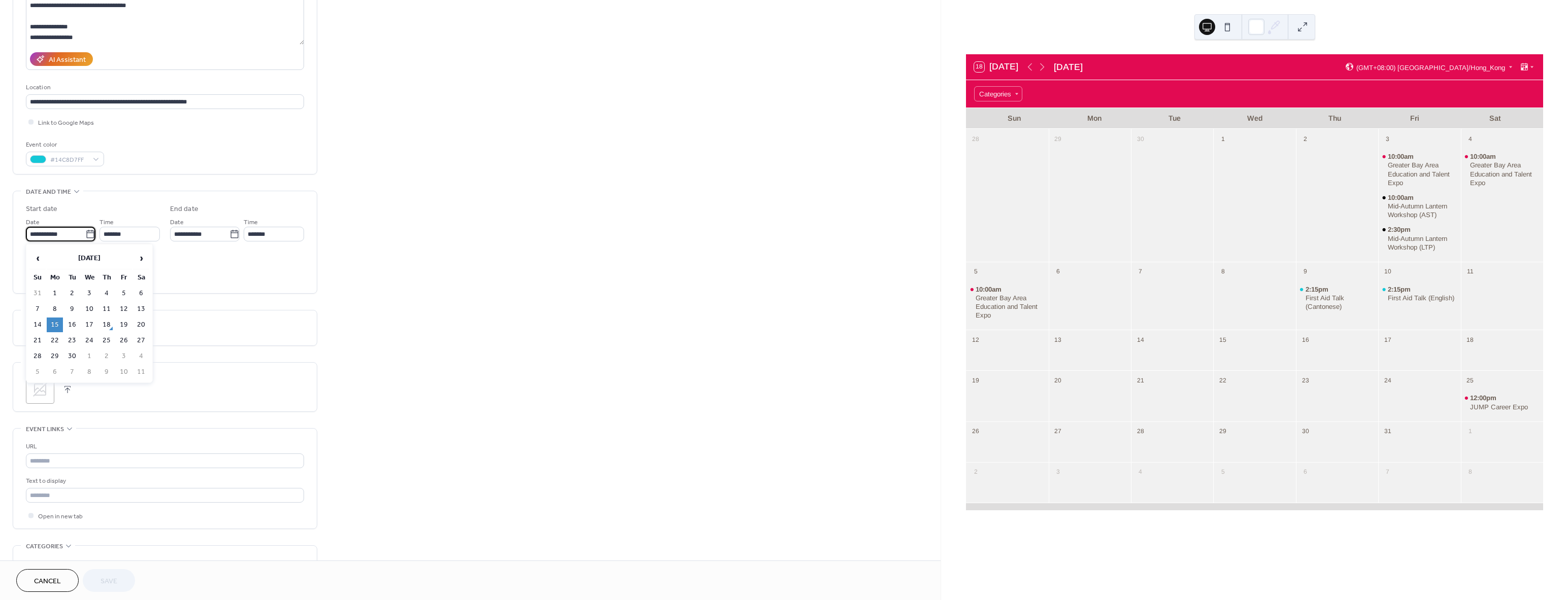
click at [37, 234] on input "**********" at bounding box center [55, 234] width 60 height 14
click at [91, 374] on td "8" at bounding box center [89, 372] width 17 height 14
type input "**********"
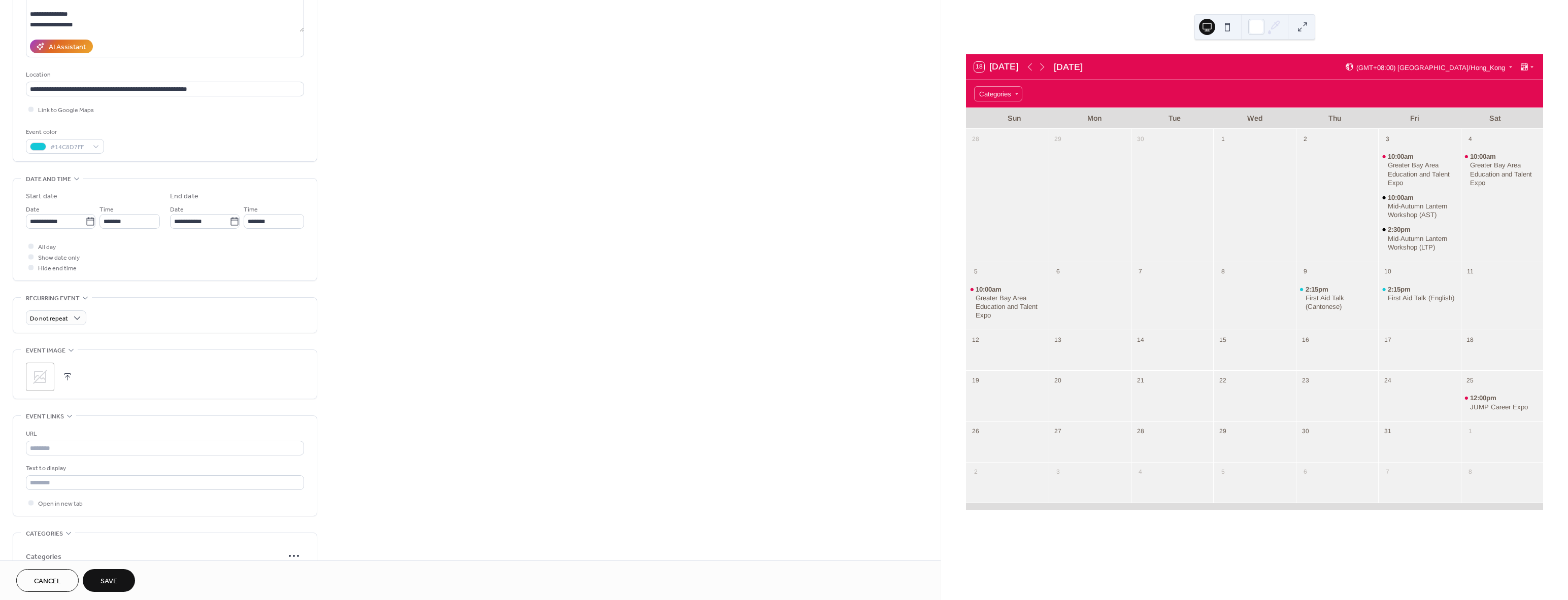
scroll to position [291, 0]
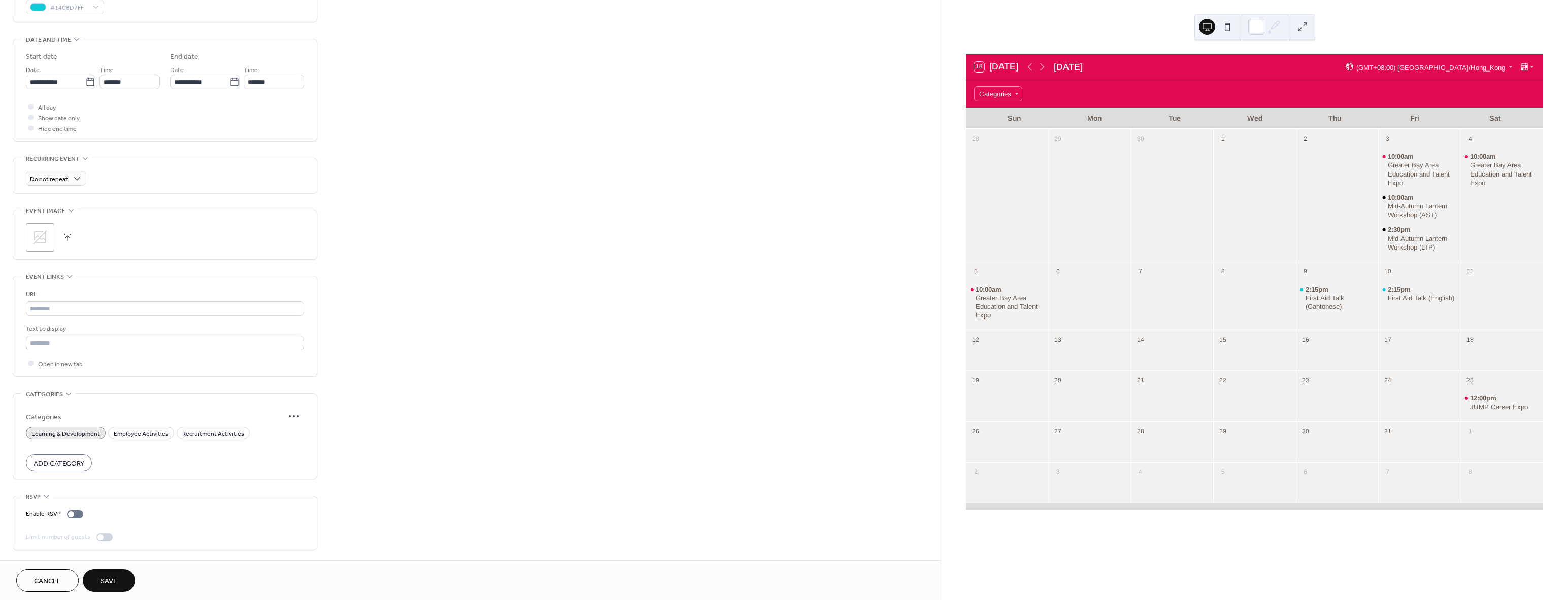
click at [114, 582] on span "Save" at bounding box center [108, 581] width 17 height 11
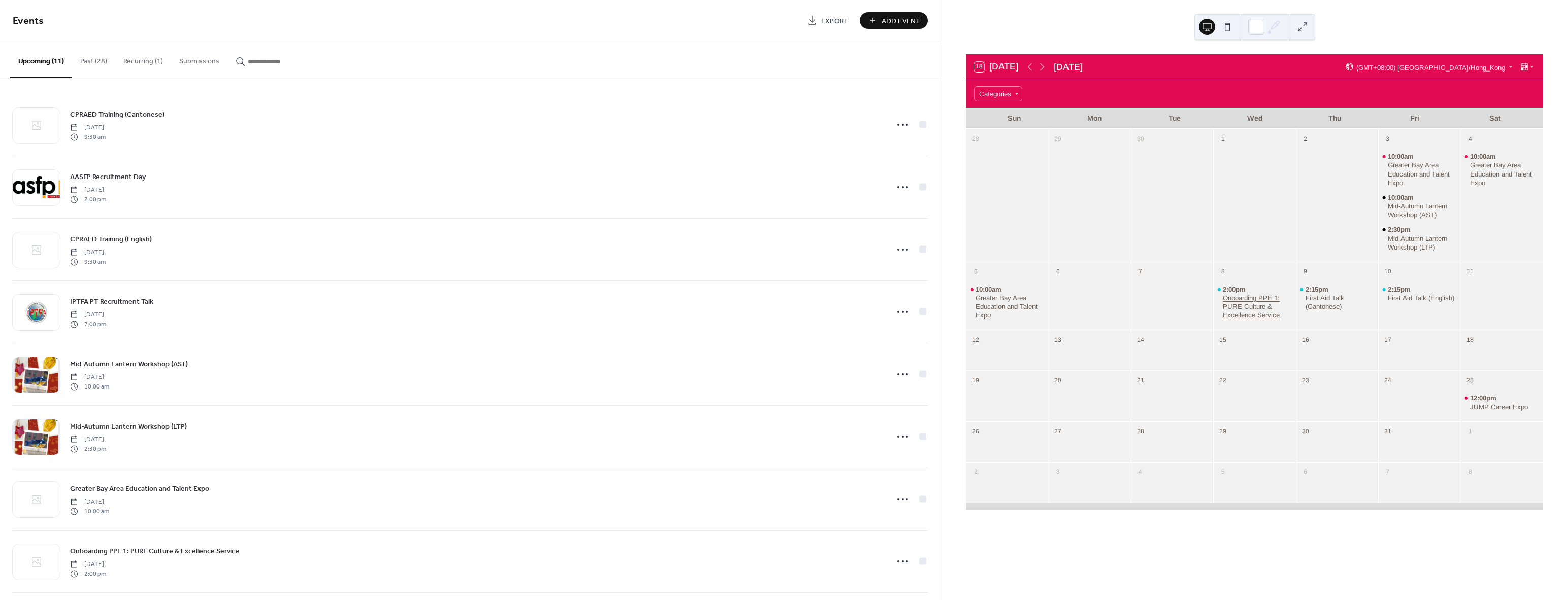
click at [1235, 305] on div "Onboarding PPE 1: PURE Culture & Excellence Service" at bounding box center [1258, 306] width 69 height 26
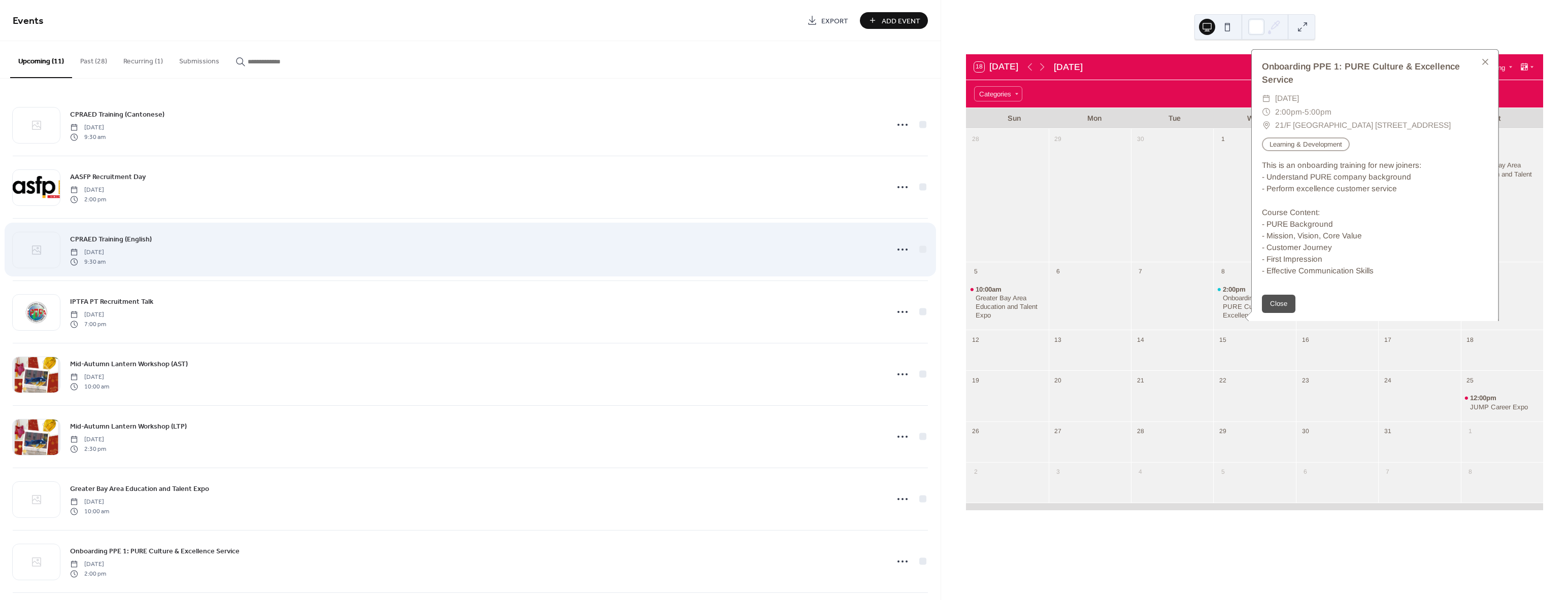
click at [533, 278] on div "CPRAED Training (English) [DATE] 9:30 am" at bounding box center [470, 250] width 915 height 62
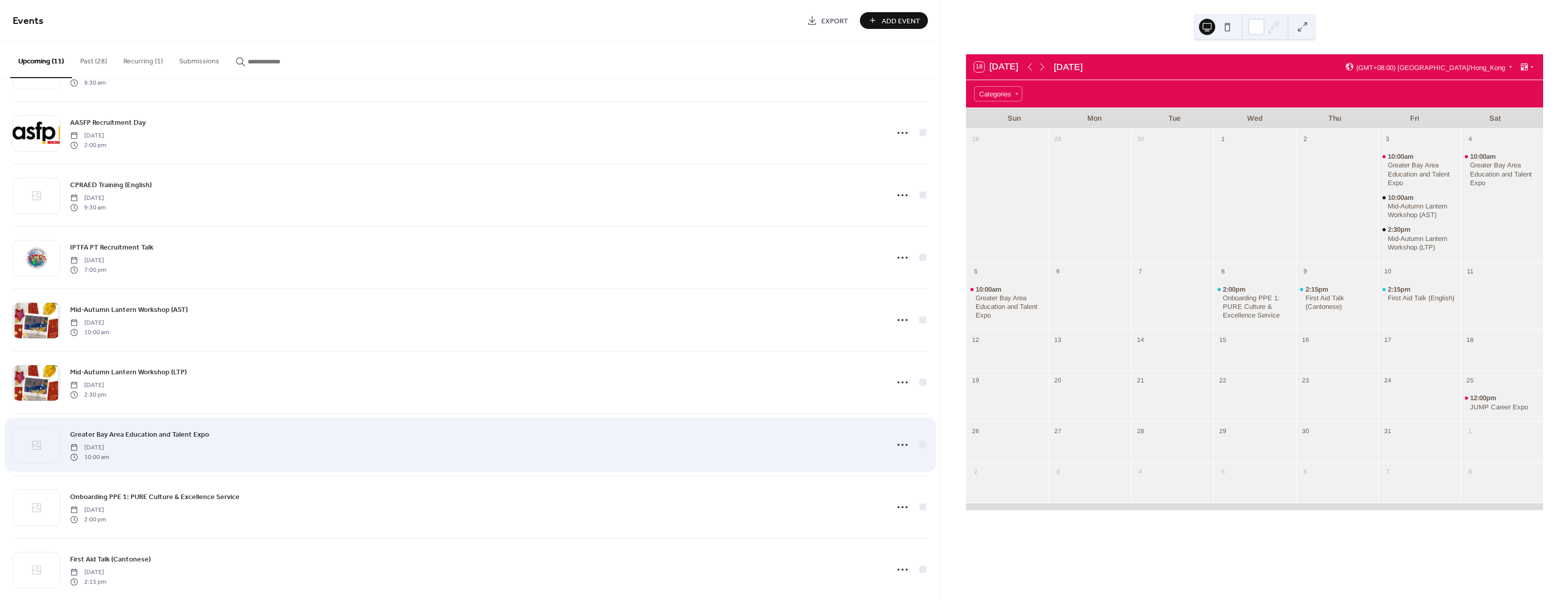
scroll to position [194, 0]
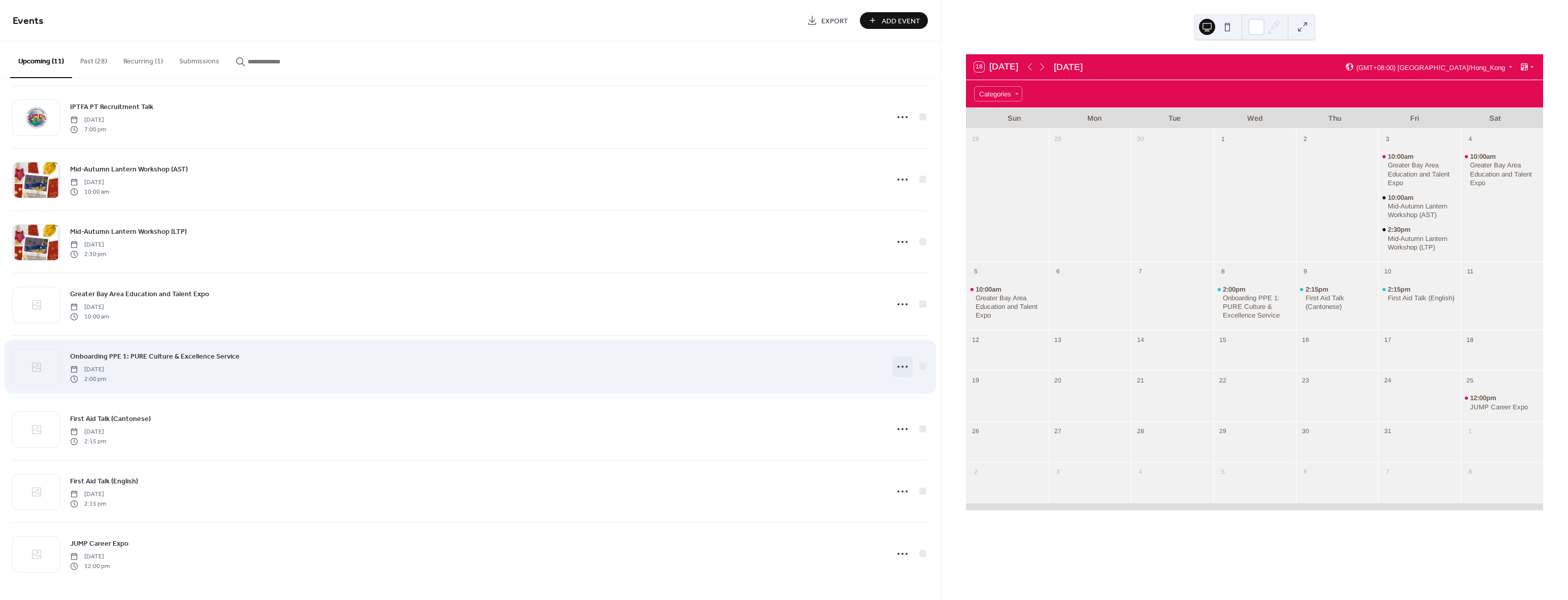
click at [906, 366] on circle at bounding box center [906, 367] width 2 height 2
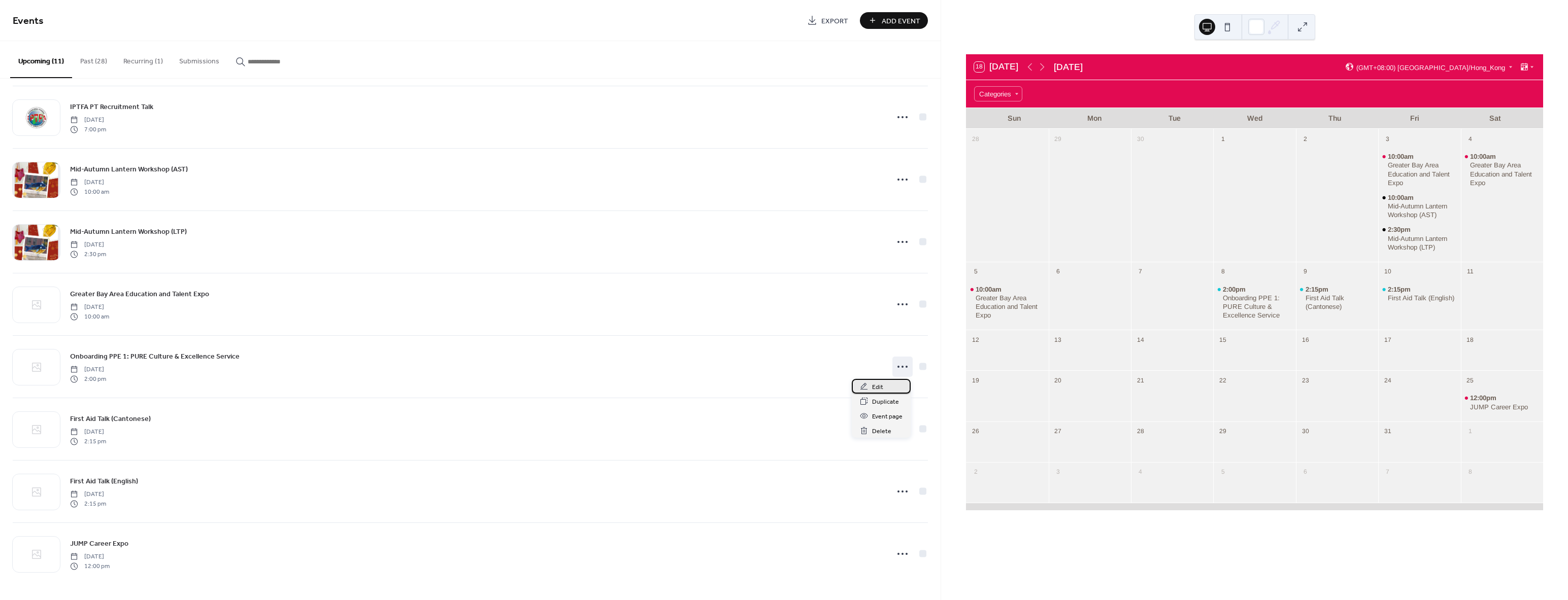
click at [877, 388] on span "Edit" at bounding box center [878, 387] width 11 height 11
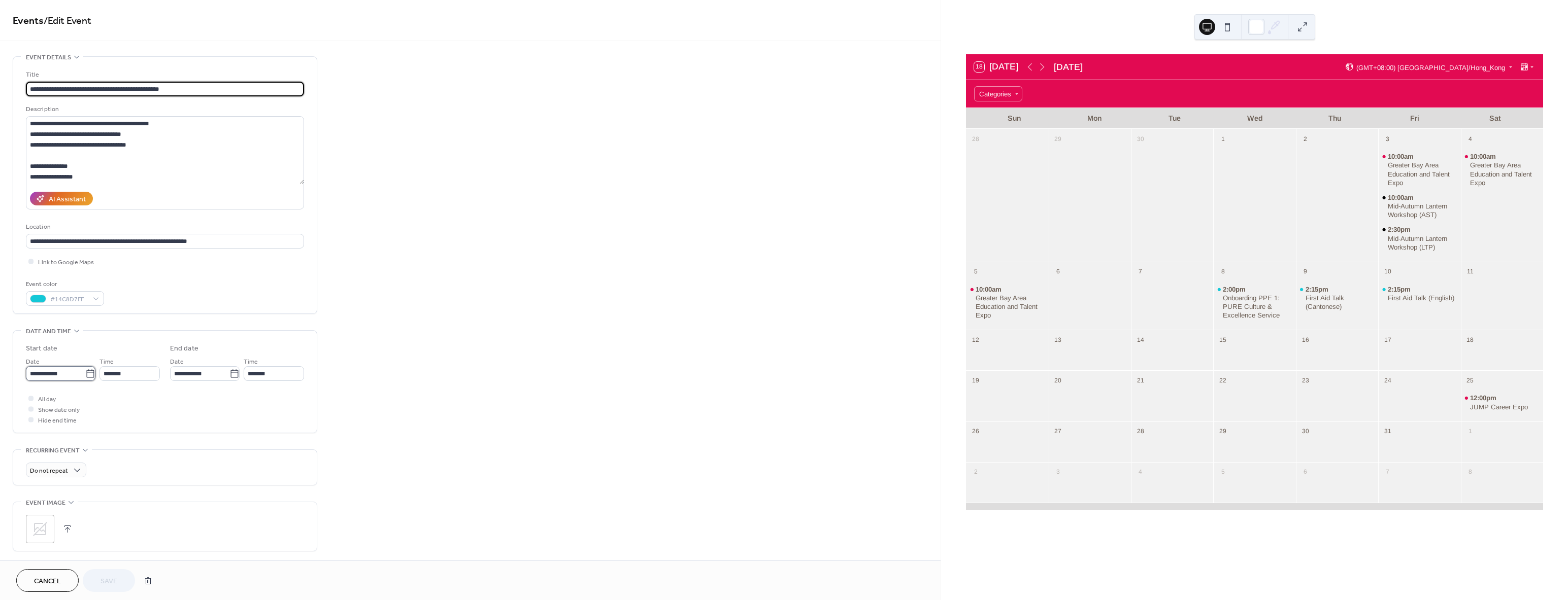
click at [32, 372] on input "**********" at bounding box center [55, 373] width 60 height 14
click at [57, 463] on td "13" at bounding box center [55, 464] width 17 height 14
type input "**********"
click at [116, 585] on span "Save" at bounding box center [108, 581] width 17 height 11
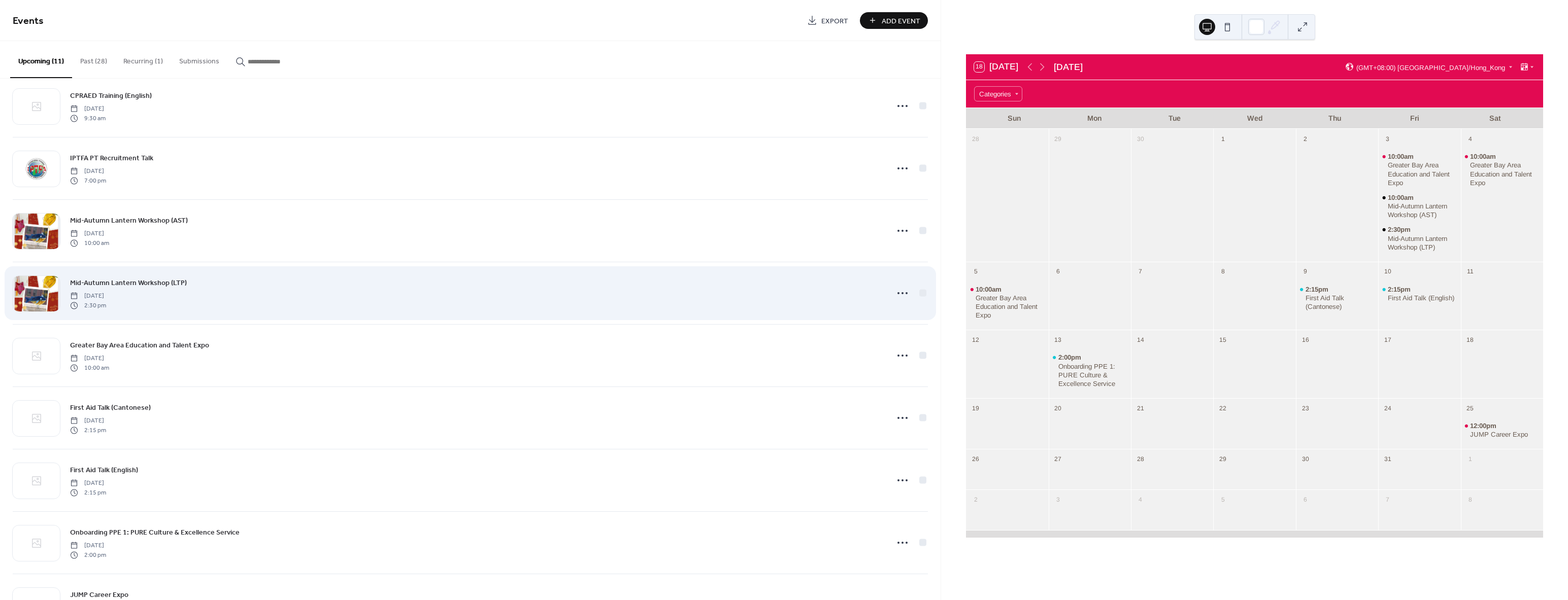
scroll to position [194, 0]
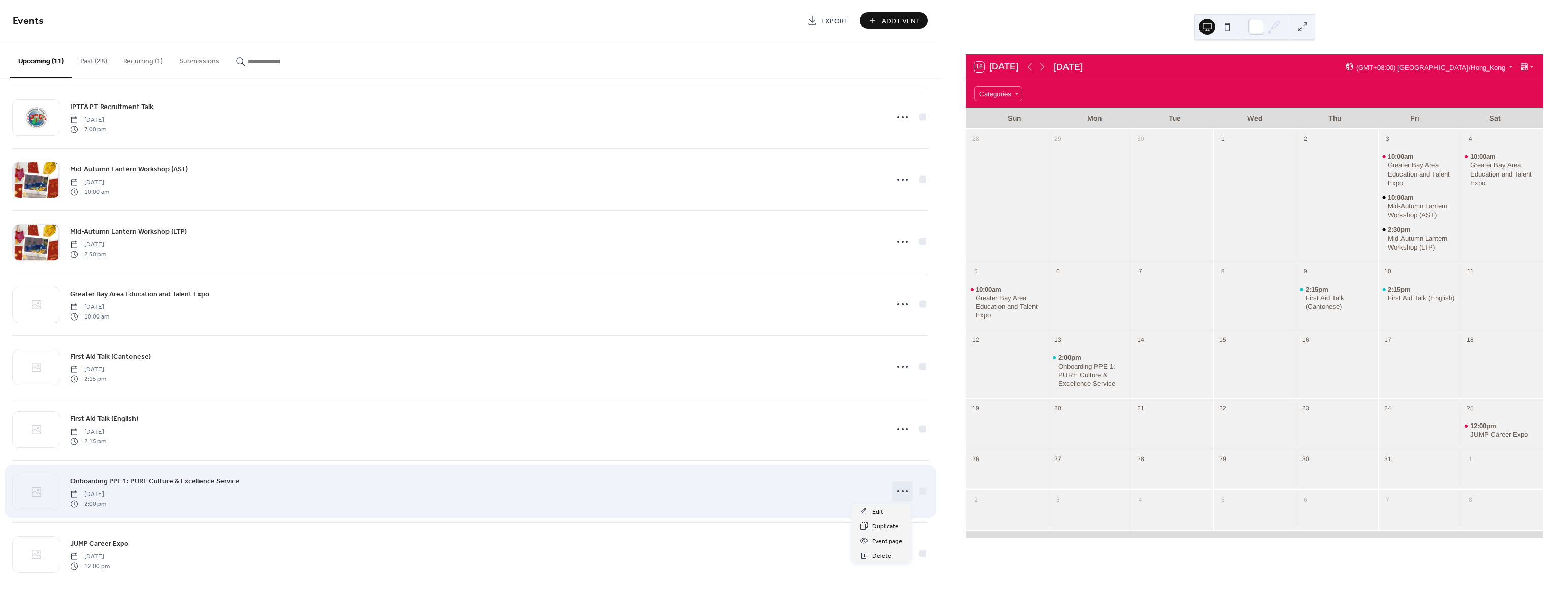
click at [902, 496] on icon at bounding box center [902, 492] width 17 height 17
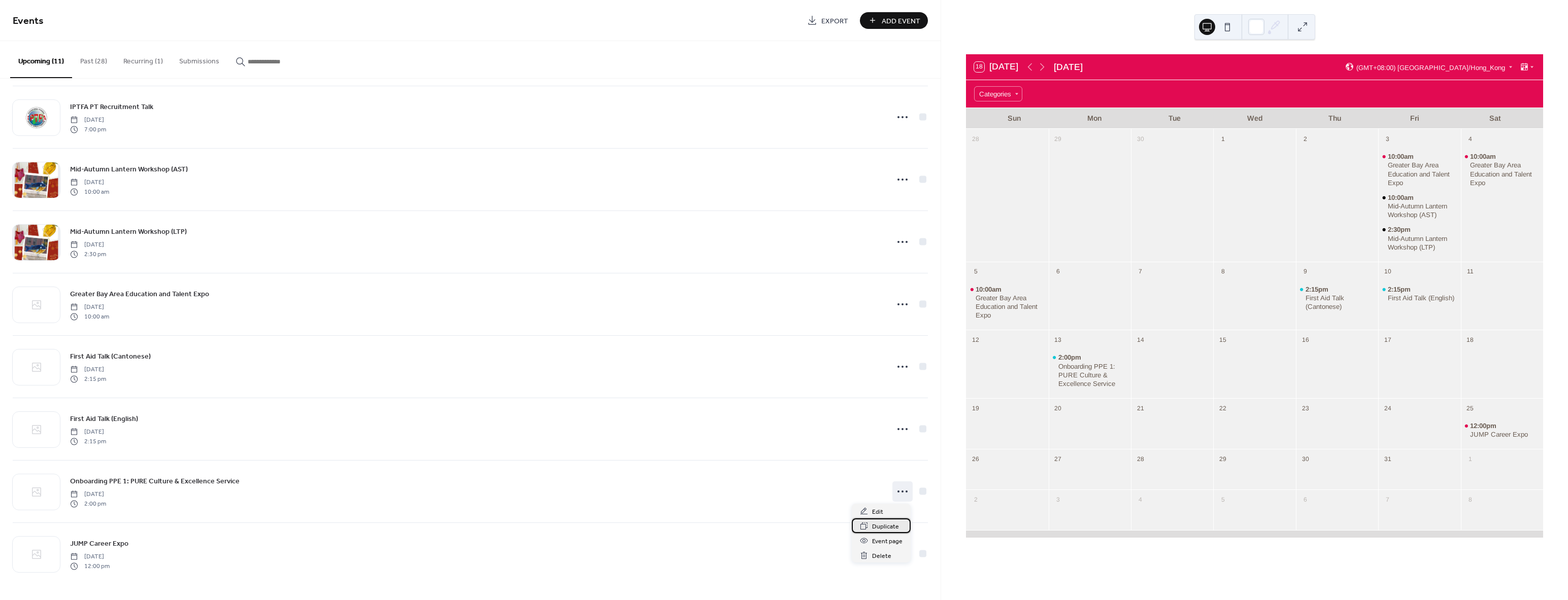
click at [886, 525] on span "Duplicate" at bounding box center [885, 527] width 27 height 11
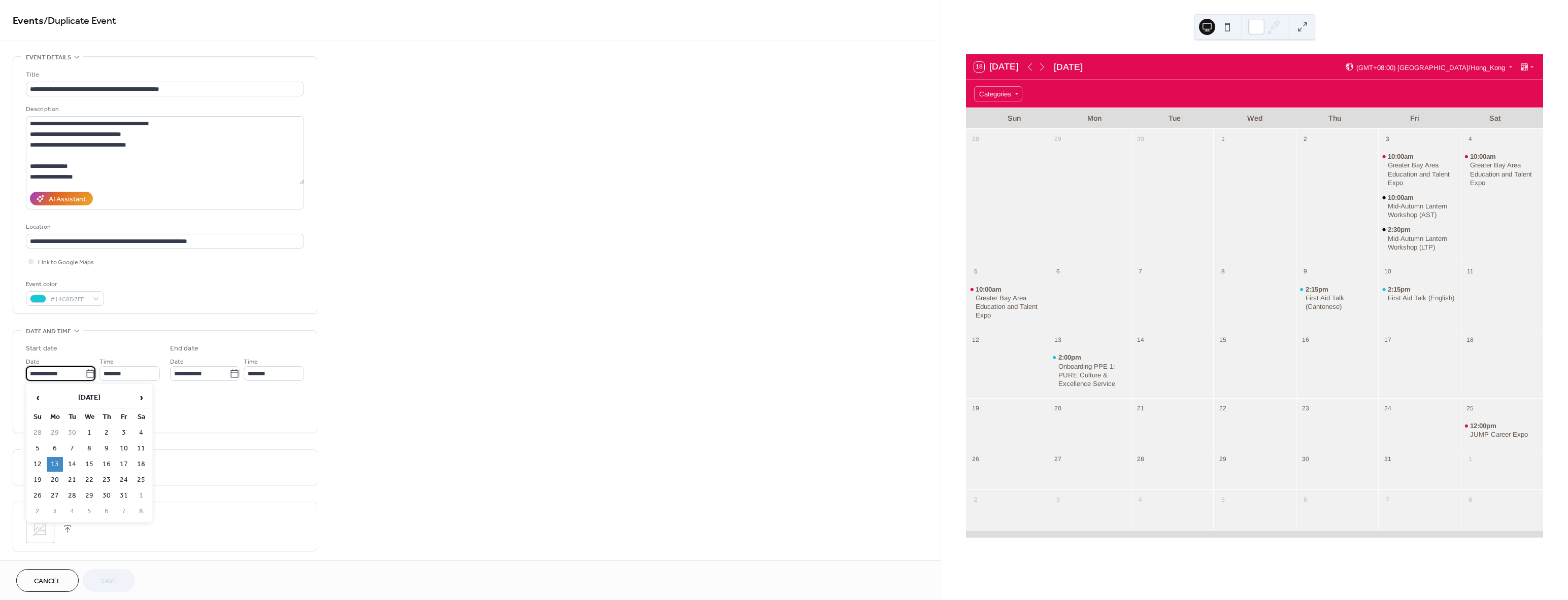
click at [41, 374] on input "**********" at bounding box center [55, 373] width 60 height 14
click at [56, 481] on td "20" at bounding box center [55, 480] width 17 height 14
type input "**********"
click at [91, 581] on button "Save" at bounding box center [108, 581] width 52 height 23
